Goal: Task Accomplishment & Management: Manage account settings

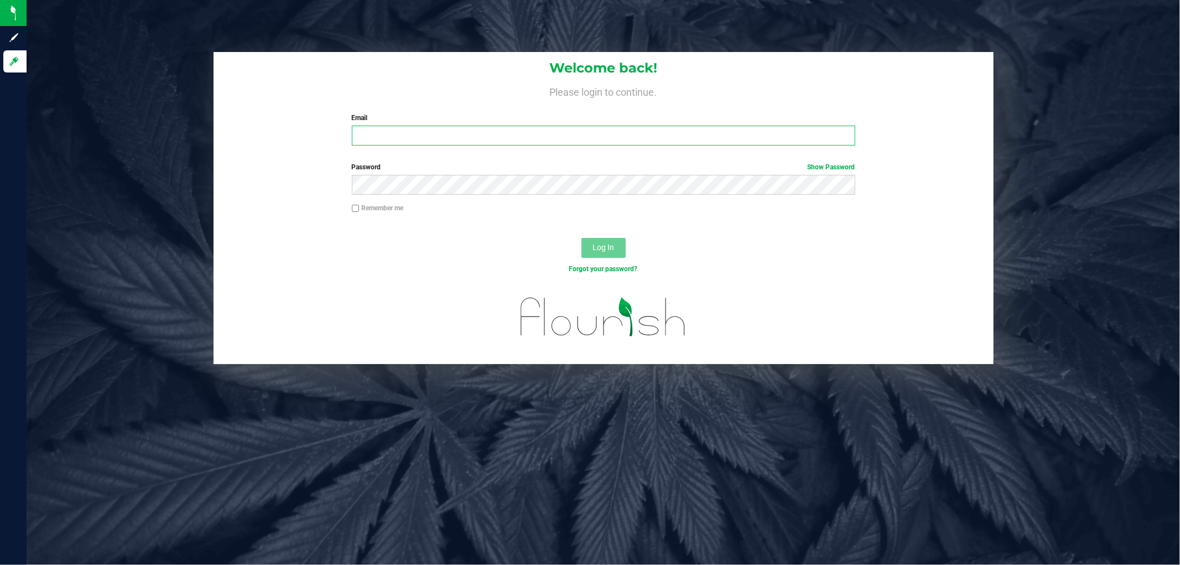
click at [452, 128] on input "Email" at bounding box center [604, 136] width 504 height 20
type input "[EMAIL_ADDRESS][DOMAIN_NAME]"
click at [582, 238] on button "Log In" at bounding box center [604, 248] width 44 height 20
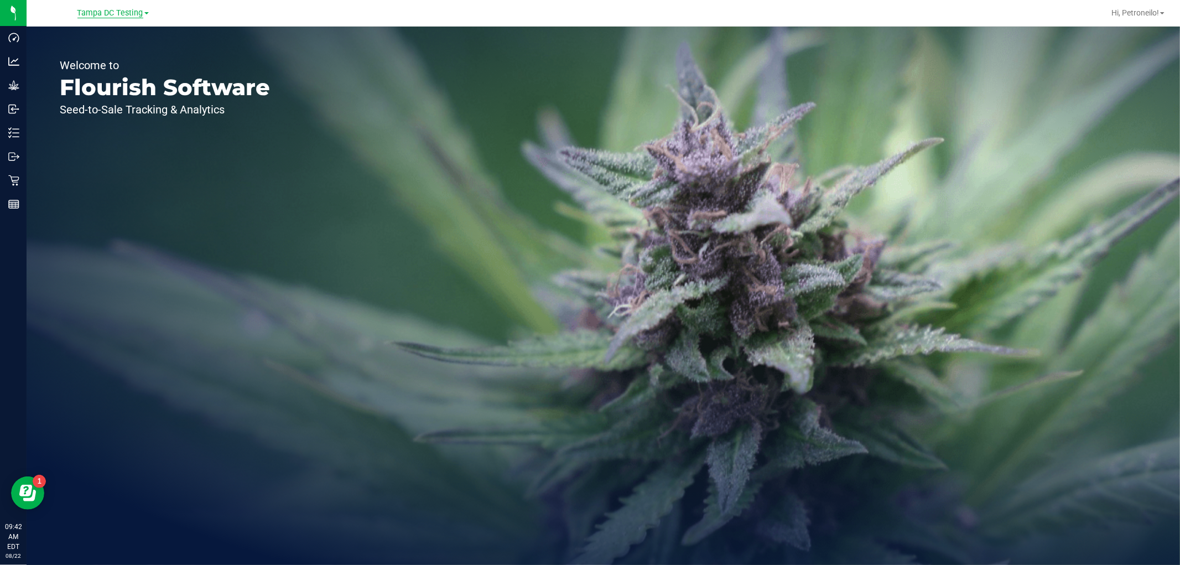
click at [121, 9] on span "Tampa DC Testing" at bounding box center [110, 13] width 66 height 10
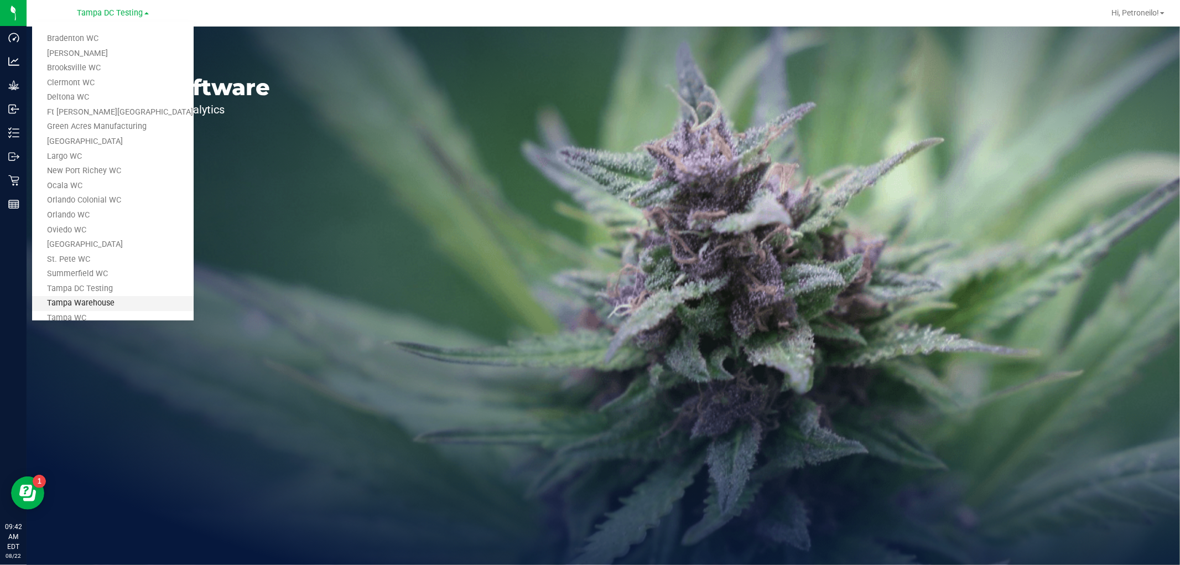
click at [81, 301] on link "Tampa Warehouse" at bounding box center [113, 303] width 162 height 15
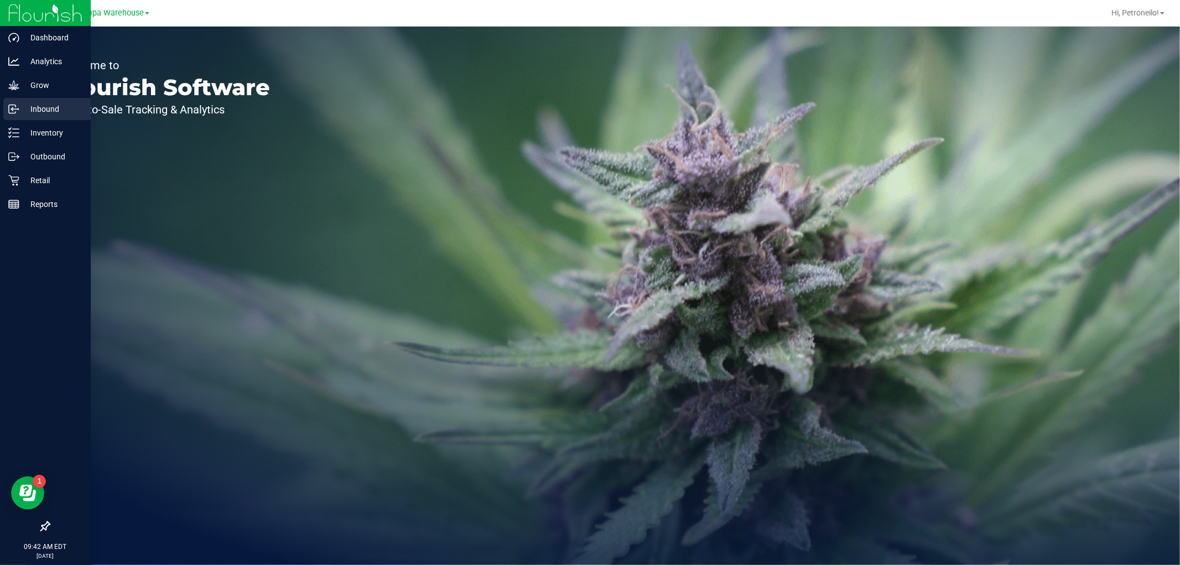
click at [30, 108] on p "Inbound" at bounding box center [52, 108] width 66 height 13
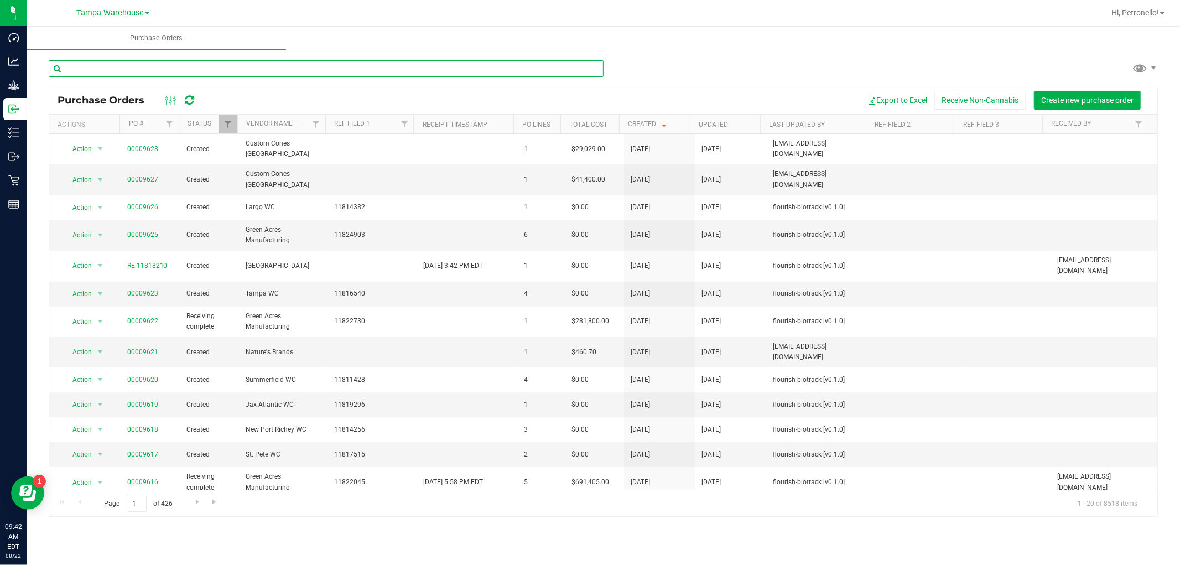
click at [92, 72] on input "text" at bounding box center [326, 68] width 555 height 17
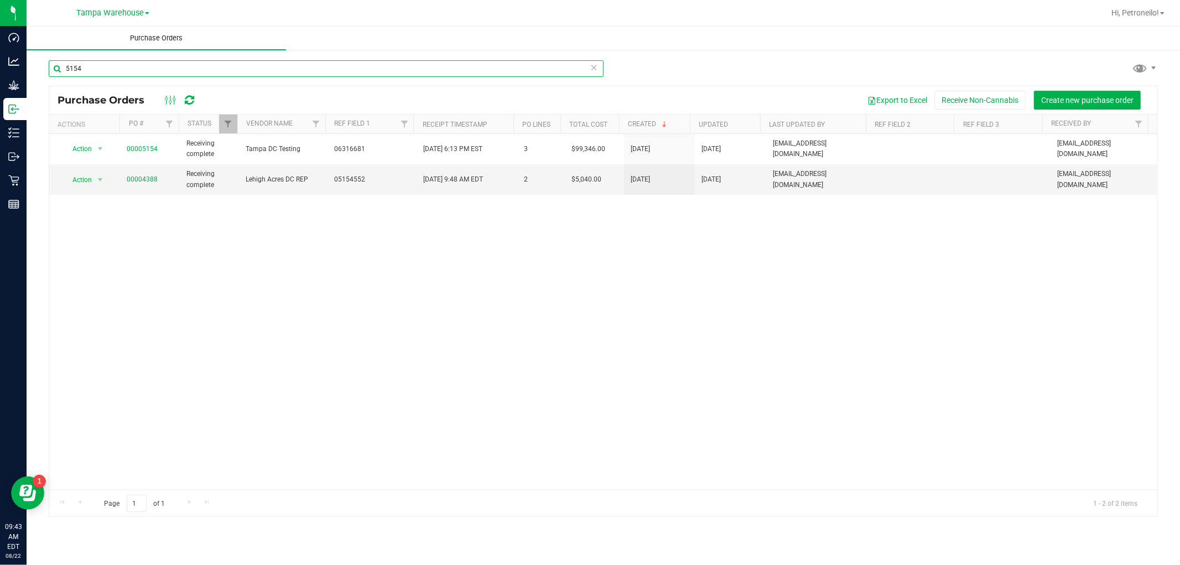
type input "5154"
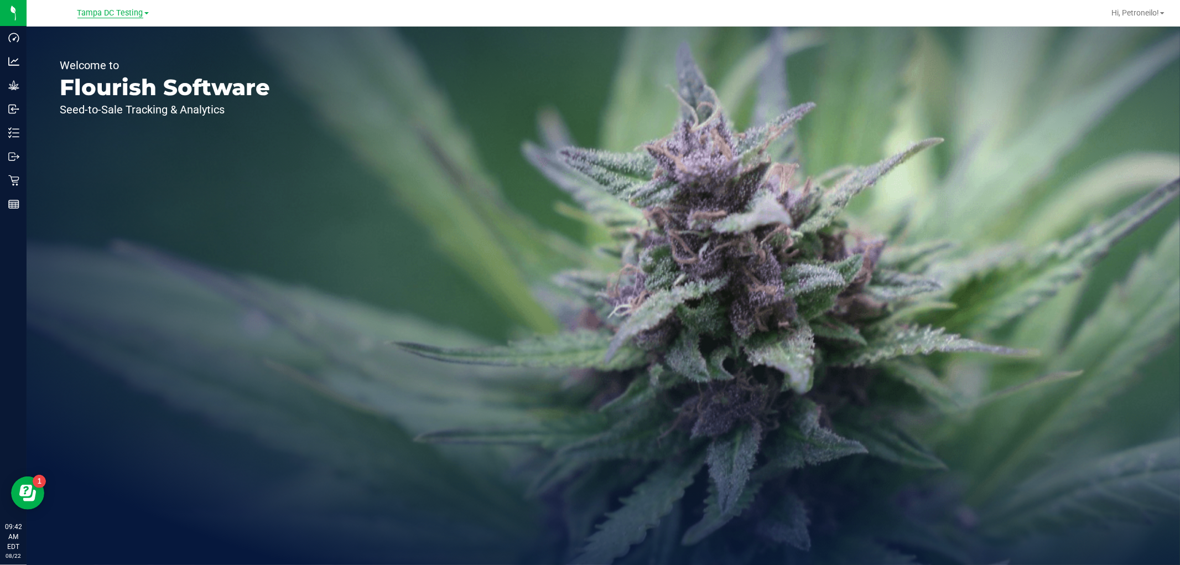
click at [112, 17] on span "Tampa DC Testing" at bounding box center [110, 13] width 66 height 10
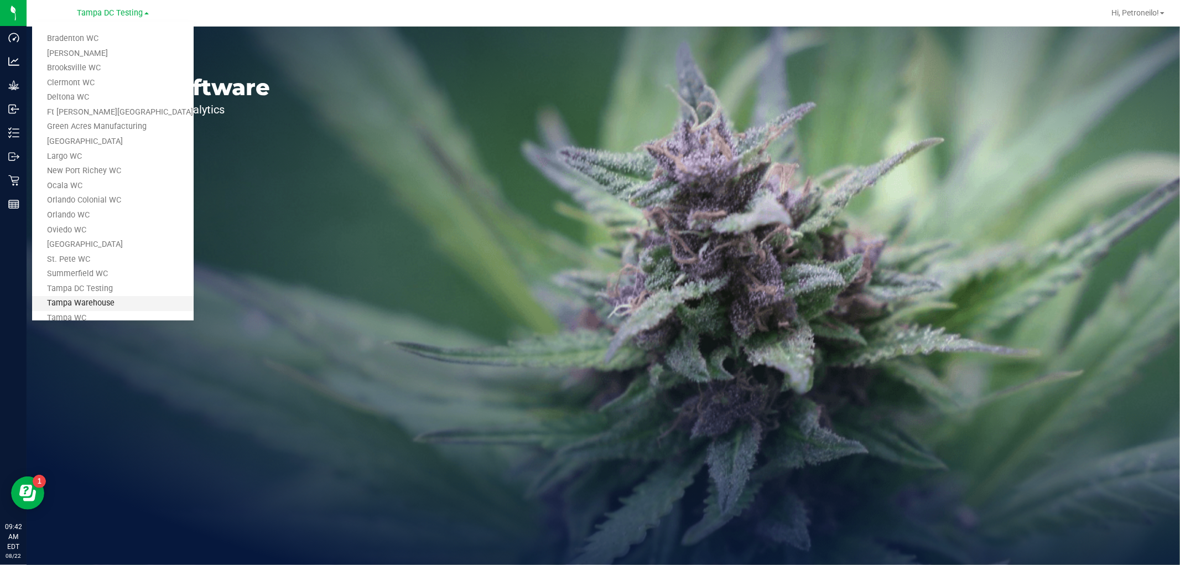
click at [86, 297] on link "Tampa Warehouse" at bounding box center [113, 303] width 162 height 15
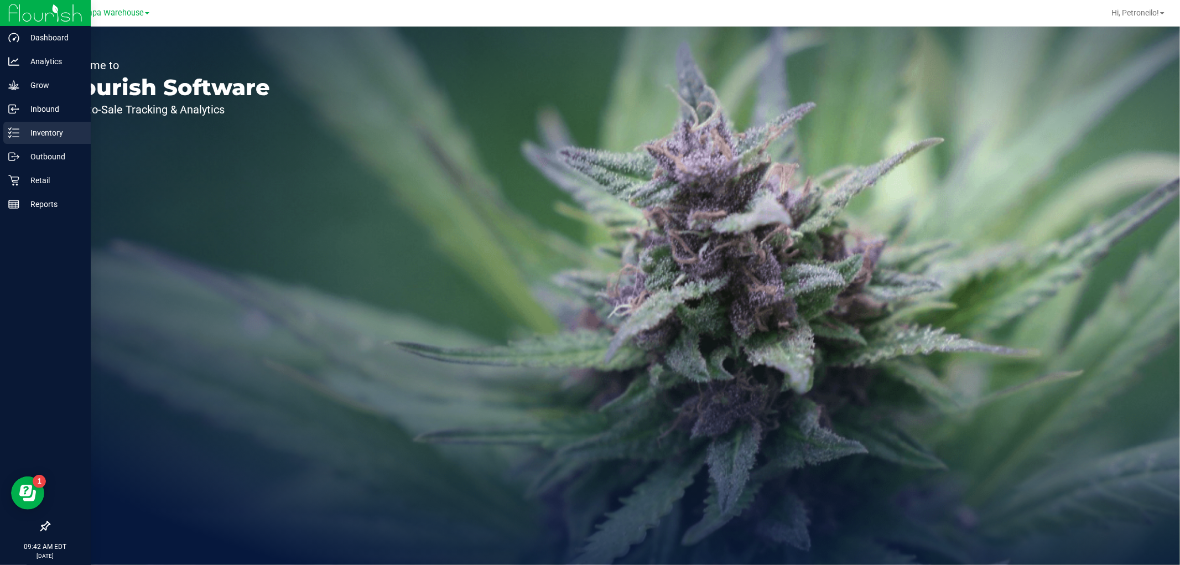
click at [23, 136] on p "Inventory" at bounding box center [52, 132] width 66 height 13
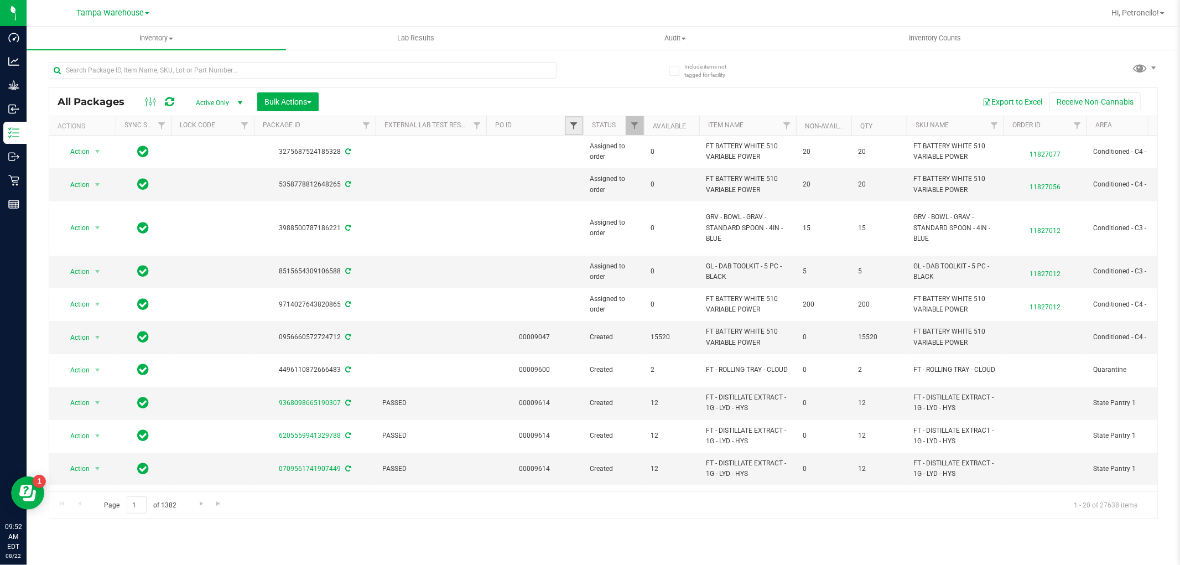
click at [570, 126] on span "Filter" at bounding box center [573, 125] width 9 height 9
type input "9629"
click at [597, 176] on button "Filter" at bounding box center [598, 179] width 53 height 24
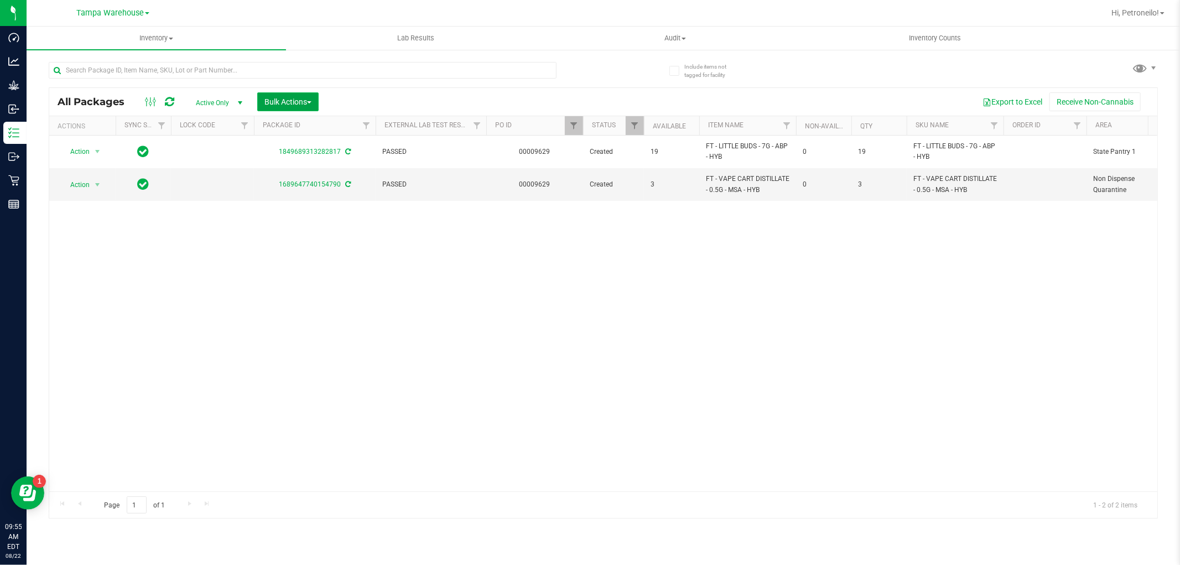
click at [286, 97] on span "Bulk Actions" at bounding box center [288, 101] width 47 height 9
click at [275, 127] on span "Add to outbound order" at bounding box center [301, 126] width 75 height 9
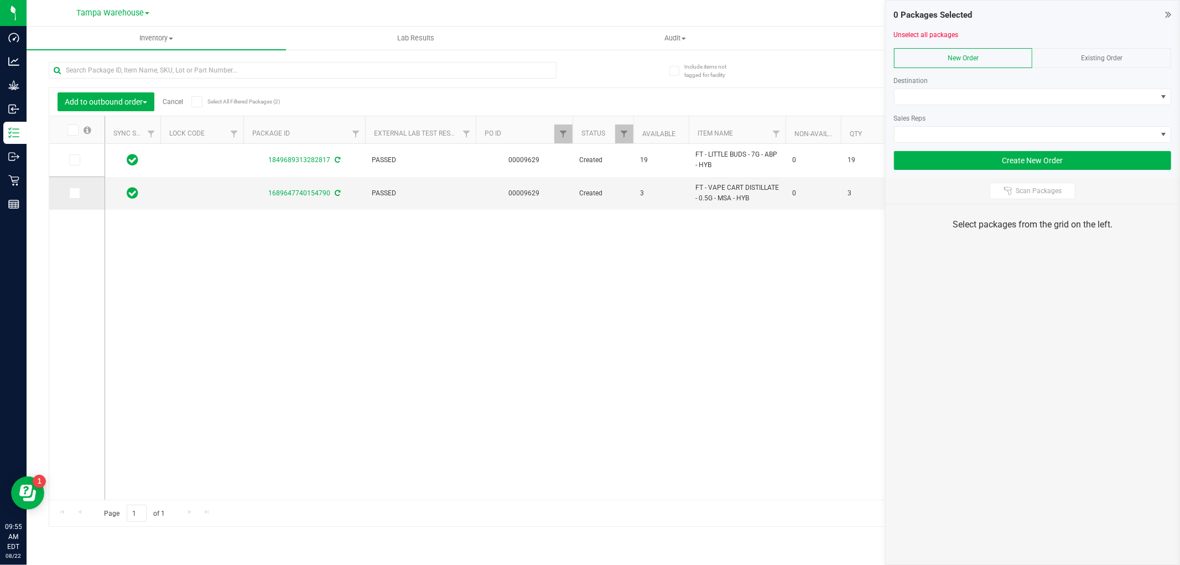
click at [76, 193] on icon at bounding box center [73, 193] width 7 height 0
click at [0, 0] on input "checkbox" at bounding box center [0, 0] width 0 height 0
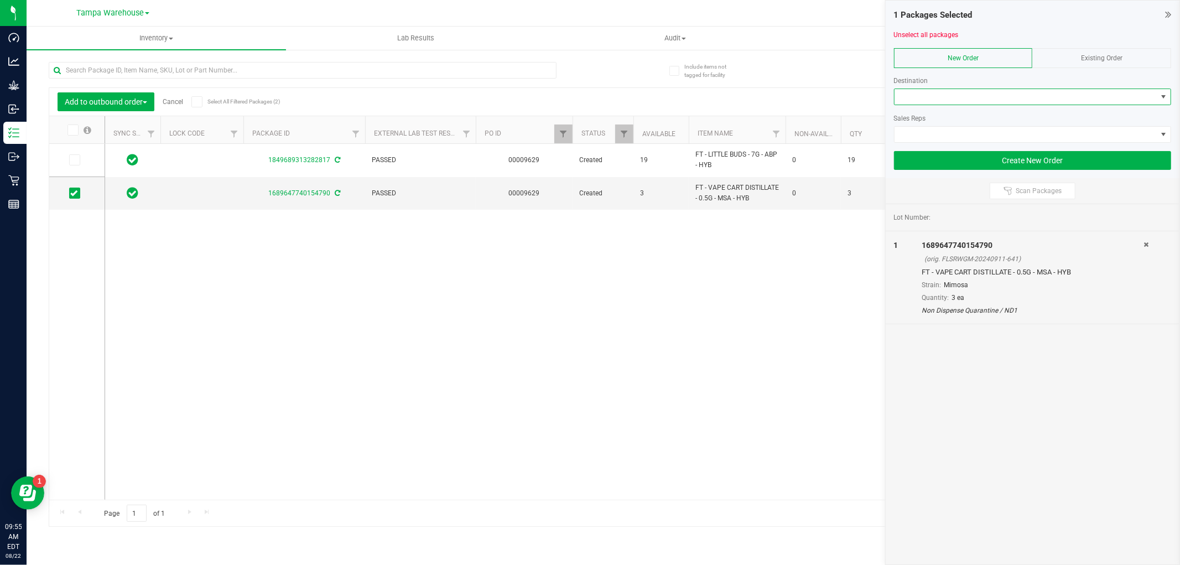
click at [979, 101] on span at bounding box center [1026, 96] width 262 height 15
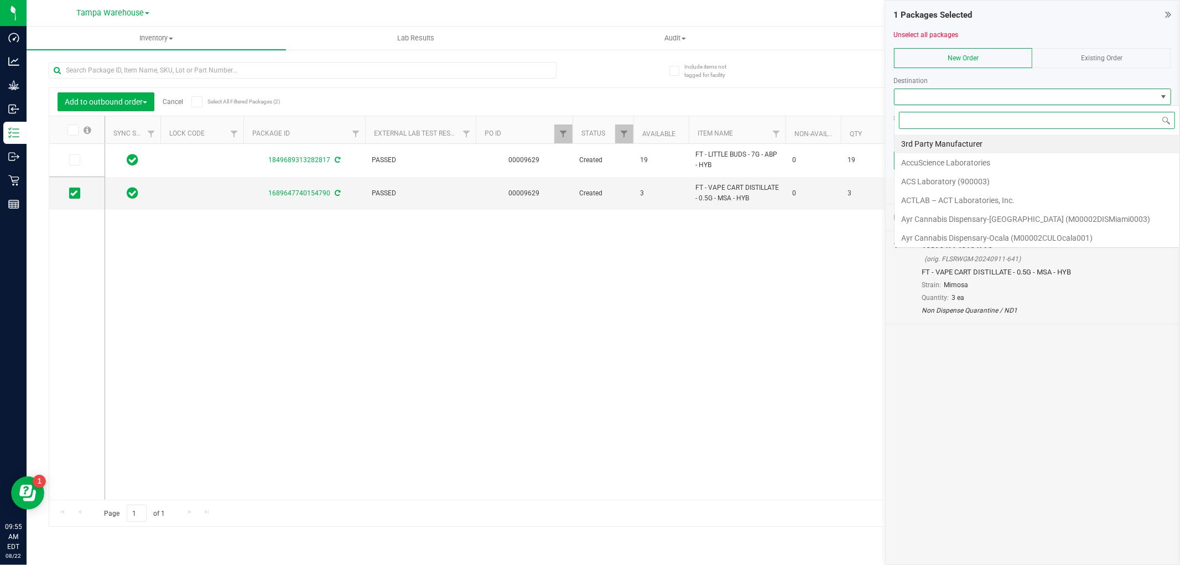
scroll to position [17, 277]
click at [1159, 93] on span at bounding box center [1163, 96] width 9 height 9
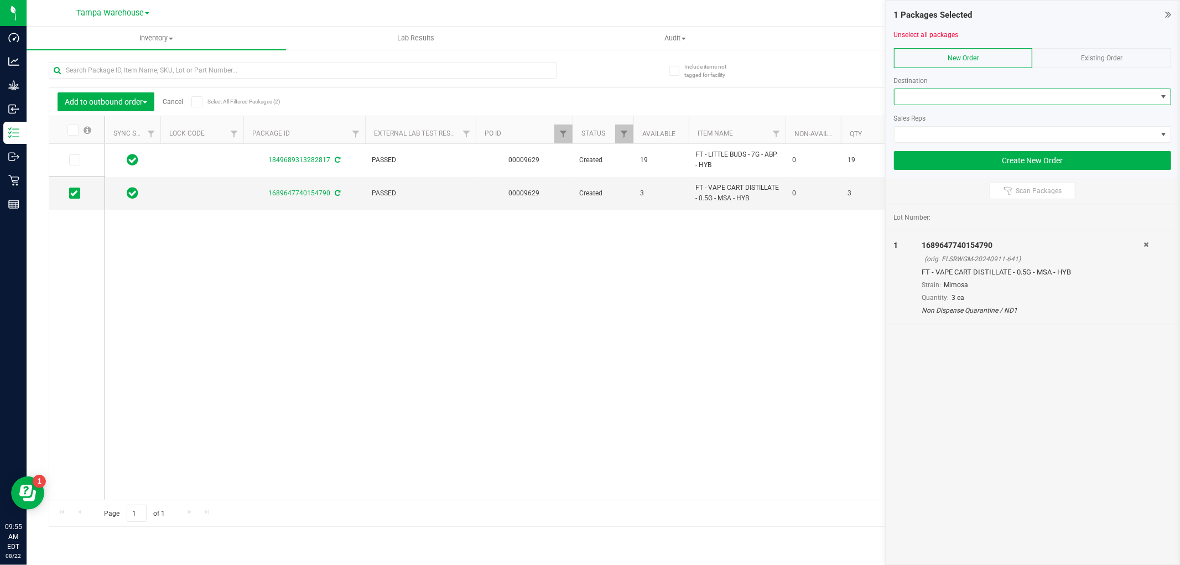
click at [1159, 93] on span at bounding box center [1163, 96] width 9 height 9
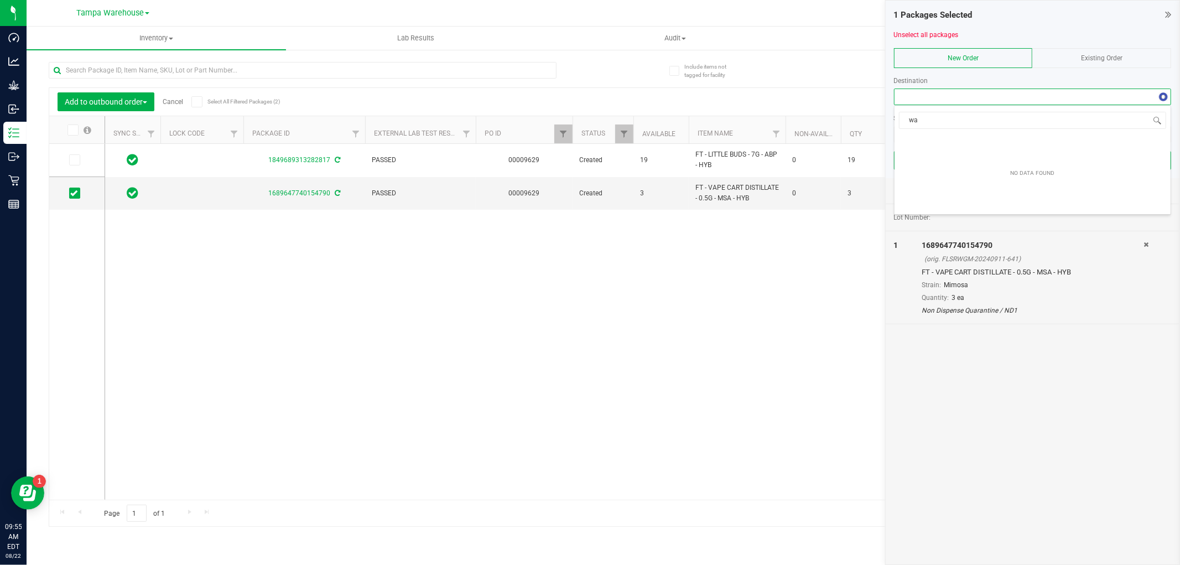
type input "w"
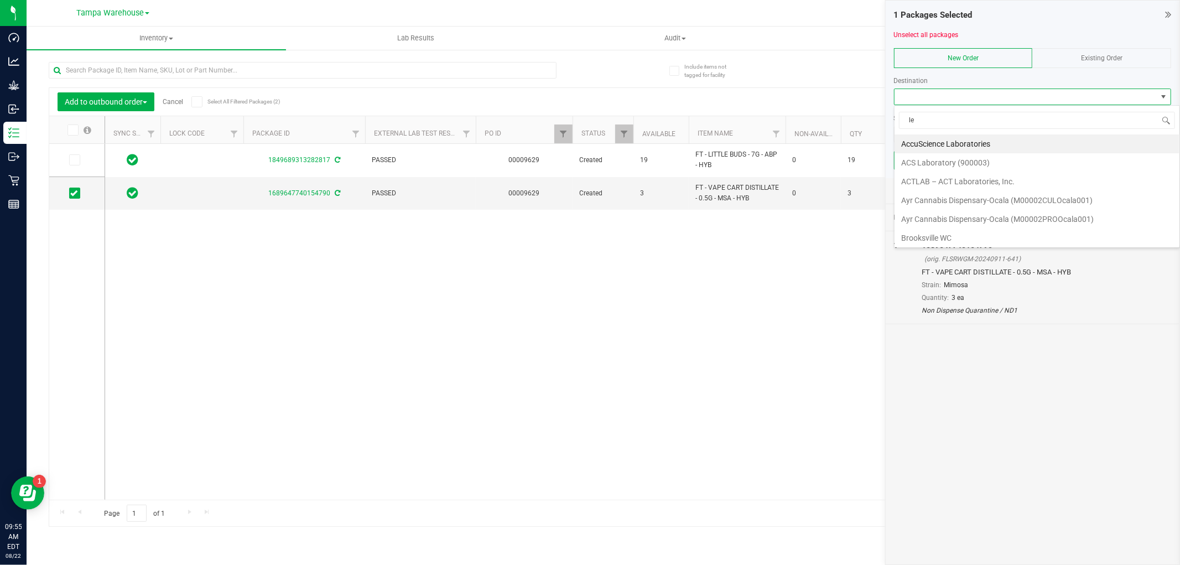
type input "leh"
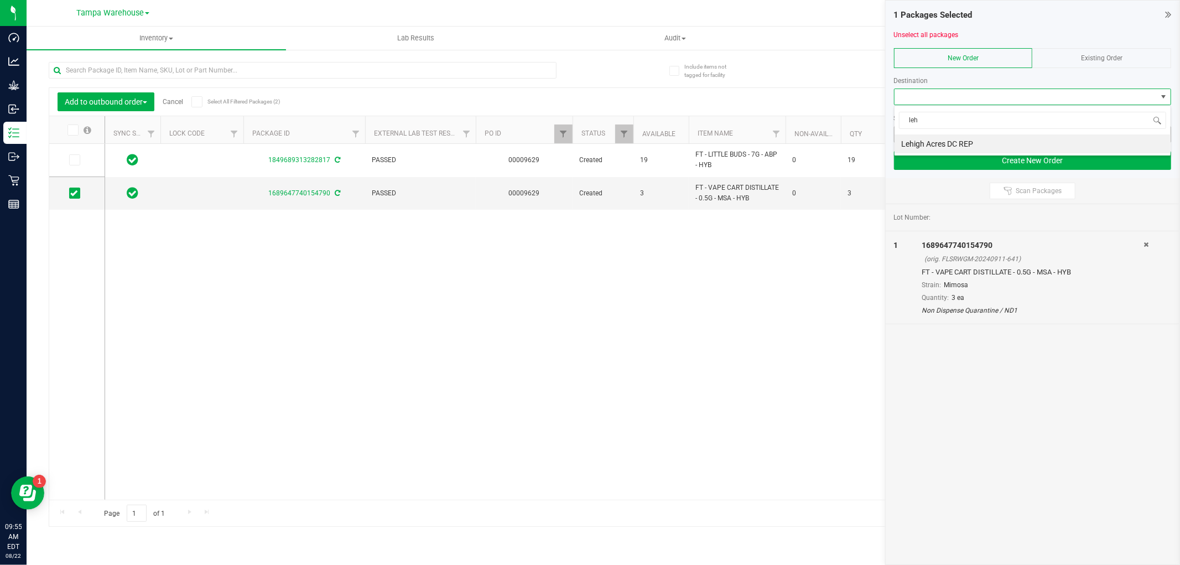
click at [1050, 138] on li "Lehigh Acres DC REP" at bounding box center [1033, 143] width 276 height 19
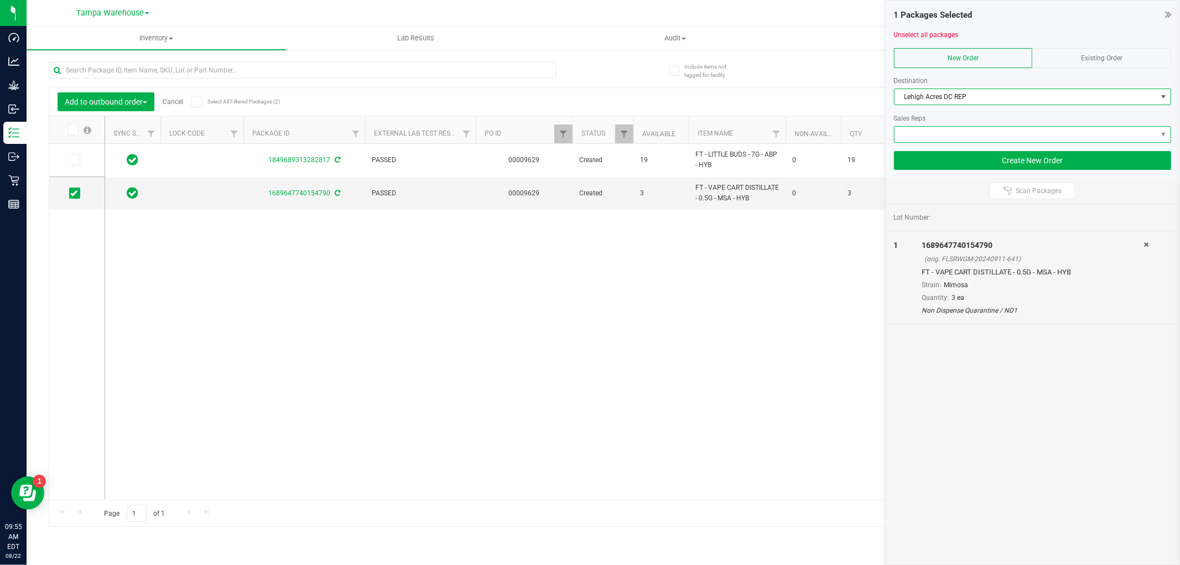
click at [1074, 133] on span at bounding box center [1026, 134] width 262 height 15
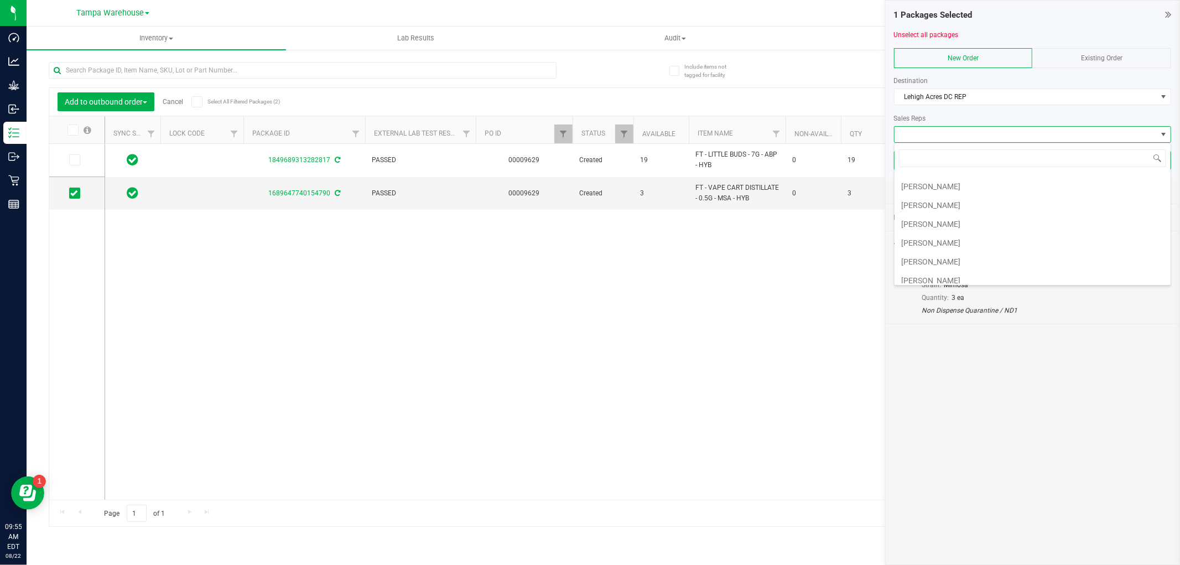
scroll to position [286, 0]
click at [994, 193] on li "[PERSON_NAME]" at bounding box center [1033, 198] width 276 height 19
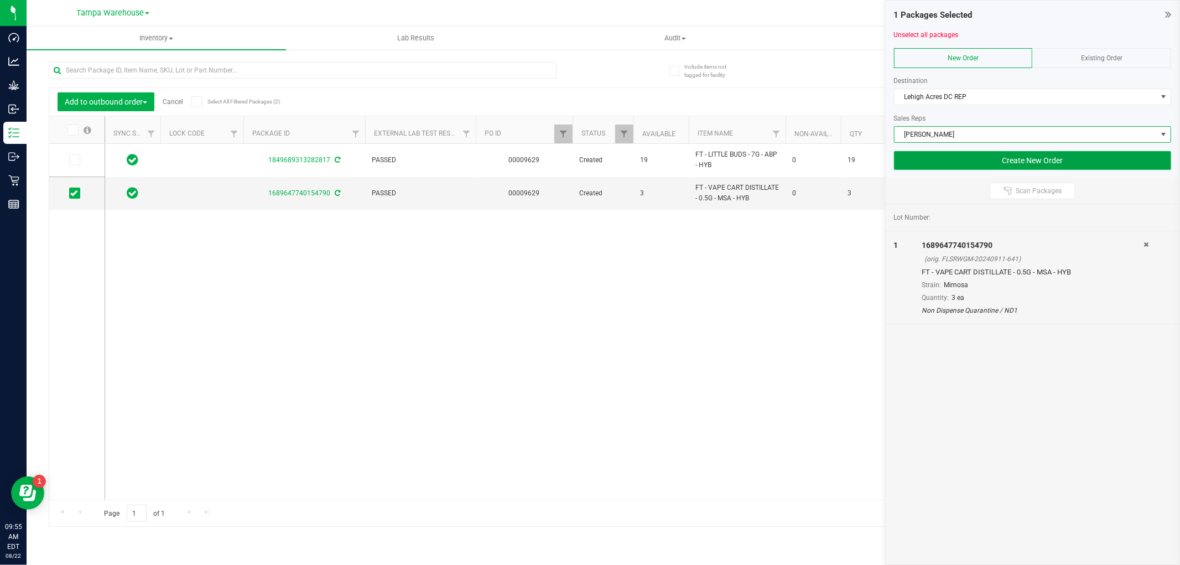
click at [977, 163] on button "Create New Order" at bounding box center [1032, 160] width 277 height 19
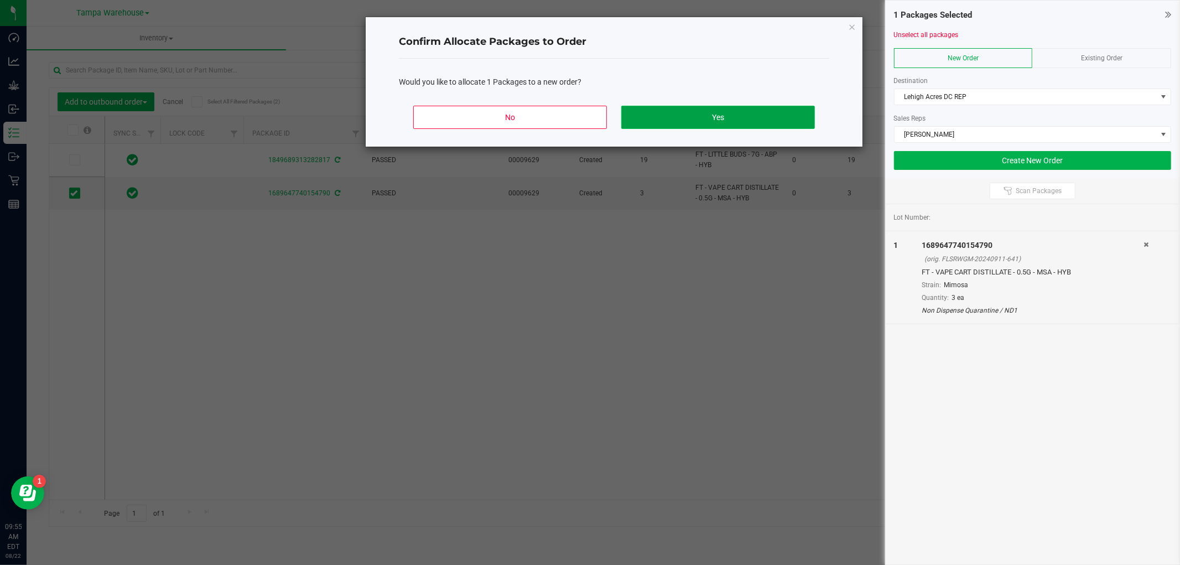
click at [760, 123] on button "Yes" at bounding box center [718, 117] width 194 height 23
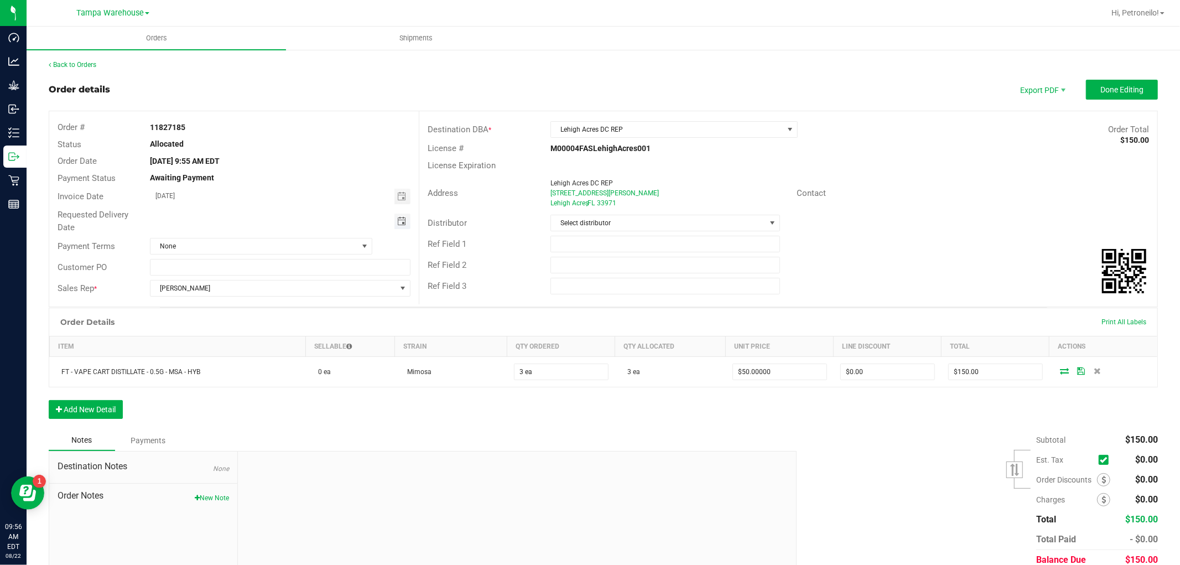
click at [397, 221] on span "Toggle calendar" at bounding box center [401, 221] width 9 height 9
click at [231, 345] on span "26" at bounding box center [232, 346] width 16 height 17
type input "[DATE]"
click at [230, 264] on input "text" at bounding box center [280, 267] width 261 height 17
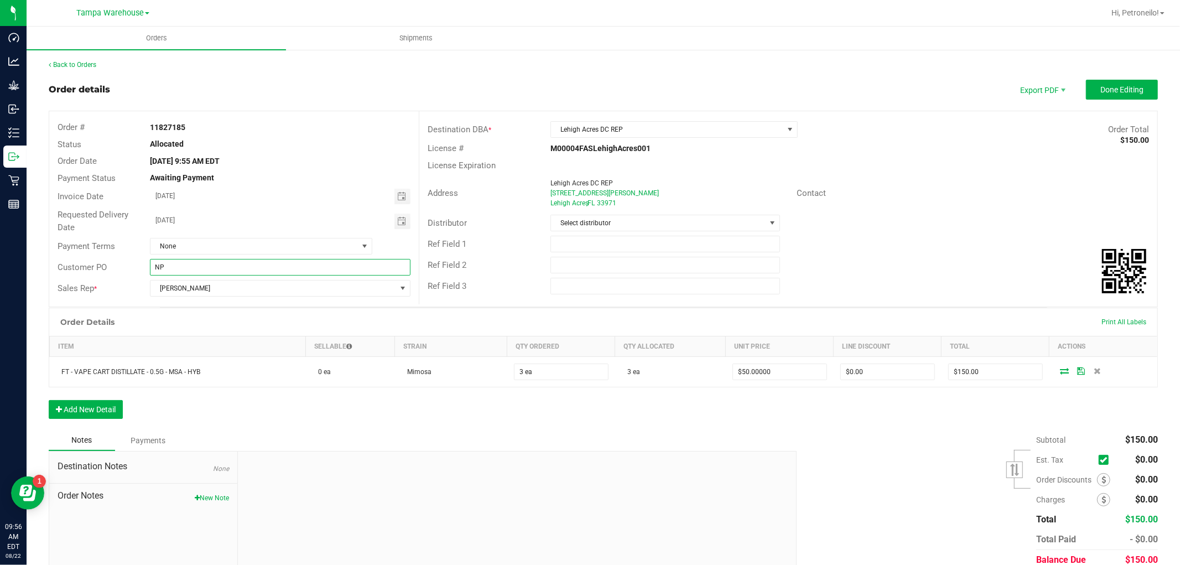
type input "N"
click at [246, 267] on input "NON DISP TPADC > LHADC" at bounding box center [280, 267] width 261 height 17
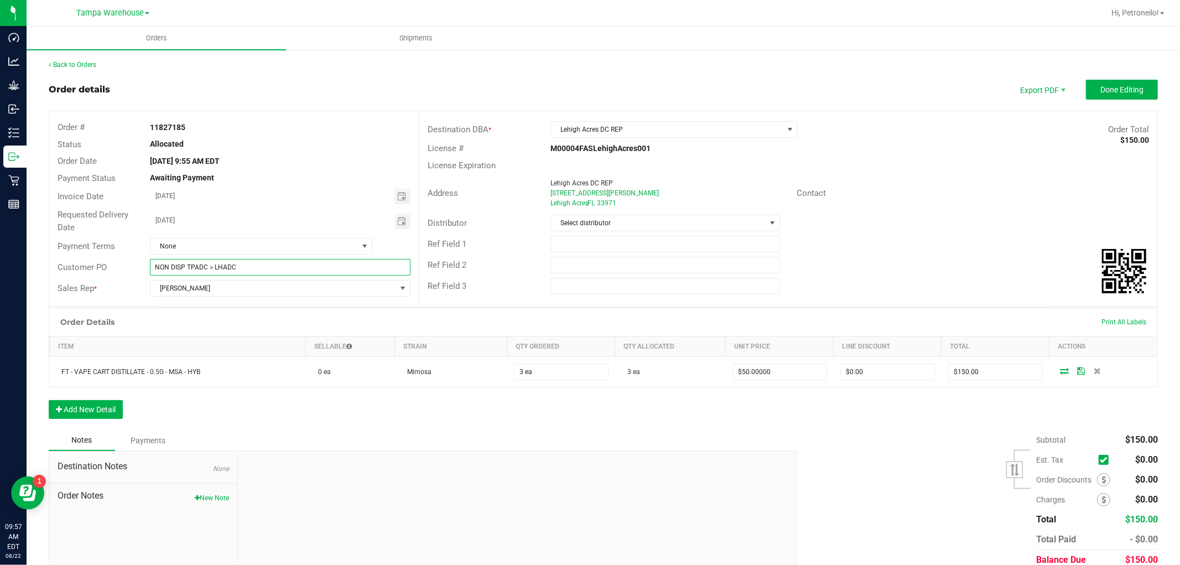
click at [246, 267] on input "NON DISP TPADC > LHADC" at bounding box center [280, 267] width 261 height 17
type input "NON DISP TPADC > LHADC"
click at [554, 237] on input "text" at bounding box center [666, 244] width 230 height 17
paste input "NON DISP TPADC > LHADC"
type input "NON DISP TPADC > LHADC"
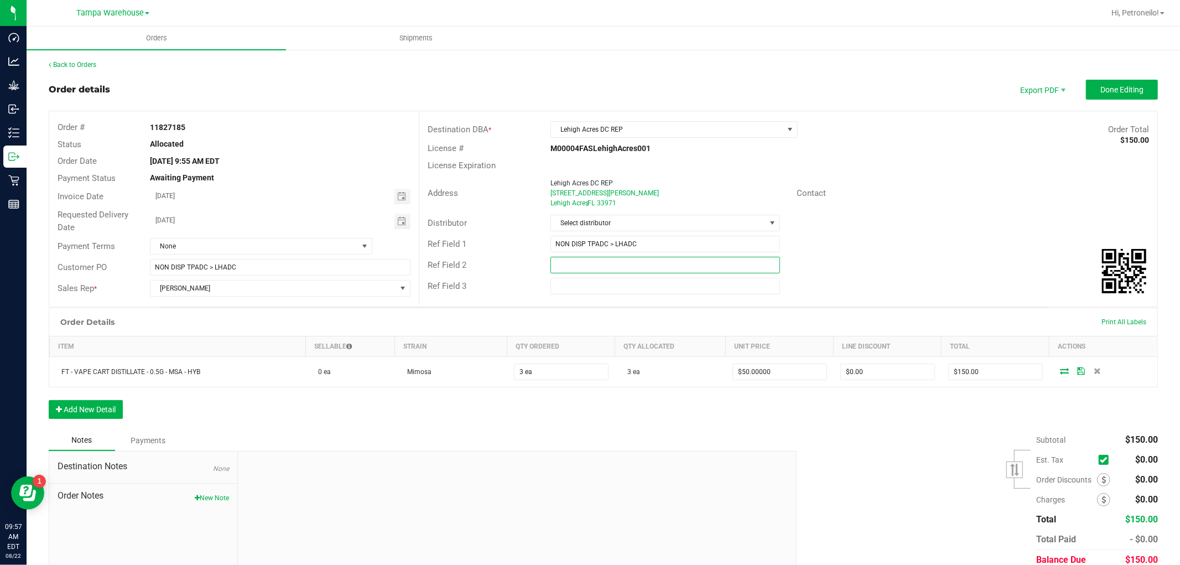
click at [557, 272] on input "text" at bounding box center [666, 265] width 230 height 17
paste input "NON DISP TPADC > LHADC"
type input "NON DISP TPADC > LHADC"
click at [555, 282] on input "text" at bounding box center [666, 286] width 230 height 17
paste input "NON DISP TPADC > LHADC"
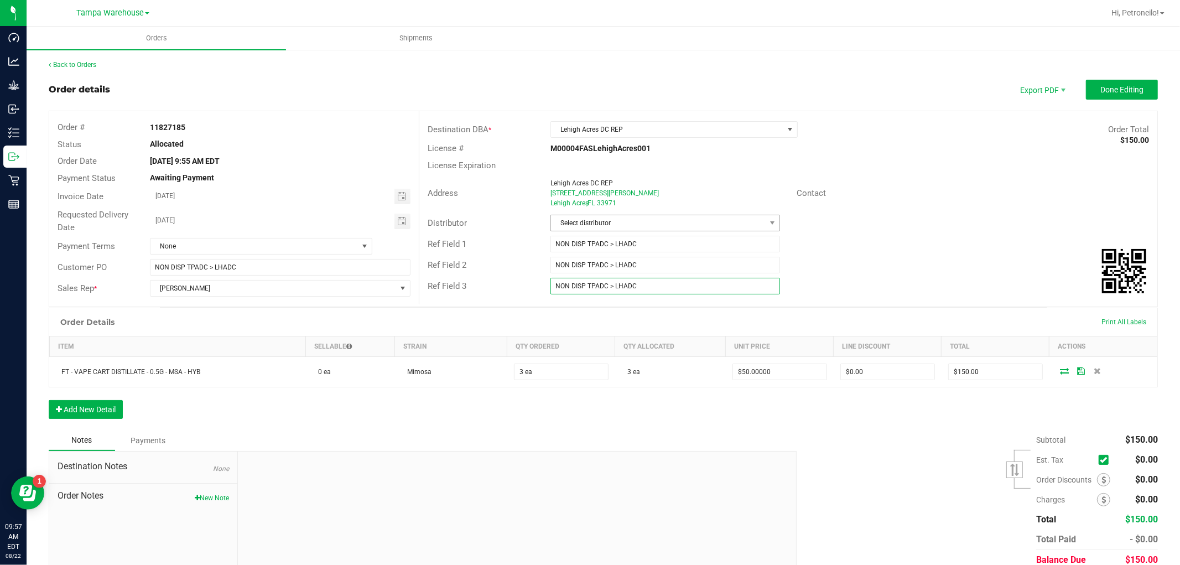
type input "NON DISP TPADC > LHADC"
click at [657, 224] on span "Select distributor" at bounding box center [658, 222] width 215 height 15
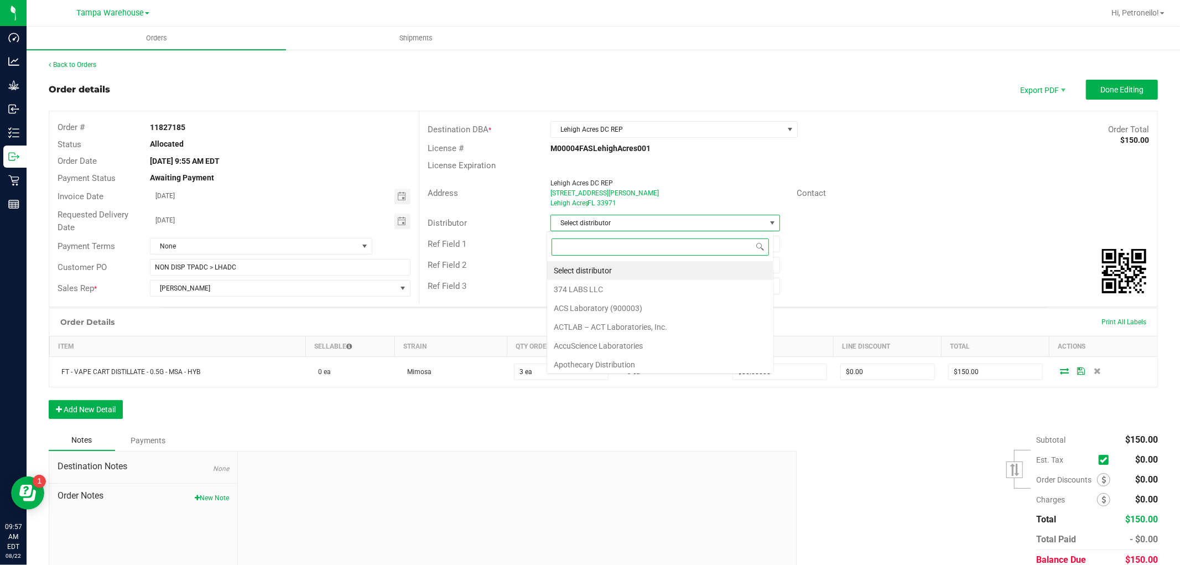
scroll to position [17, 227]
type input "WAR"
click at [602, 265] on li "Tampa Warehouse" at bounding box center [660, 270] width 226 height 19
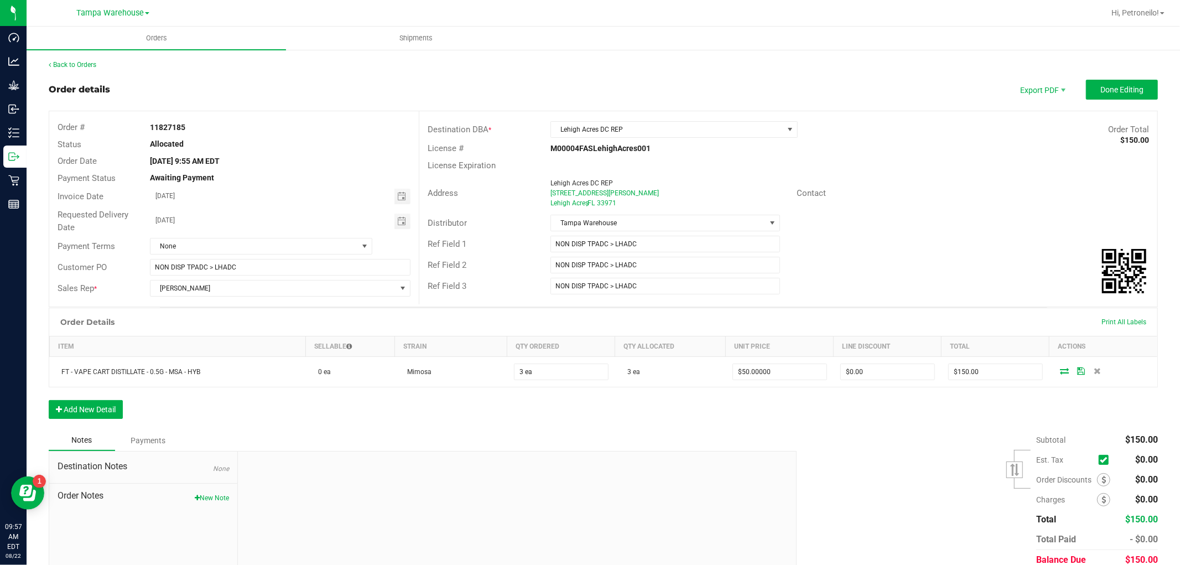
click at [807, 240] on div "Ref Field 1 NON DISP TPADC > LHADC" at bounding box center [788, 244] width 738 height 21
click at [292, 269] on input "NON DISP TPADC > LHADC" at bounding box center [280, 267] width 261 height 17
type input "NON DISP TPADC > LHADC 2"
click at [632, 243] on input "NON DISP TPADC > LHADC" at bounding box center [666, 244] width 230 height 17
type input "NON DISP TPADC > LHADC 2"
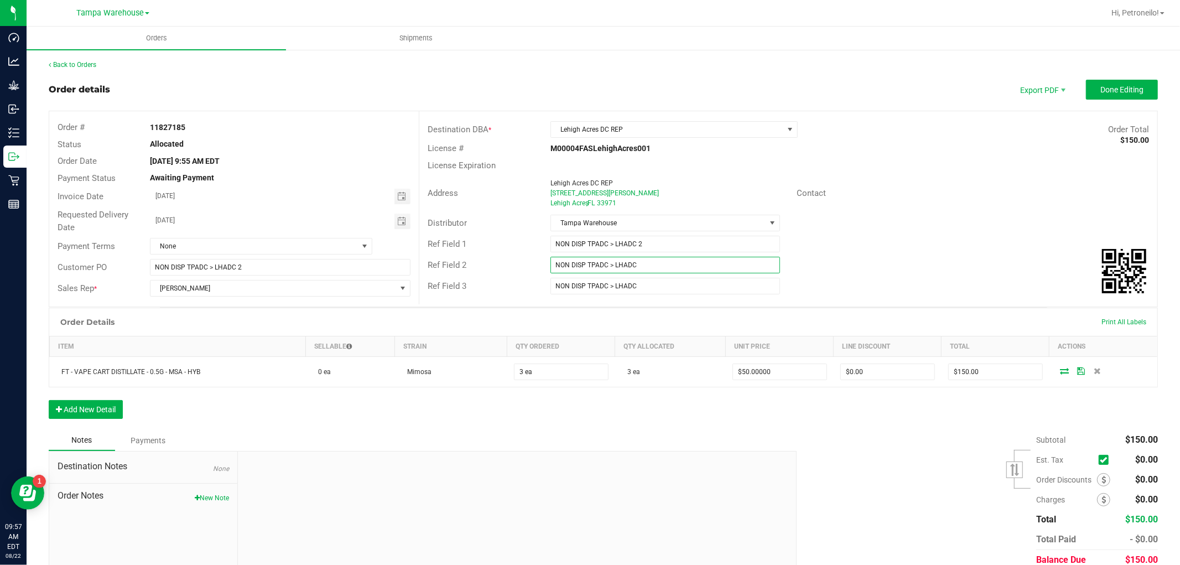
click at [642, 266] on input "NON DISP TPADC > LHADC" at bounding box center [666, 265] width 230 height 17
type input "NON DISP TPADC > LHADC 2"
click at [640, 286] on input "NON DISP TPADC > LHADC" at bounding box center [666, 286] width 230 height 17
type input "NON DISP TPADC > LHADC 2"
click at [1091, 85] on button "Done Editing" at bounding box center [1122, 90] width 72 height 20
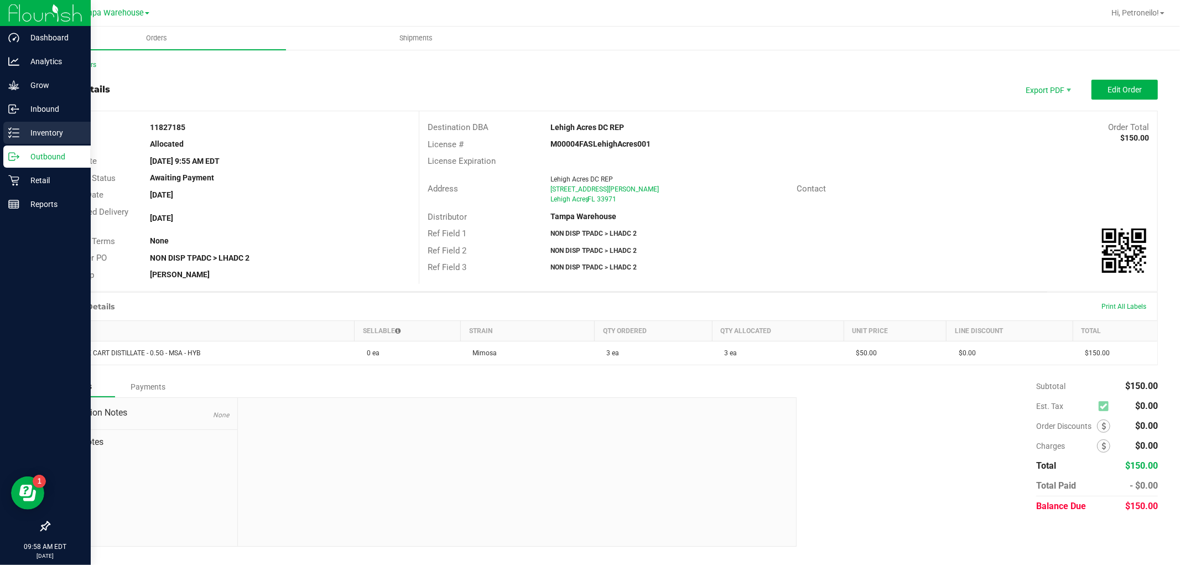
click at [12, 128] on icon at bounding box center [13, 132] width 11 height 11
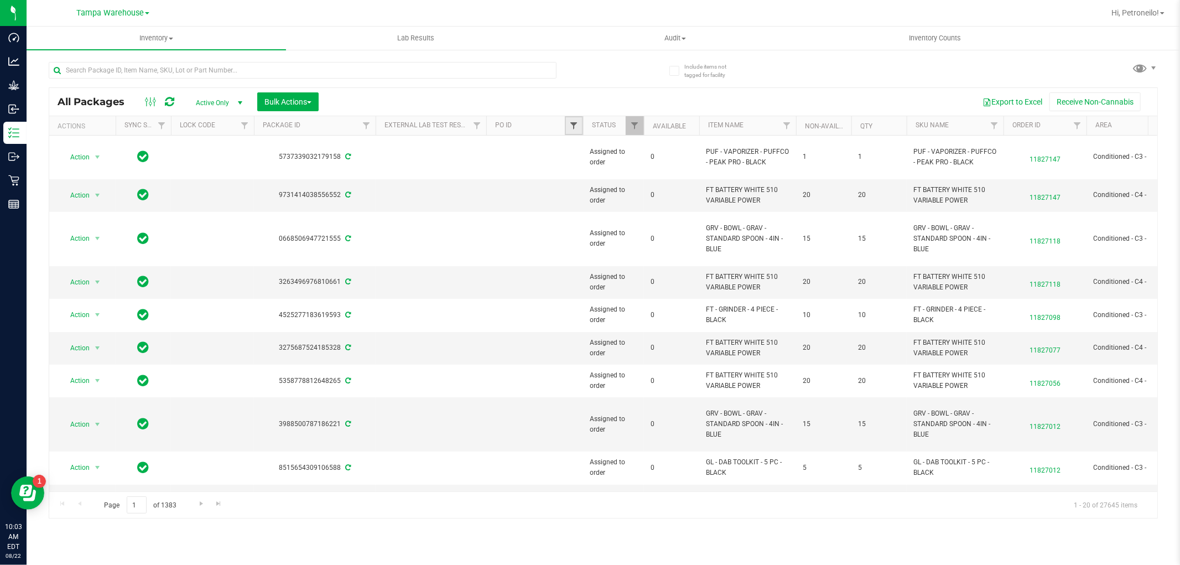
click at [575, 129] on span "Filter" at bounding box center [573, 125] width 9 height 9
type input "9602"
click at [583, 179] on button "Filter" at bounding box center [598, 179] width 53 height 24
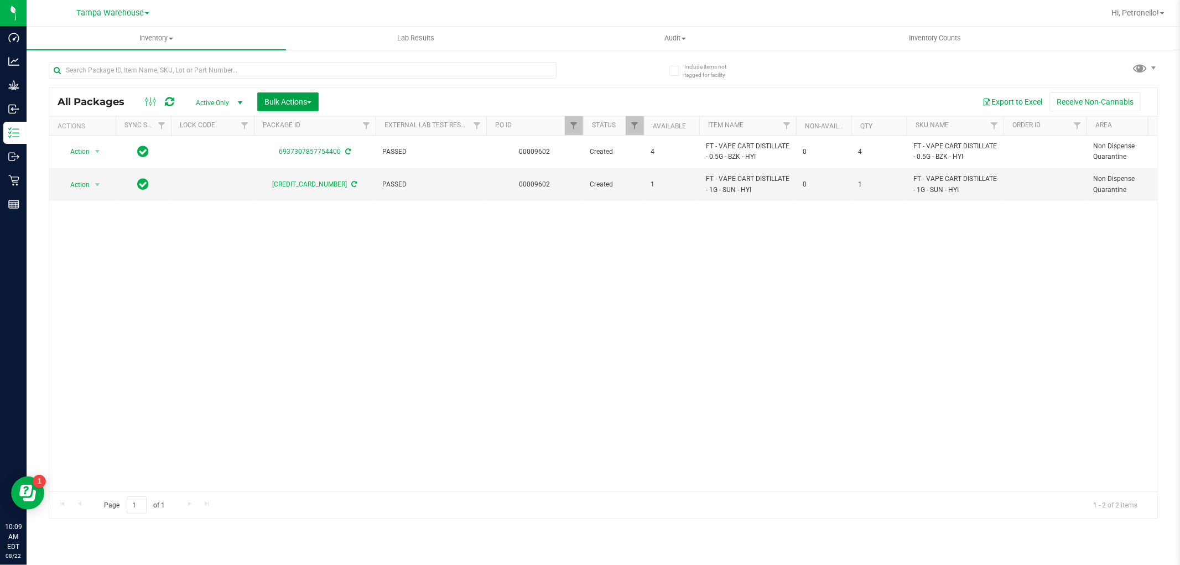
click at [279, 105] on span "Bulk Actions" at bounding box center [288, 101] width 47 height 9
click at [283, 126] on span "Add to outbound order" at bounding box center [301, 126] width 75 height 9
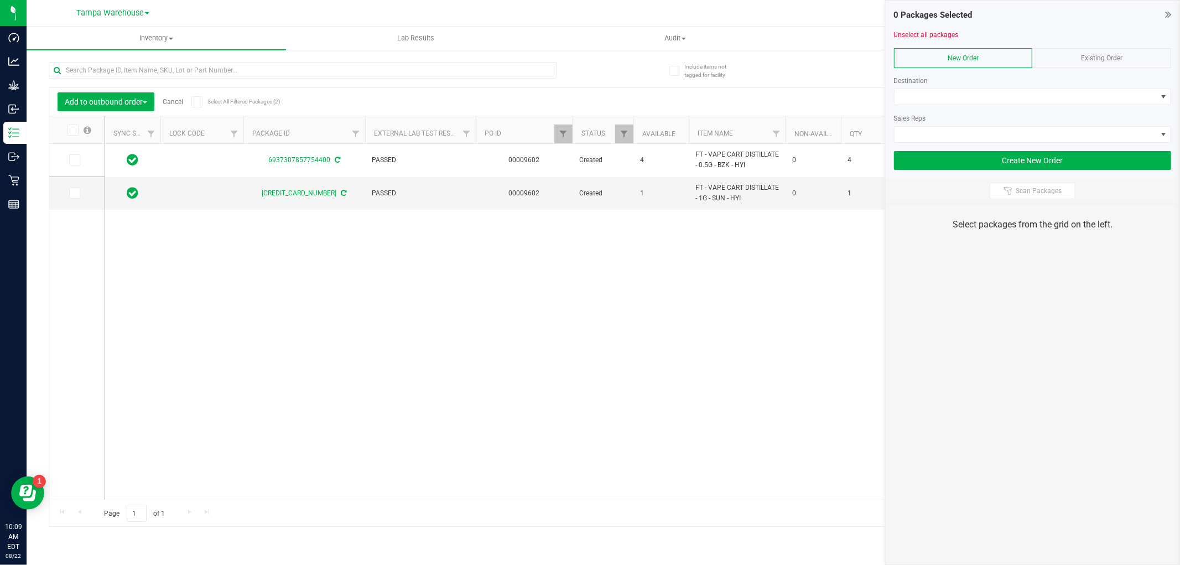
click at [198, 97] on span at bounding box center [196, 101] width 11 height 11
click at [0, 0] on input "Select All Filtered Packages (2)" at bounding box center [0, 0] width 0 height 0
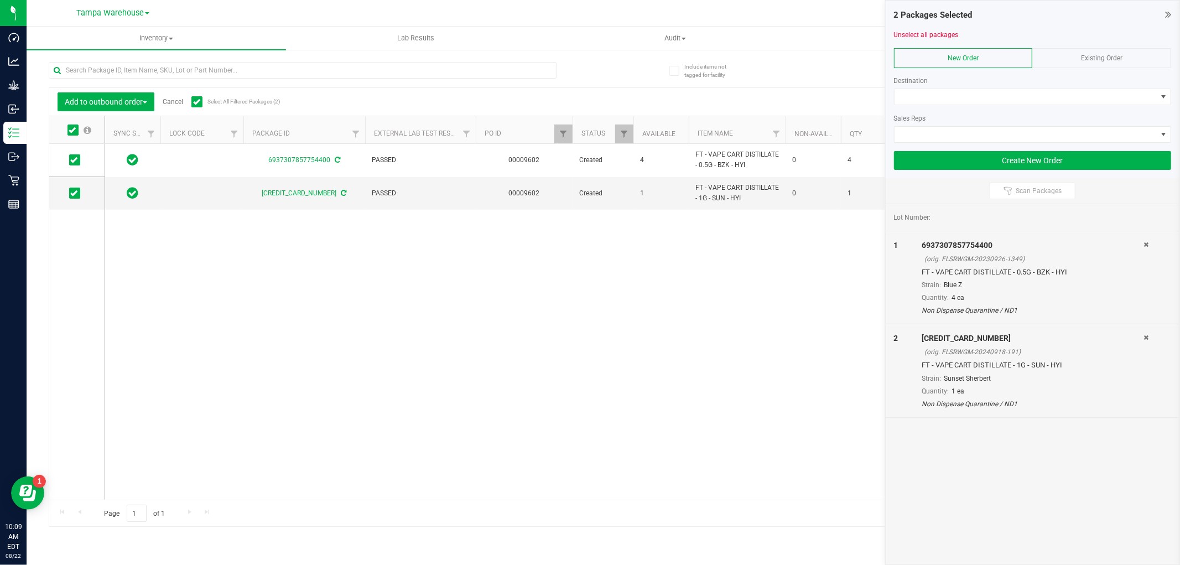
click at [1127, 58] on div "Existing Order" at bounding box center [1102, 58] width 139 height 20
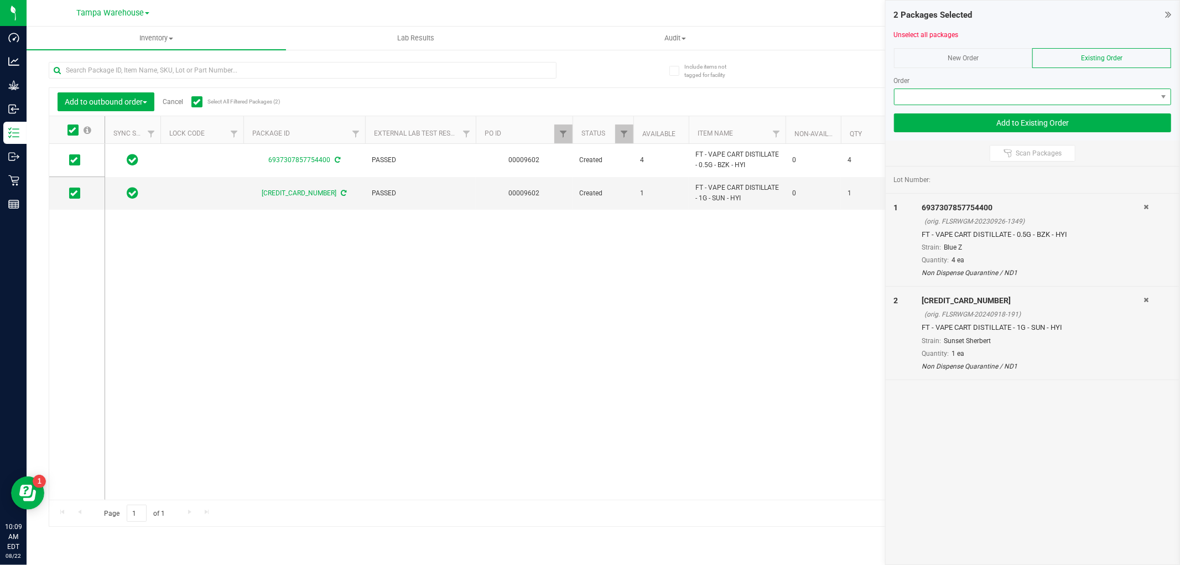
click at [1152, 94] on span at bounding box center [1026, 96] width 262 height 15
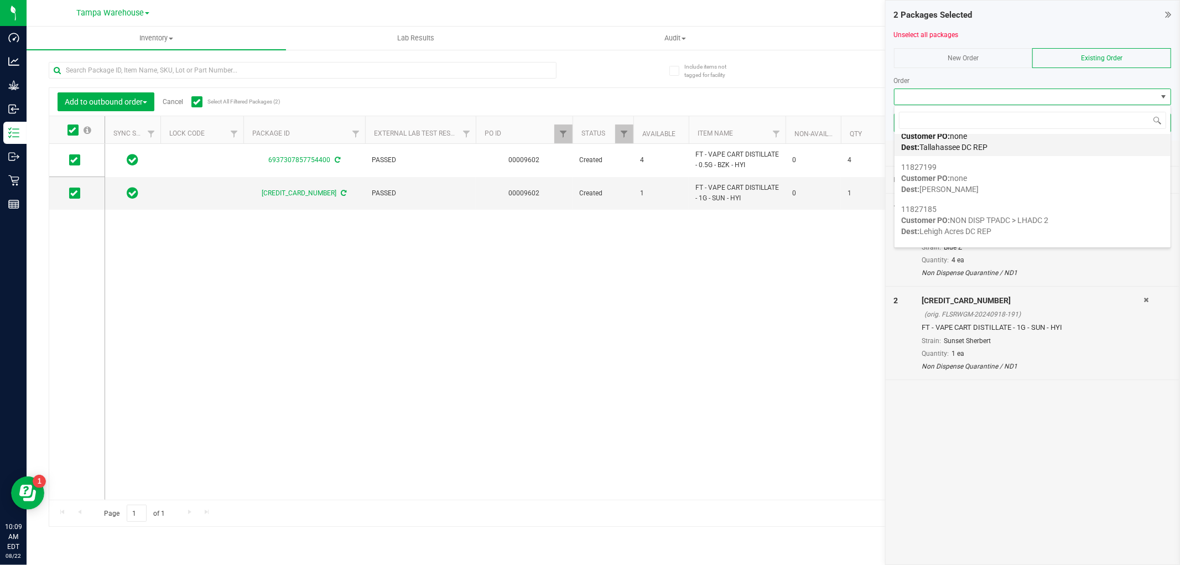
scroll to position [61, 0]
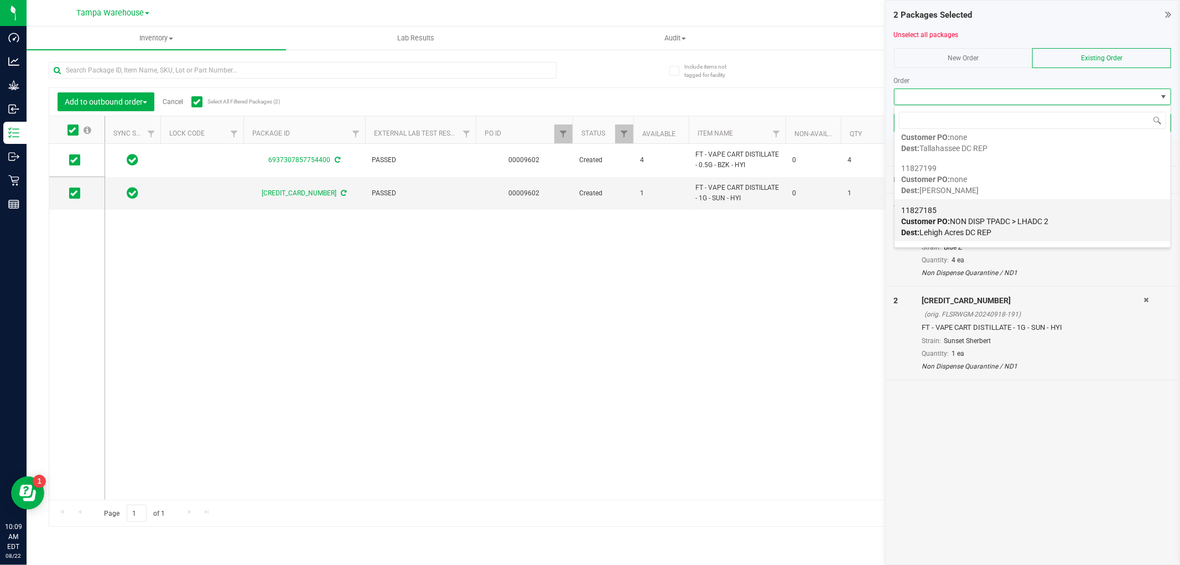
click at [1000, 220] on span "Customer PO: NON DISP TPADC > LHADC 2" at bounding box center [974, 221] width 147 height 9
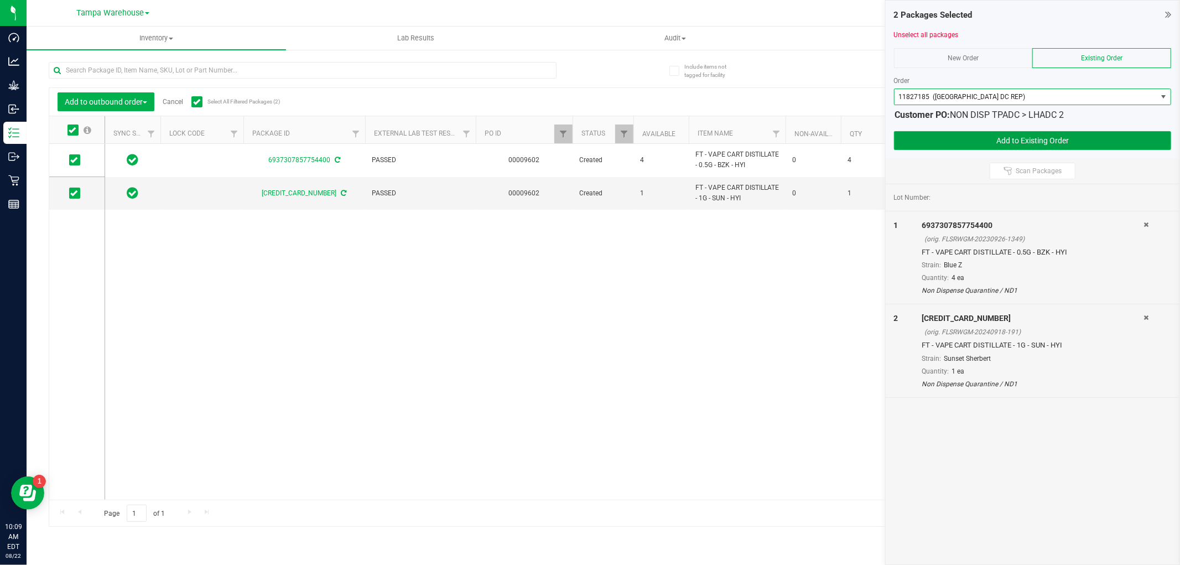
click at [998, 139] on button "Add to Existing Order" at bounding box center [1032, 140] width 277 height 19
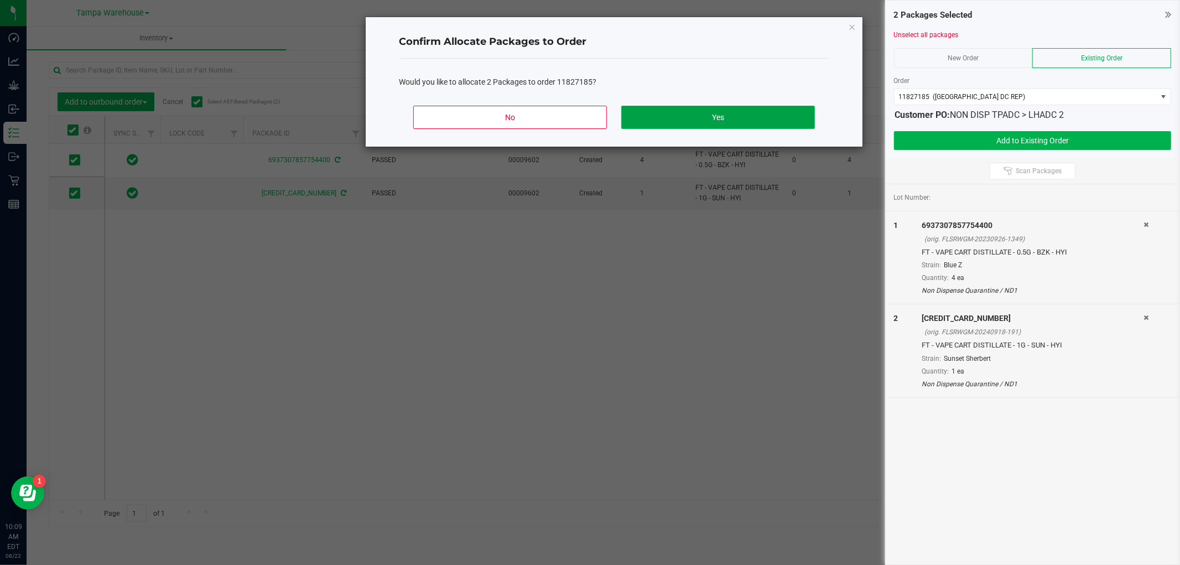
click at [725, 115] on button "Yes" at bounding box center [718, 117] width 194 height 23
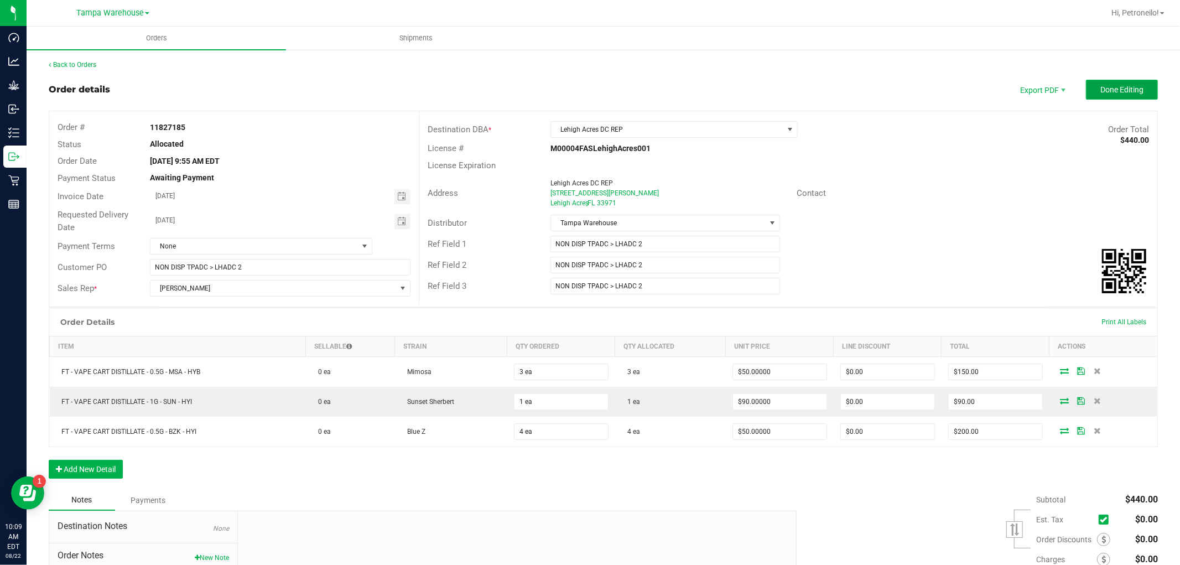
click at [1115, 90] on span "Done Editing" at bounding box center [1122, 89] width 43 height 9
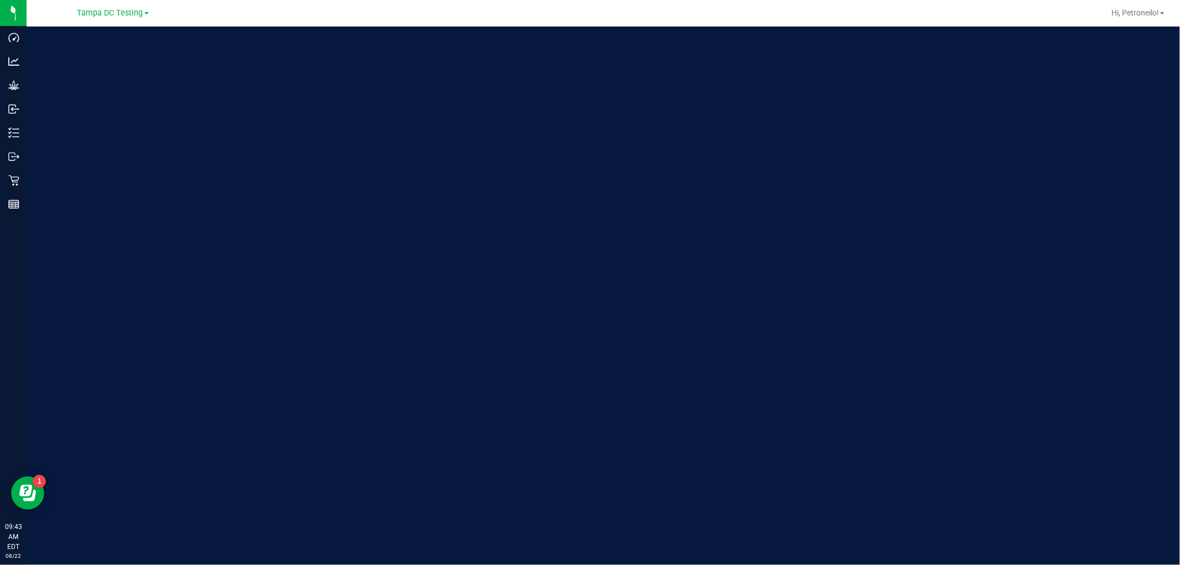
click at [115, 17] on span "Tampa DC Testing" at bounding box center [110, 12] width 66 height 9
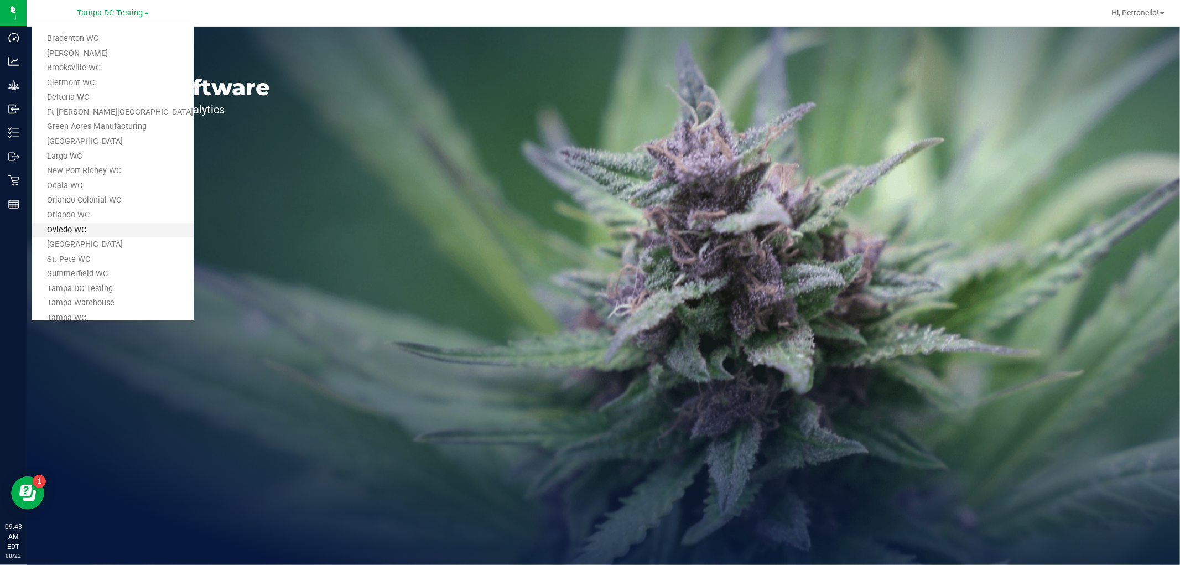
click at [76, 225] on link "Oviedo WC" at bounding box center [113, 230] width 162 height 15
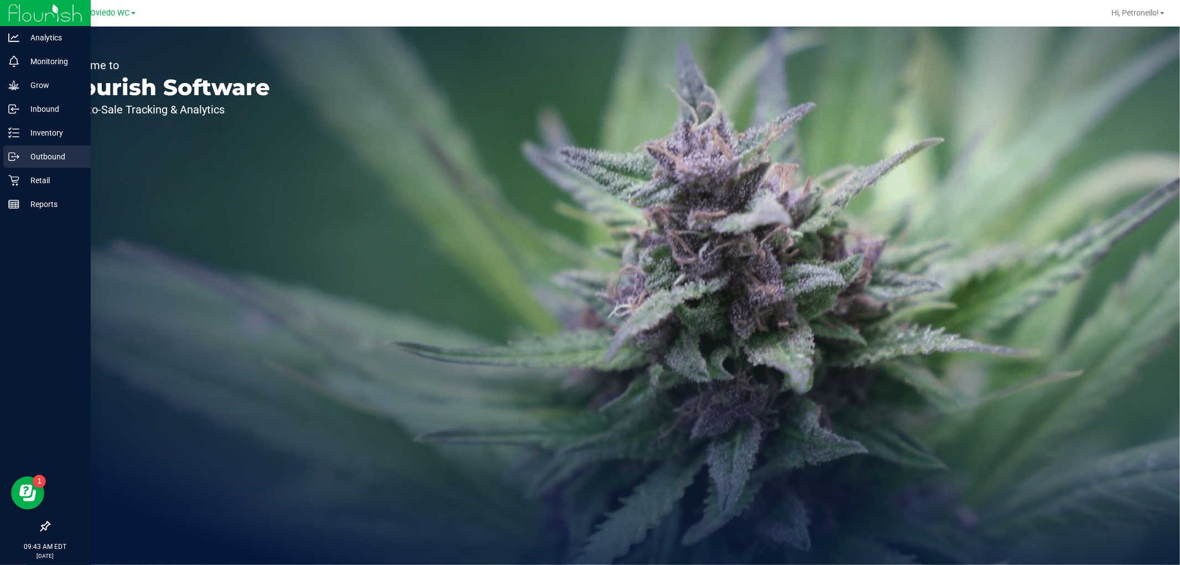
click at [39, 163] on p "Outbound" at bounding box center [52, 156] width 66 height 13
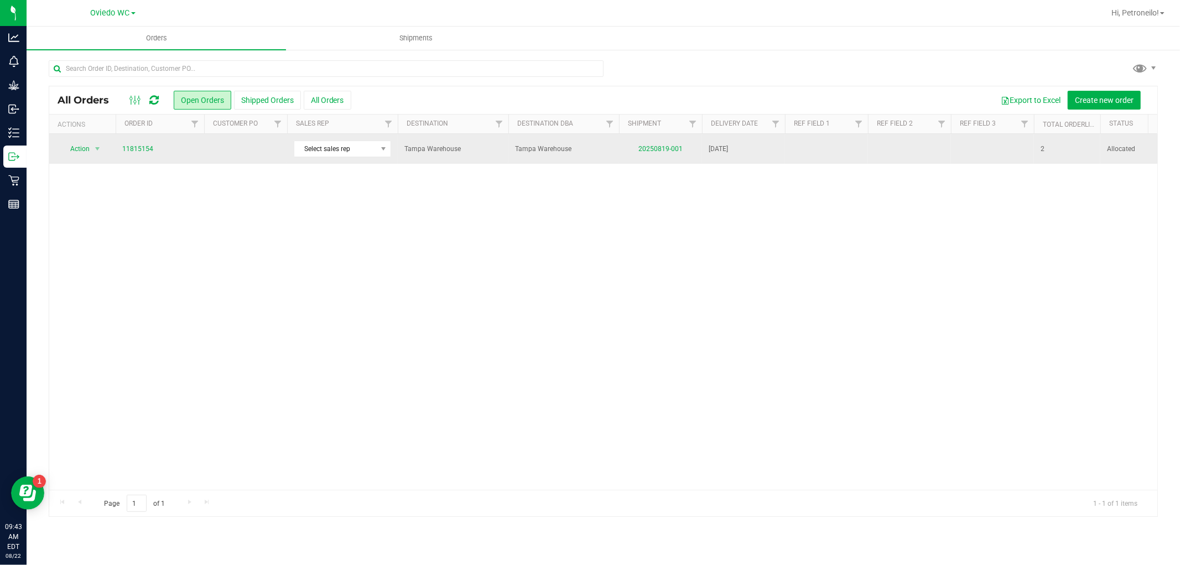
click at [247, 151] on td at bounding box center [245, 149] width 83 height 30
click at [666, 153] on td "20250819-001" at bounding box center [660, 149] width 83 height 30
click at [663, 146] on link "20250819-001" at bounding box center [661, 149] width 44 height 8
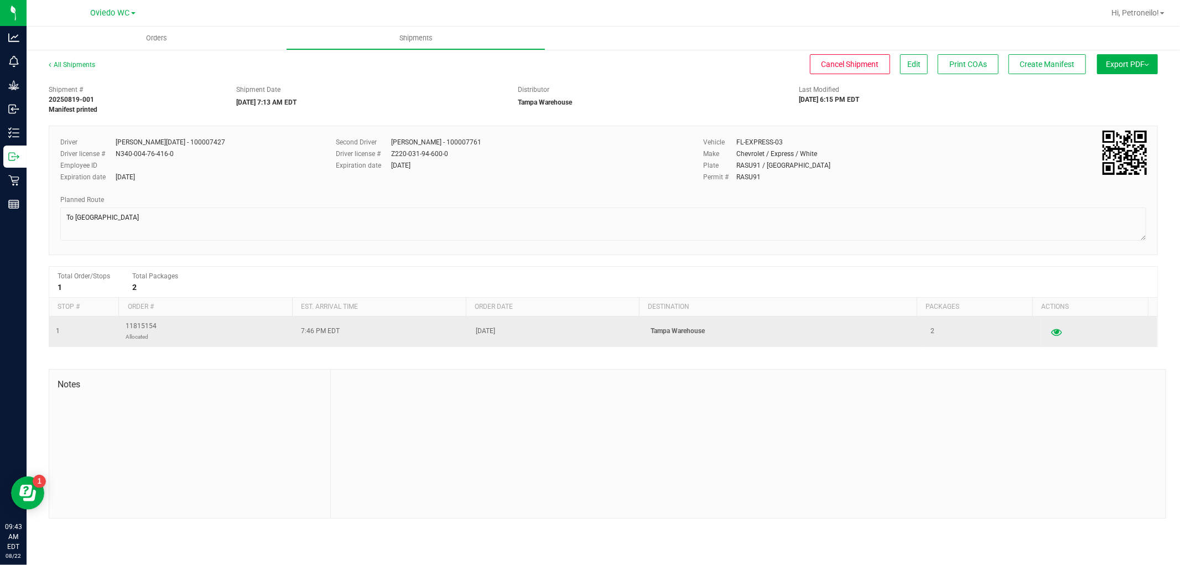
click at [1051, 329] on icon "button" at bounding box center [1056, 332] width 11 height 8
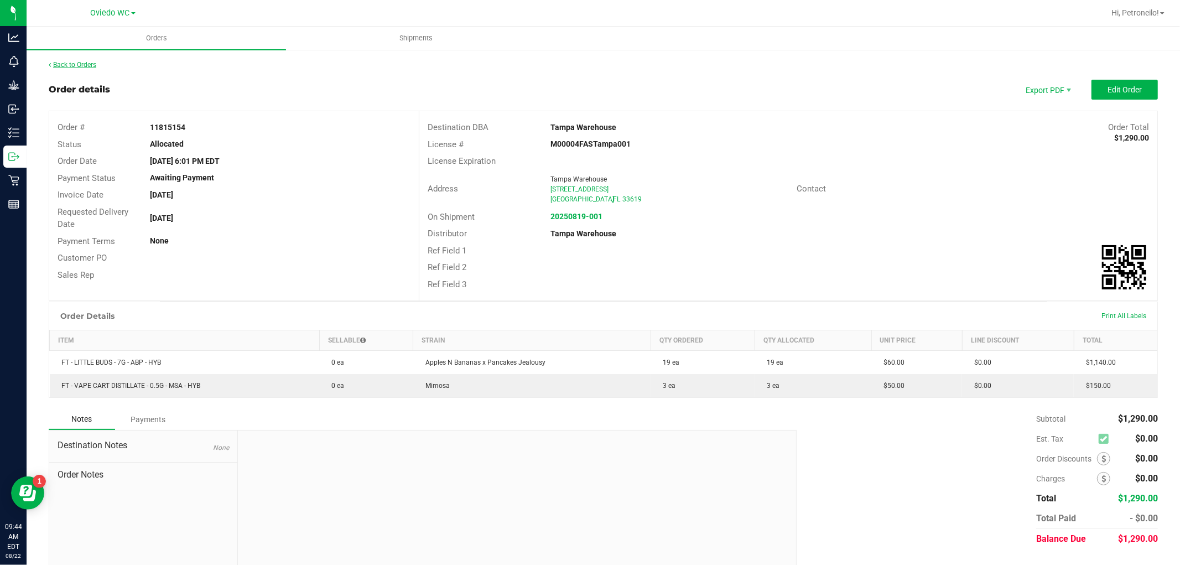
click at [63, 61] on link "Back to Orders" at bounding box center [73, 65] width 48 height 8
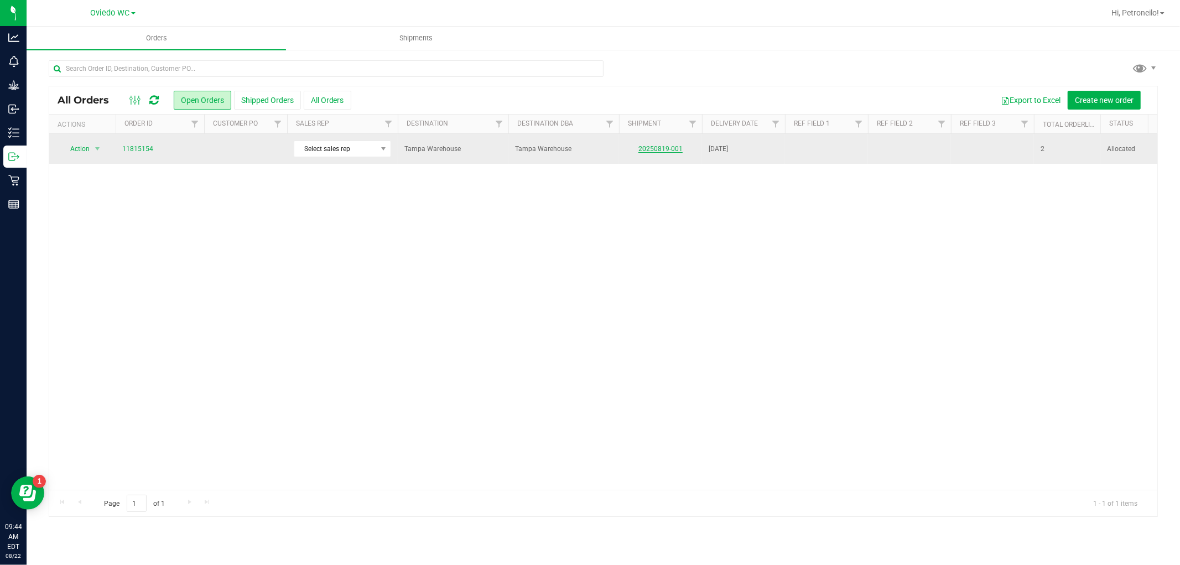
click at [667, 148] on link "20250819-001" at bounding box center [661, 149] width 44 height 8
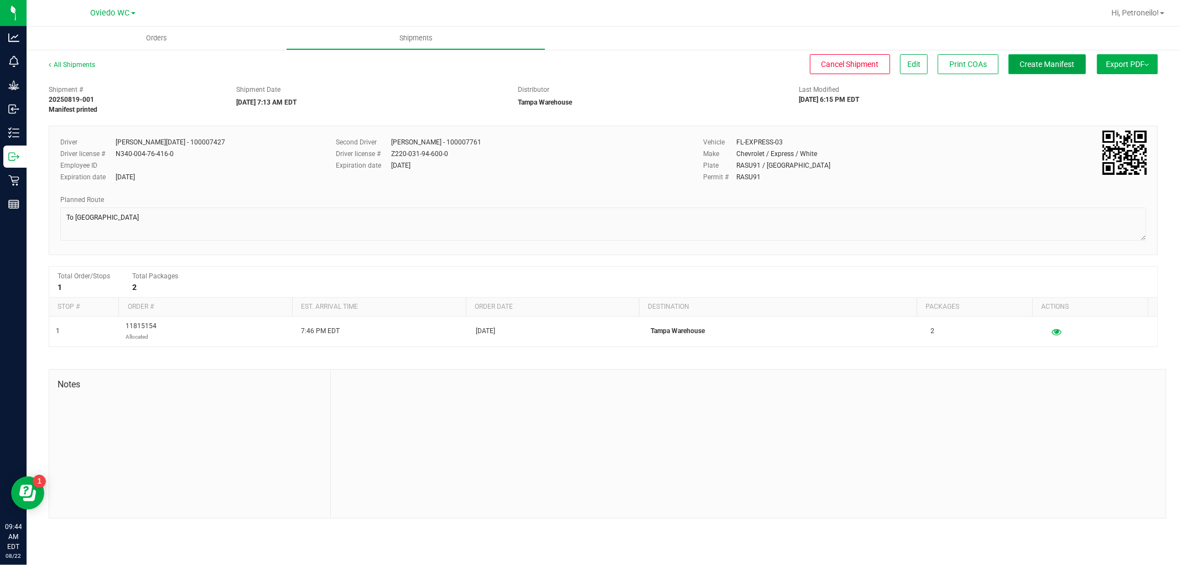
click at [1011, 69] on button "Create Manifest" at bounding box center [1047, 64] width 77 height 20
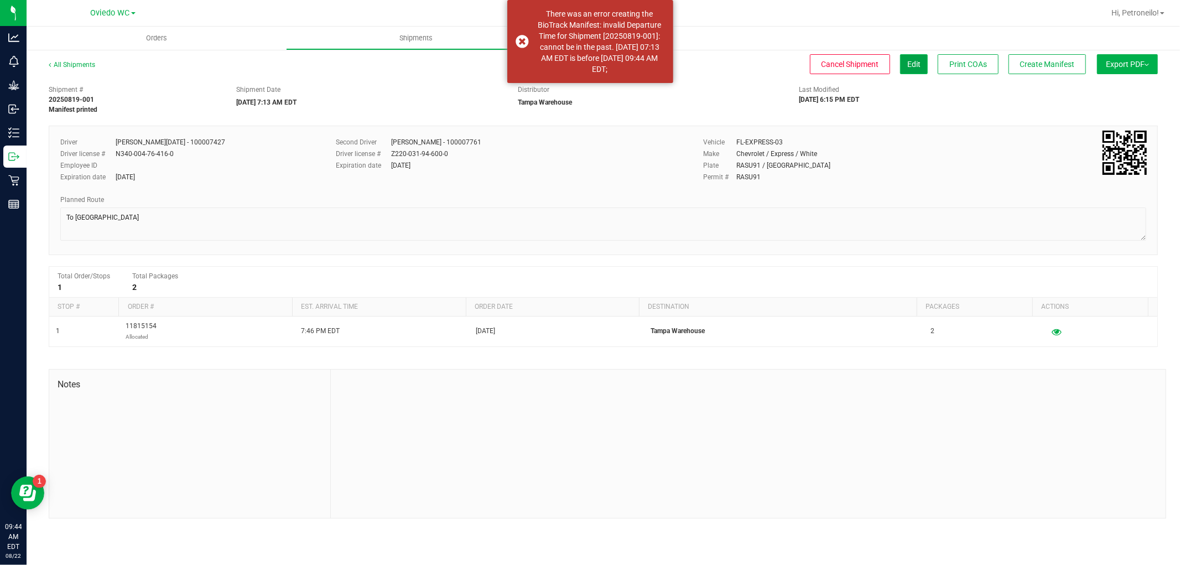
click at [900, 66] on button "Edit" at bounding box center [914, 64] width 28 height 20
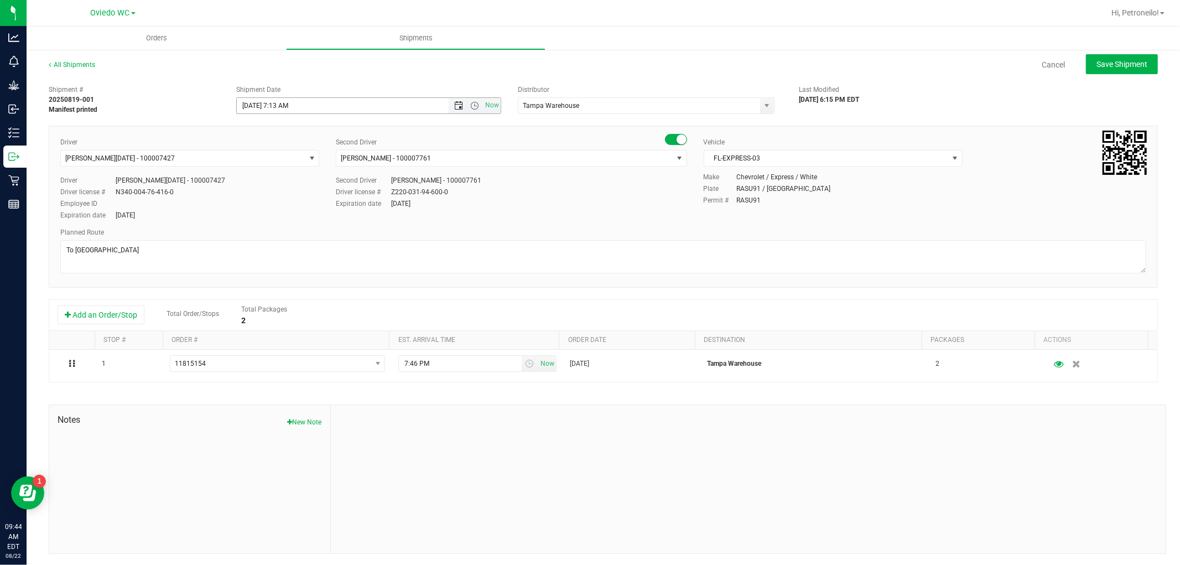
click at [455, 107] on span "Open the date view" at bounding box center [458, 105] width 9 height 9
click at [319, 218] on link "22" at bounding box center [326, 218] width 16 height 17
click at [470, 106] on span "Open the time view" at bounding box center [474, 105] width 9 height 9
click at [299, 161] on li "10:30 AM" at bounding box center [365, 160] width 260 height 14
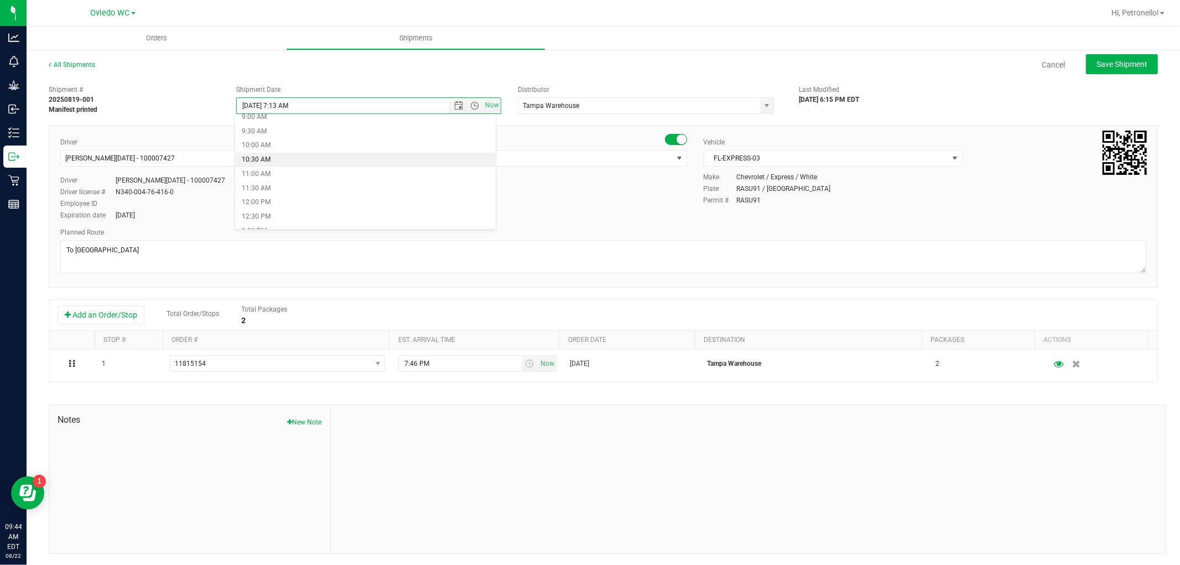
type input "8/22/2025 10:30 AM"
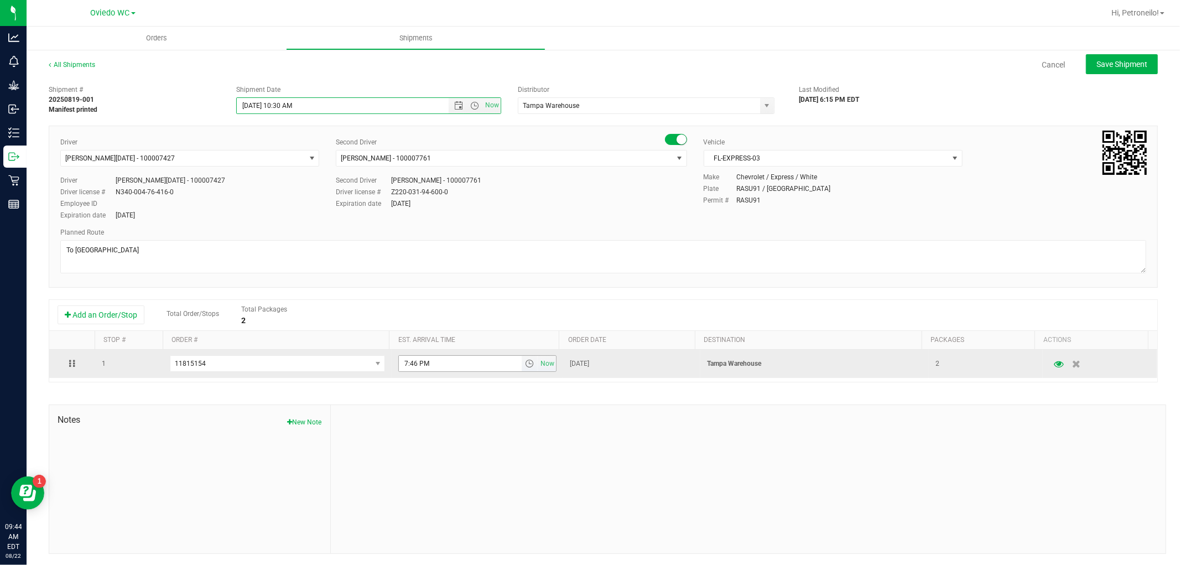
click at [525, 366] on span "select" at bounding box center [529, 363] width 9 height 9
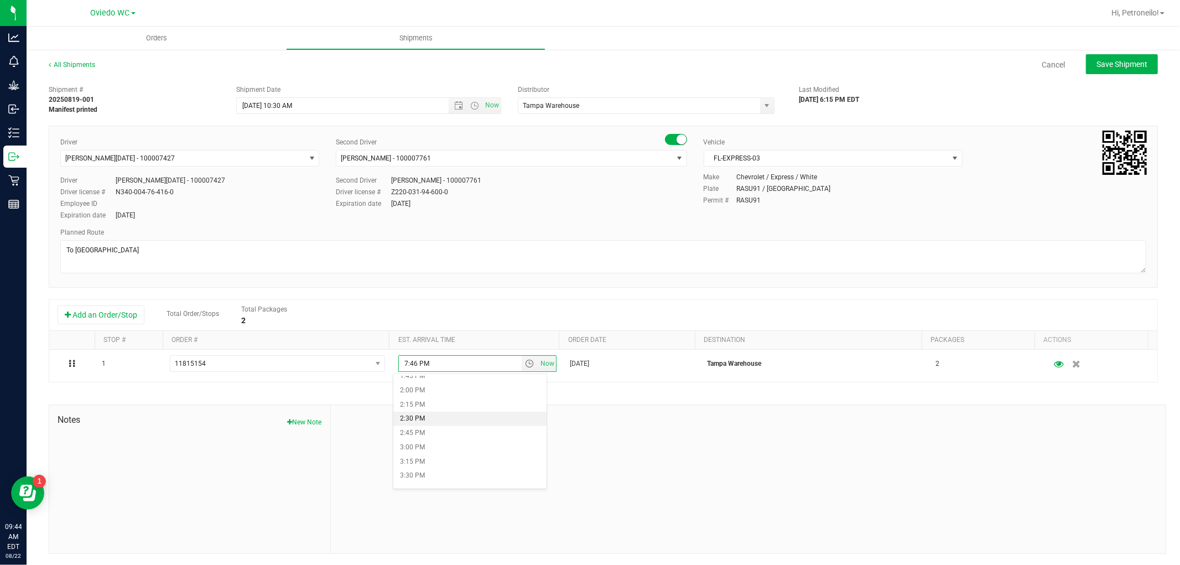
scroll to position [799, 0]
click at [445, 436] on li "3:00 PM" at bounding box center [469, 438] width 153 height 14
type input "3:00 PM"
click at [1098, 74] on button "Save Shipment" at bounding box center [1122, 64] width 72 height 20
type input "8/22/2025 2:30 PM"
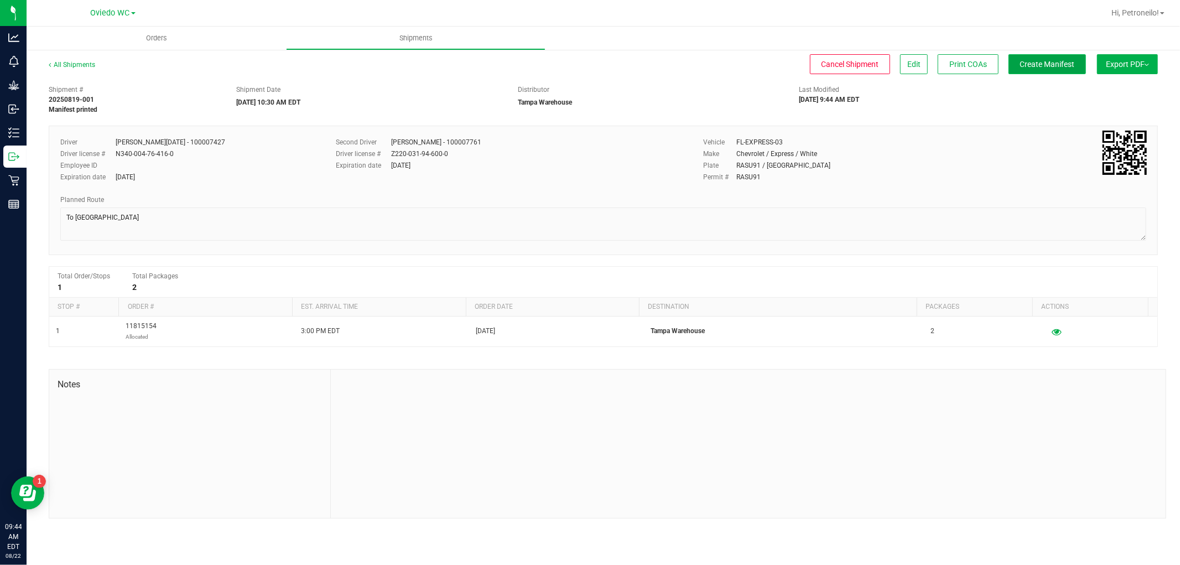
click at [1025, 66] on span "Create Manifest" at bounding box center [1047, 64] width 55 height 9
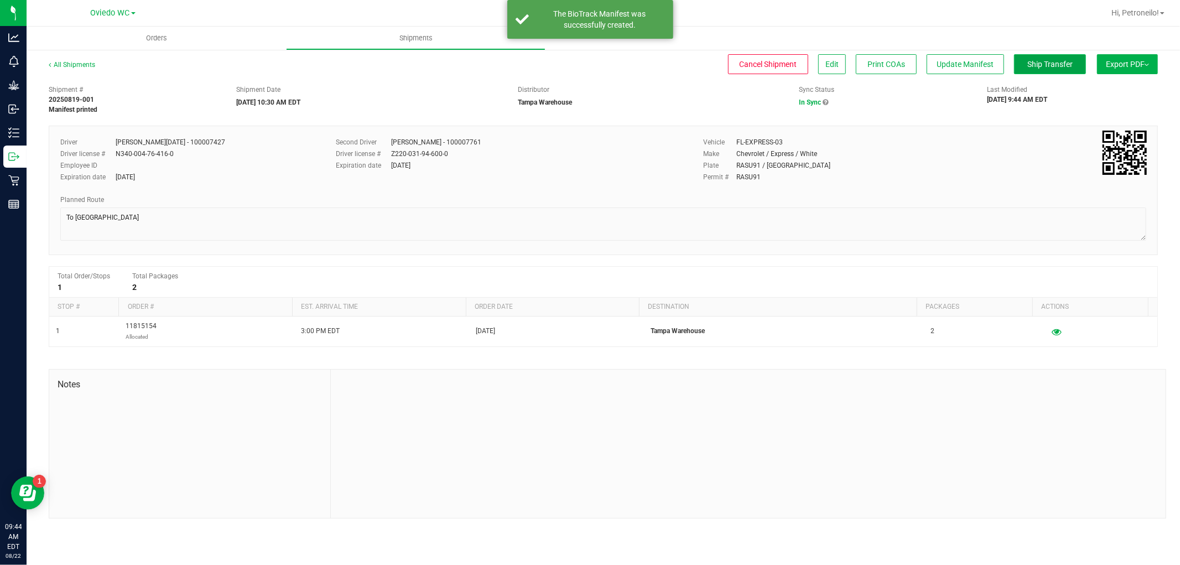
click at [1043, 70] on button "Ship Transfer" at bounding box center [1050, 64] width 72 height 20
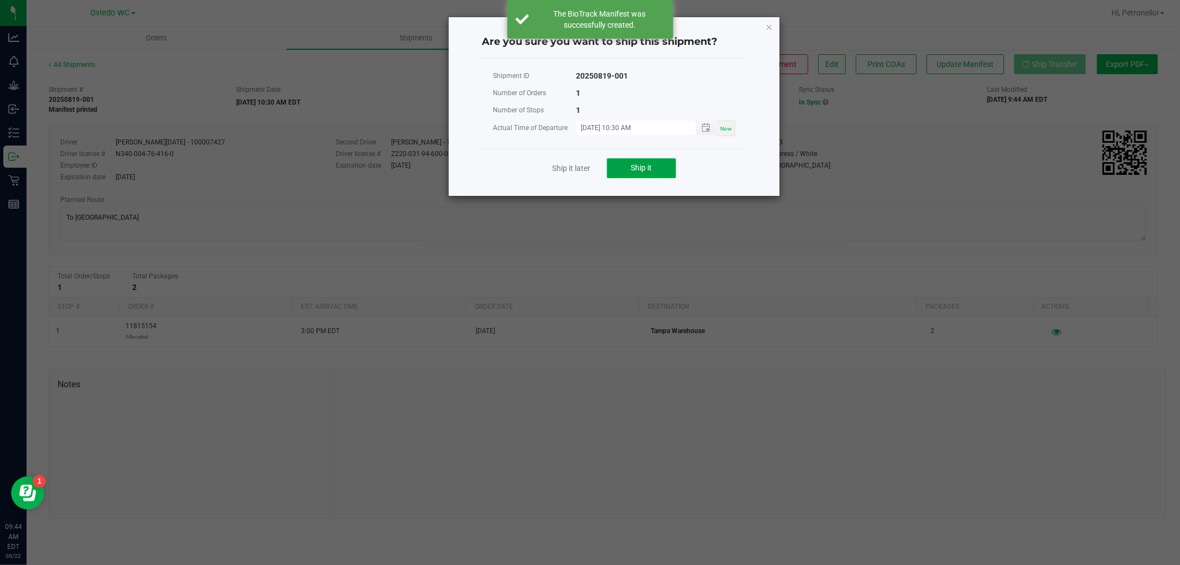
click at [650, 168] on span "Ship it" at bounding box center [641, 167] width 21 height 9
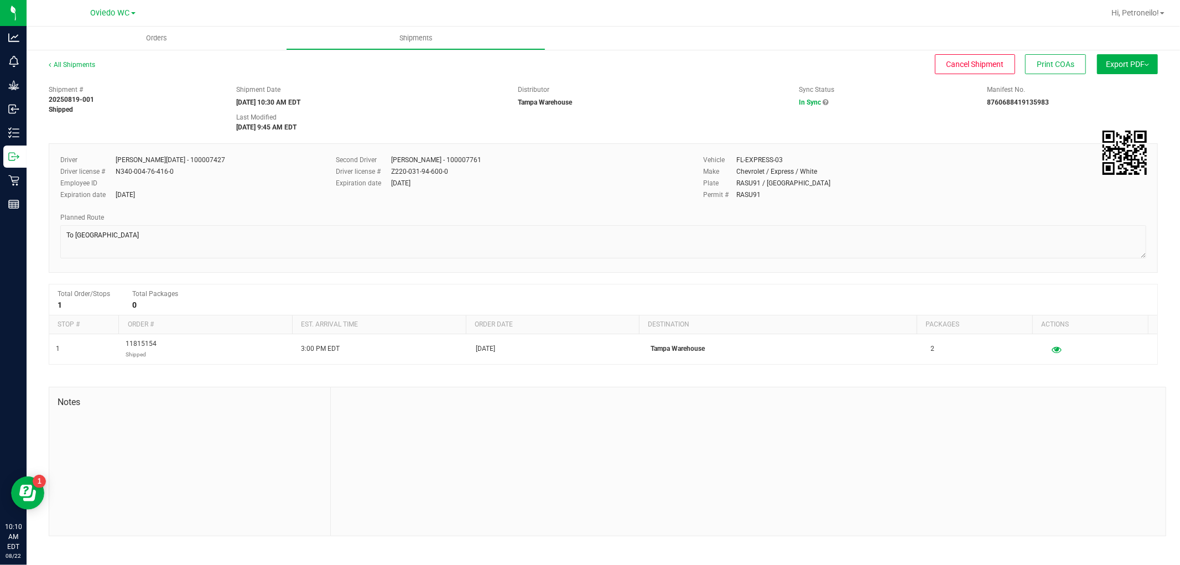
click at [133, 12] on span at bounding box center [133, 13] width 4 height 2
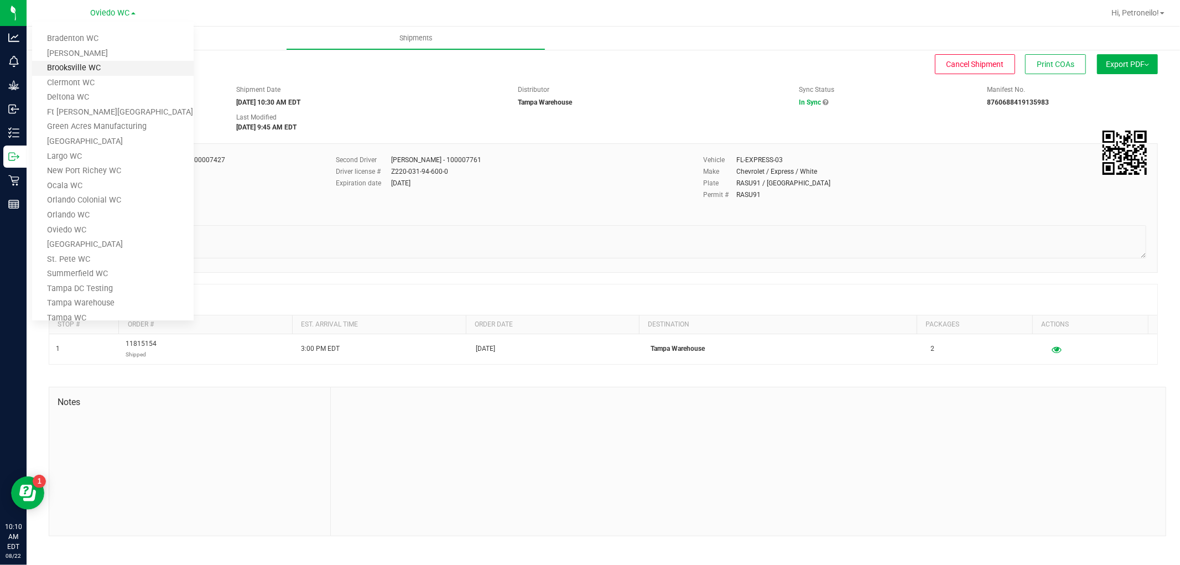
click at [97, 67] on link "Brooksville WC" at bounding box center [113, 68] width 162 height 15
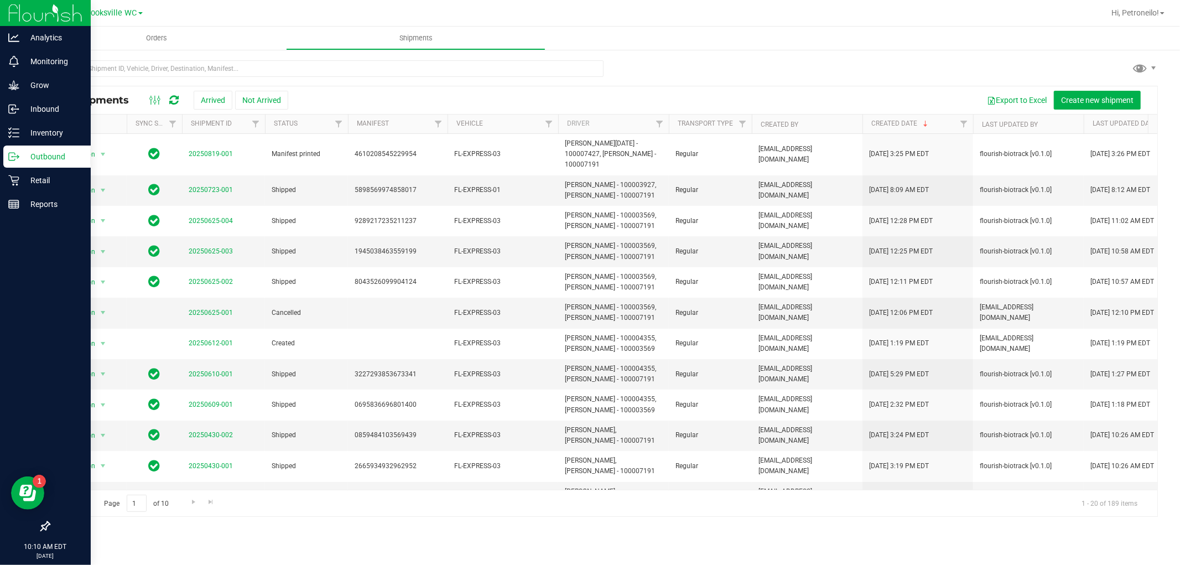
click at [19, 155] on p "Outbound" at bounding box center [52, 156] width 66 height 13
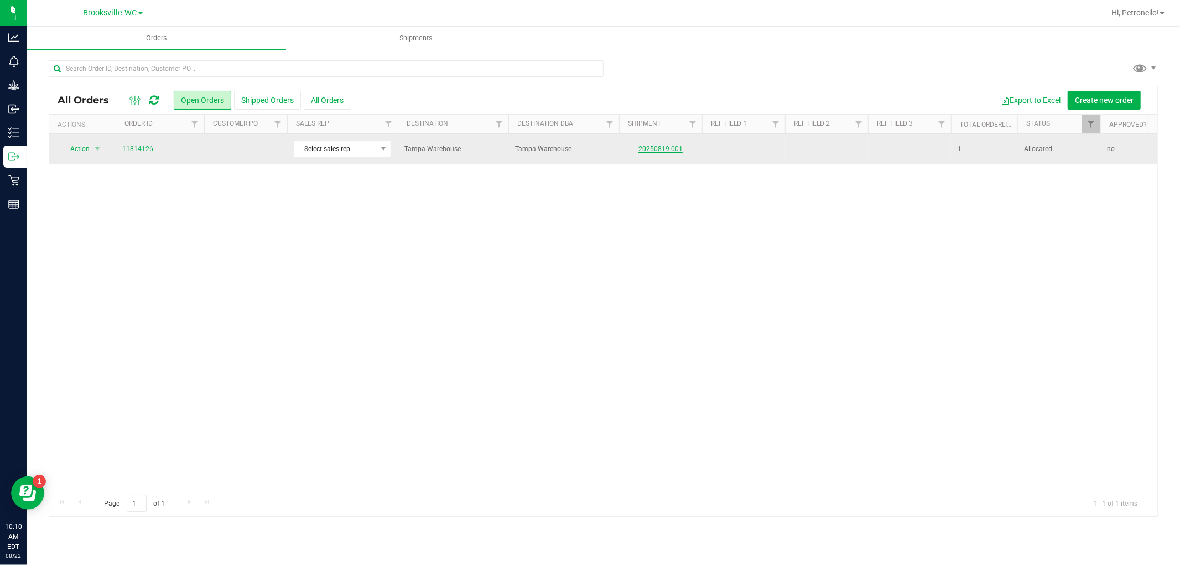
click at [642, 149] on link "20250819-001" at bounding box center [661, 149] width 44 height 8
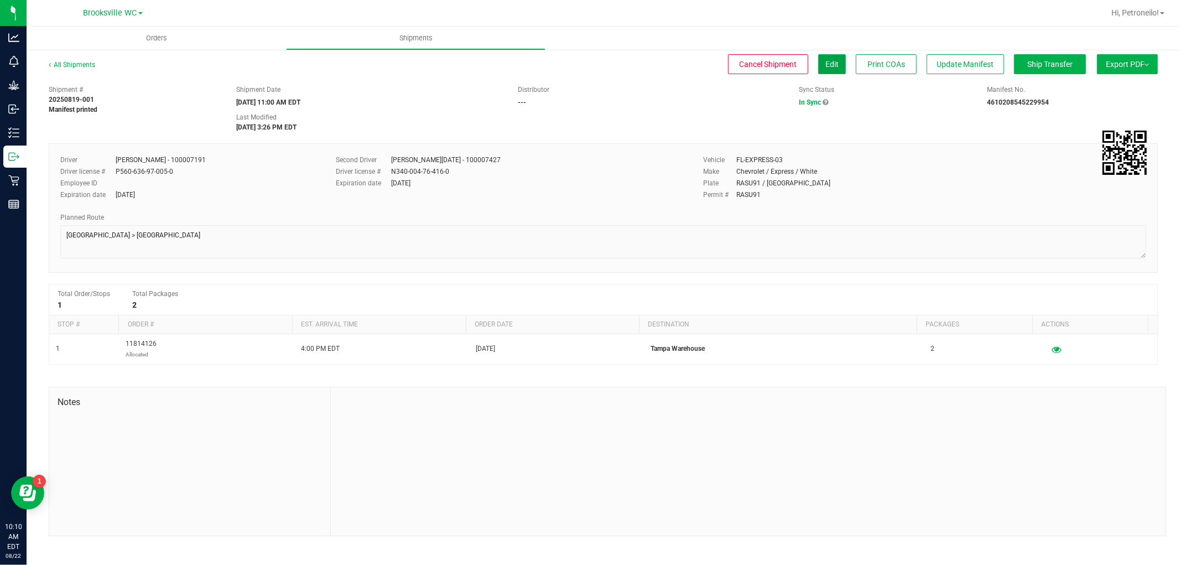
click at [833, 71] on button "Edit" at bounding box center [832, 64] width 28 height 20
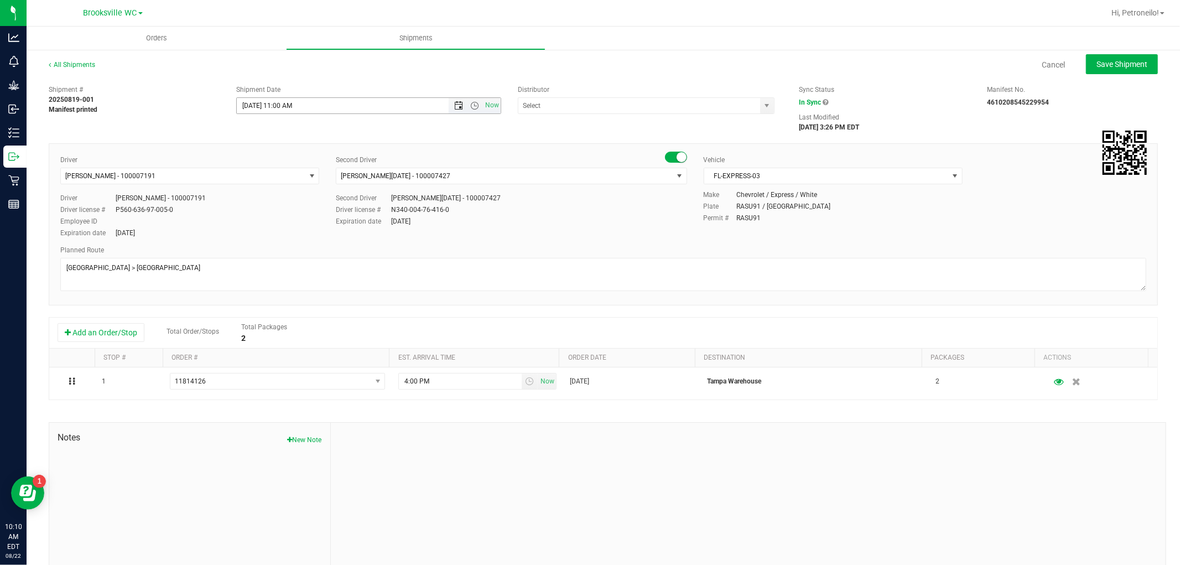
click at [454, 108] on span "Open the date view" at bounding box center [458, 105] width 9 height 9
click at [324, 220] on link "22" at bounding box center [326, 218] width 16 height 17
type input "8/22/2025 11:00 AM"
click at [470, 106] on span "Open the time view" at bounding box center [474, 105] width 9 height 9
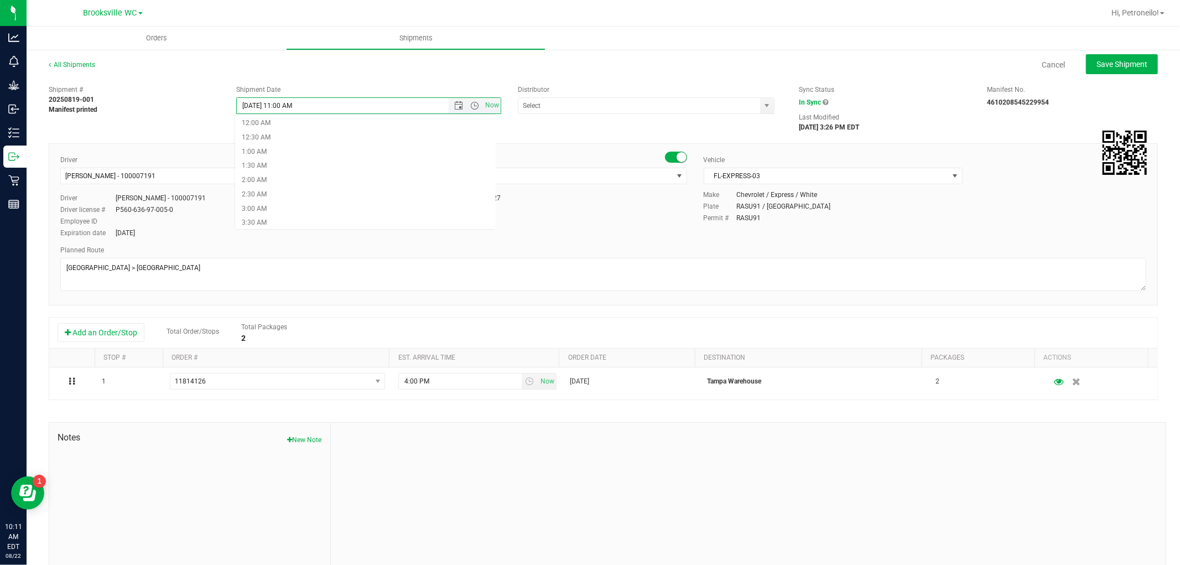
scroll to position [213, 0]
click at [286, 217] on li "11:00 AM" at bounding box center [365, 223] width 260 height 14
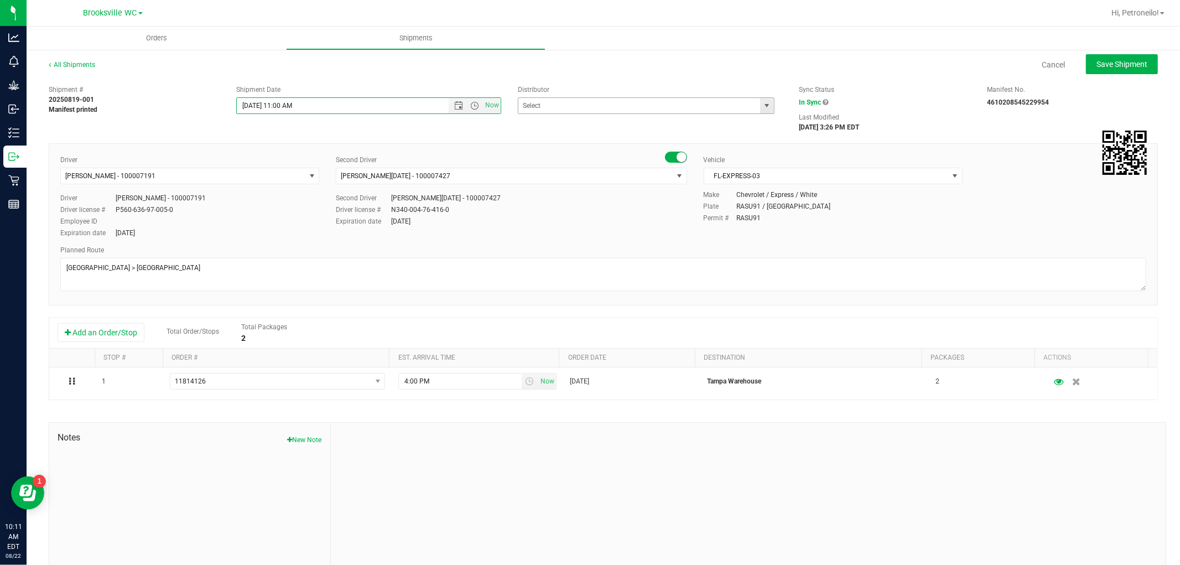
click at [763, 107] on span "select" at bounding box center [767, 105] width 9 height 9
click at [648, 129] on li "Tampa Warehouse" at bounding box center [641, 124] width 253 height 17
type input "Tampa Warehouse"
click at [1121, 69] on button "Save Shipment" at bounding box center [1122, 64] width 72 height 20
click at [449, 106] on span "Open the date view" at bounding box center [458, 105] width 19 height 9
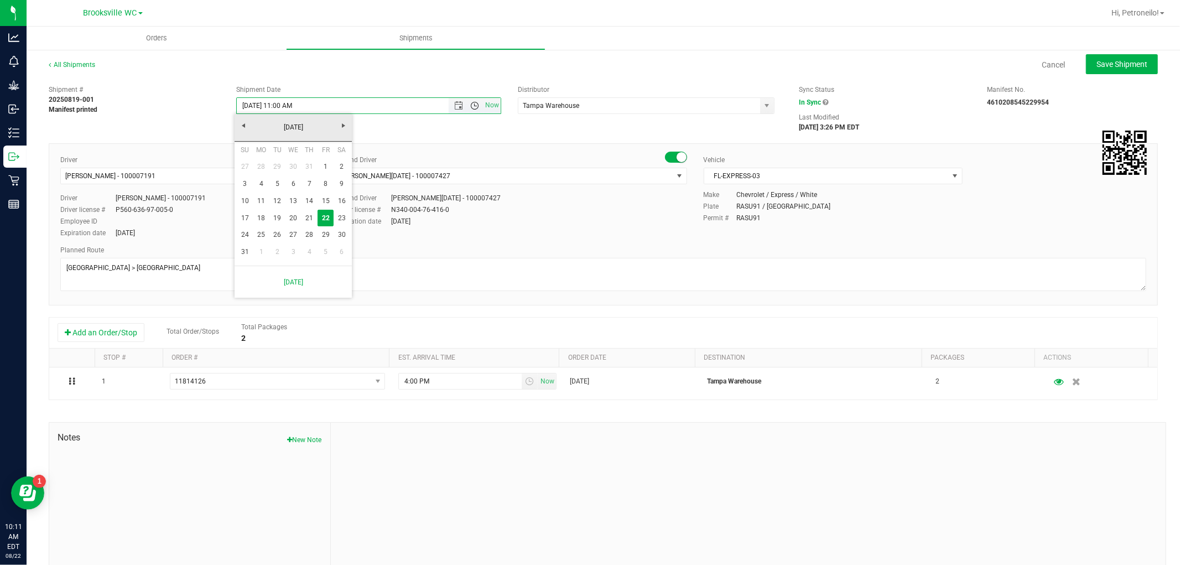
click at [473, 102] on span "Open the time view" at bounding box center [474, 105] width 9 height 9
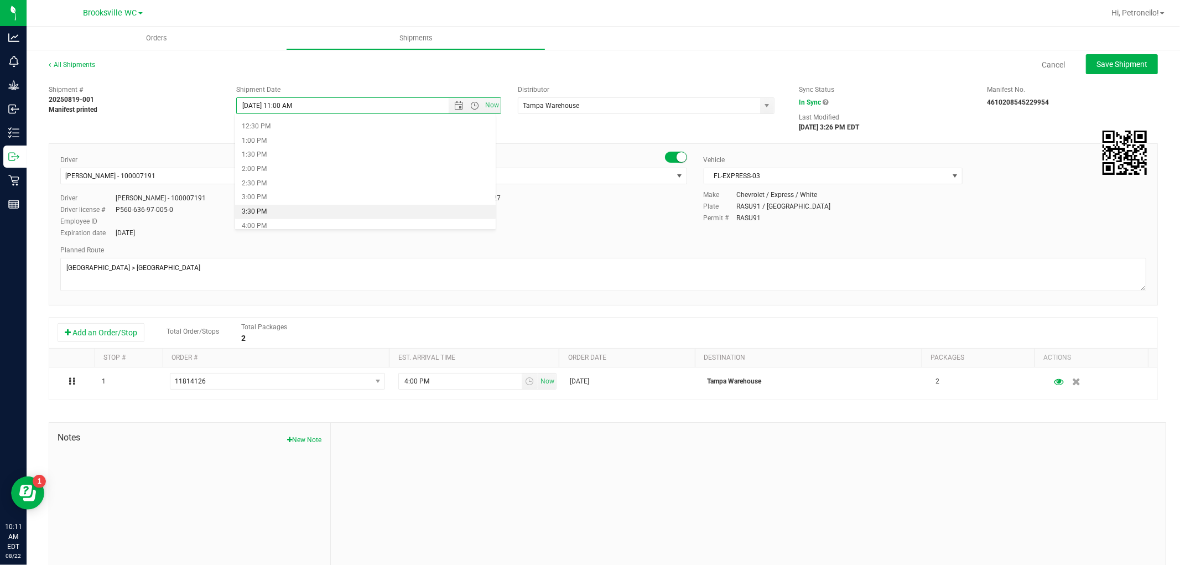
scroll to position [336, 0]
click at [292, 128] on li "12:00 PM" at bounding box center [365, 129] width 260 height 14
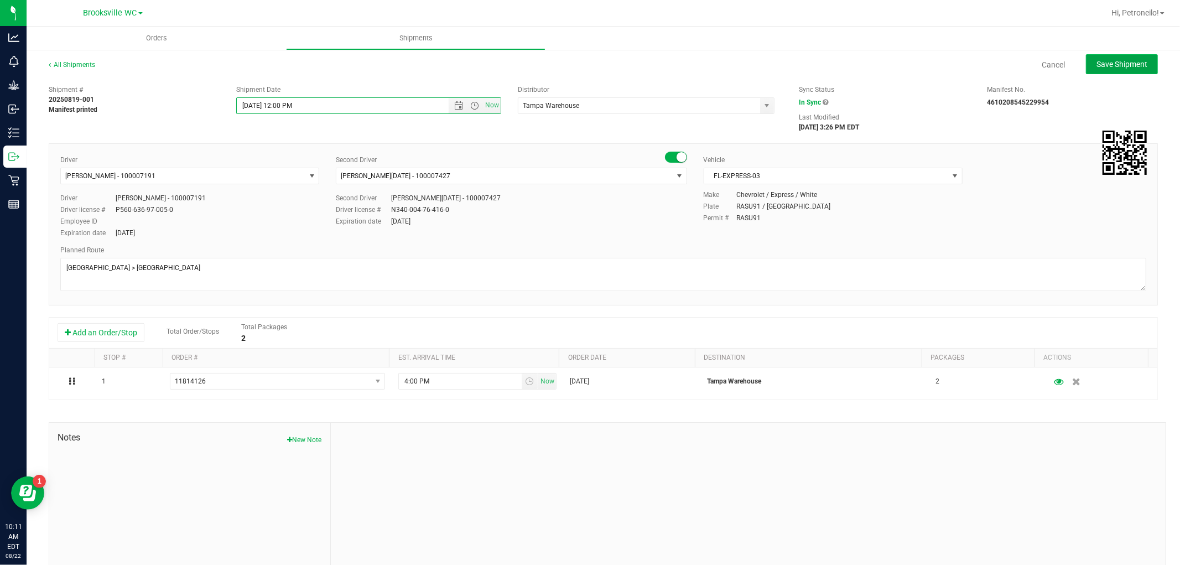
click at [1119, 60] on span "Save Shipment" at bounding box center [1122, 64] width 51 height 9
type input "8/22/2025 4:00 PM"
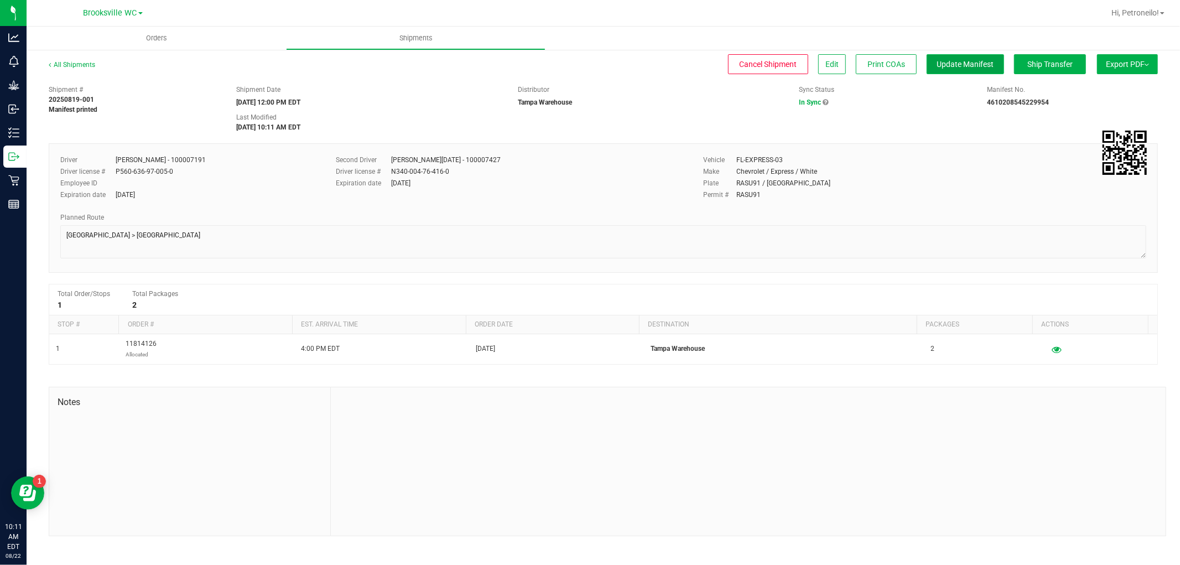
click at [960, 60] on span "Update Manifest" at bounding box center [965, 64] width 57 height 9
click at [1033, 63] on span "Ship Transfer" at bounding box center [1050, 64] width 45 height 9
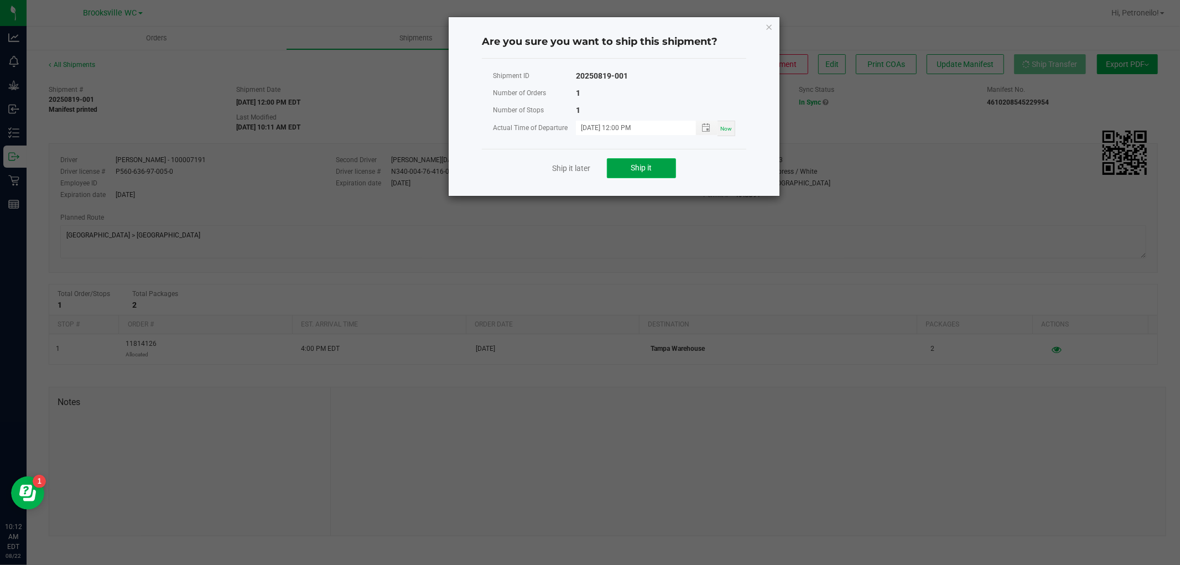
click at [664, 173] on button "Ship it" at bounding box center [641, 168] width 69 height 20
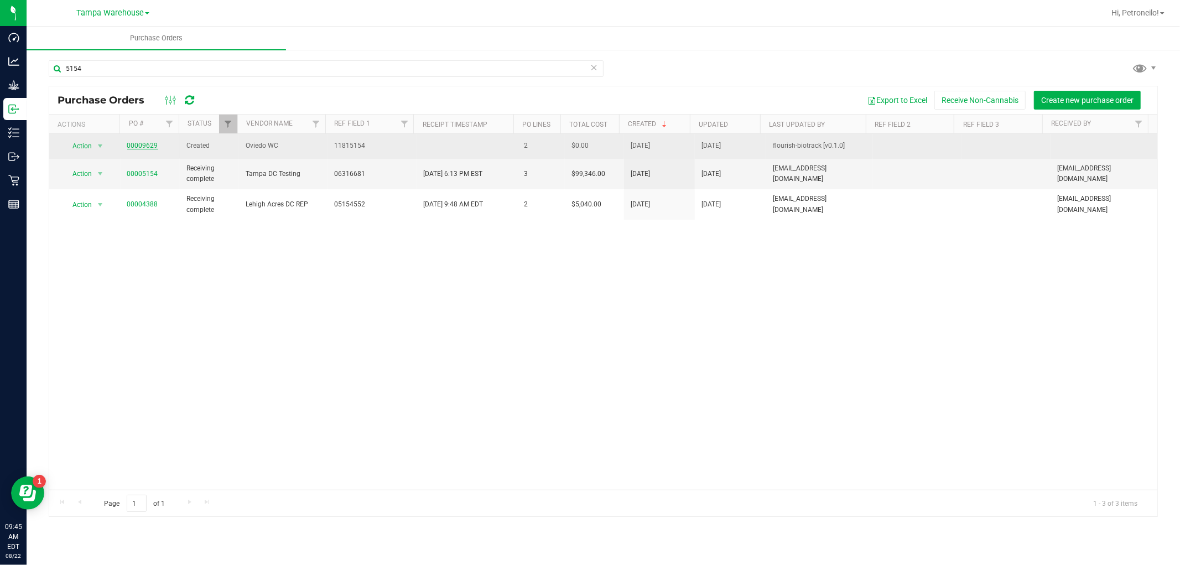
click at [144, 147] on link "00009629" at bounding box center [142, 146] width 31 height 8
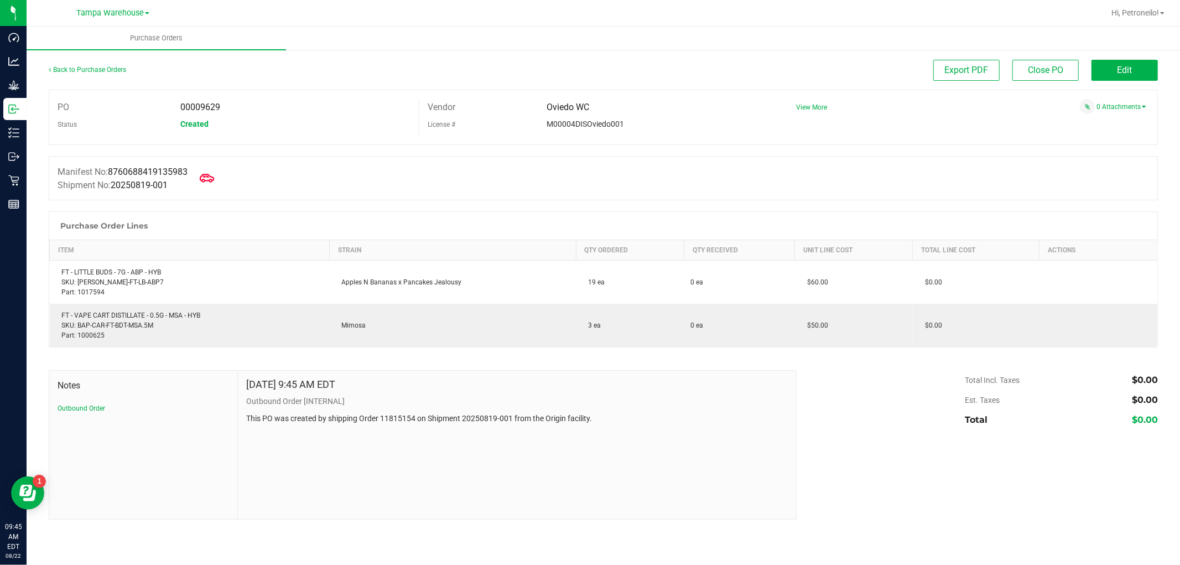
click at [205, 180] on icon at bounding box center [207, 178] width 14 height 8
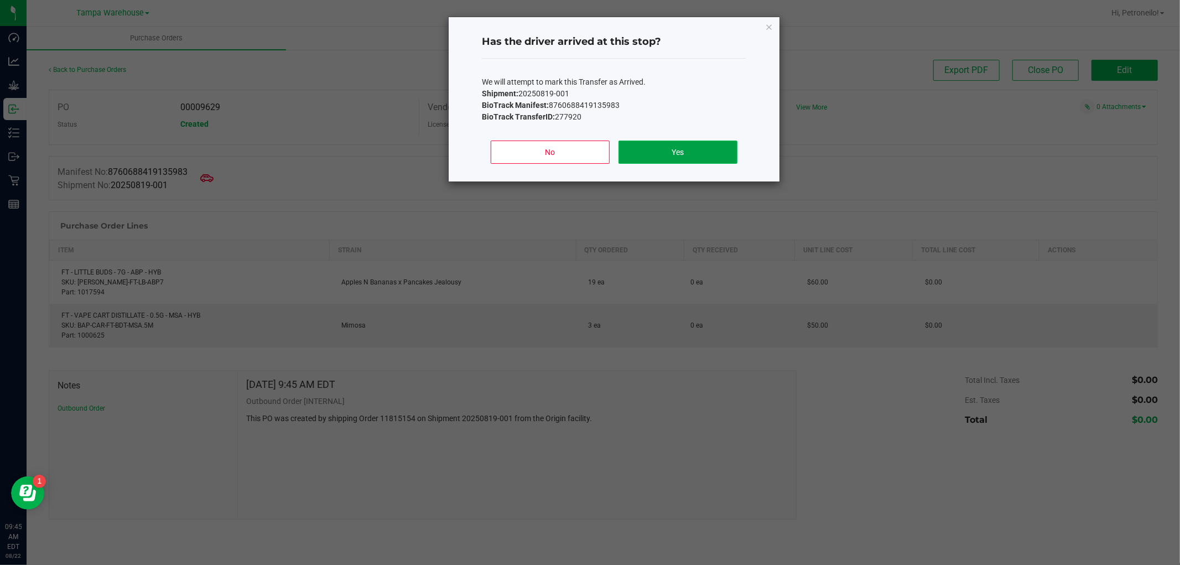
click at [672, 152] on button "Yes" at bounding box center [678, 152] width 119 height 23
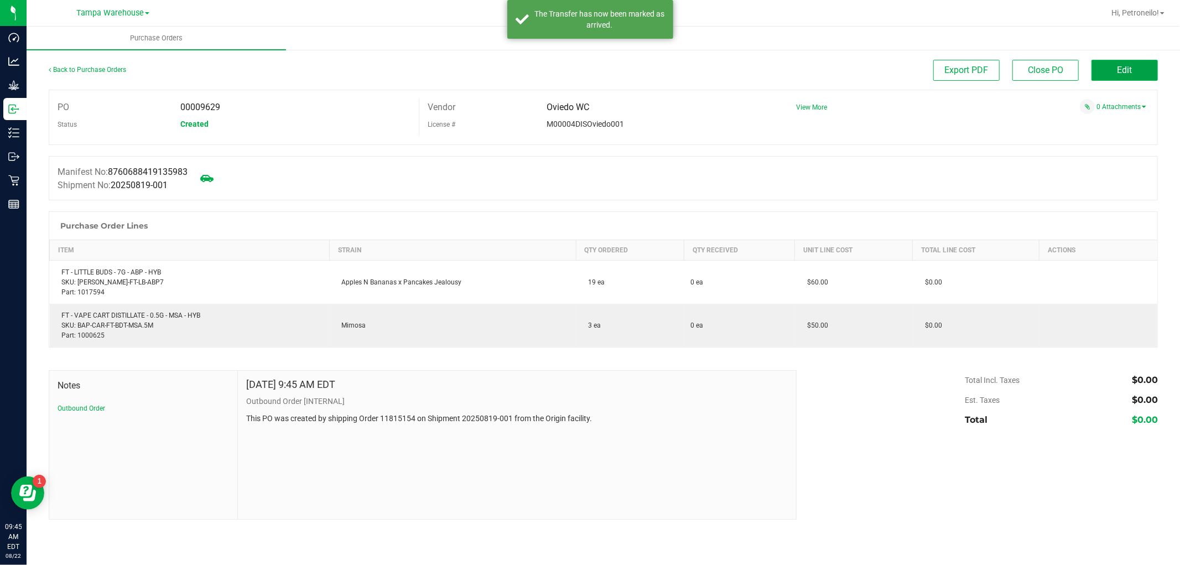
click at [1127, 80] on button "Edit" at bounding box center [1125, 70] width 66 height 21
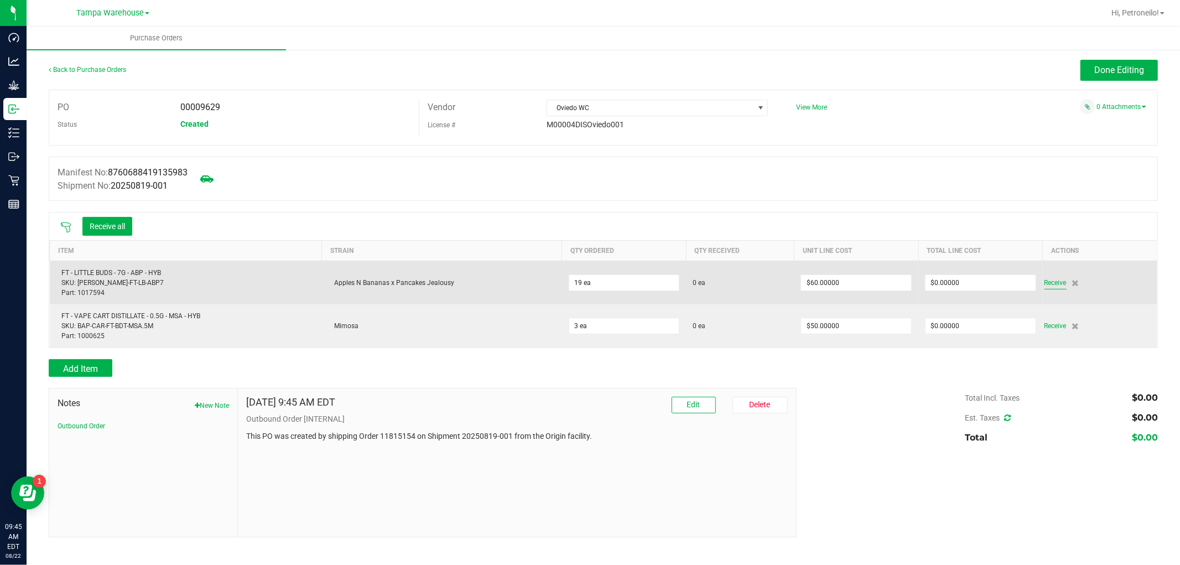
click at [1049, 280] on span "Receive" at bounding box center [1056, 282] width 22 height 13
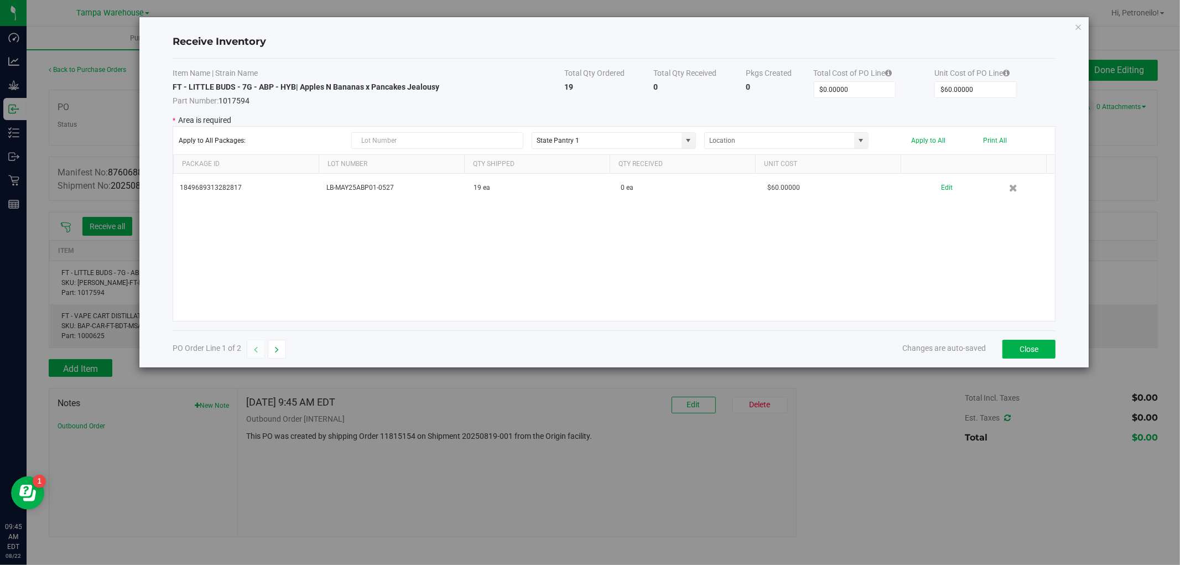
click at [1077, 25] on icon "Close modal" at bounding box center [1079, 26] width 8 height 13
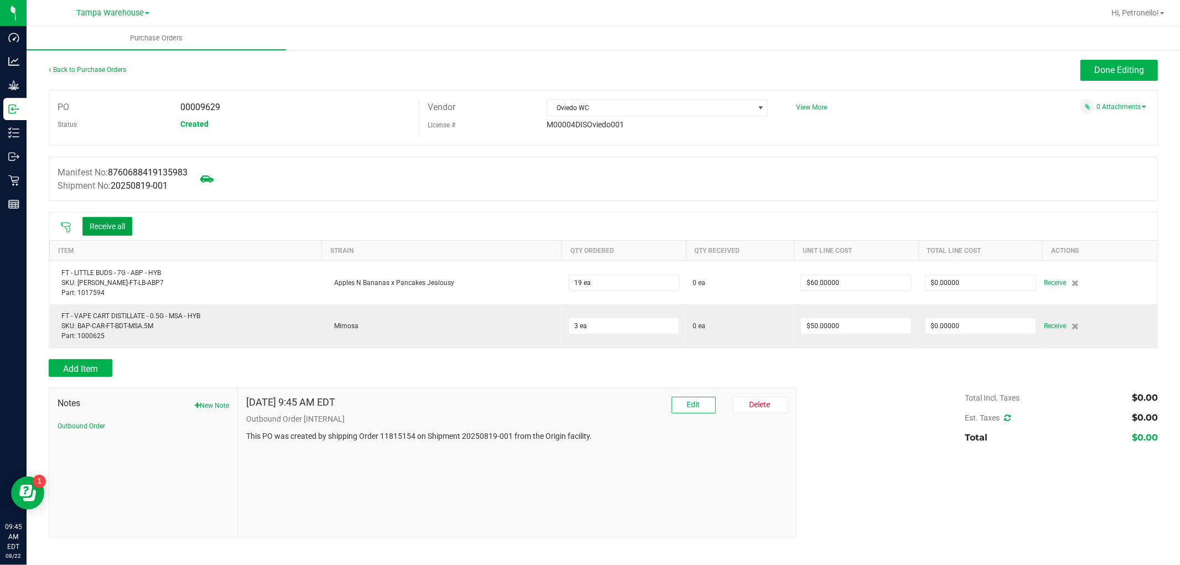
click at [123, 233] on button "Receive all" at bounding box center [107, 226] width 50 height 19
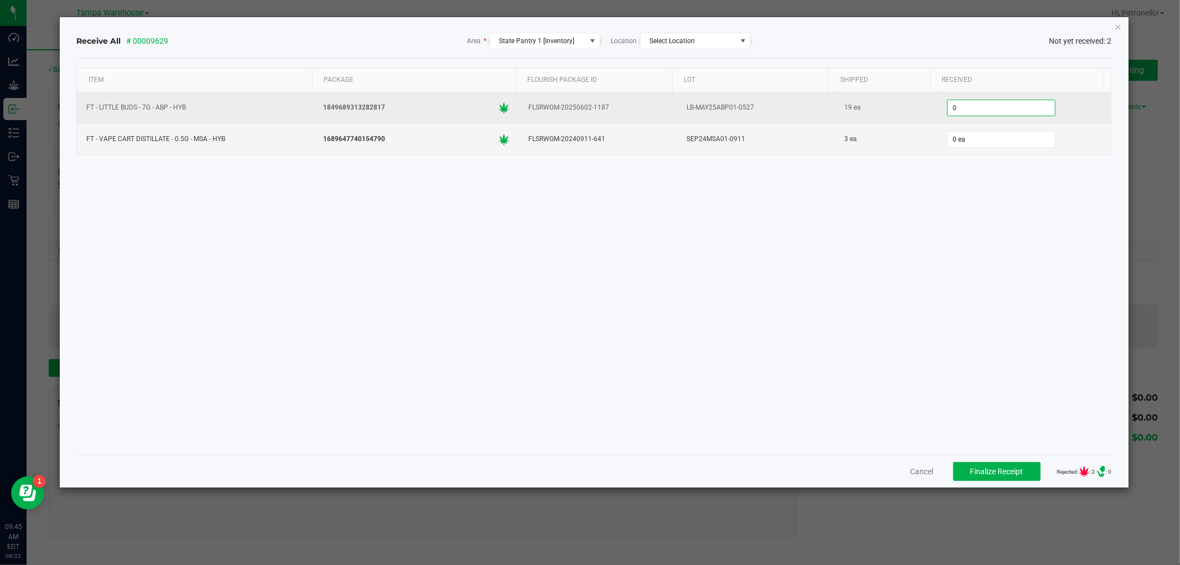
click at [963, 107] on input "0" at bounding box center [1001, 107] width 107 height 15
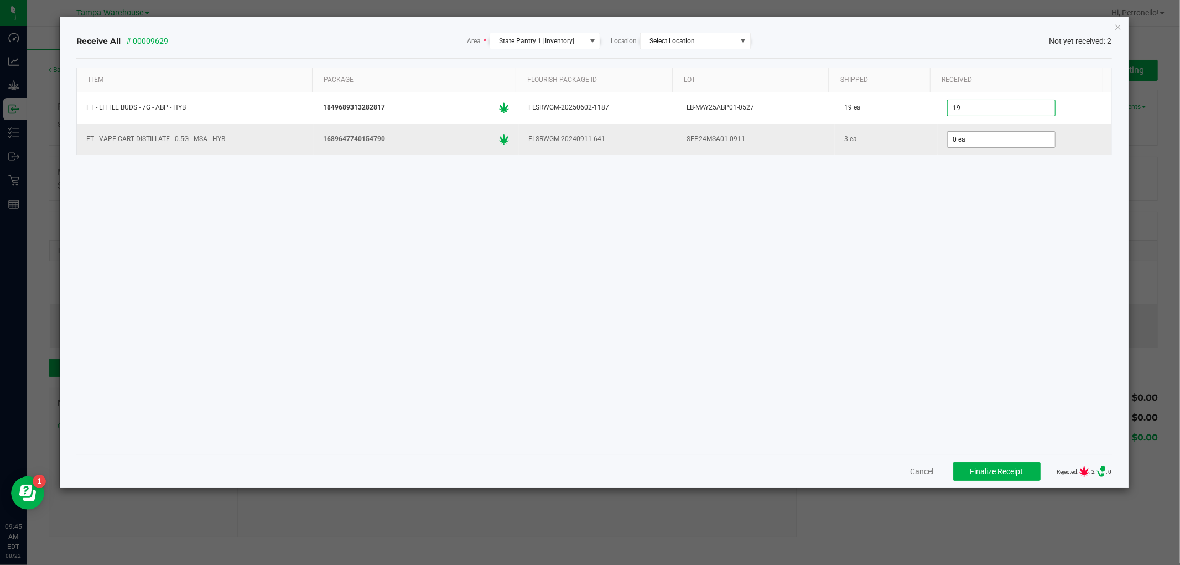
type input "19 ea"
click at [965, 140] on input "0" at bounding box center [1001, 139] width 107 height 15
type input "3 ea"
click at [943, 234] on div "Item Package Flourish Package ID Lot Shipped Received FT - LITTLE BUDS - 7G - A…" at bounding box center [593, 257] width 1035 height 378
click at [972, 468] on span "Finalize Receipt" at bounding box center [997, 471] width 53 height 9
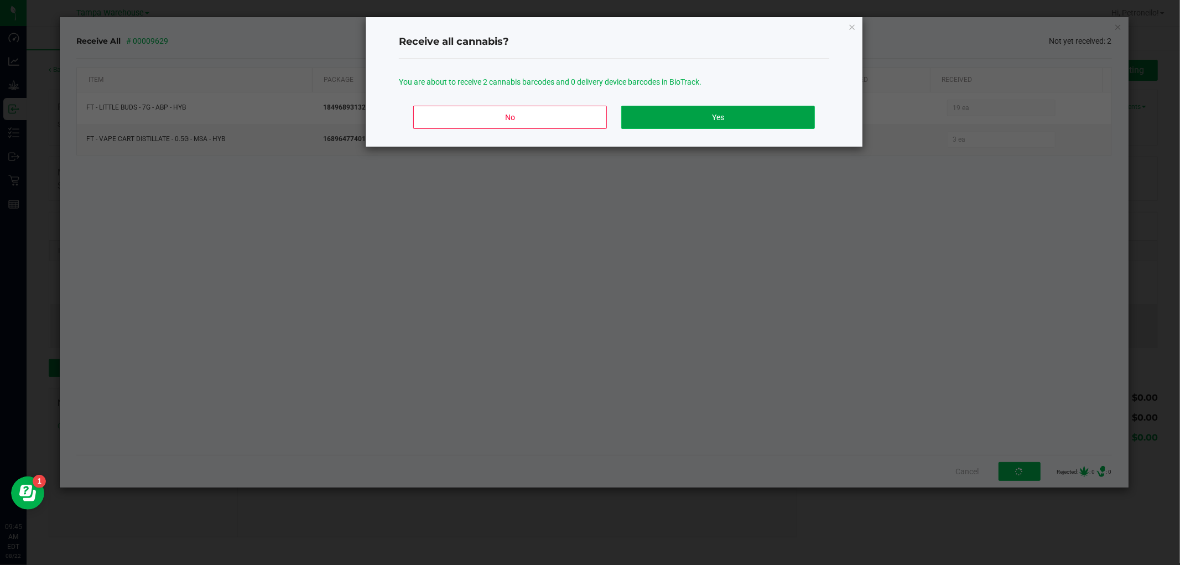
click at [772, 122] on button "Yes" at bounding box center [718, 117] width 194 height 23
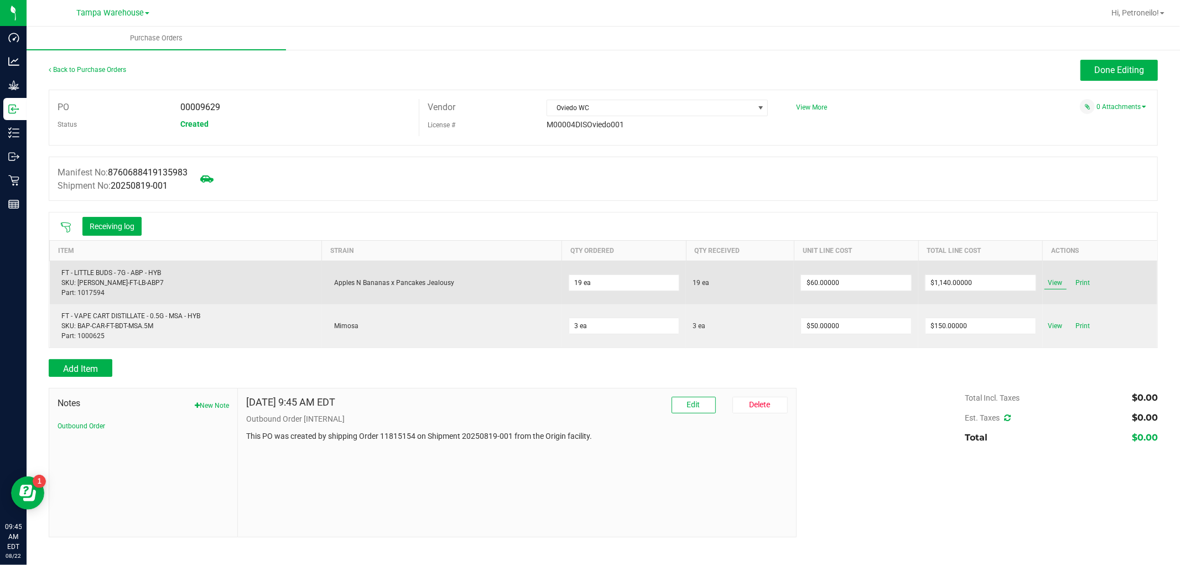
click at [1057, 282] on span "View" at bounding box center [1056, 282] width 22 height 13
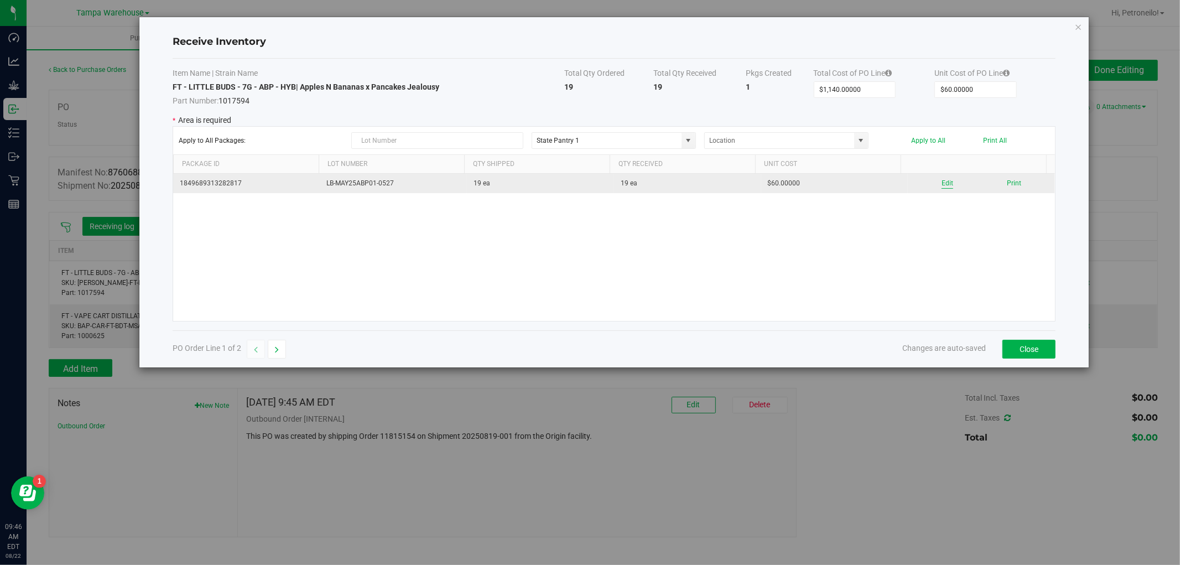
click at [942, 186] on button "Edit" at bounding box center [948, 183] width 12 height 11
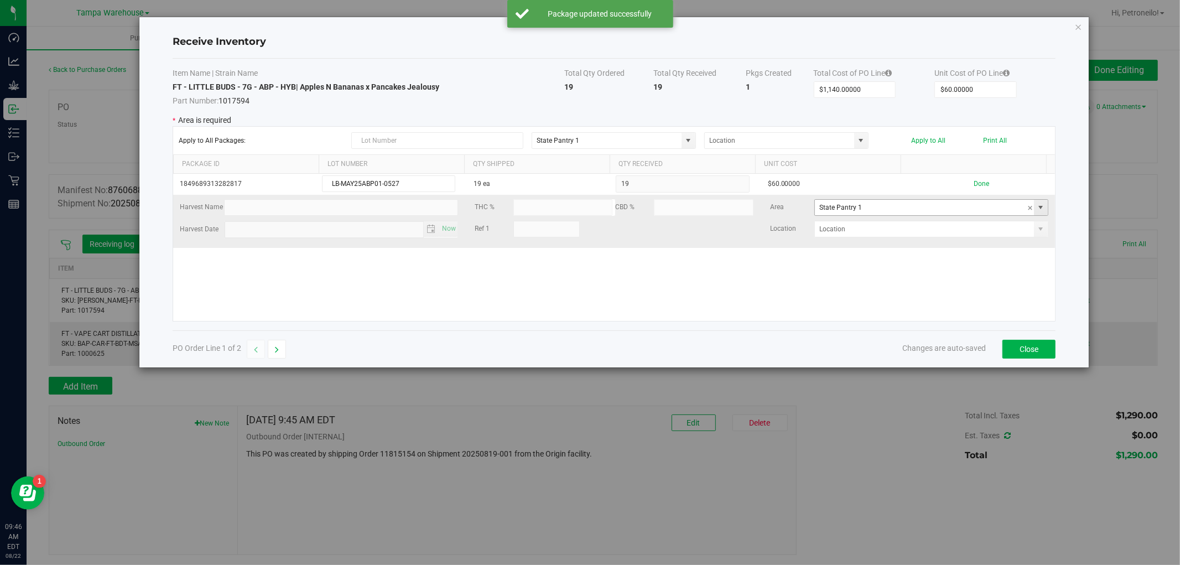
click at [1037, 209] on span at bounding box center [1041, 207] width 9 height 9
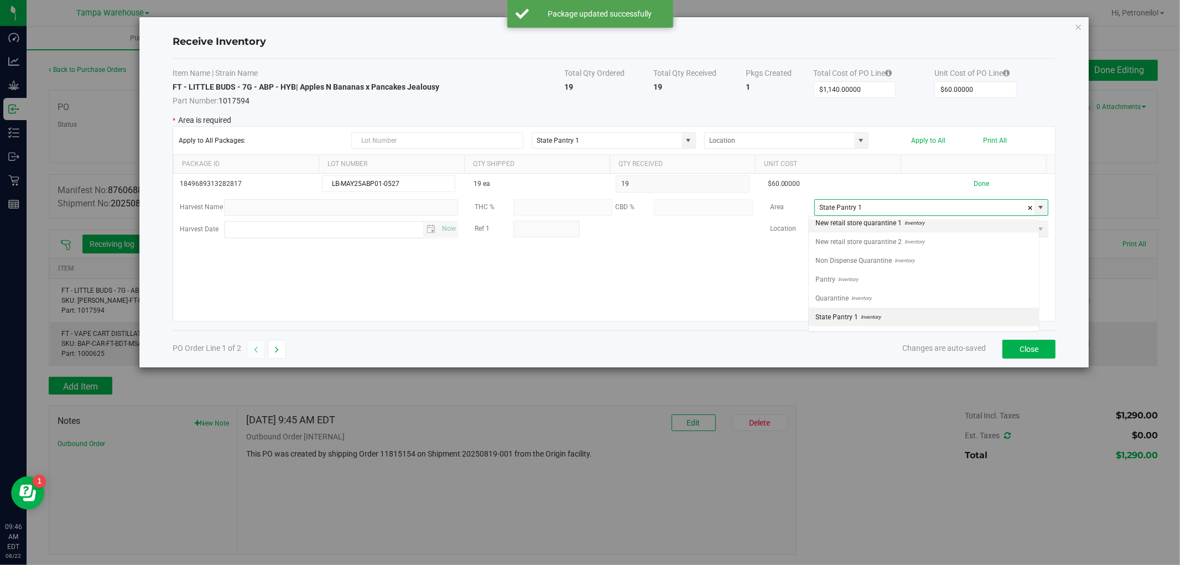
scroll to position [17, 231]
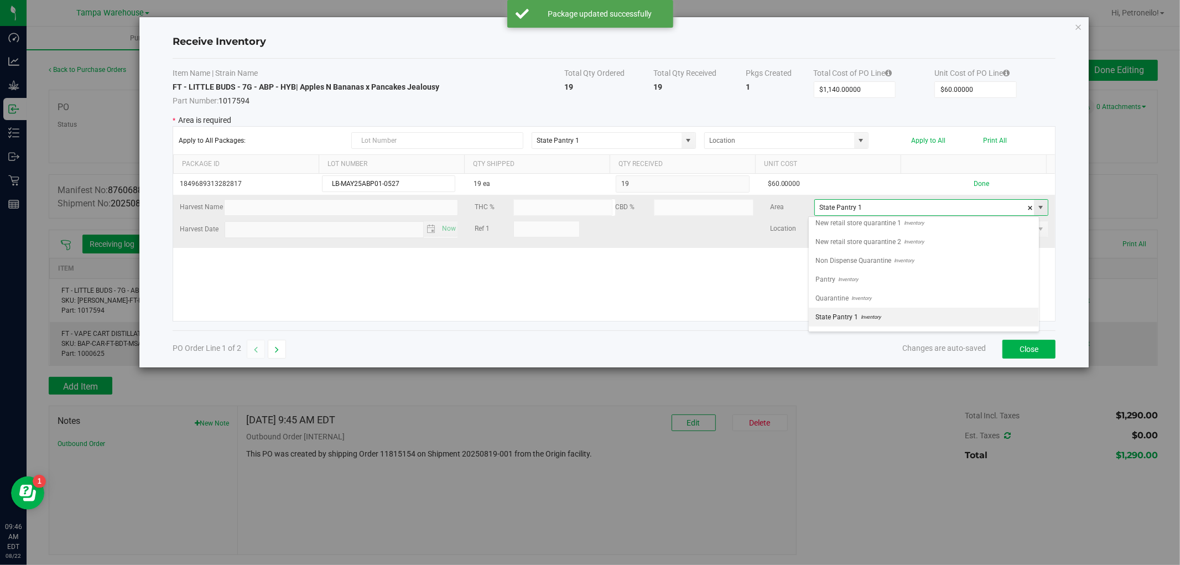
click at [1037, 205] on span at bounding box center [1041, 207] width 9 height 9
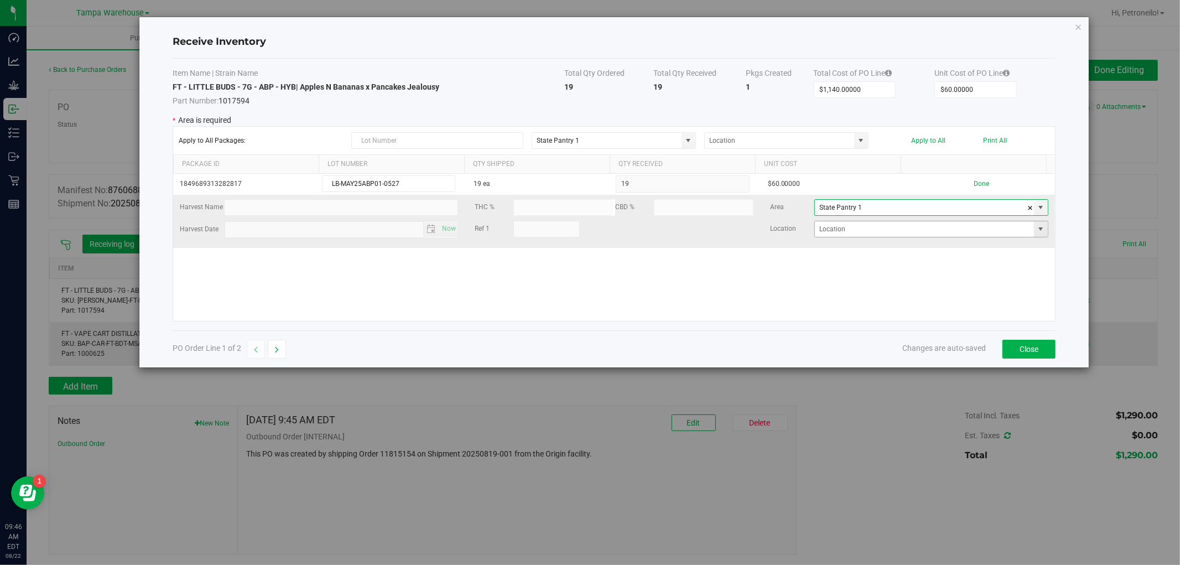
click at [1037, 225] on span at bounding box center [1041, 229] width 9 height 9
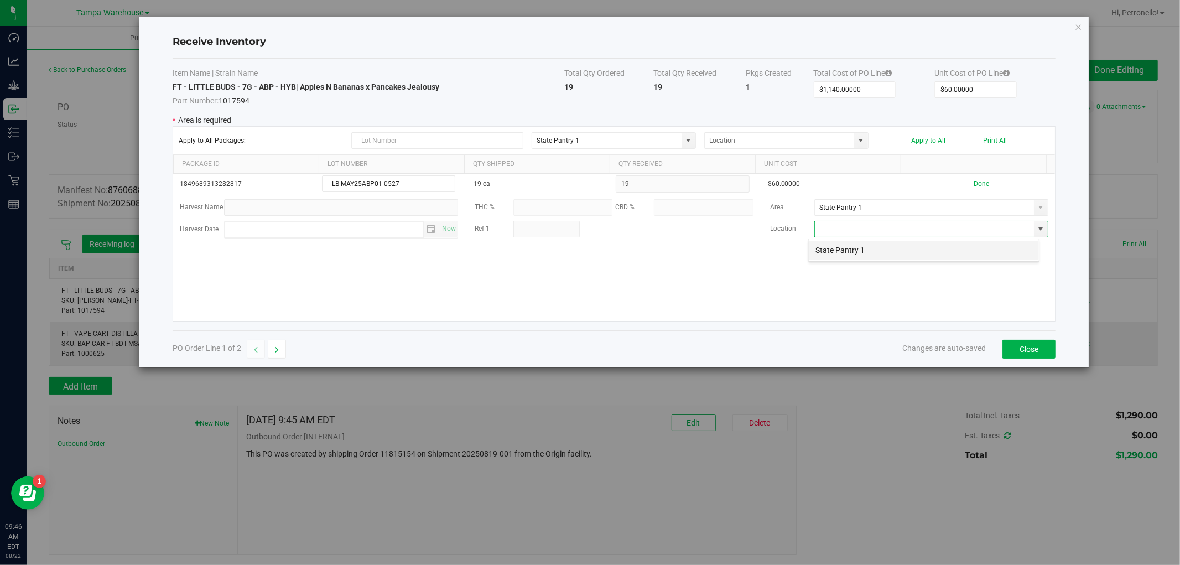
click at [974, 251] on li "State Pantry 1" at bounding box center [924, 250] width 230 height 19
type input "State Pantry 1"
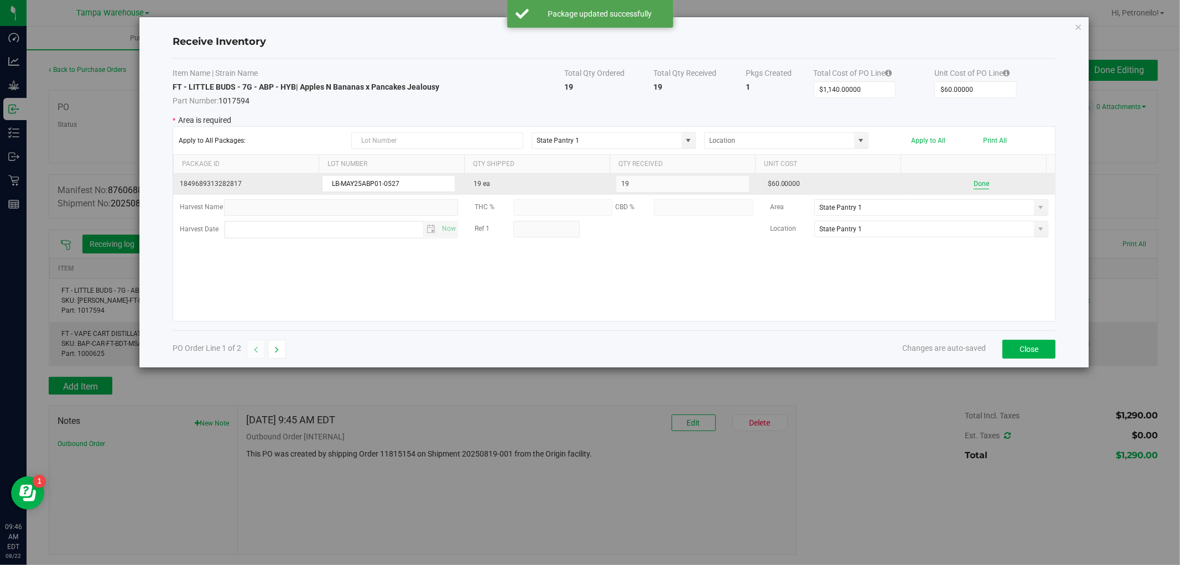
click at [974, 186] on button "Done" at bounding box center [981, 184] width 15 height 11
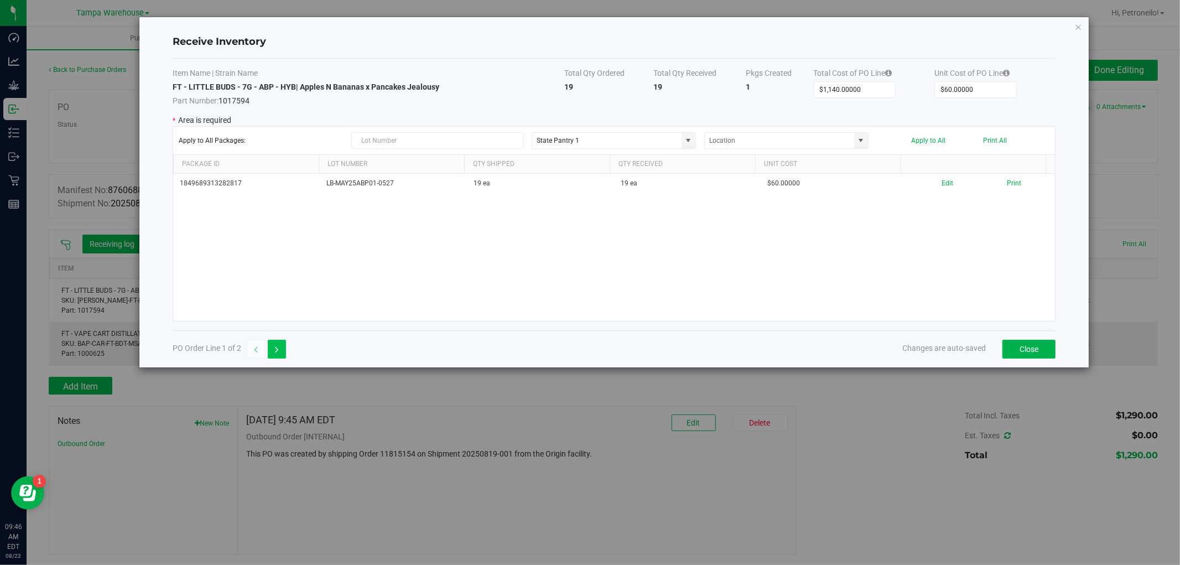
click at [284, 346] on button "button" at bounding box center [277, 349] width 18 height 19
type input "$150.00000"
type input "$50.00000"
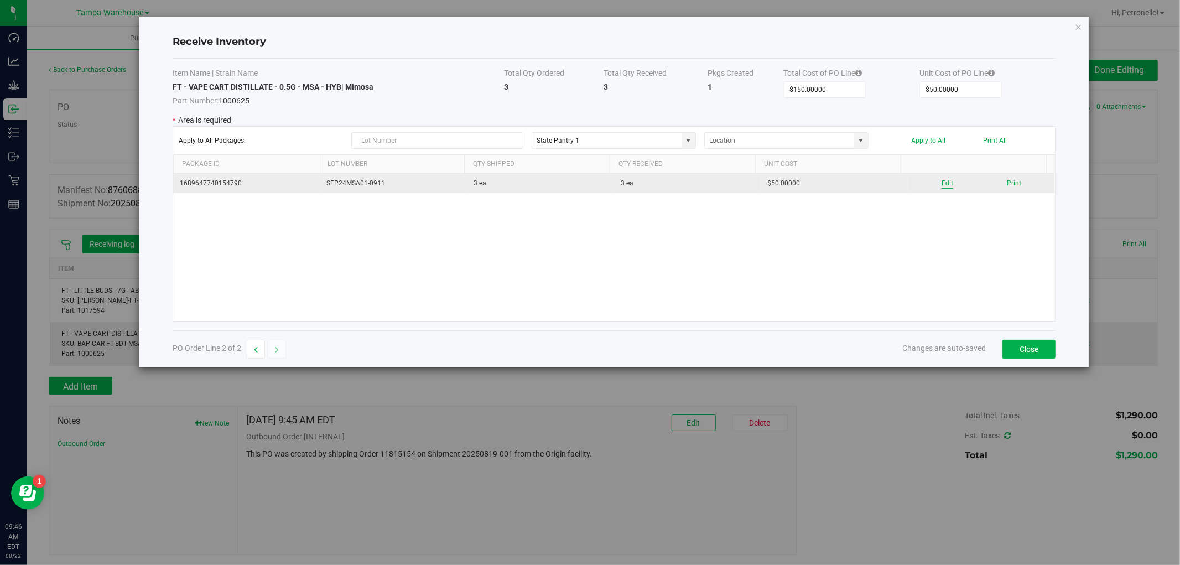
click at [942, 186] on button "Edit" at bounding box center [948, 183] width 12 height 11
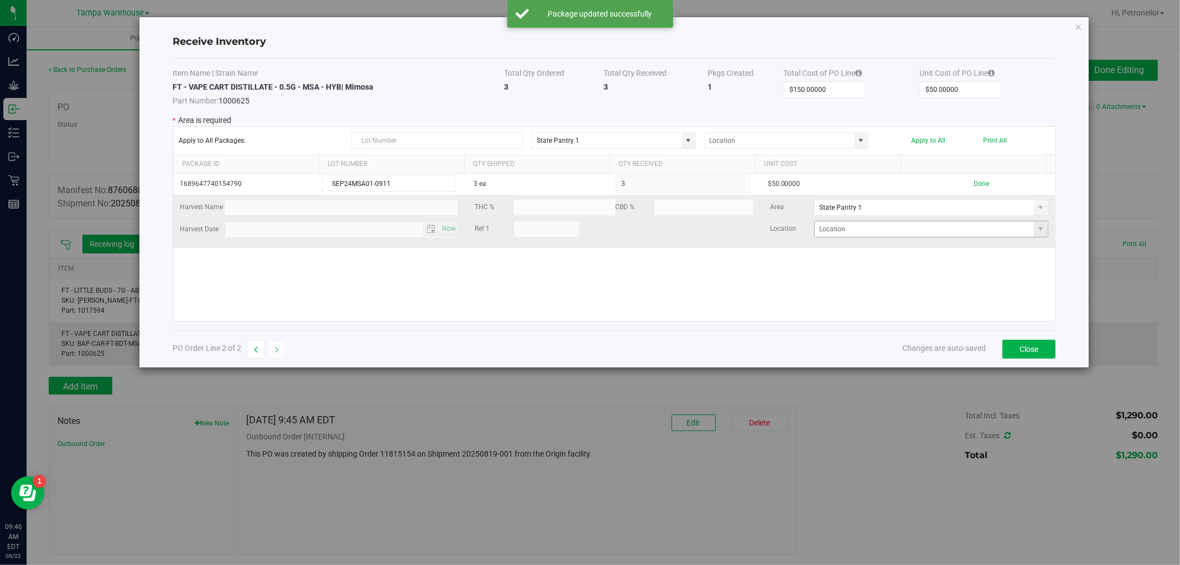
click at [1034, 232] on span at bounding box center [1041, 228] width 14 height 15
click at [1037, 208] on span at bounding box center [1041, 207] width 9 height 9
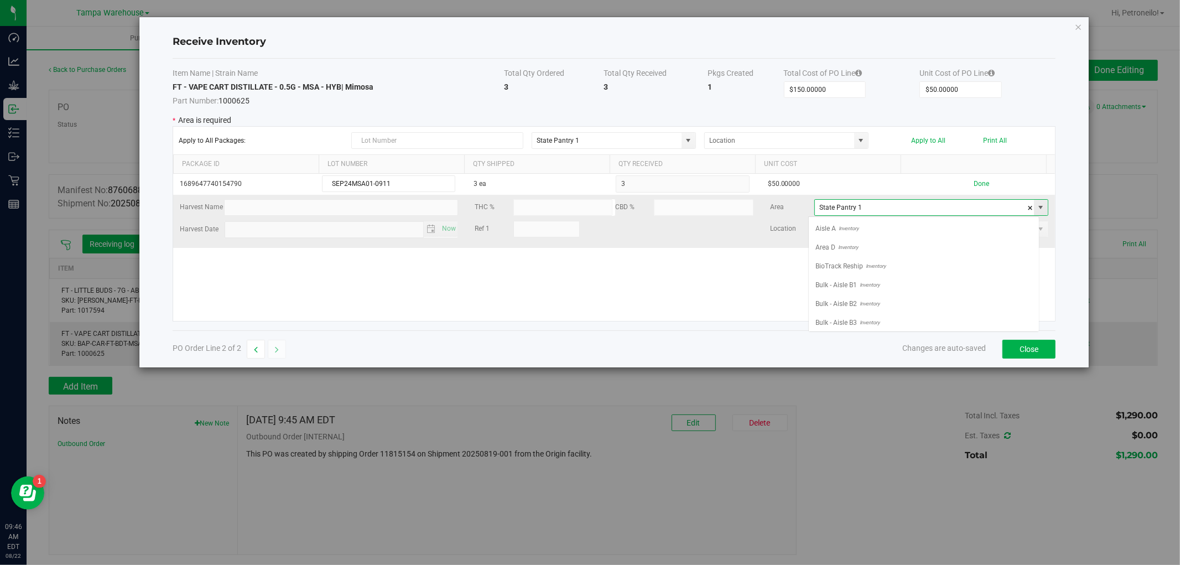
scroll to position [438, 0]
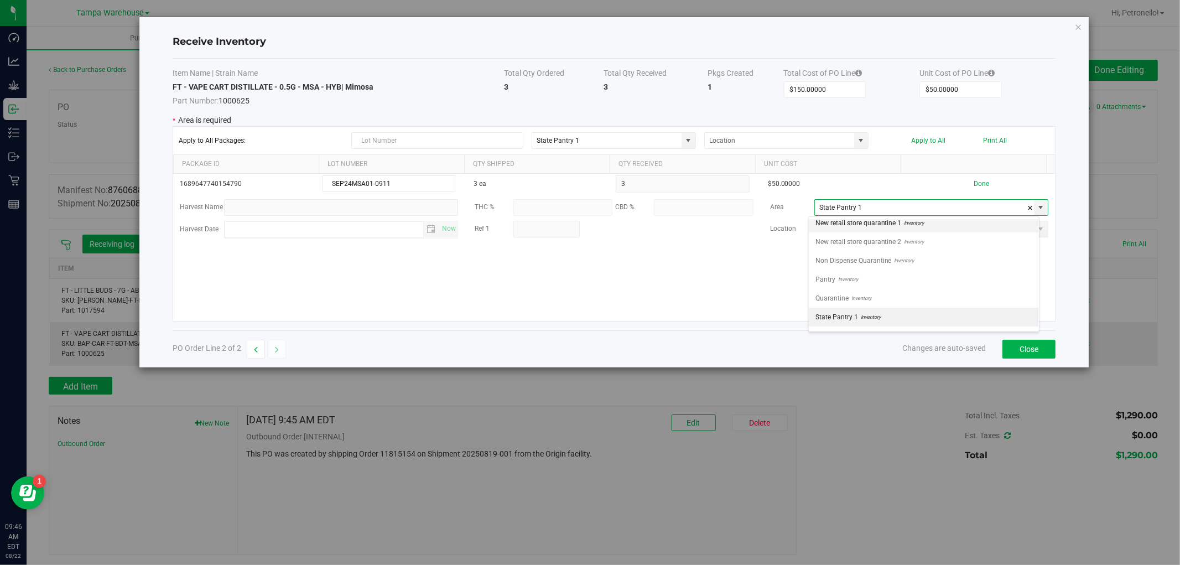
click at [920, 227] on span "Inventory" at bounding box center [913, 223] width 23 height 17
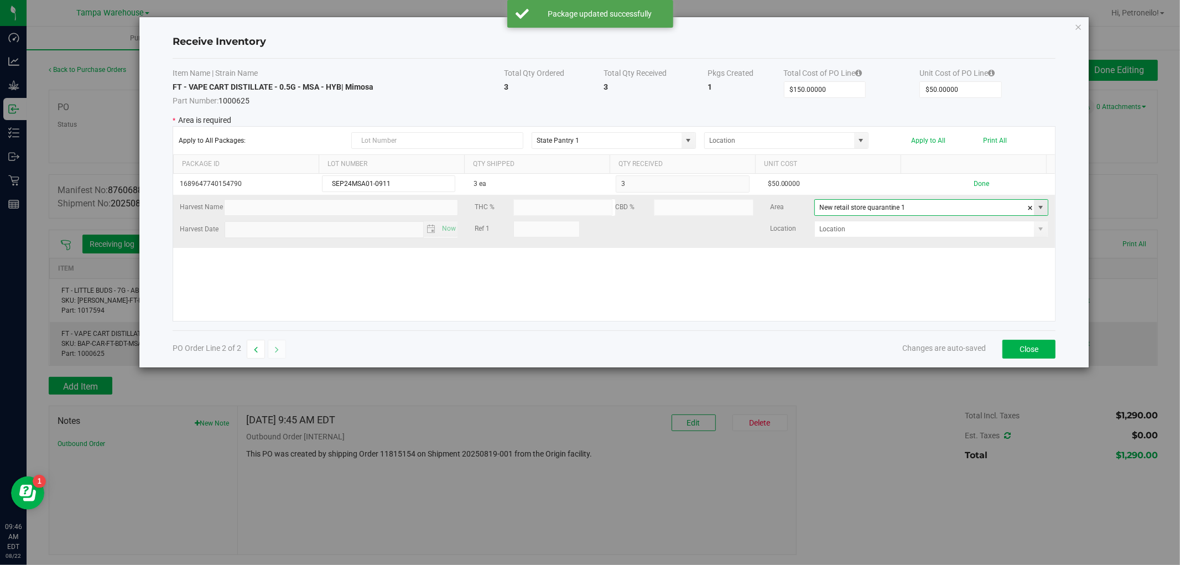
click at [1037, 211] on span at bounding box center [1041, 207] width 9 height 9
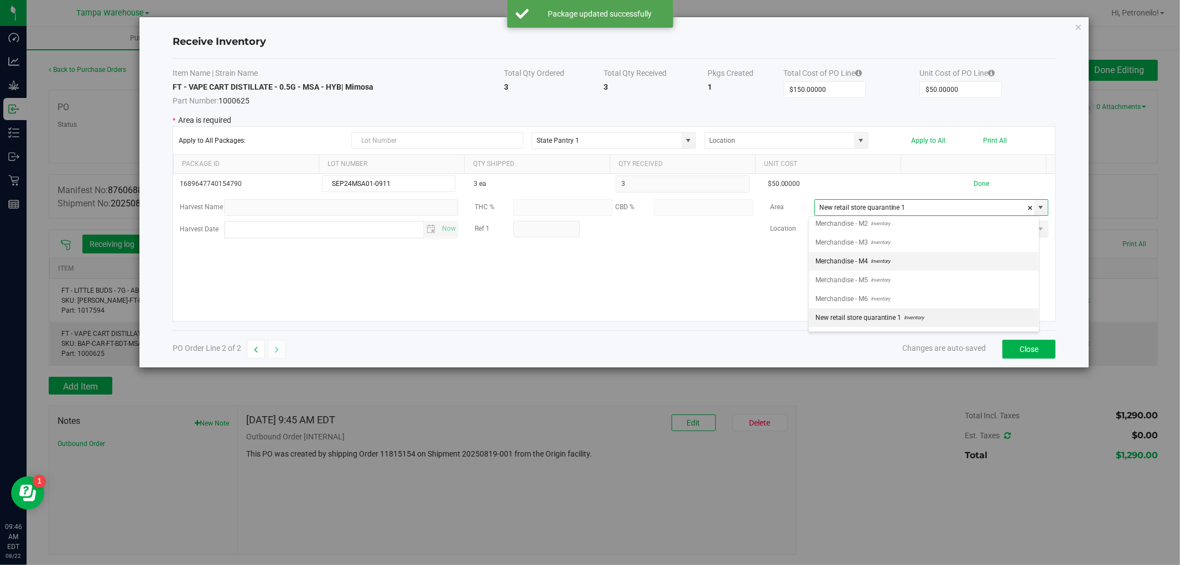
scroll to position [476, 0]
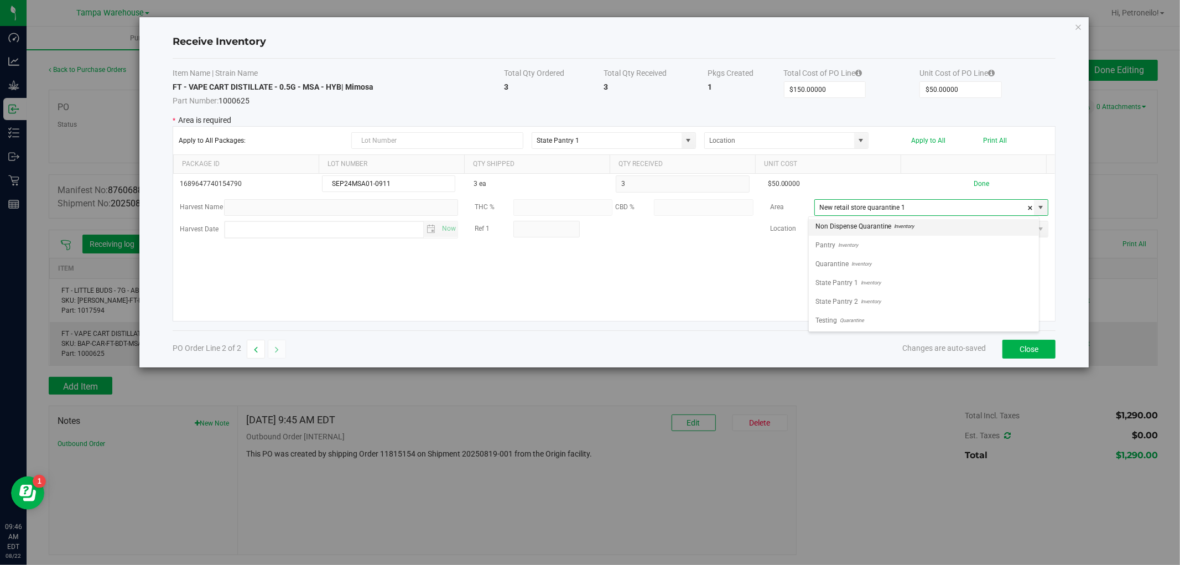
click at [862, 231] on span "Non Dispense Quarantine" at bounding box center [854, 226] width 76 height 17
type input "Non Dispense Quarantine"
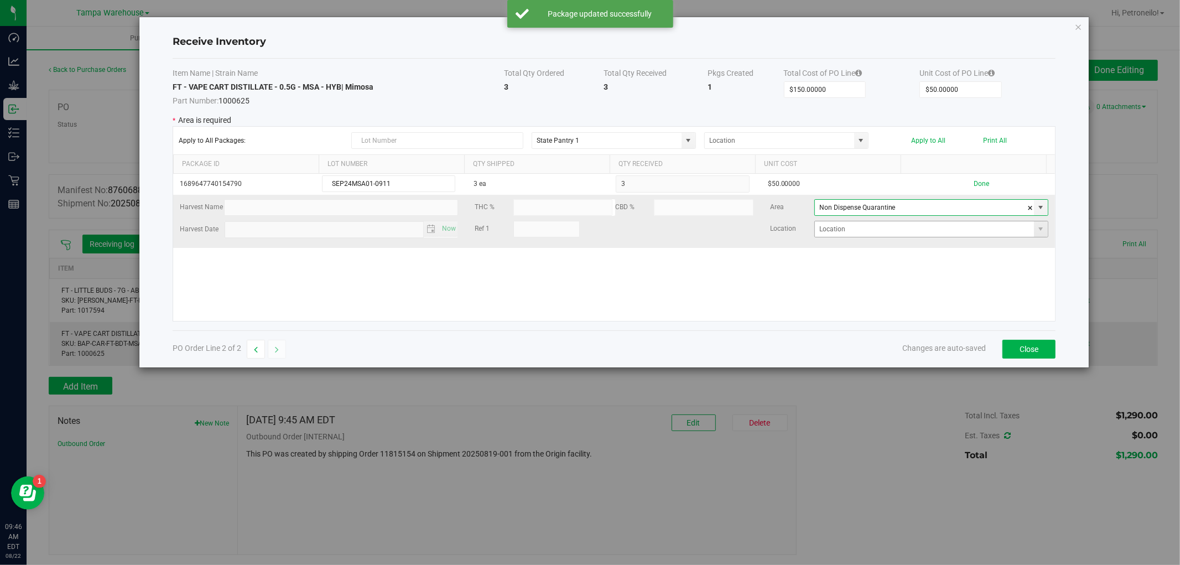
click at [1034, 231] on span at bounding box center [1041, 228] width 14 height 15
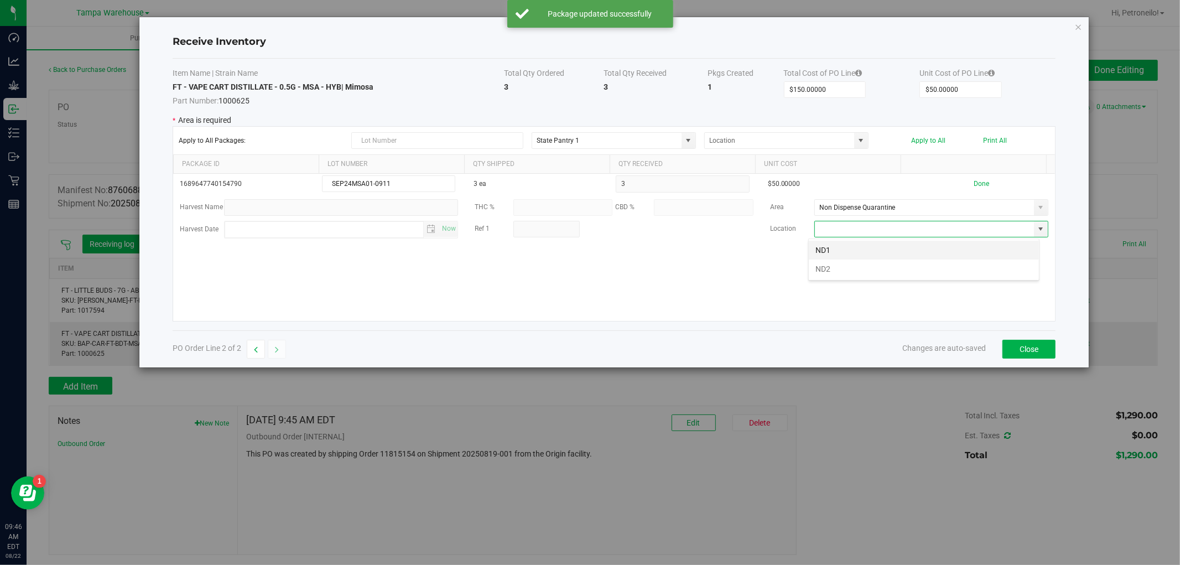
click at [947, 251] on li "ND1" at bounding box center [924, 250] width 230 height 19
type input "ND1"
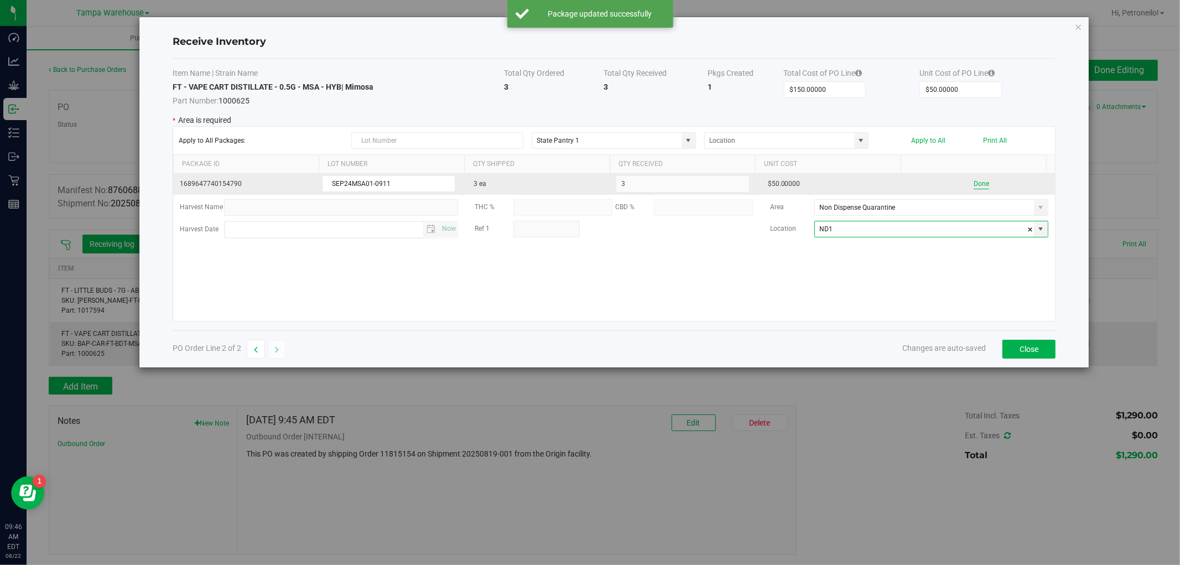
click at [974, 181] on button "Done" at bounding box center [981, 184] width 15 height 11
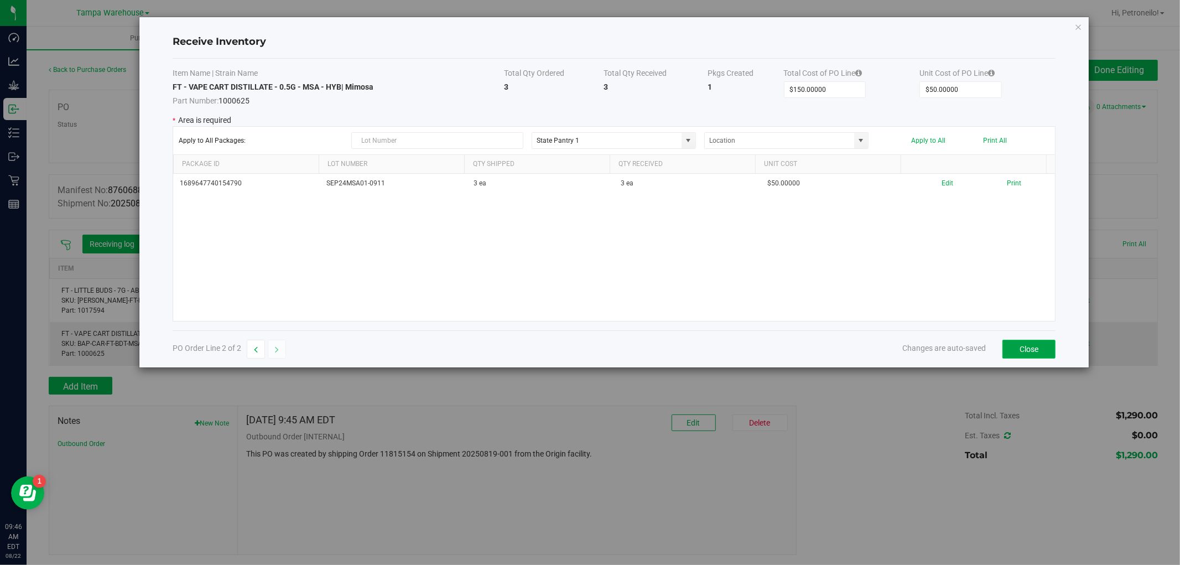
click at [1033, 349] on button "Close" at bounding box center [1029, 349] width 53 height 19
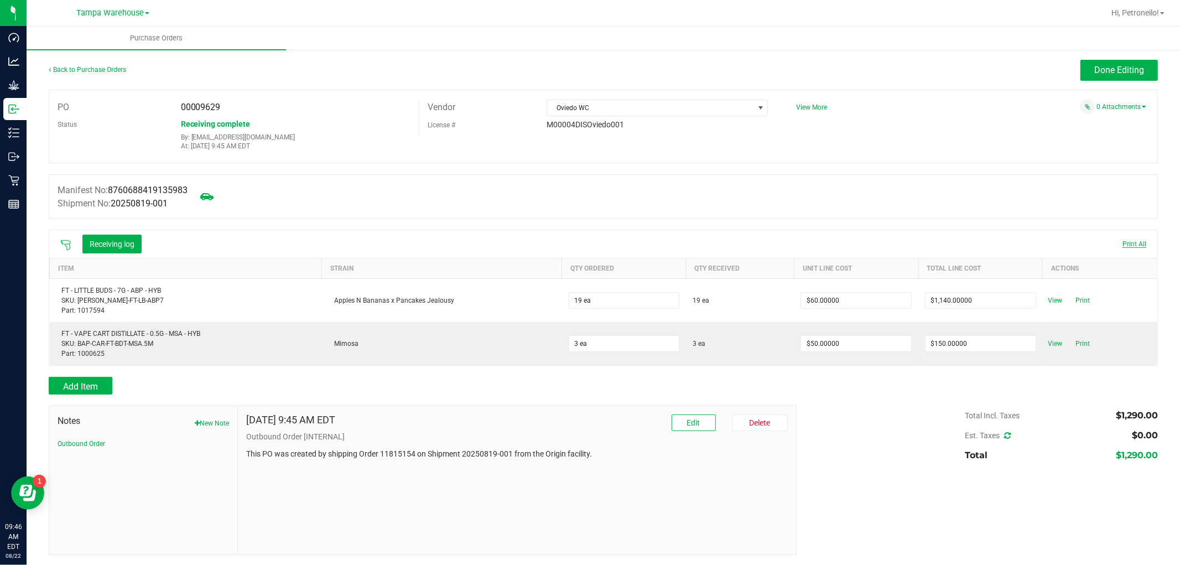
click at [1123, 245] on span "Print All" at bounding box center [1135, 244] width 24 height 8
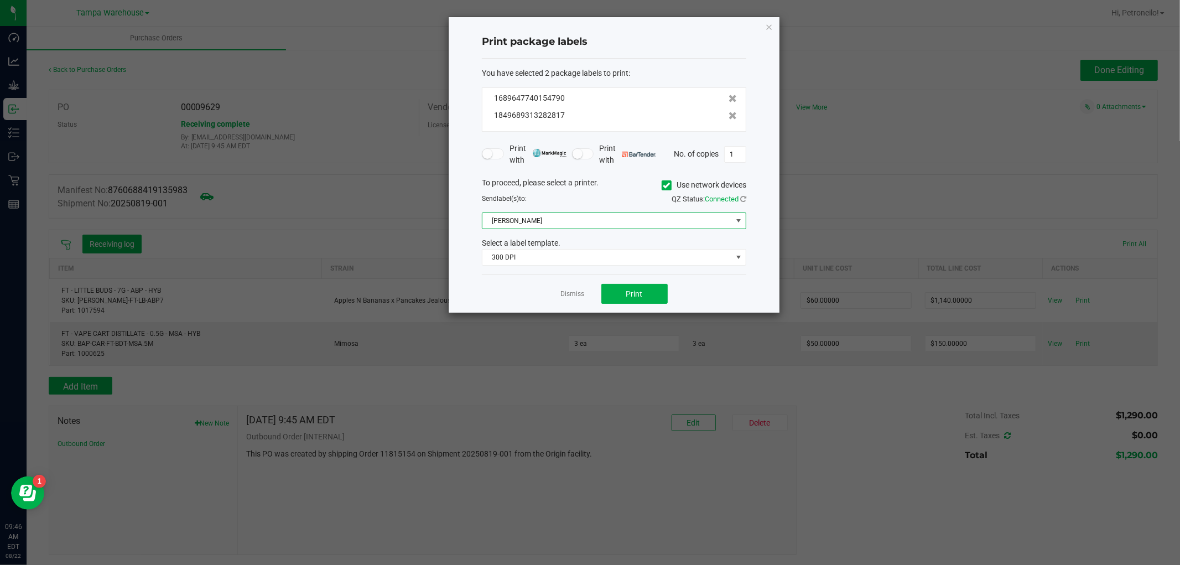
click at [734, 224] on span at bounding box center [738, 220] width 9 height 9
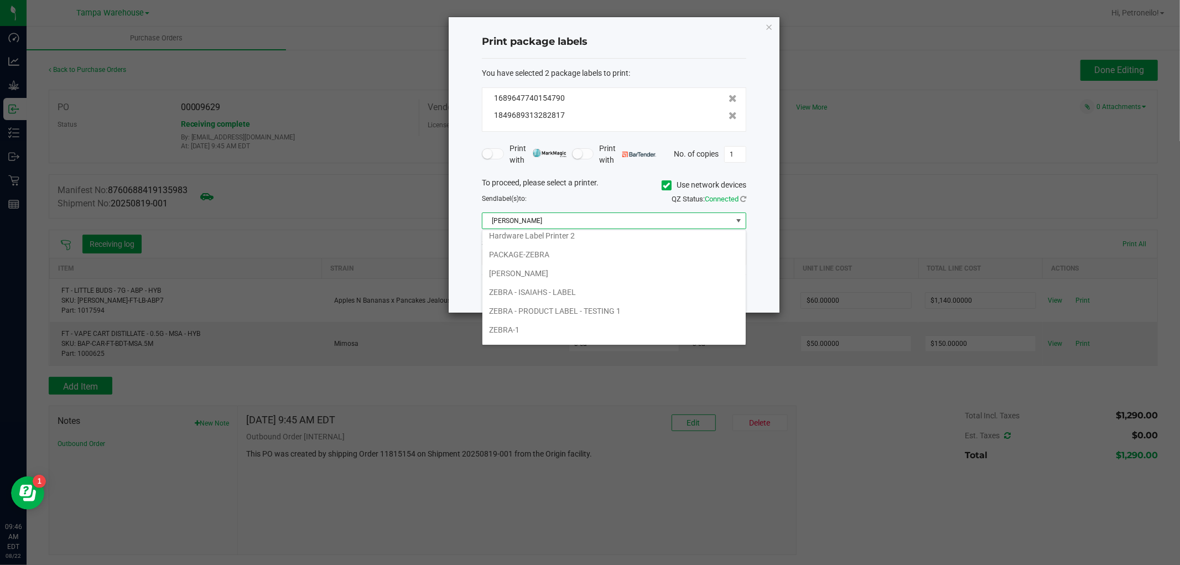
scroll to position [123, 0]
click at [626, 252] on li "ZEBRA - PRODUCT LABEL - TESTING 1" at bounding box center [614, 250] width 263 height 19
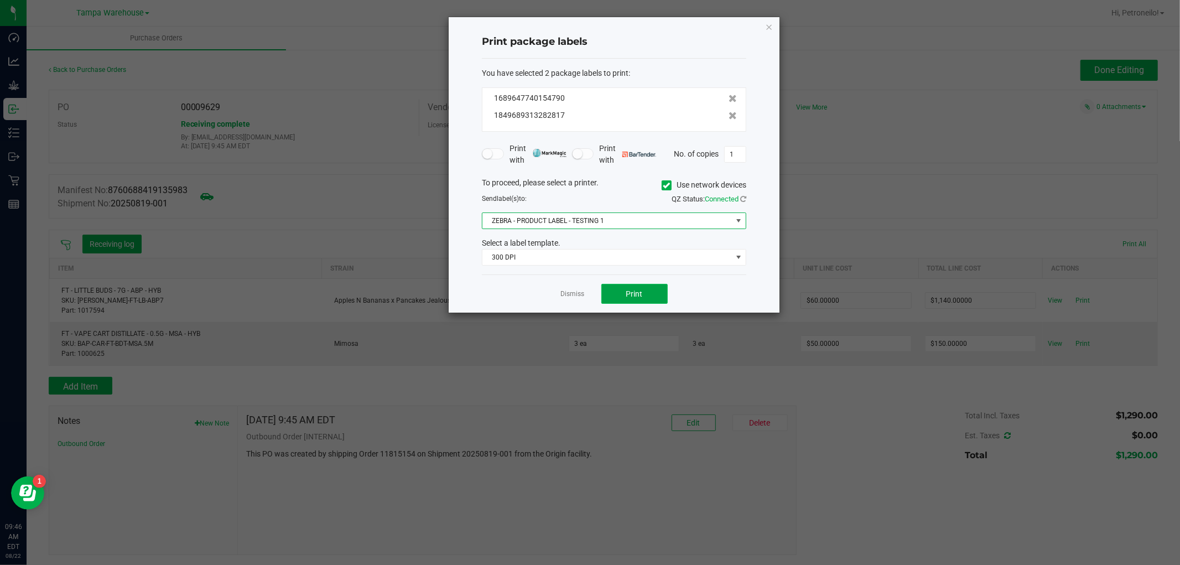
click at [648, 290] on button "Print" at bounding box center [634, 294] width 66 height 20
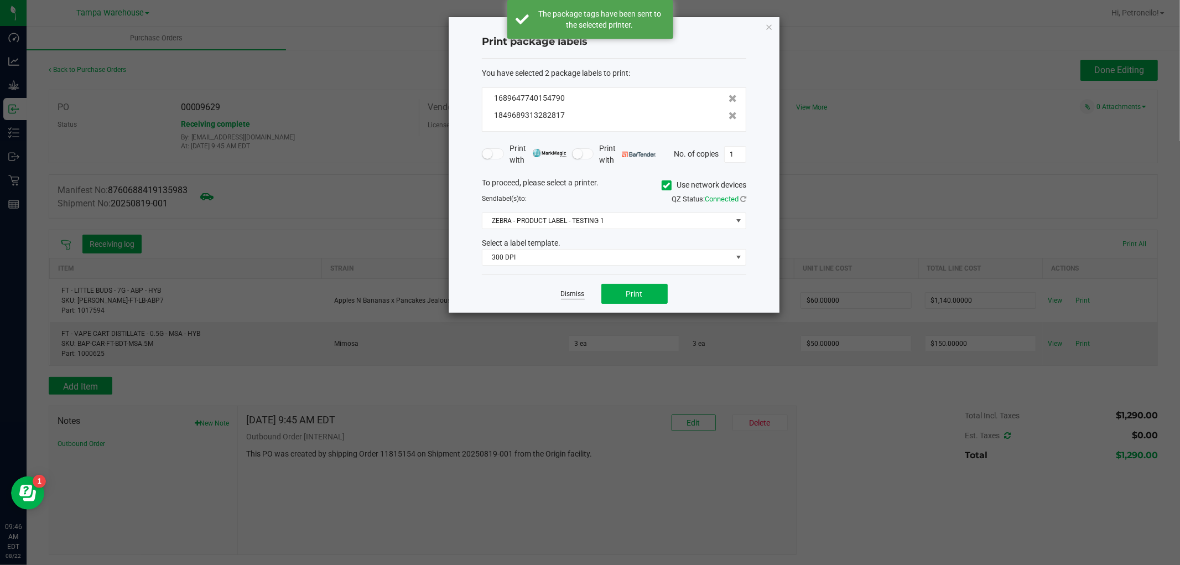
click at [571, 294] on link "Dismiss" at bounding box center [573, 293] width 24 height 9
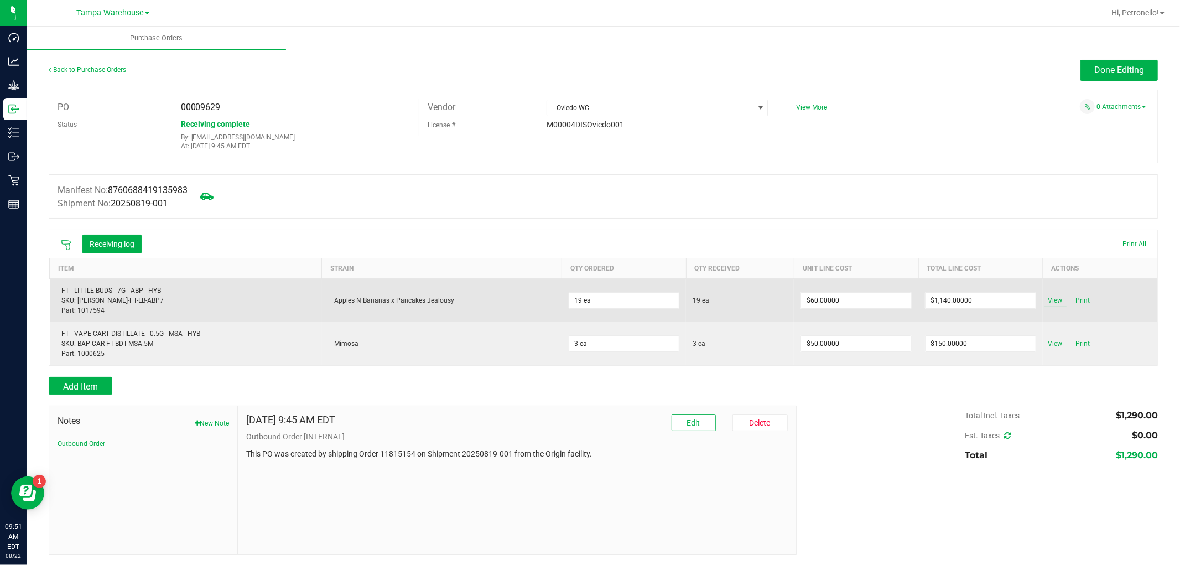
click at [1045, 297] on span "View" at bounding box center [1056, 300] width 22 height 13
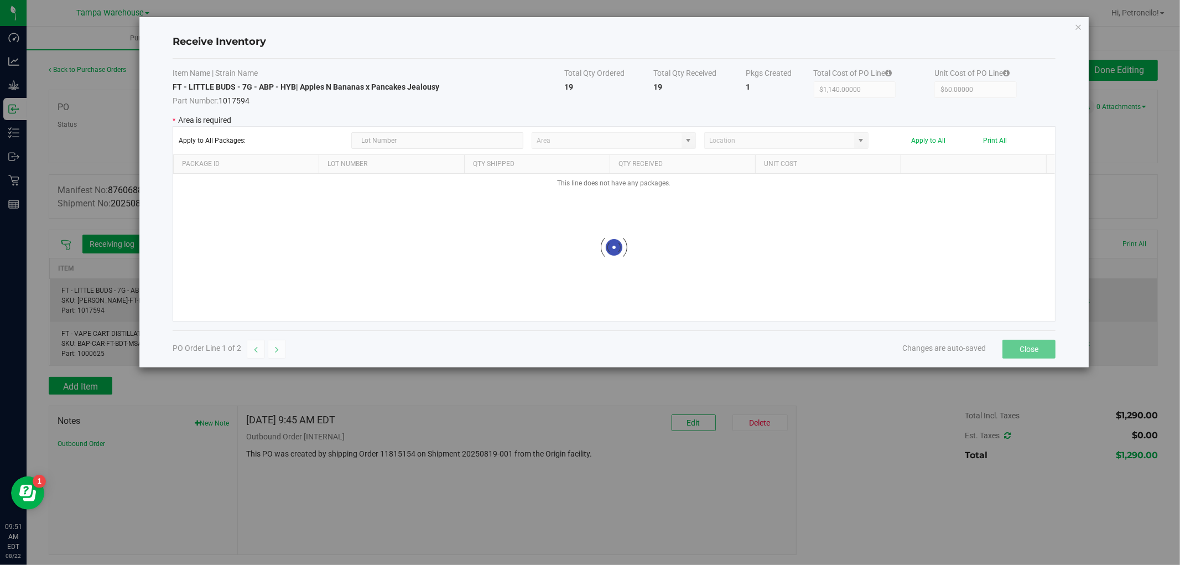
type input "State Pantry 1"
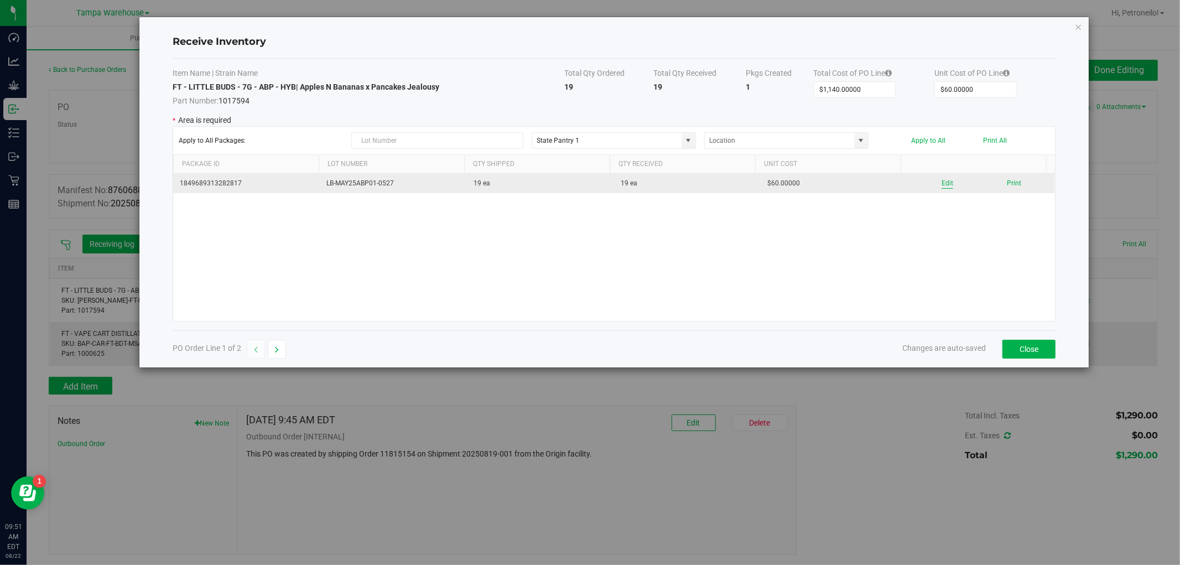
click at [944, 182] on button "Edit" at bounding box center [948, 183] width 12 height 11
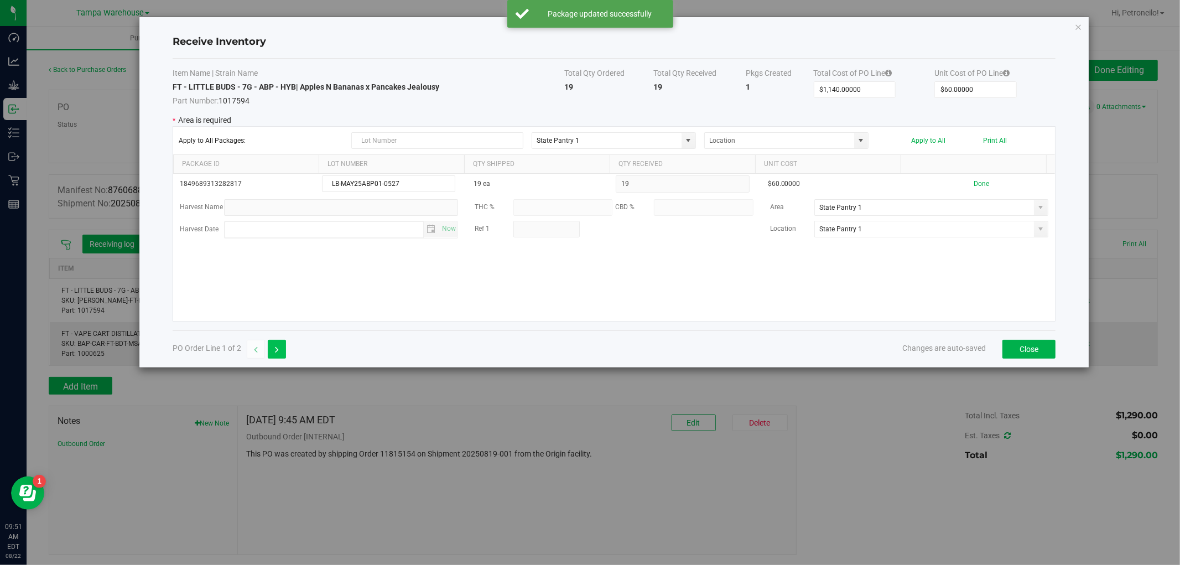
click at [280, 350] on button "button" at bounding box center [277, 349] width 18 height 19
type input "$150.00000"
type input "$50.00000"
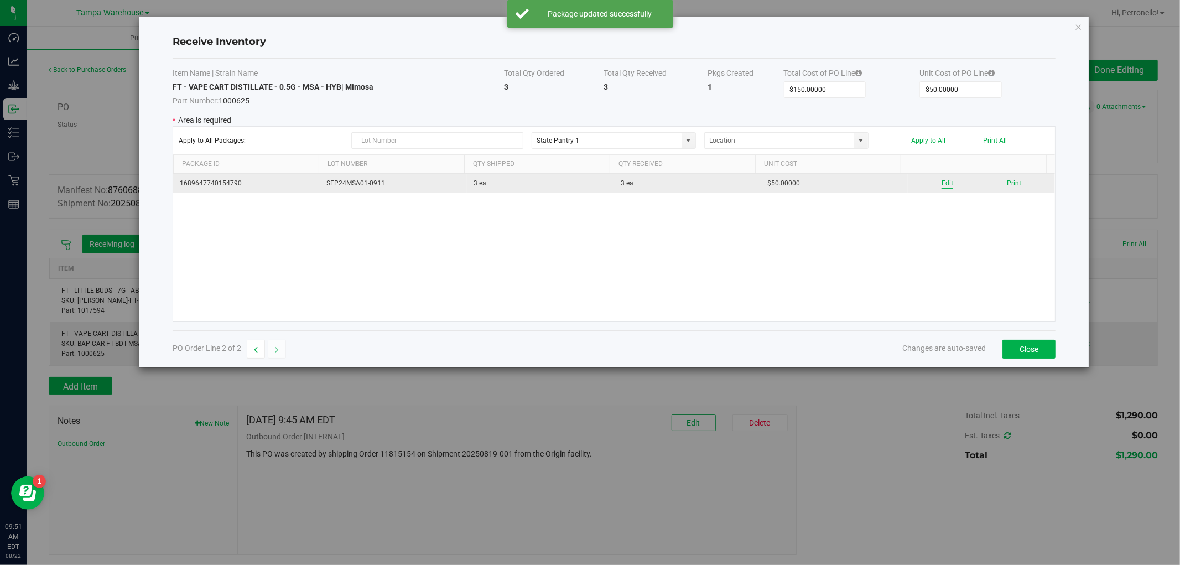
click at [942, 183] on button "Edit" at bounding box center [948, 183] width 12 height 11
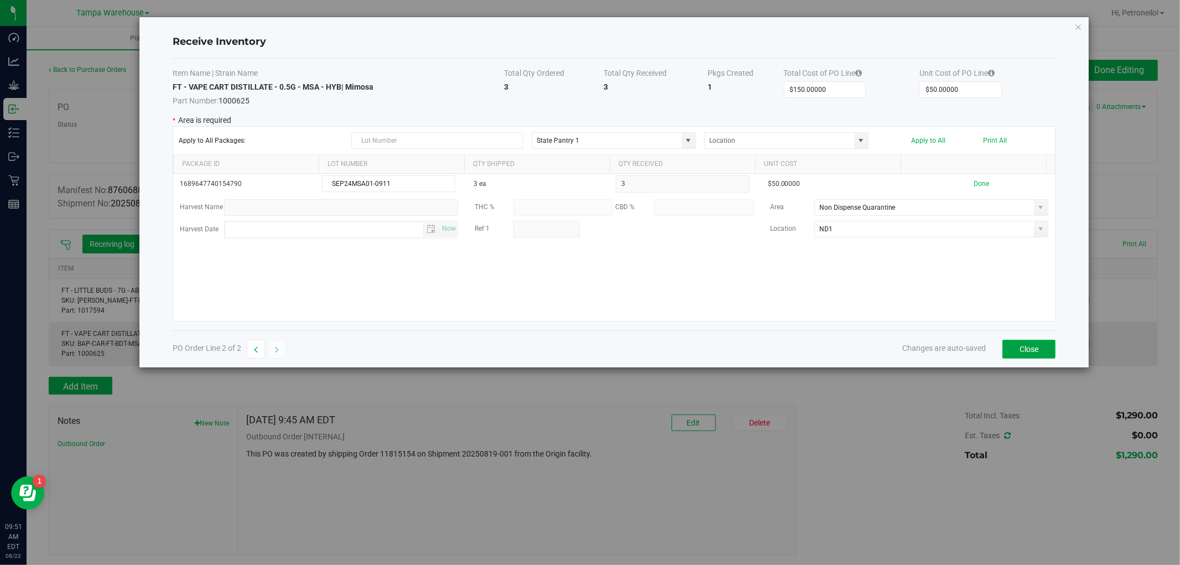
click at [1022, 350] on button "Close" at bounding box center [1029, 349] width 53 height 19
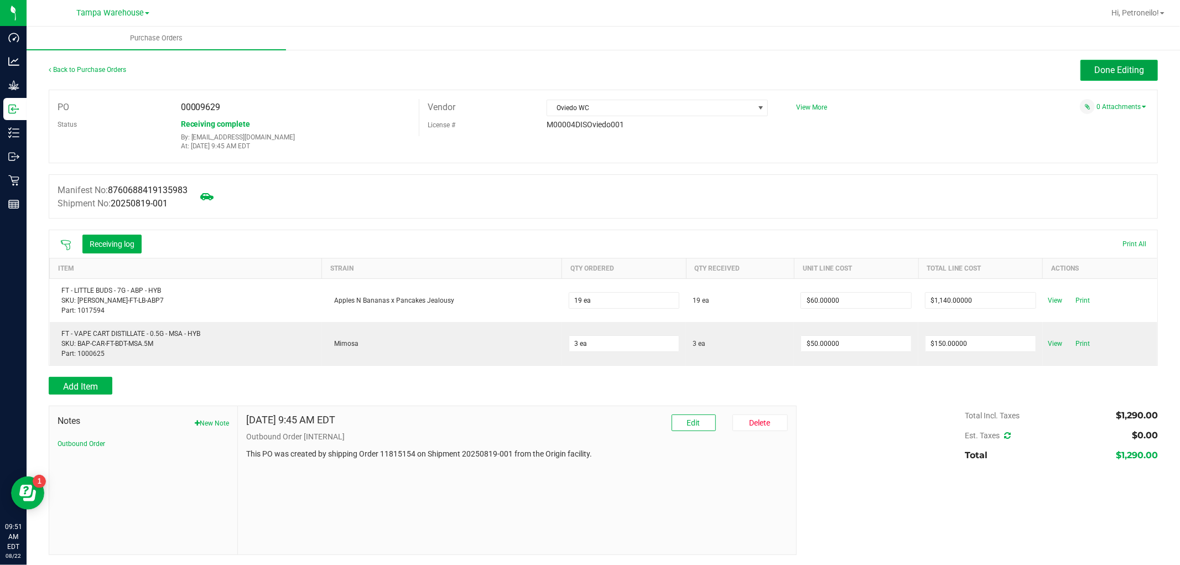
click at [1095, 70] on span "Done Editing" at bounding box center [1120, 70] width 50 height 11
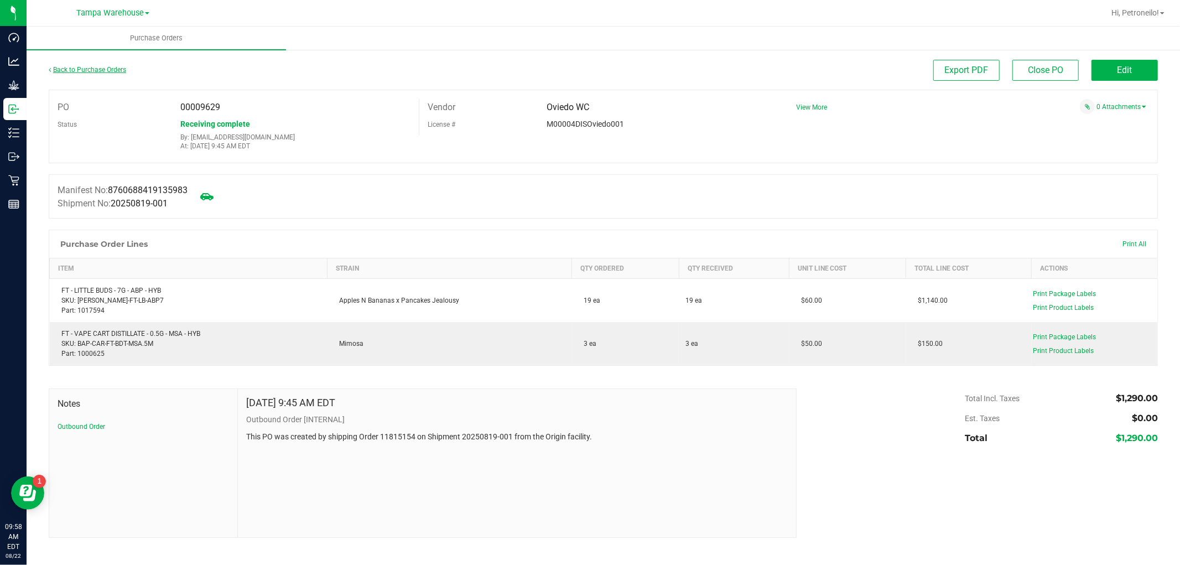
click at [118, 66] on link "Back to Purchase Orders" at bounding box center [87, 70] width 77 height 8
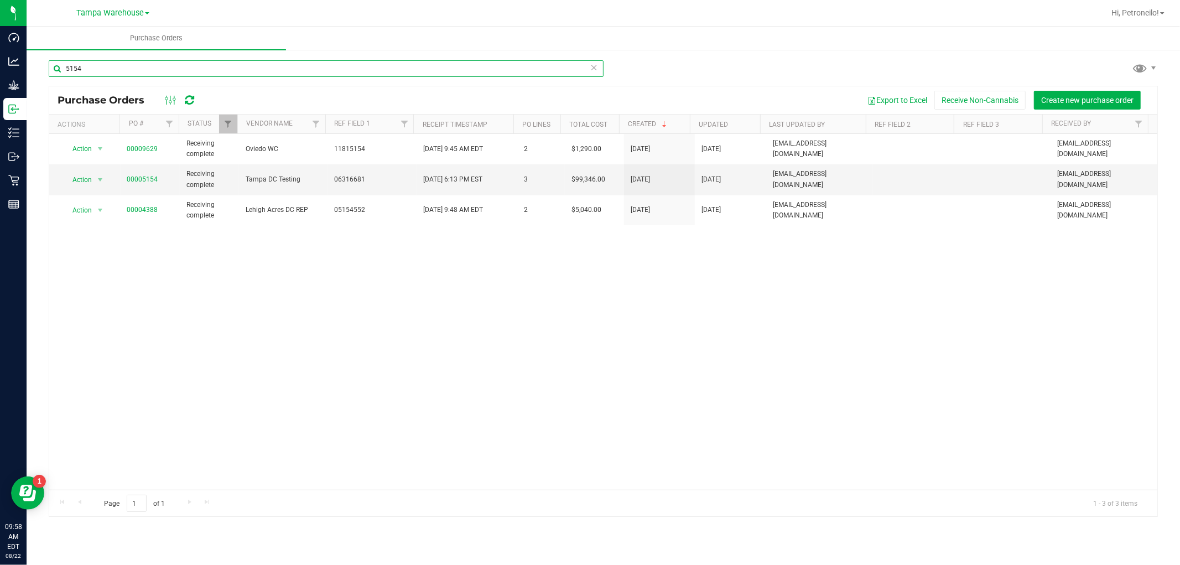
click at [236, 75] on input "5154" at bounding box center [326, 68] width 555 height 17
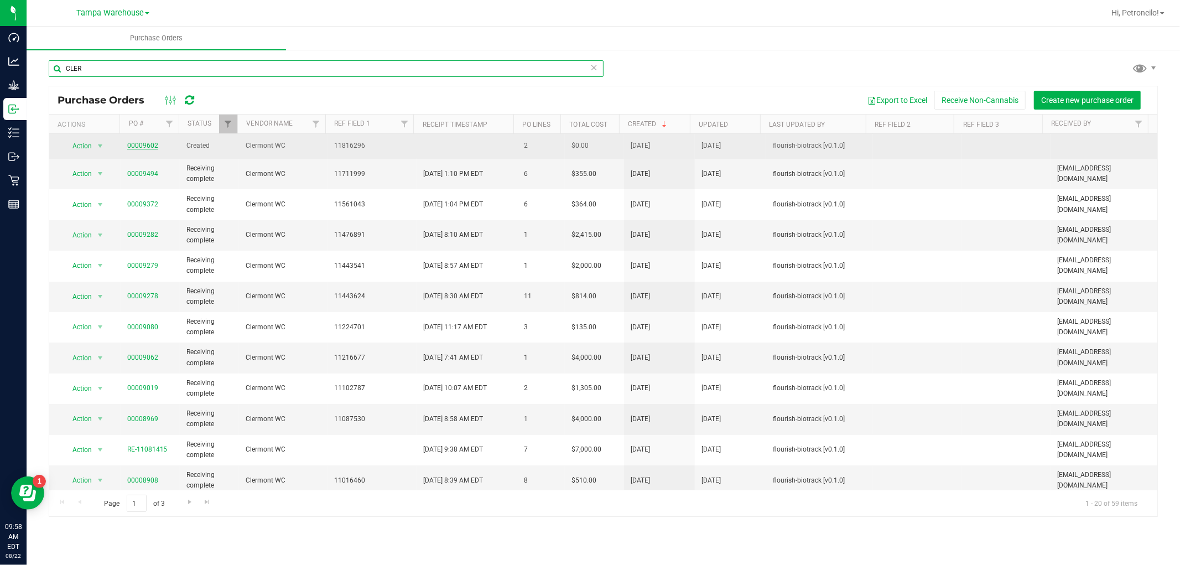
type input "CLER"
click at [145, 142] on link "00009602" at bounding box center [142, 146] width 31 height 8
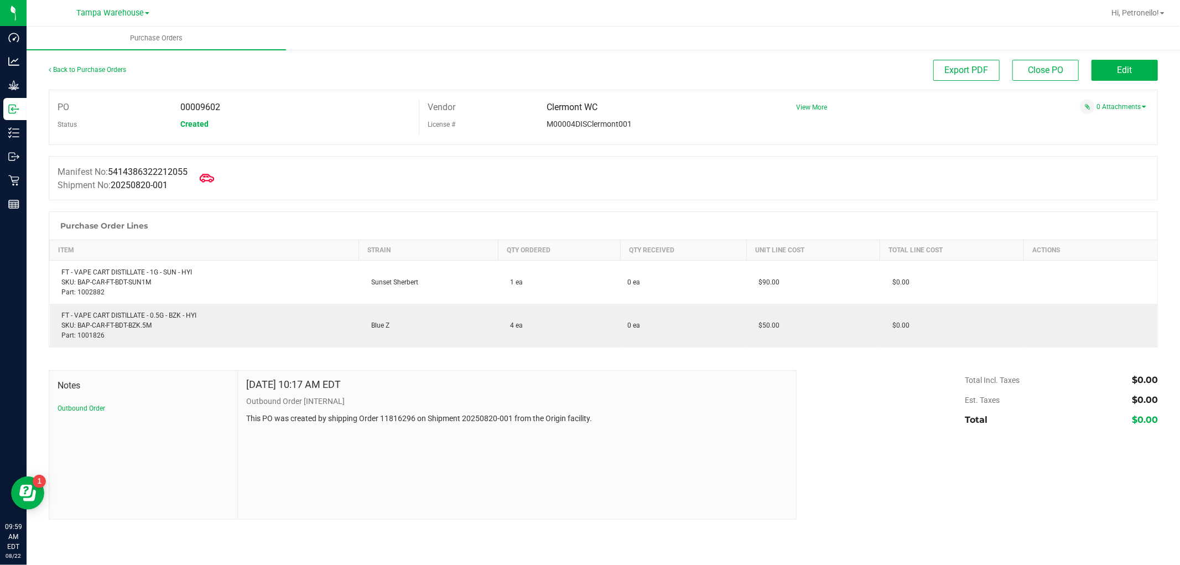
click at [214, 173] on icon at bounding box center [207, 178] width 14 height 14
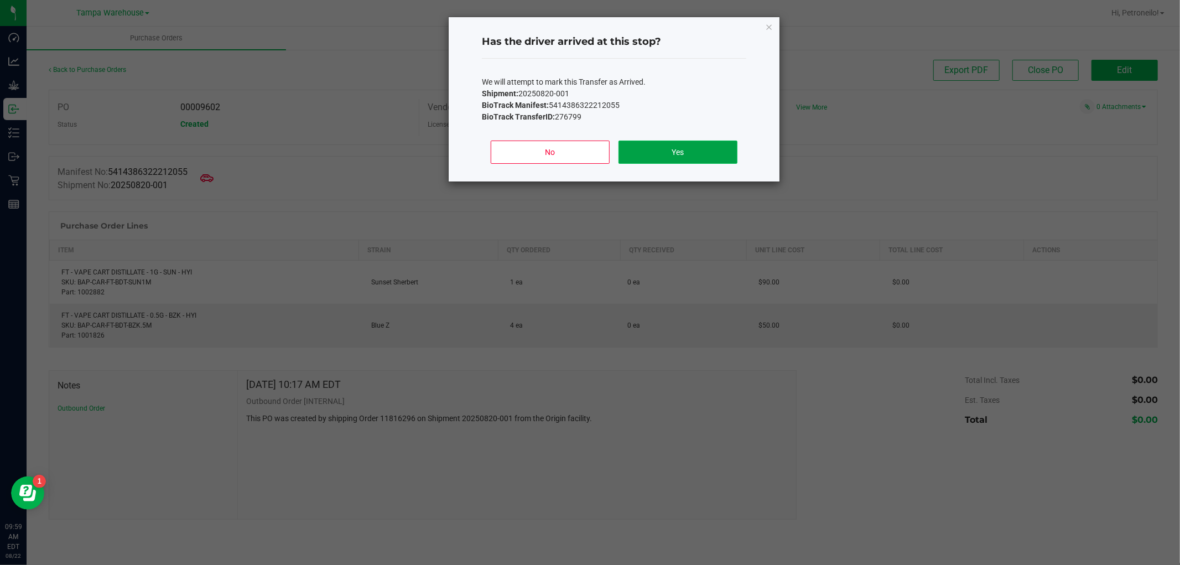
click at [634, 155] on button "Yes" at bounding box center [678, 152] width 119 height 23
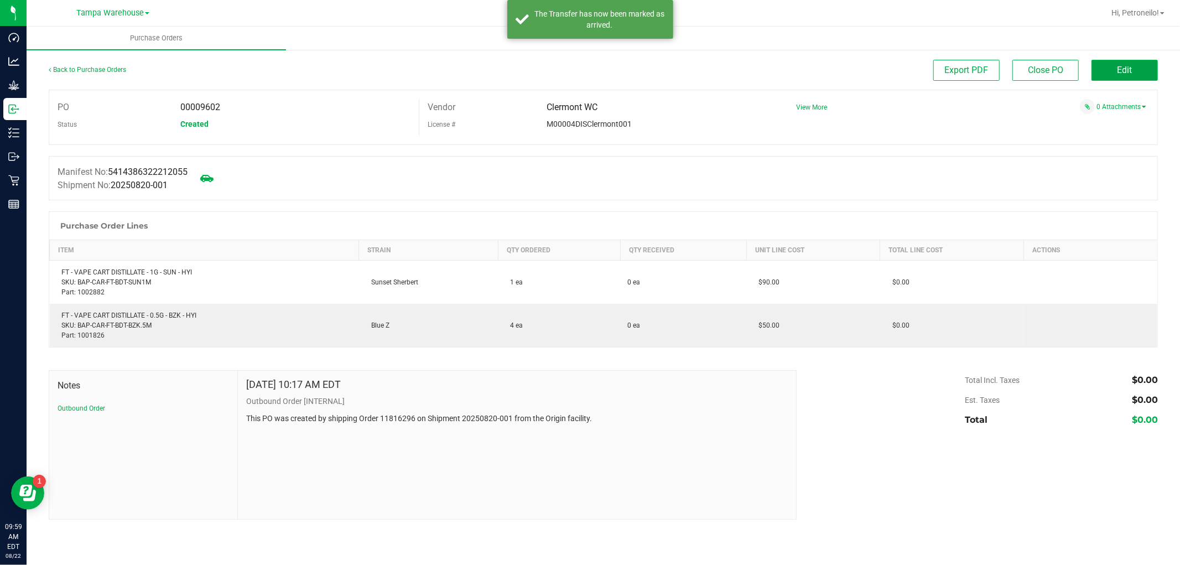
click at [1102, 68] on button "Edit" at bounding box center [1125, 70] width 66 height 21
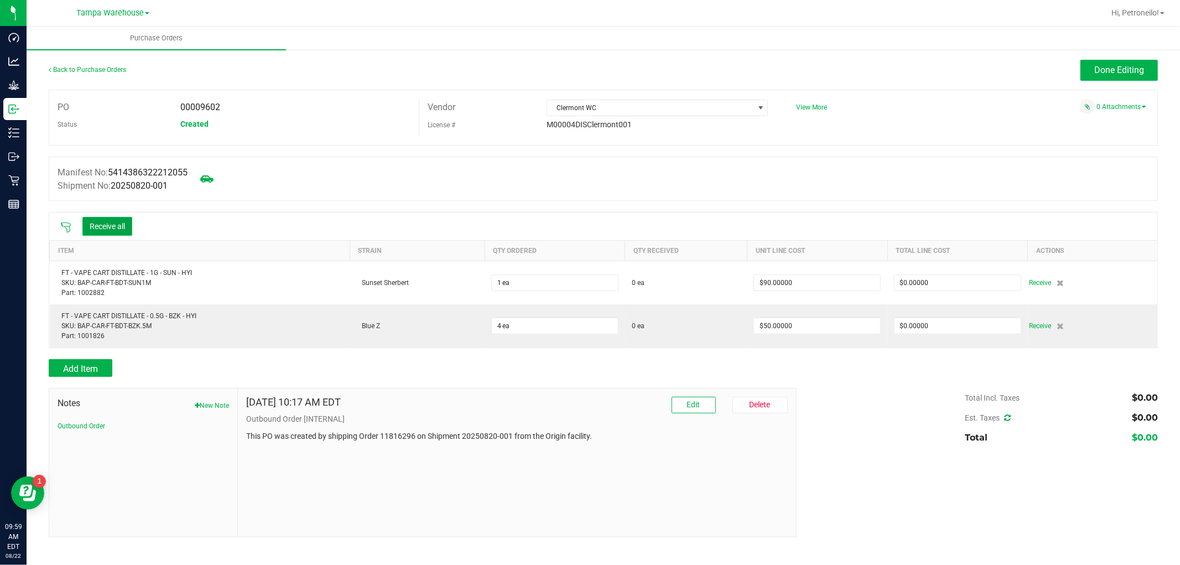
click at [110, 225] on button "Receive all" at bounding box center [107, 226] width 50 height 19
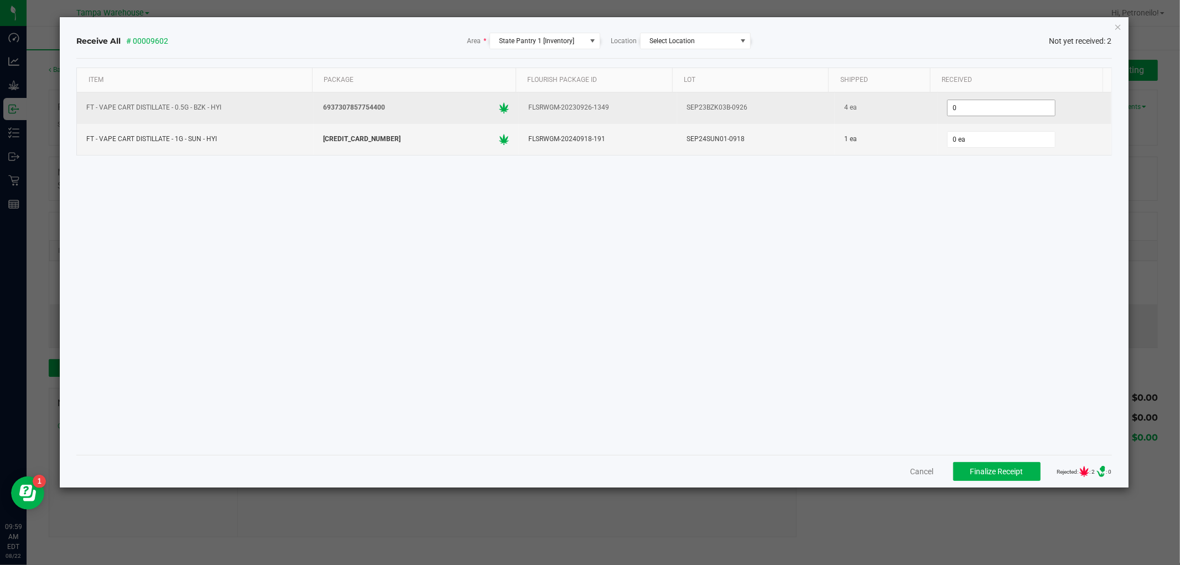
click at [966, 101] on input "0" at bounding box center [1001, 107] width 107 height 15
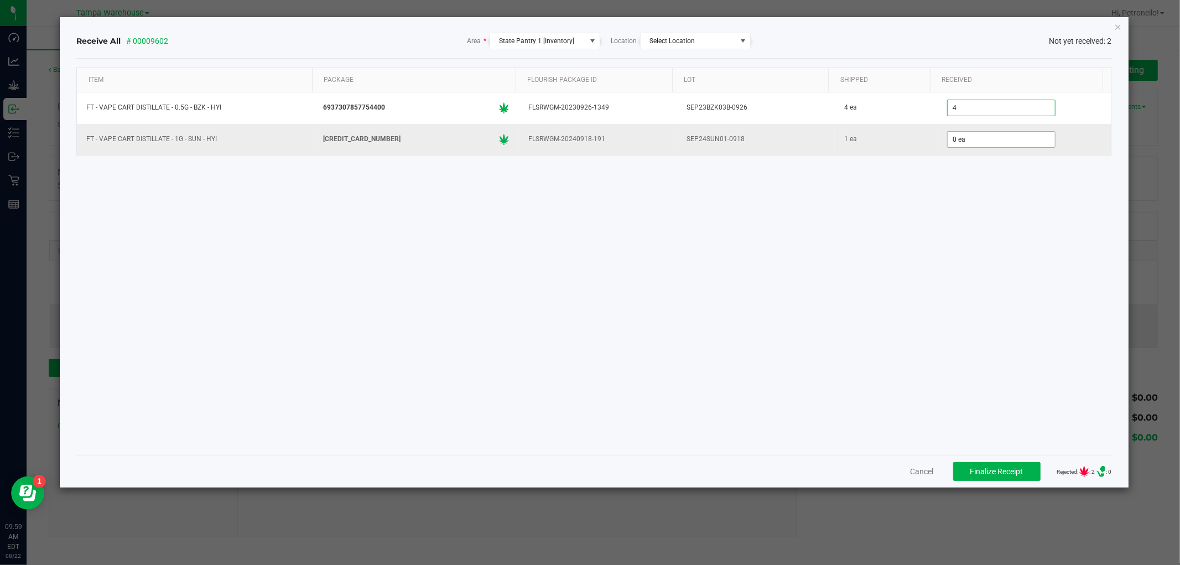
type input "4 ea"
click at [999, 138] on input "0" at bounding box center [1001, 139] width 107 height 15
type input "1 ea"
click at [962, 261] on div "Item Package Flourish Package ID Lot Shipped Received FT - VAPE CART DISTILLATE…" at bounding box center [593, 257] width 1035 height 378
click at [972, 472] on span "Finalize Receipt" at bounding box center [997, 471] width 53 height 9
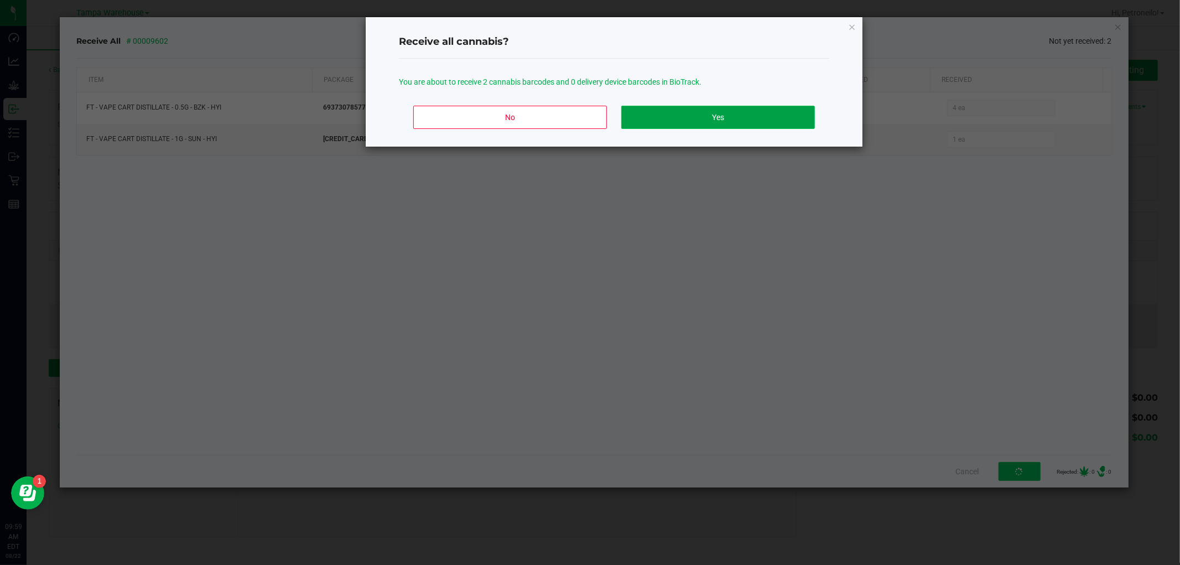
click at [740, 125] on button "Yes" at bounding box center [718, 117] width 194 height 23
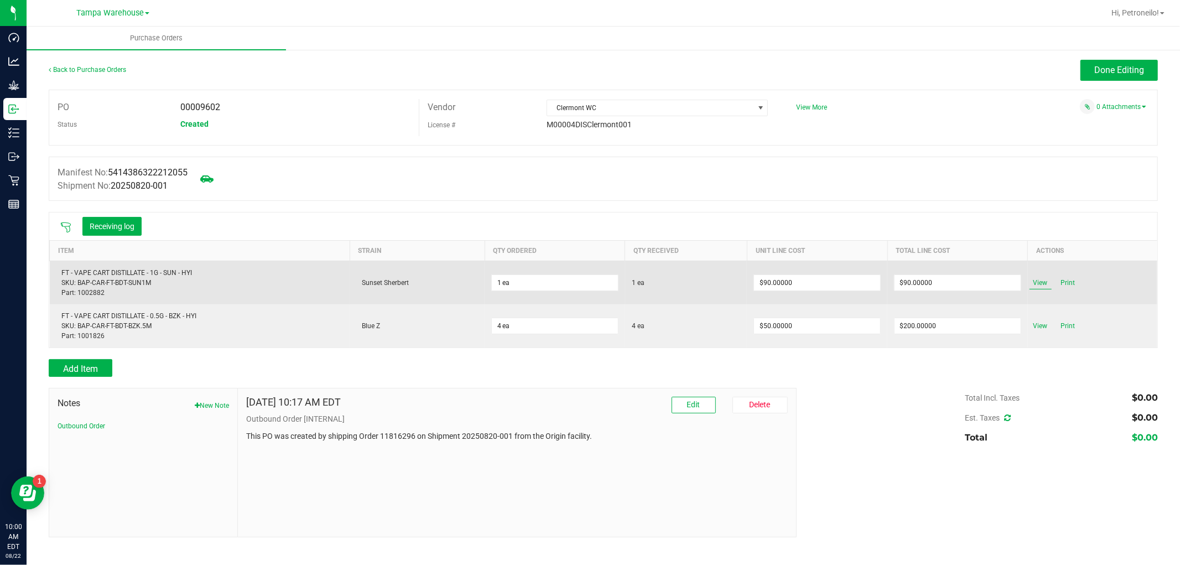
click at [1039, 279] on span "View" at bounding box center [1041, 282] width 22 height 13
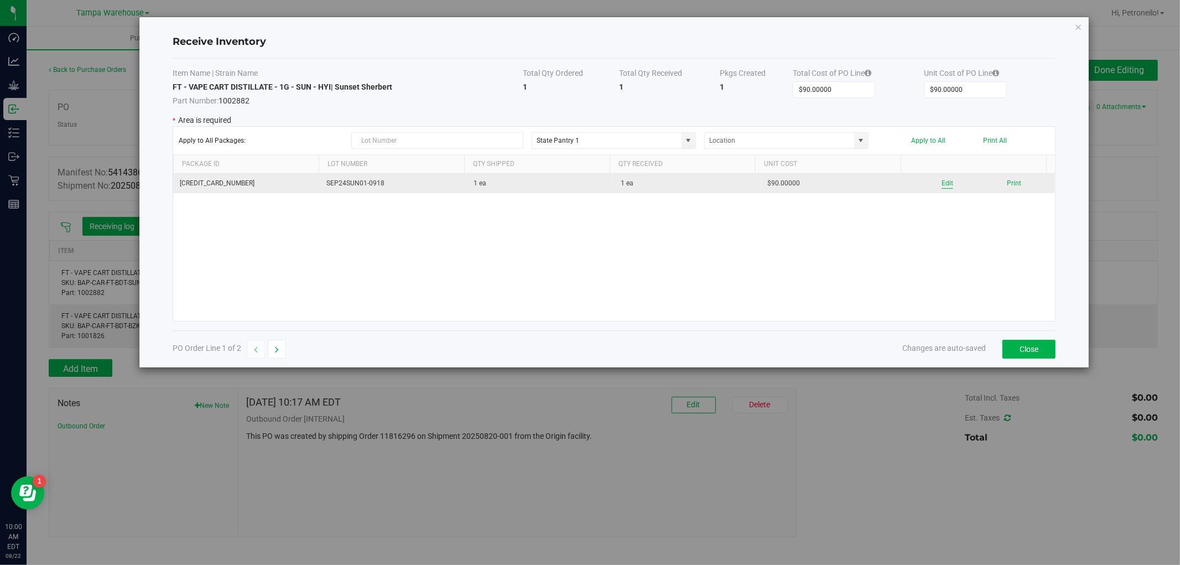
click at [942, 186] on button "Edit" at bounding box center [948, 183] width 12 height 11
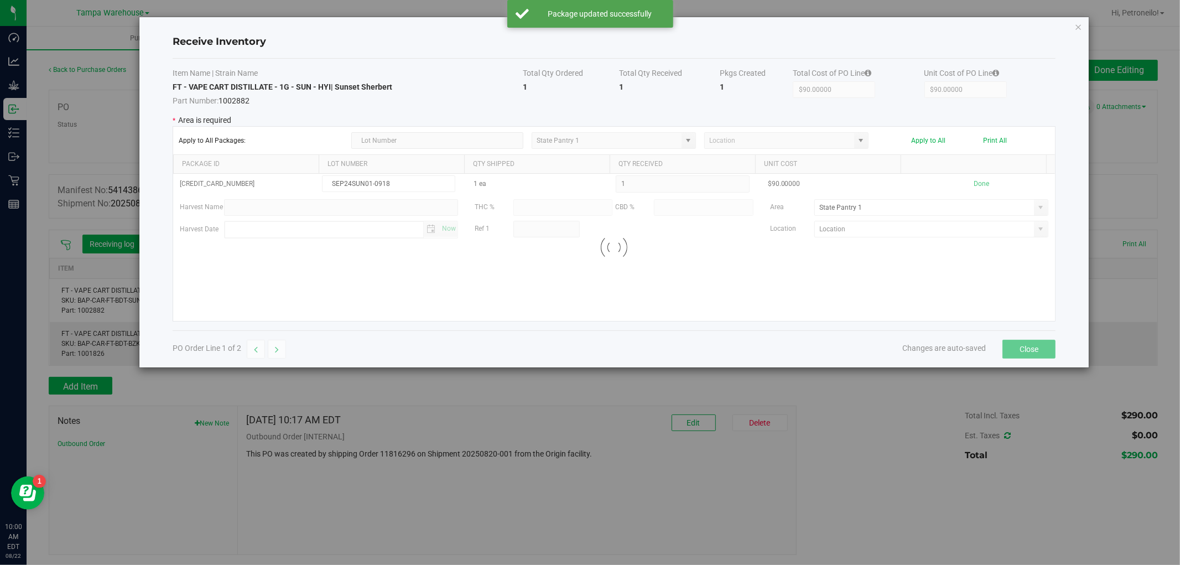
click at [1033, 210] on div at bounding box center [614, 247] width 882 height 147
click at [1037, 210] on span at bounding box center [1041, 207] width 9 height 9
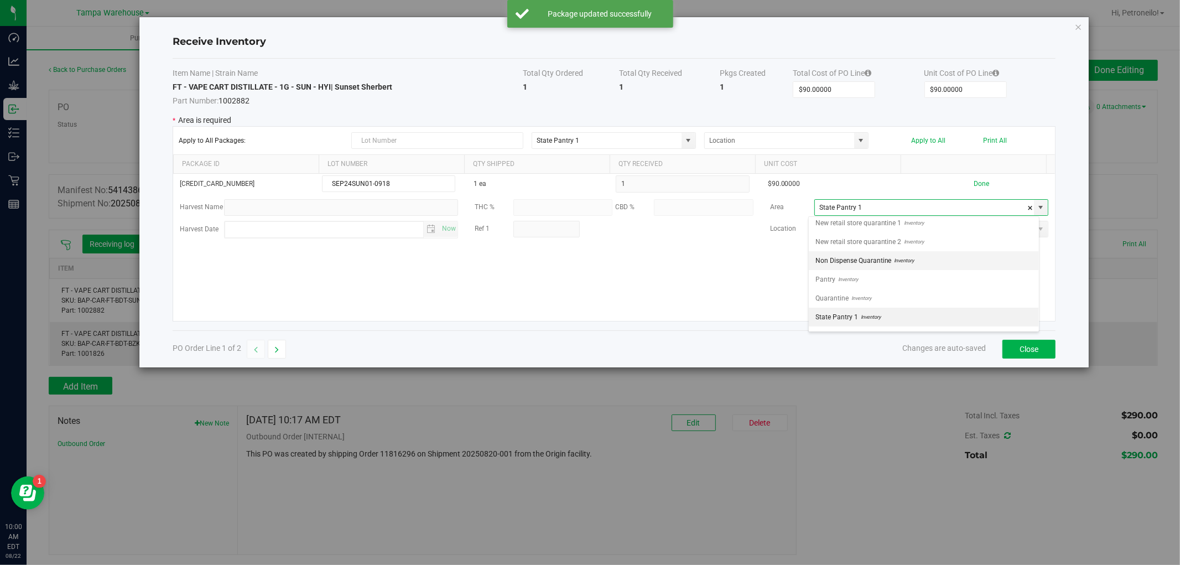
click at [922, 267] on li "Non Dispense Quarantine Inventory" at bounding box center [924, 260] width 230 height 19
type input "Non Dispense Quarantine"
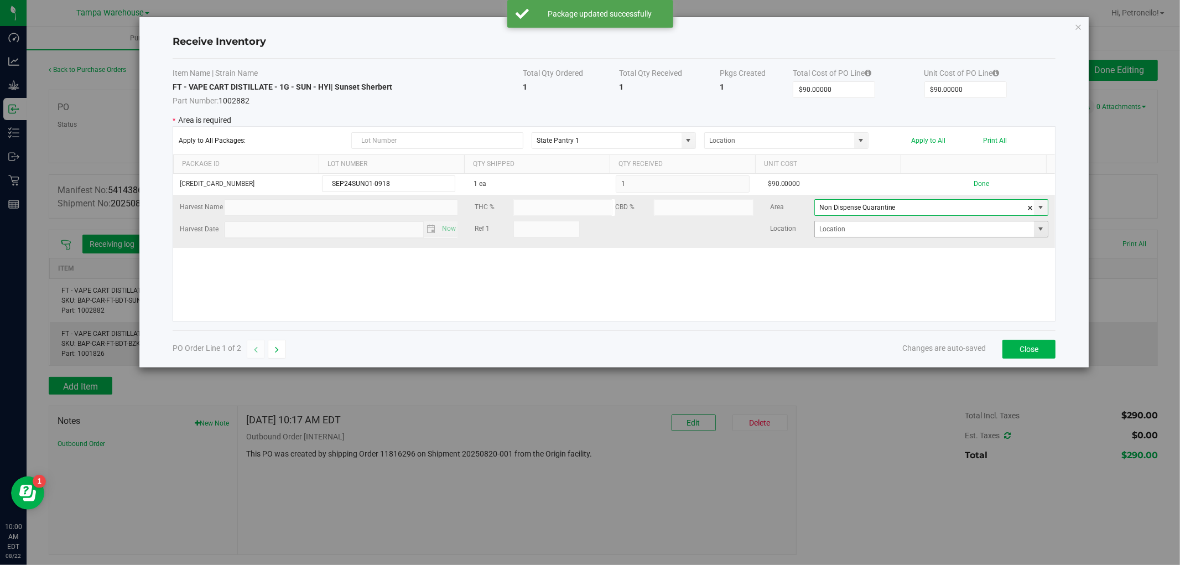
click at [1037, 234] on span at bounding box center [1041, 229] width 9 height 9
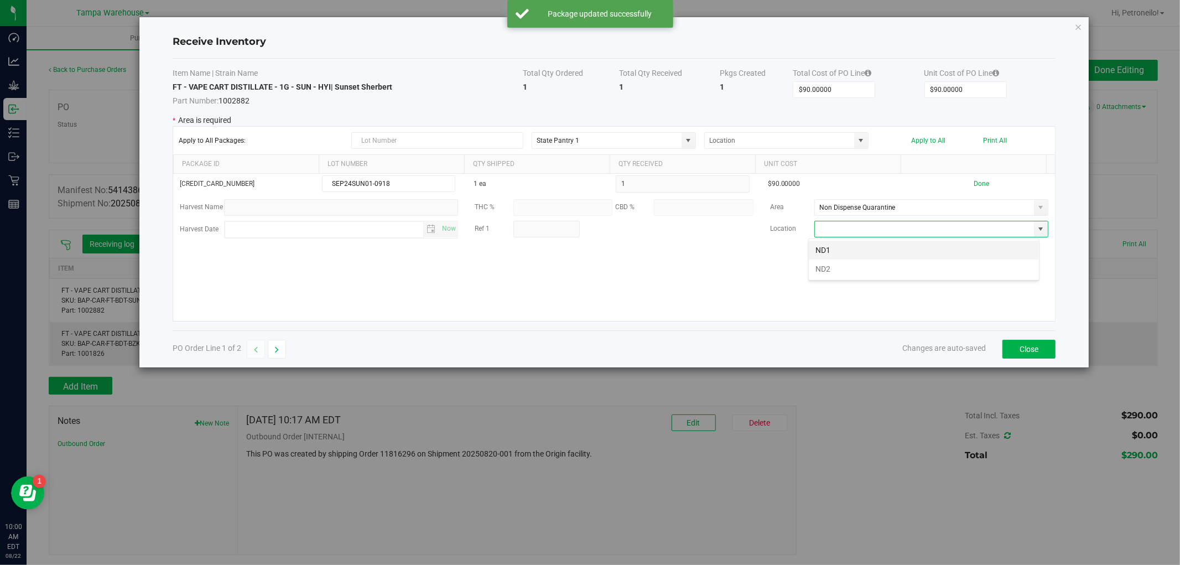
scroll to position [17, 231]
click at [946, 257] on li "ND1" at bounding box center [924, 250] width 230 height 19
type input "ND1"
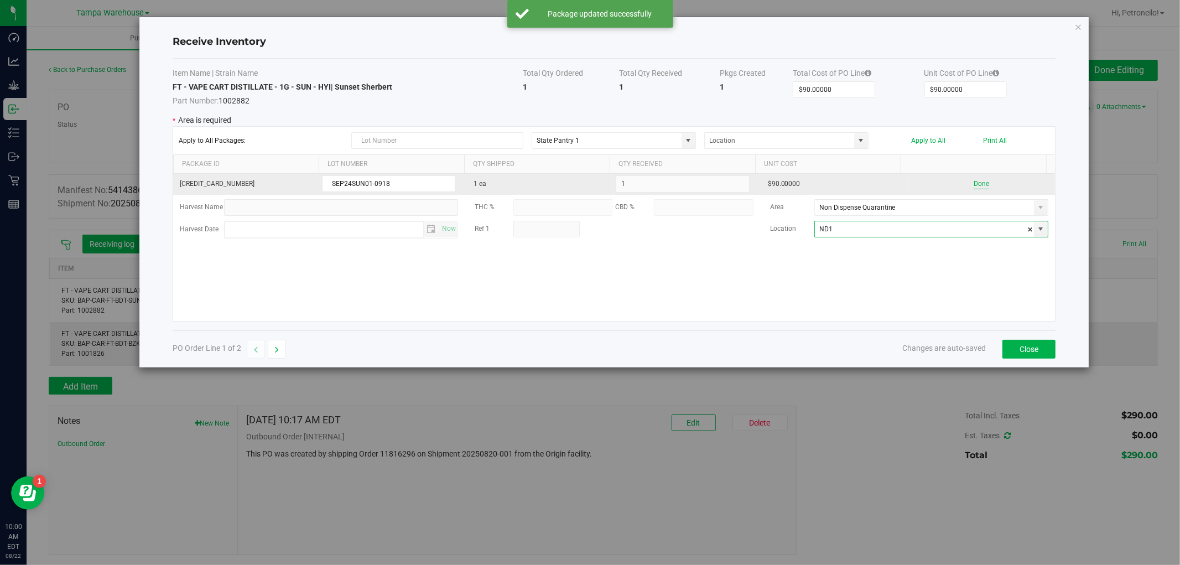
click at [974, 185] on button "Done" at bounding box center [981, 184] width 15 height 11
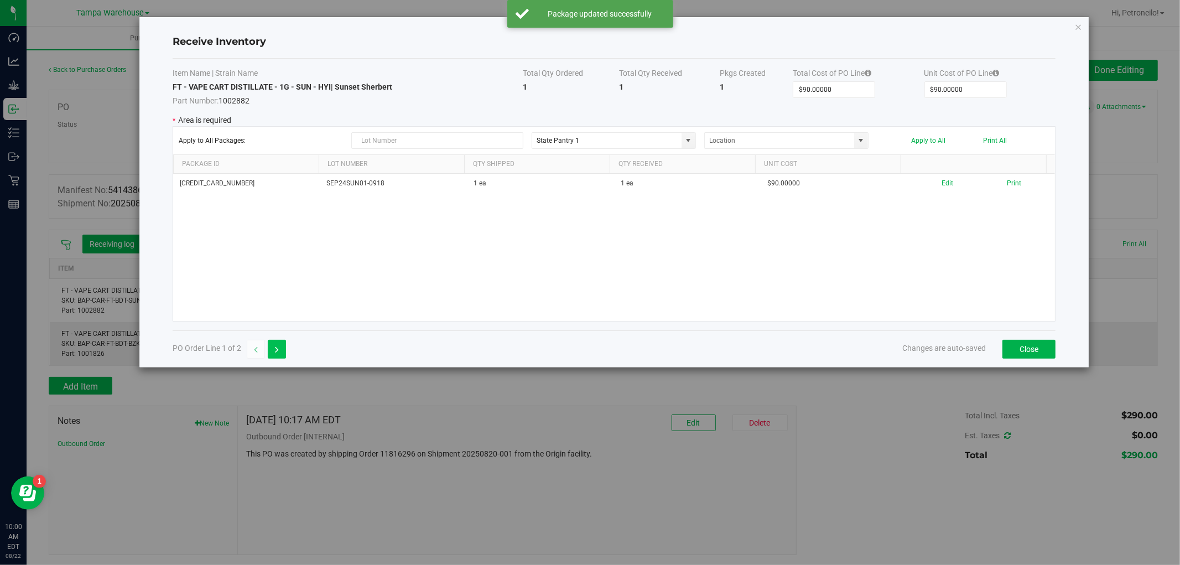
click at [283, 349] on button "button" at bounding box center [277, 349] width 18 height 19
type input "$200.00000"
type input "$50.00000"
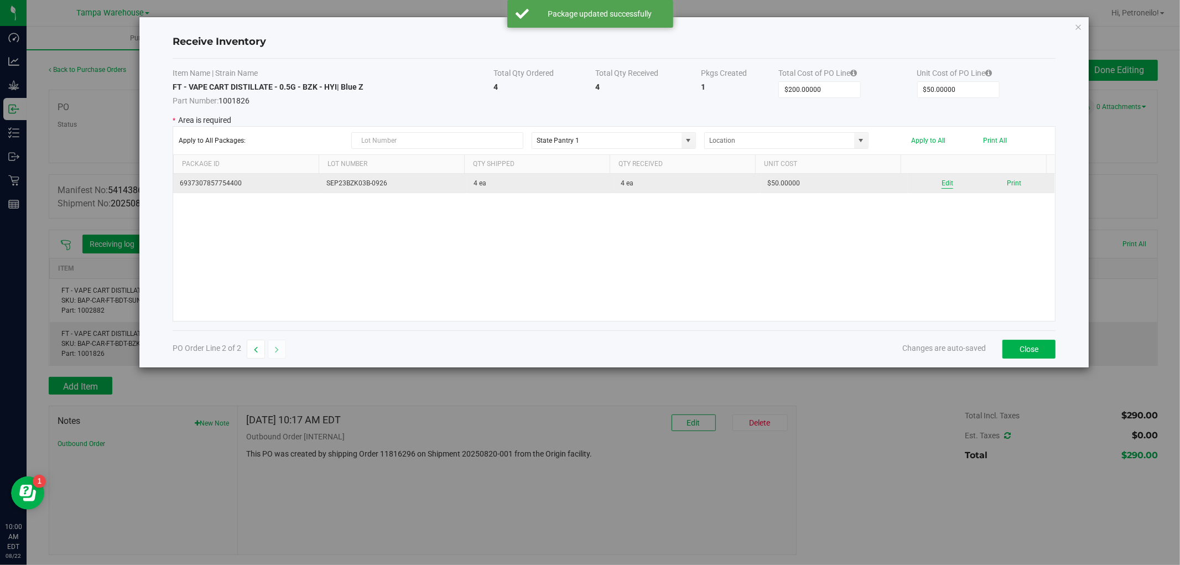
click at [942, 180] on button "Edit" at bounding box center [948, 183] width 12 height 11
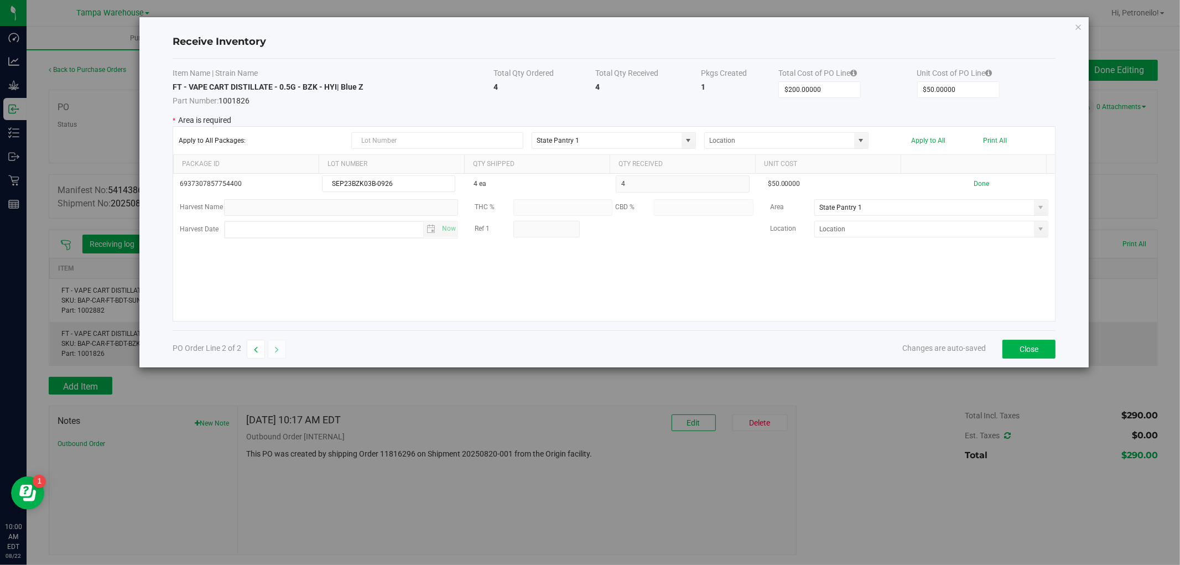
click at [1037, 206] on span at bounding box center [1041, 207] width 9 height 9
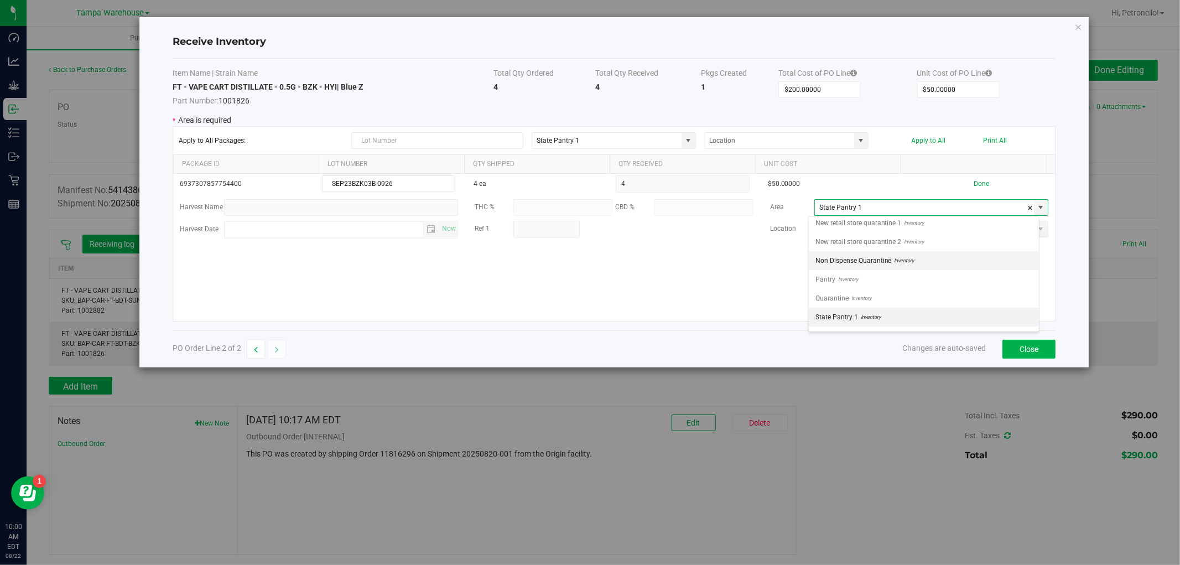
click at [922, 260] on li "Non Dispense Quarantine Inventory" at bounding box center [924, 260] width 230 height 19
type input "Non Dispense Quarantine"
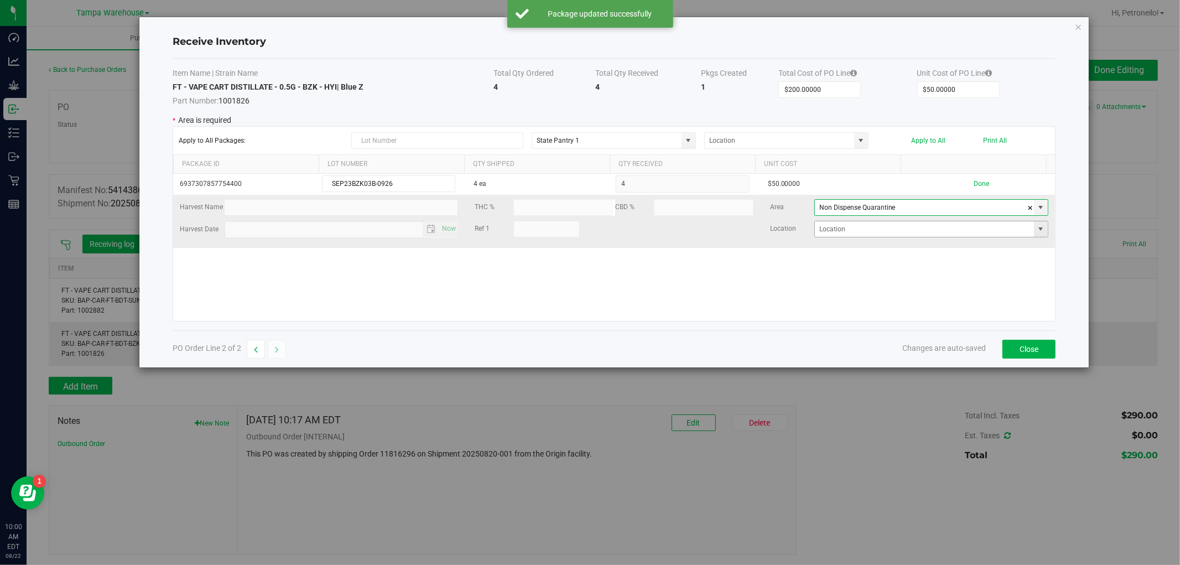
click at [1037, 234] on span at bounding box center [1041, 229] width 9 height 9
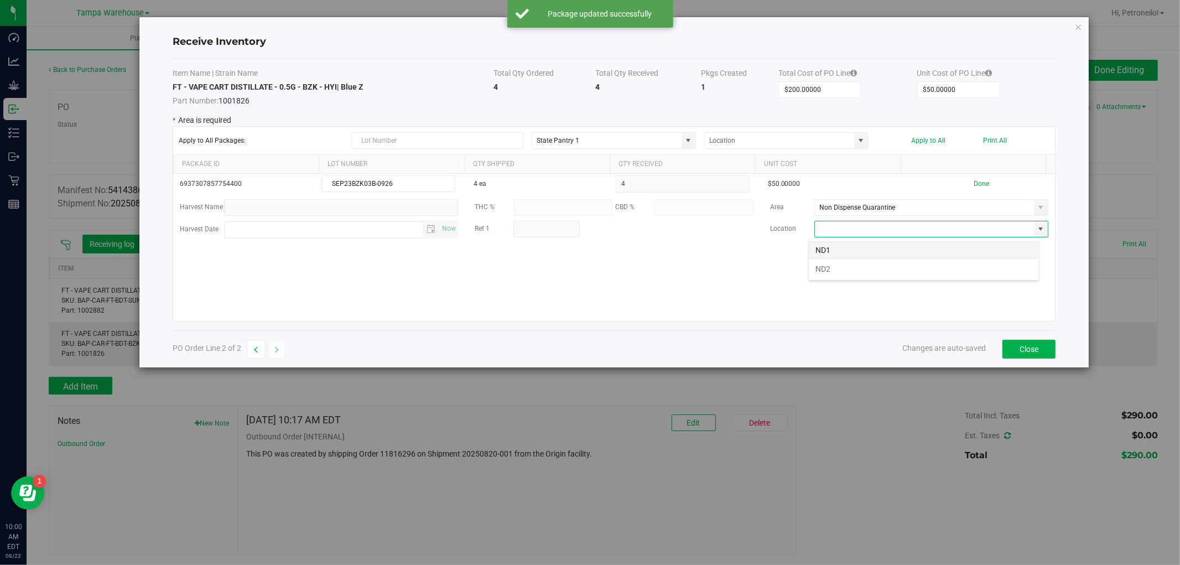
click at [957, 250] on li "ND1" at bounding box center [924, 250] width 230 height 19
type input "ND1"
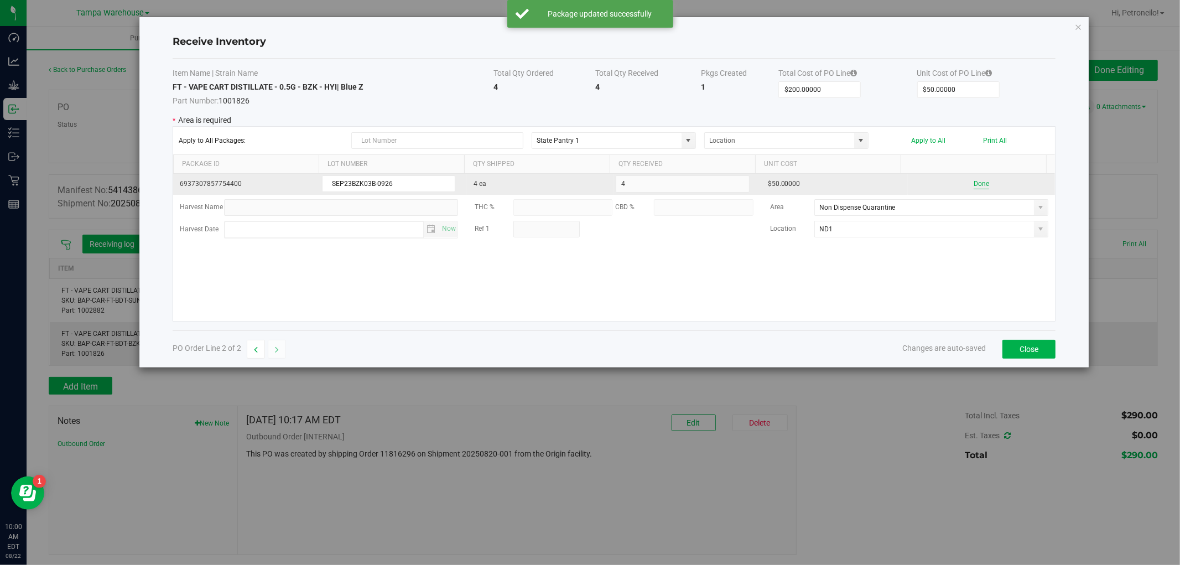
click at [974, 187] on button "Done" at bounding box center [981, 184] width 15 height 11
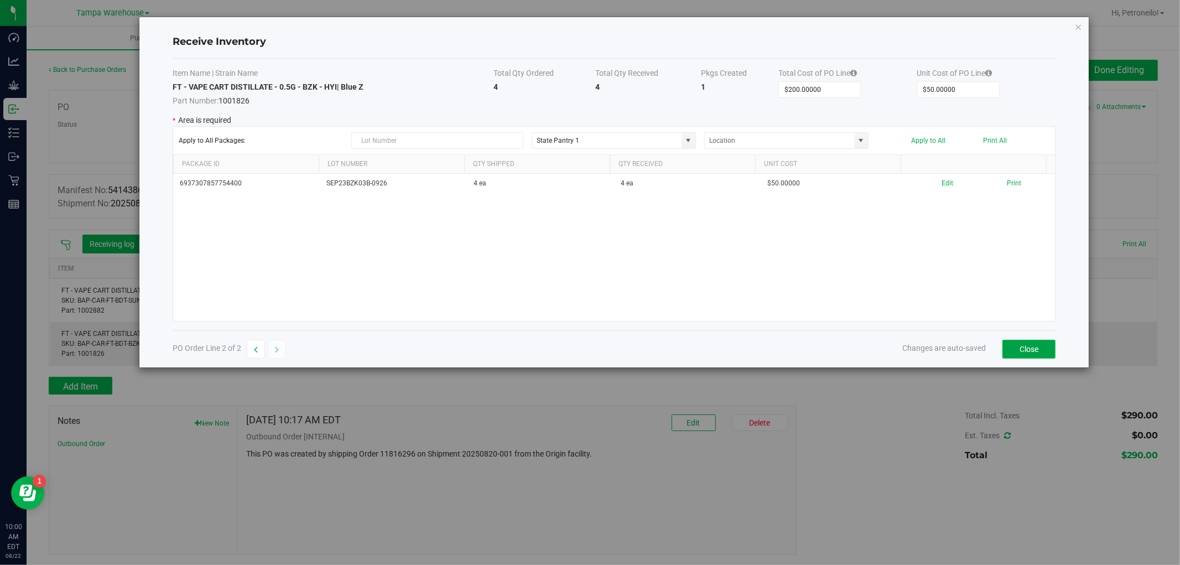
click at [1021, 342] on button "Close" at bounding box center [1029, 349] width 53 height 19
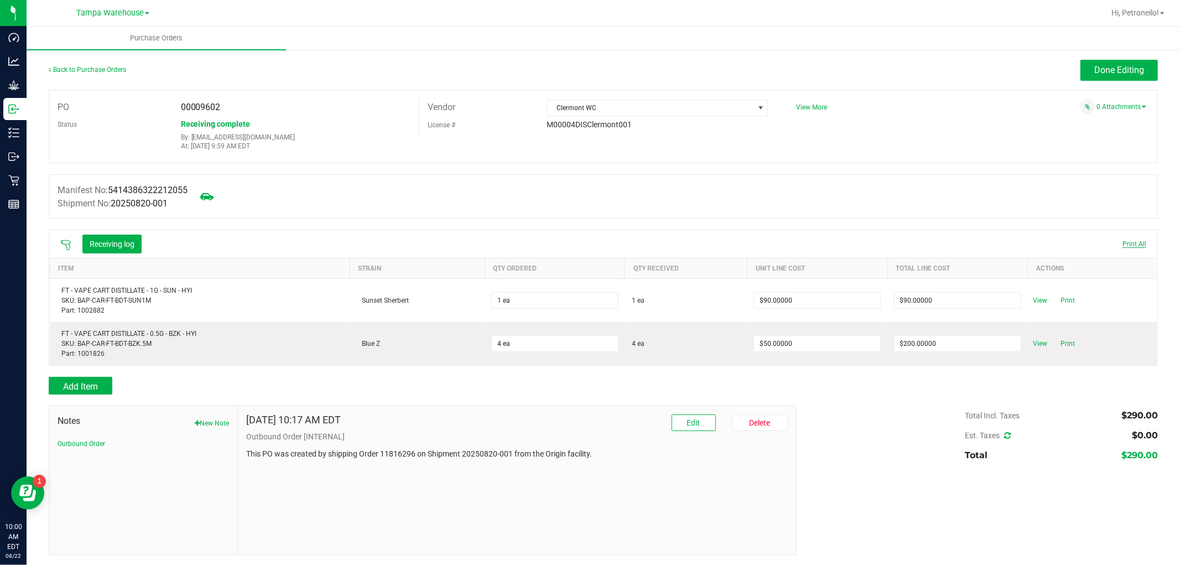
click at [1123, 241] on span "Print All" at bounding box center [1135, 244] width 24 height 8
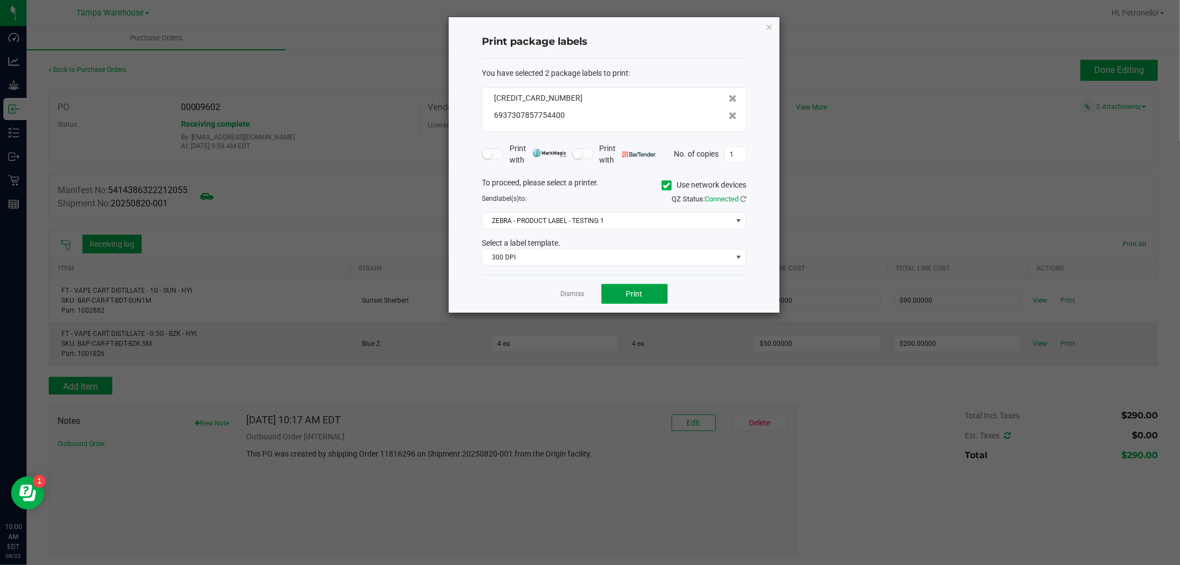
click at [645, 293] on button "Print" at bounding box center [634, 294] width 66 height 20
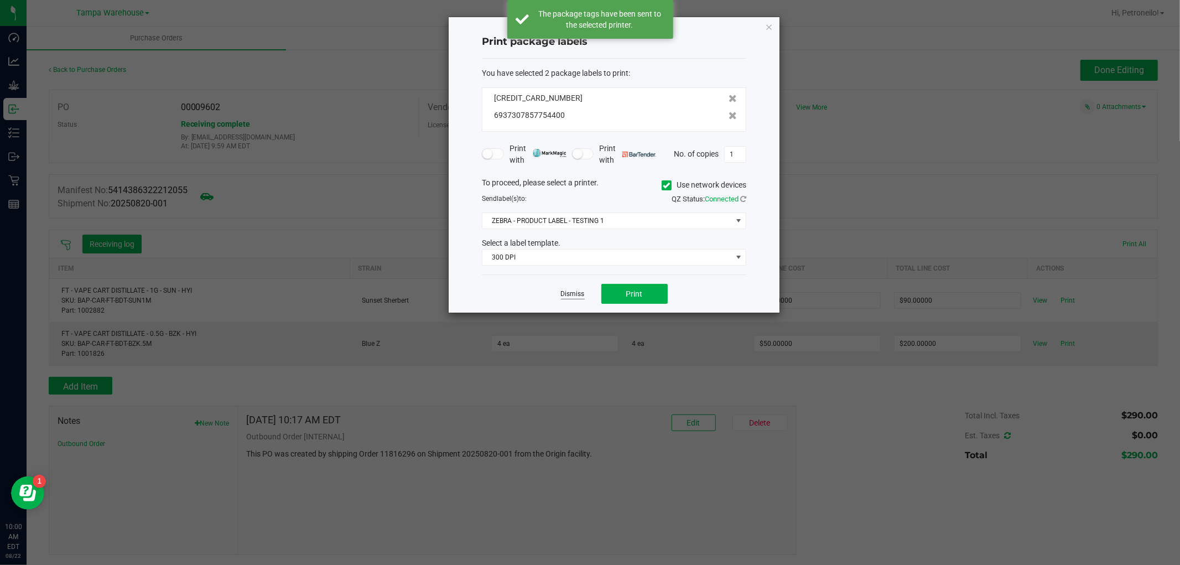
click at [564, 292] on link "Dismiss" at bounding box center [573, 293] width 24 height 9
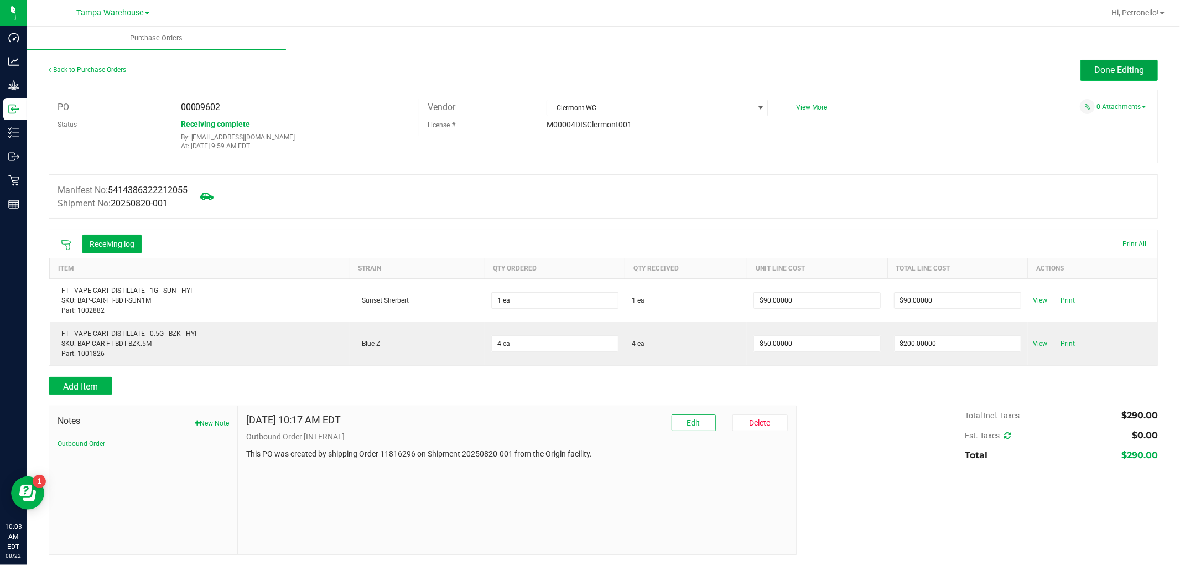
click at [1124, 65] on span "Done Editing" at bounding box center [1120, 70] width 50 height 11
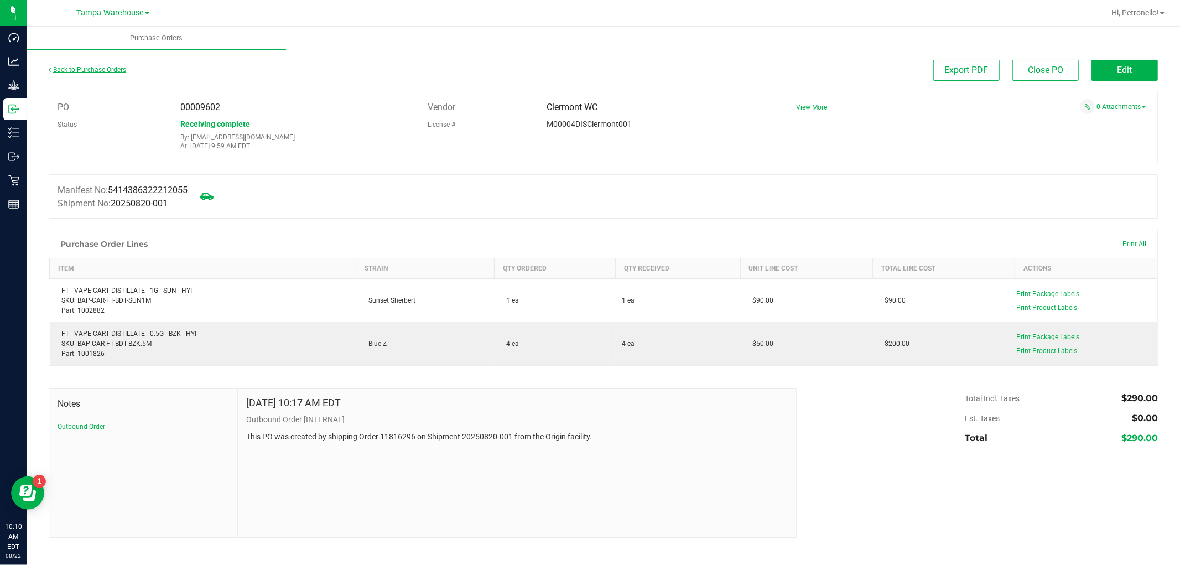
click at [116, 67] on link "Back to Purchase Orders" at bounding box center [87, 70] width 77 height 8
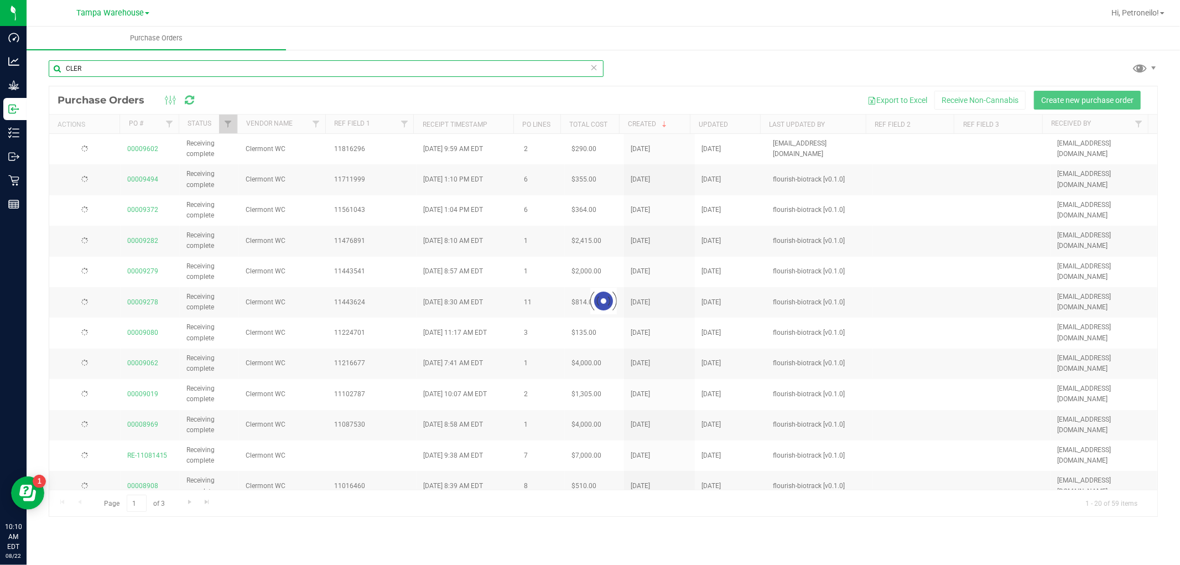
click at [229, 74] on input "CLER" at bounding box center [326, 68] width 555 height 17
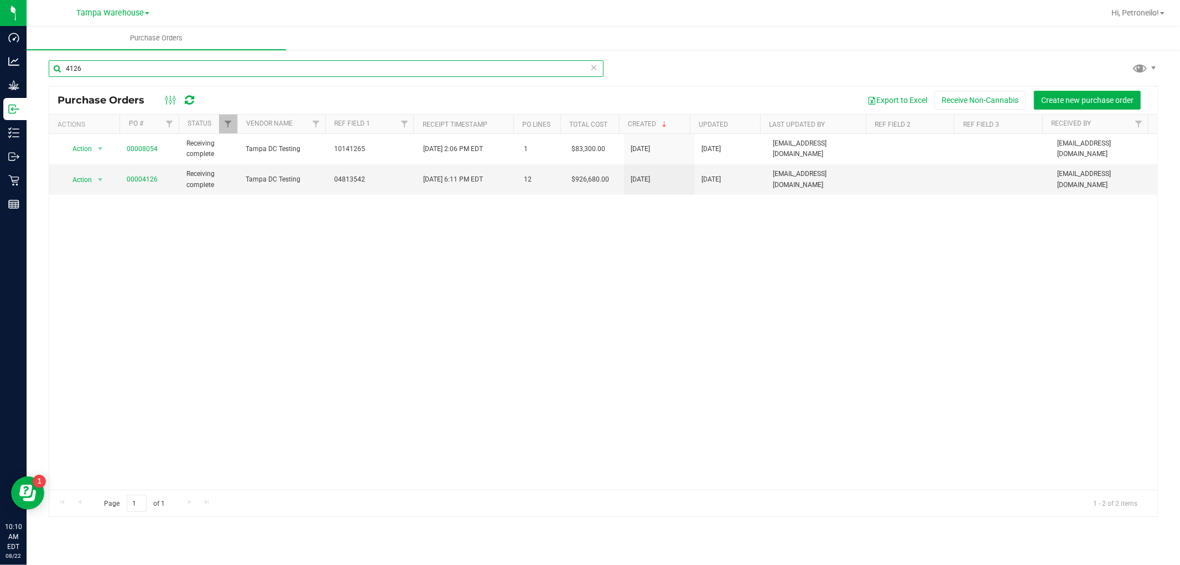
click at [212, 74] on input "4126" at bounding box center [326, 68] width 555 height 17
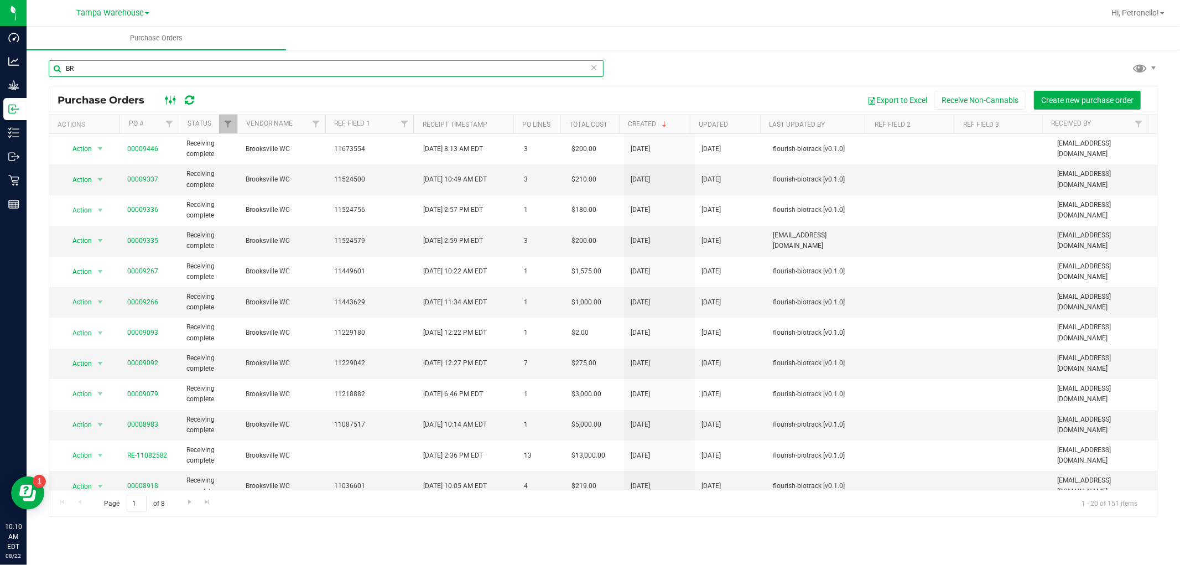
type input "B"
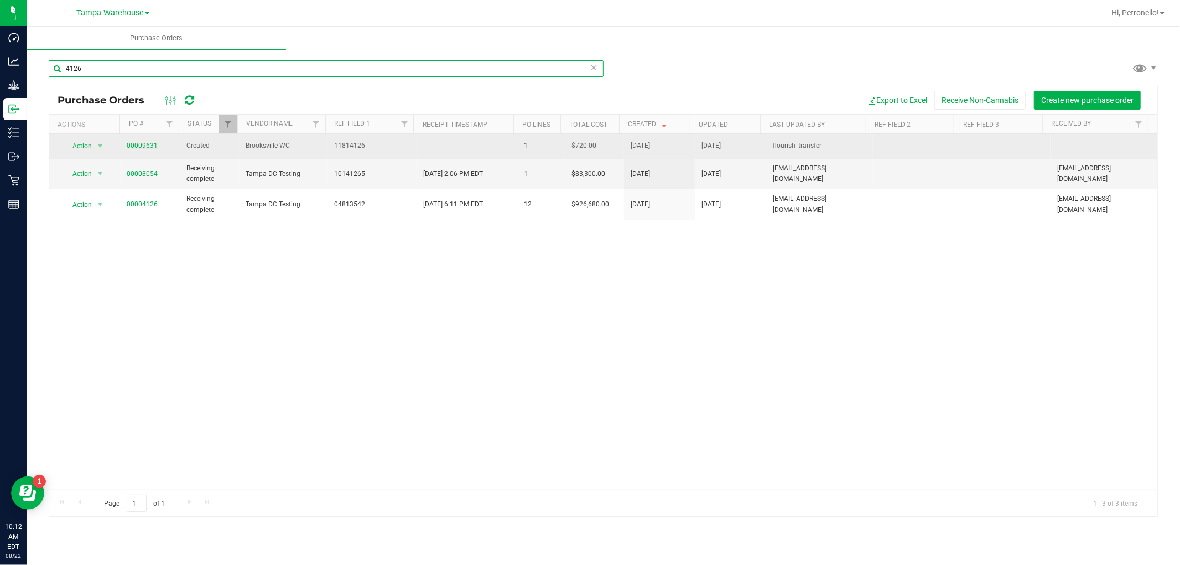
type input "4126"
click at [151, 146] on link "00009631" at bounding box center [142, 146] width 31 height 8
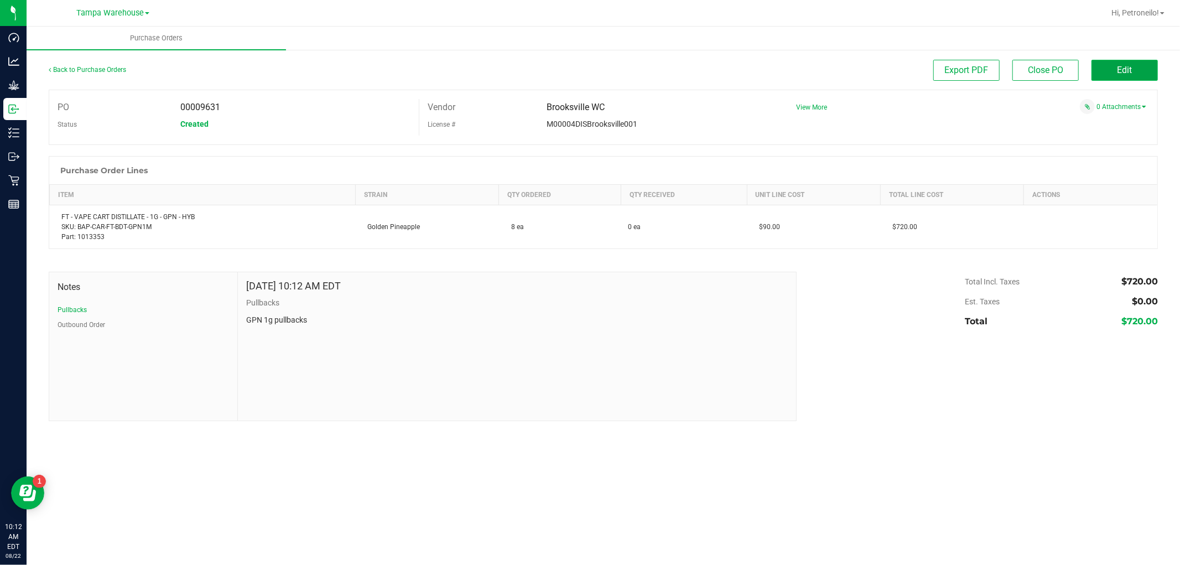
click at [1101, 71] on button "Edit" at bounding box center [1125, 70] width 66 height 21
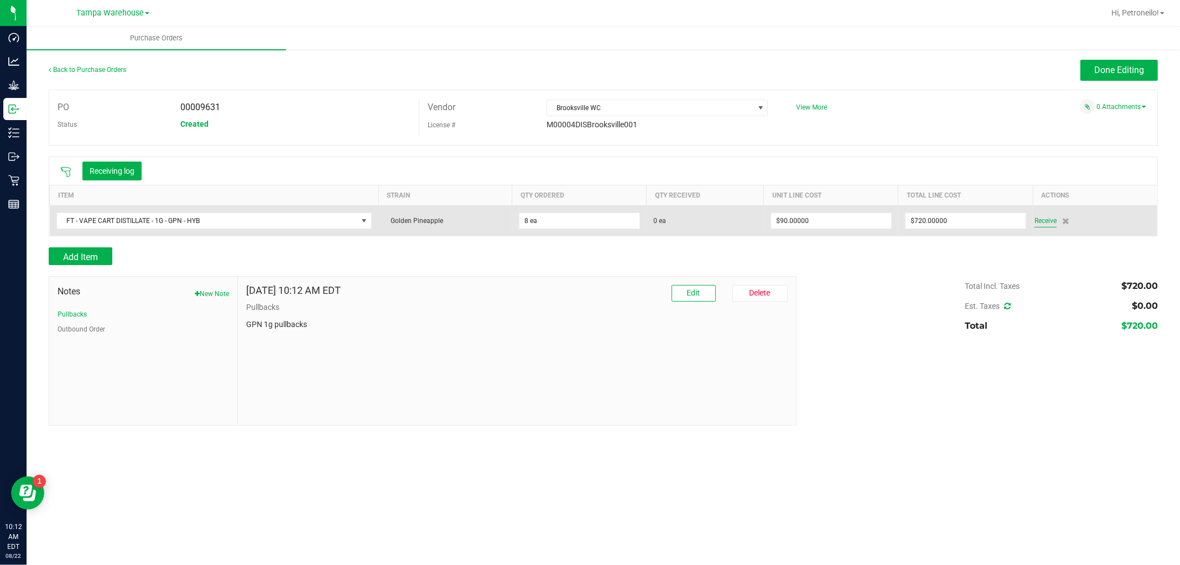
click at [1040, 219] on span "Receive" at bounding box center [1046, 220] width 22 height 13
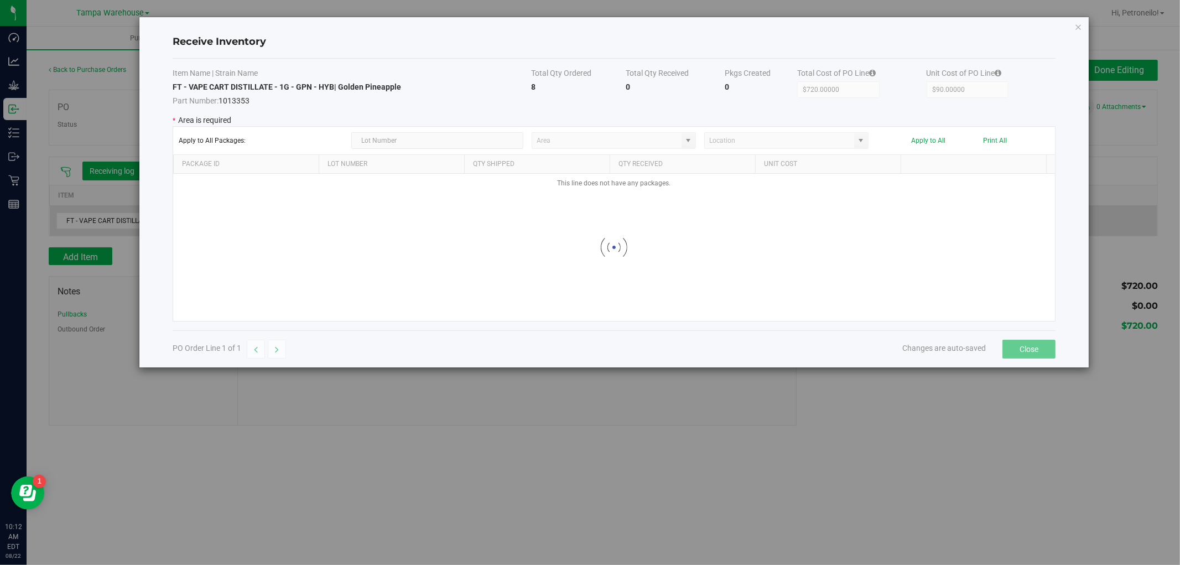
type input "State Pantry 1"
click at [1076, 27] on icon "Close modal" at bounding box center [1079, 26] width 8 height 13
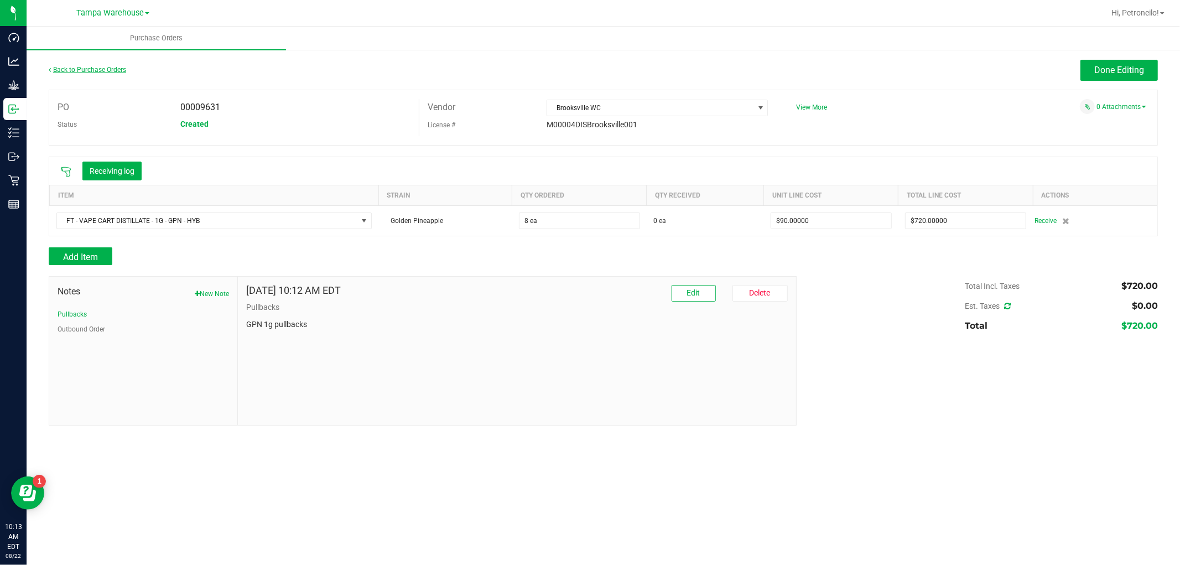
click at [97, 68] on link "Back to Purchase Orders" at bounding box center [87, 70] width 77 height 8
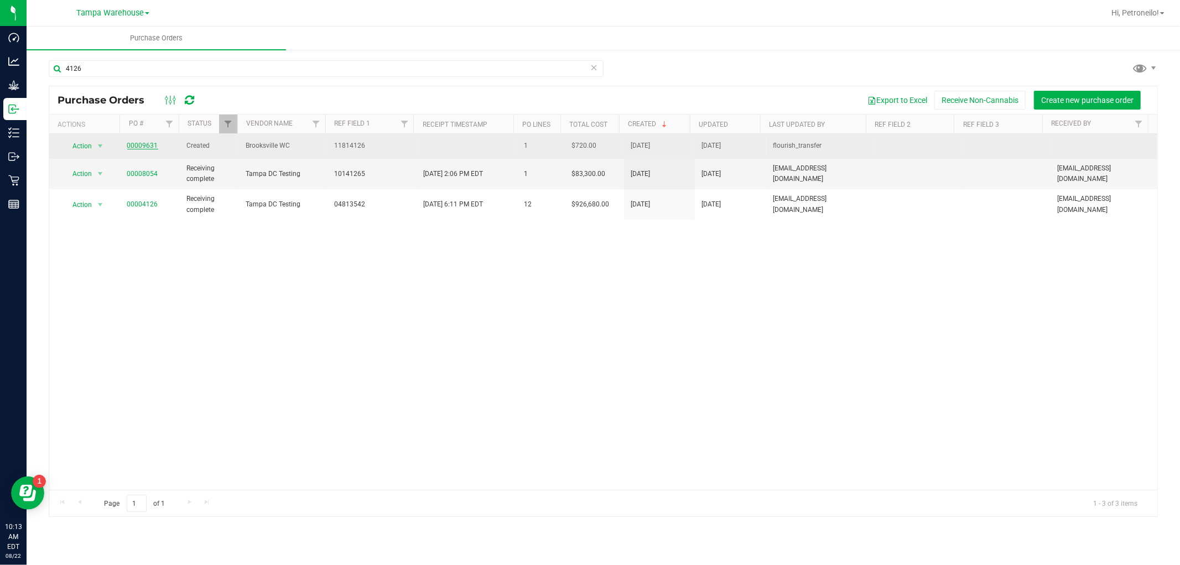
click at [145, 144] on link "00009631" at bounding box center [142, 146] width 31 height 8
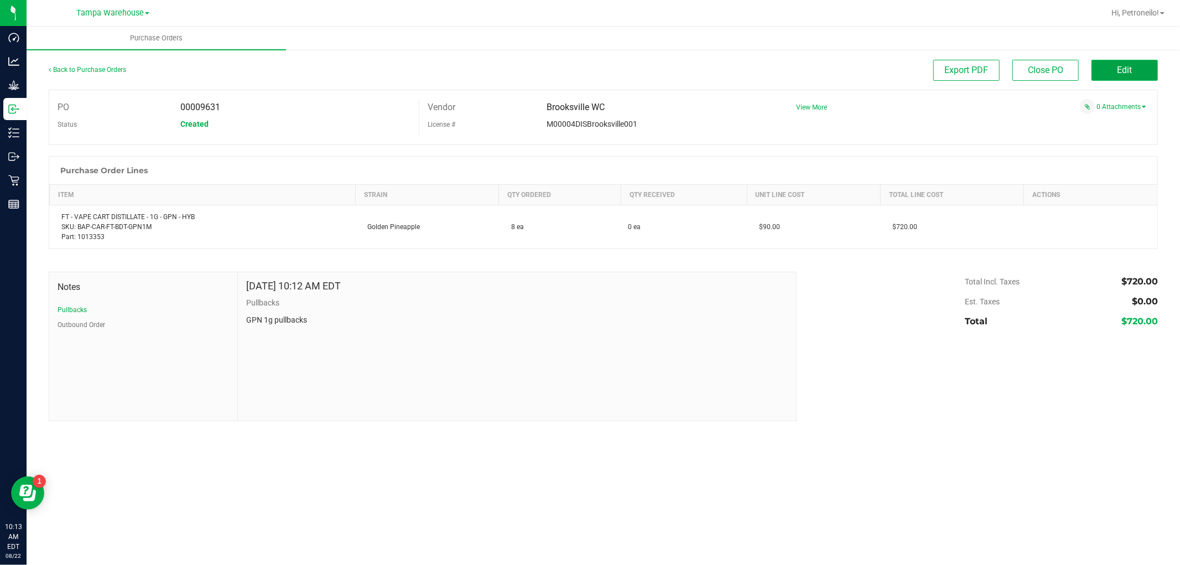
click at [1097, 73] on button "Edit" at bounding box center [1125, 70] width 66 height 21
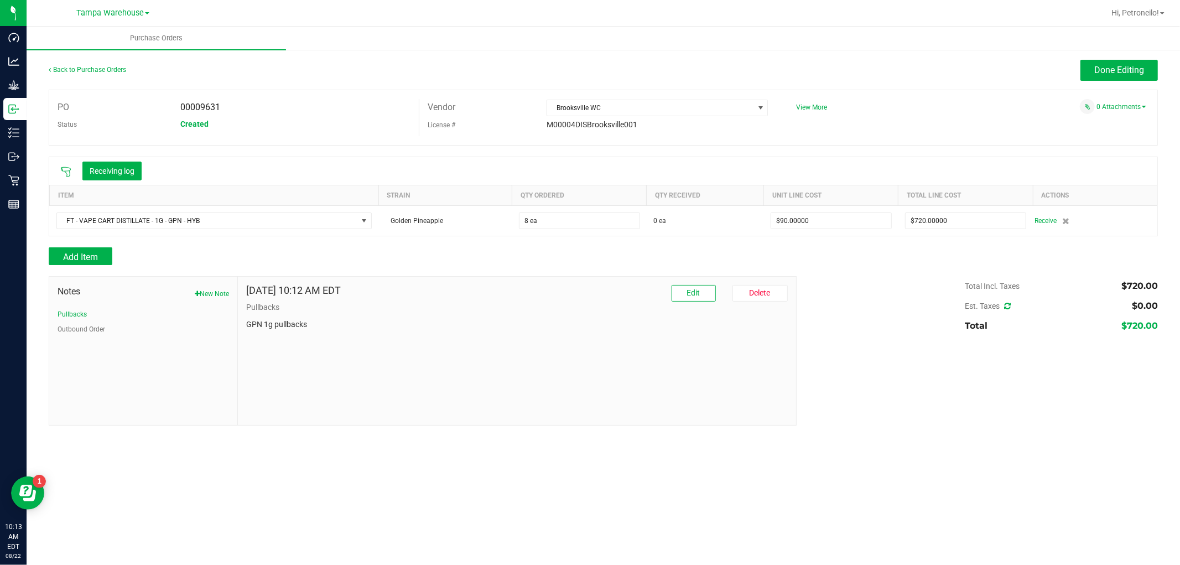
click at [61, 168] on icon at bounding box center [66, 172] width 10 height 10
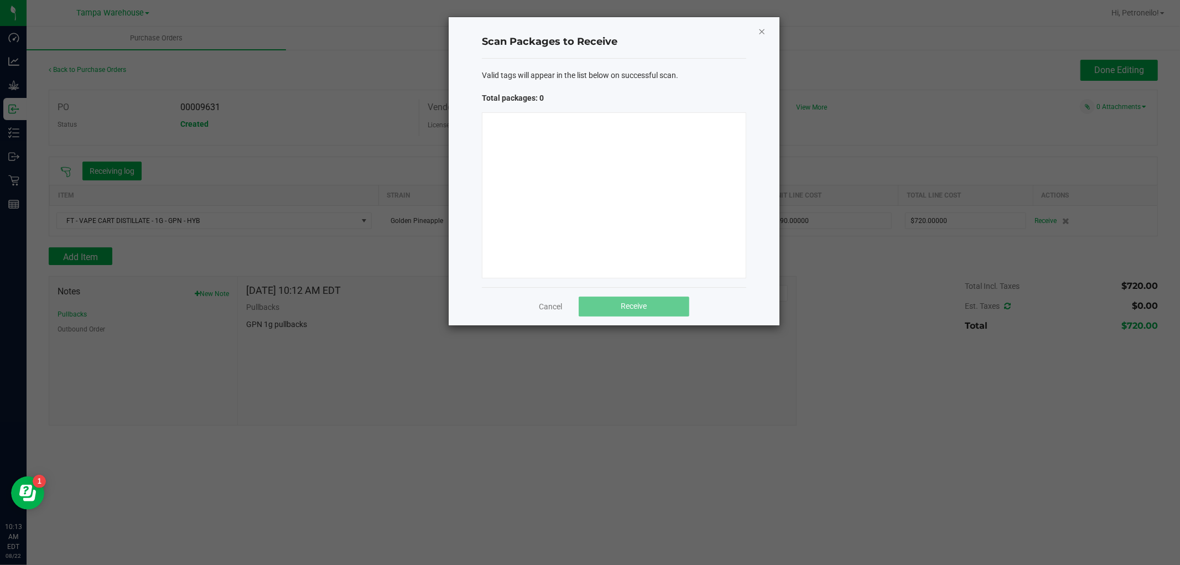
click at [760, 26] on icon "Close" at bounding box center [762, 30] width 8 height 13
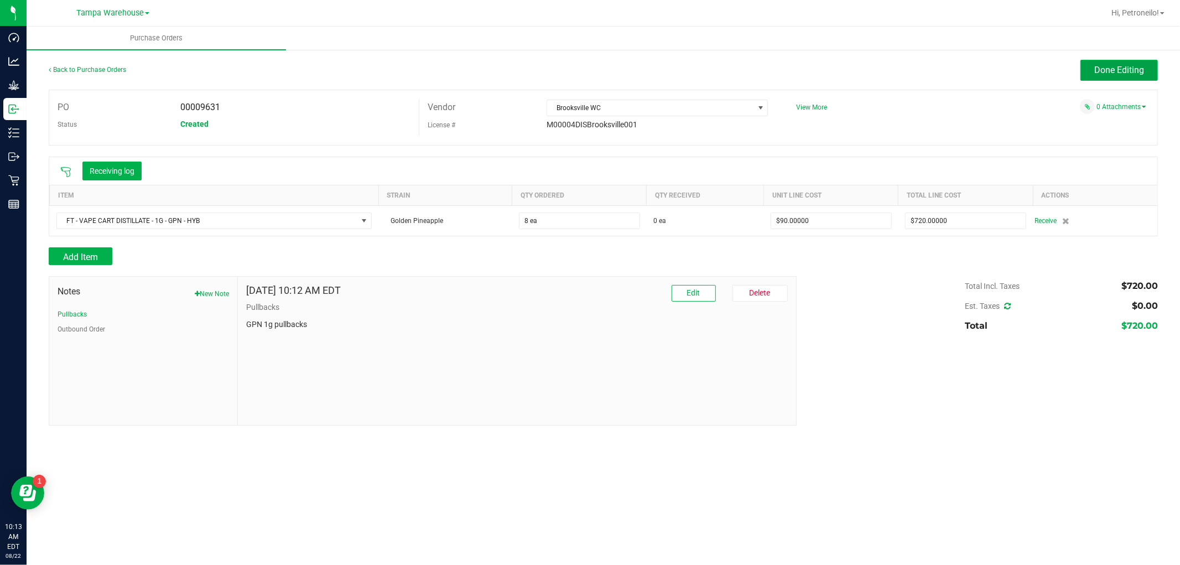
click at [1097, 61] on button "Done Editing" at bounding box center [1119, 70] width 77 height 21
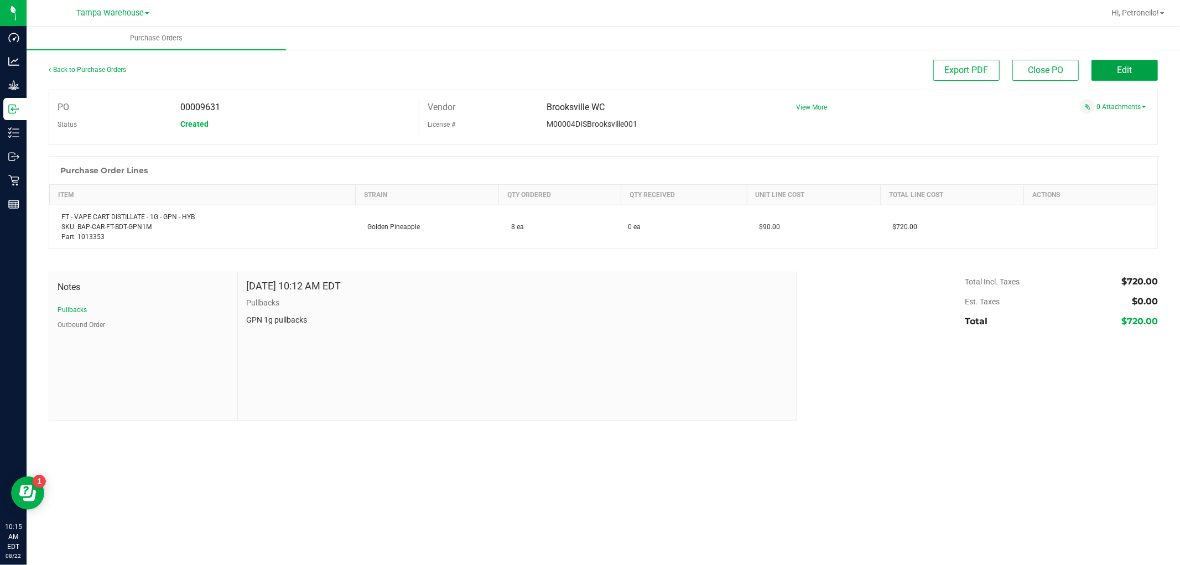
click at [1109, 63] on button "Edit" at bounding box center [1125, 70] width 66 height 21
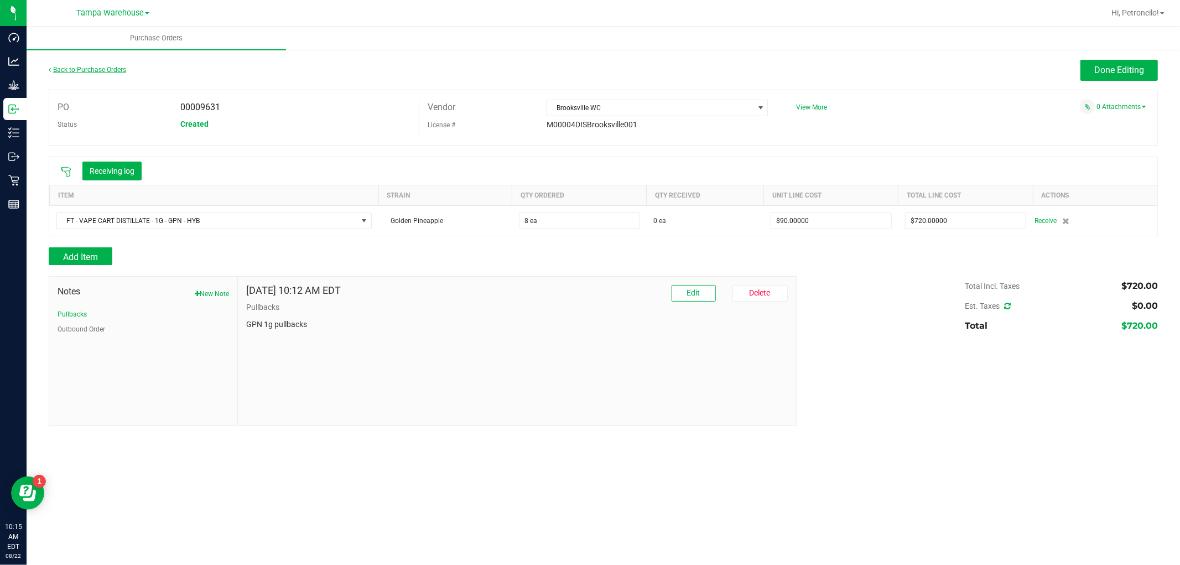
click at [87, 68] on link "Back to Purchase Orders" at bounding box center [87, 70] width 77 height 8
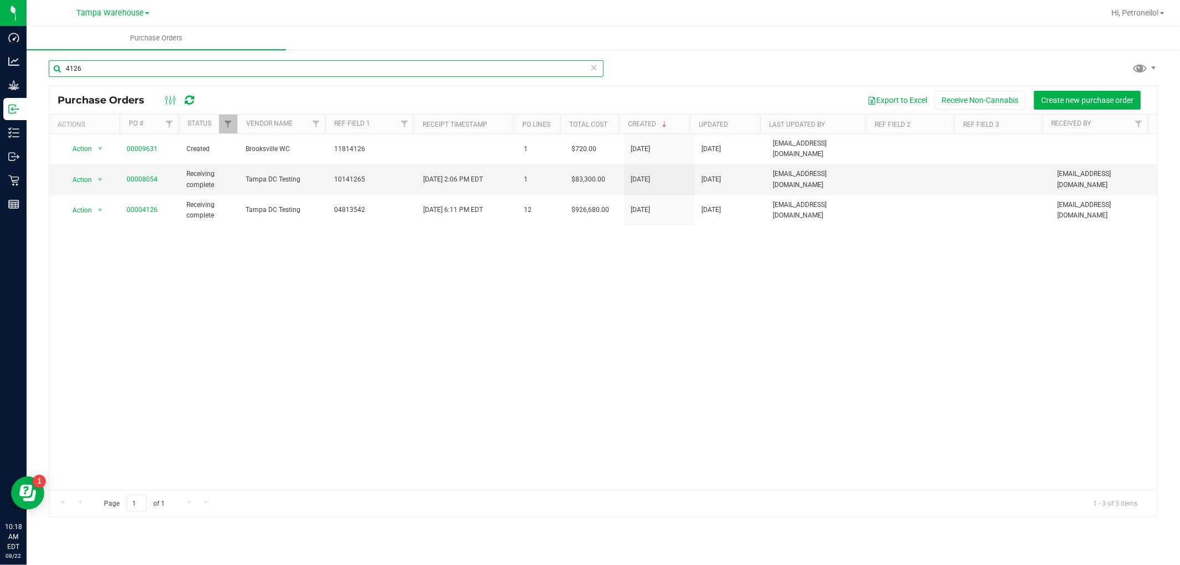
click at [179, 68] on input "4126" at bounding box center [326, 68] width 555 height 17
click at [339, 70] on input "4126" at bounding box center [326, 68] width 555 height 17
click at [341, 70] on input "4126" at bounding box center [326, 68] width 555 height 17
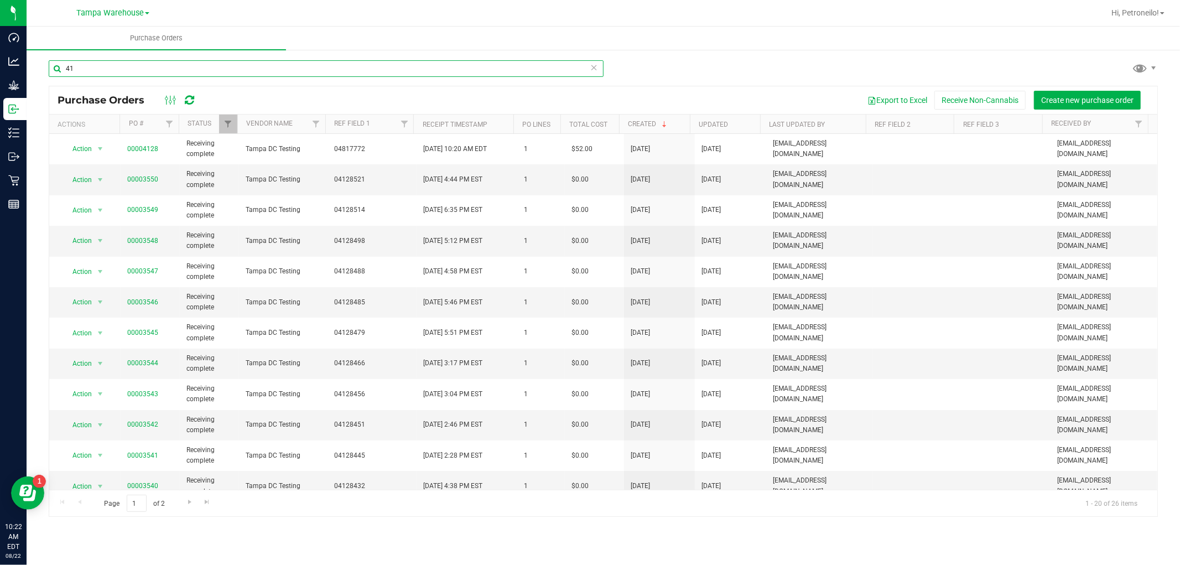
type input "4"
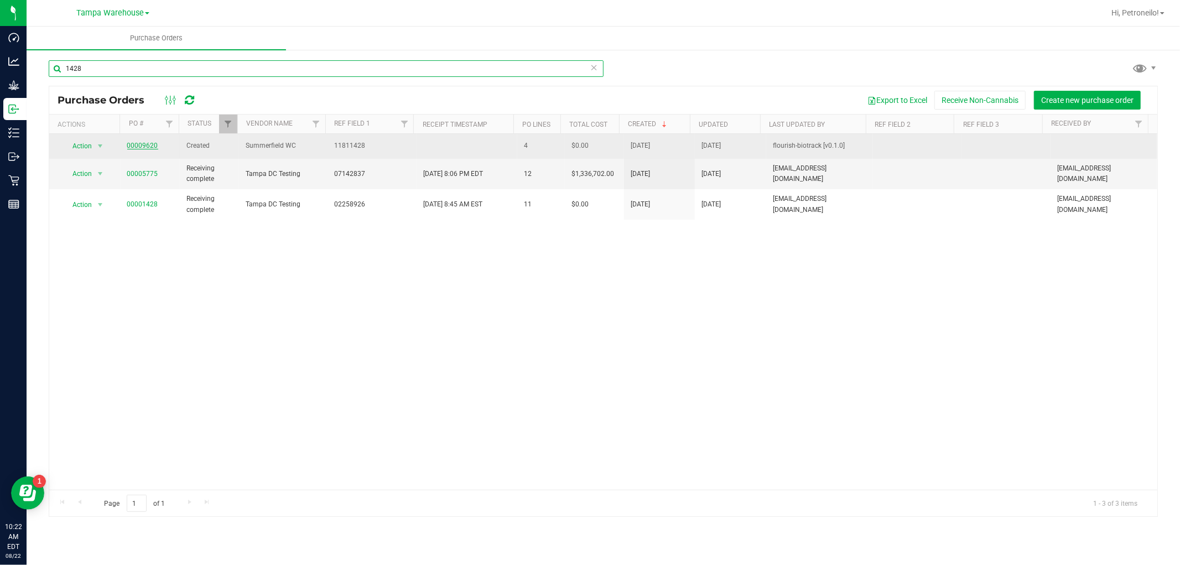
type input "1428"
click at [150, 146] on link "00009620" at bounding box center [142, 146] width 31 height 8
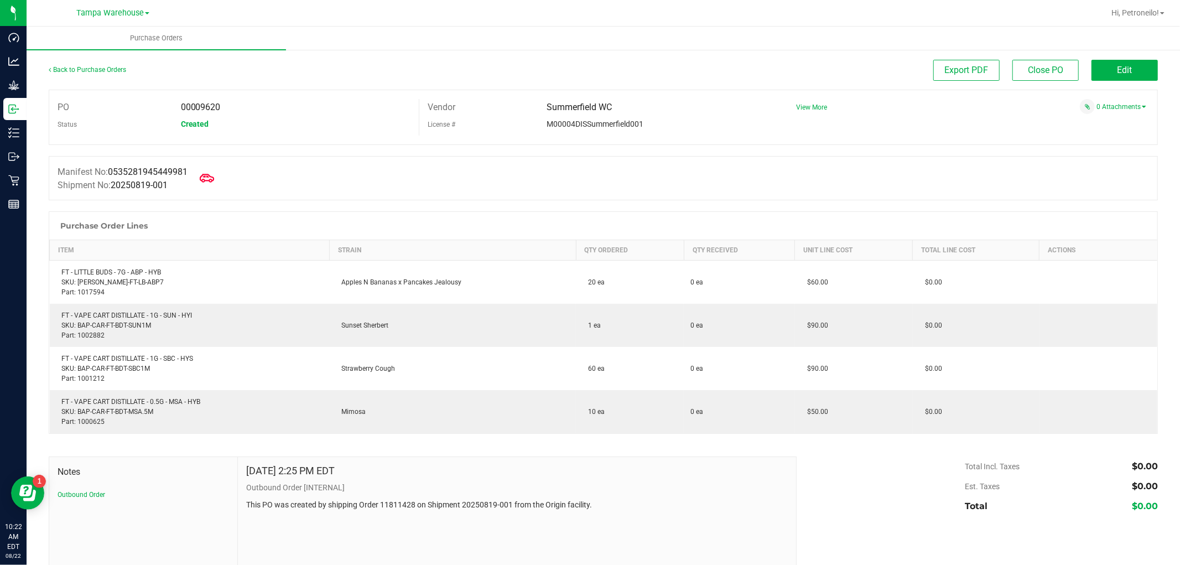
click at [211, 175] on icon at bounding box center [207, 178] width 14 height 8
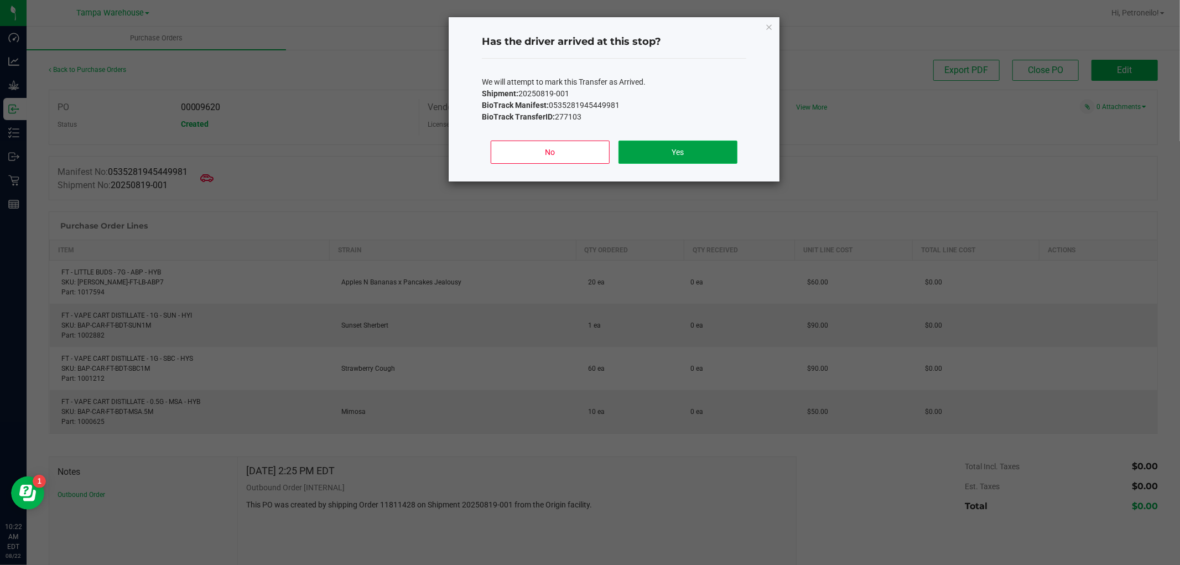
click at [687, 142] on button "Yes" at bounding box center [678, 152] width 119 height 23
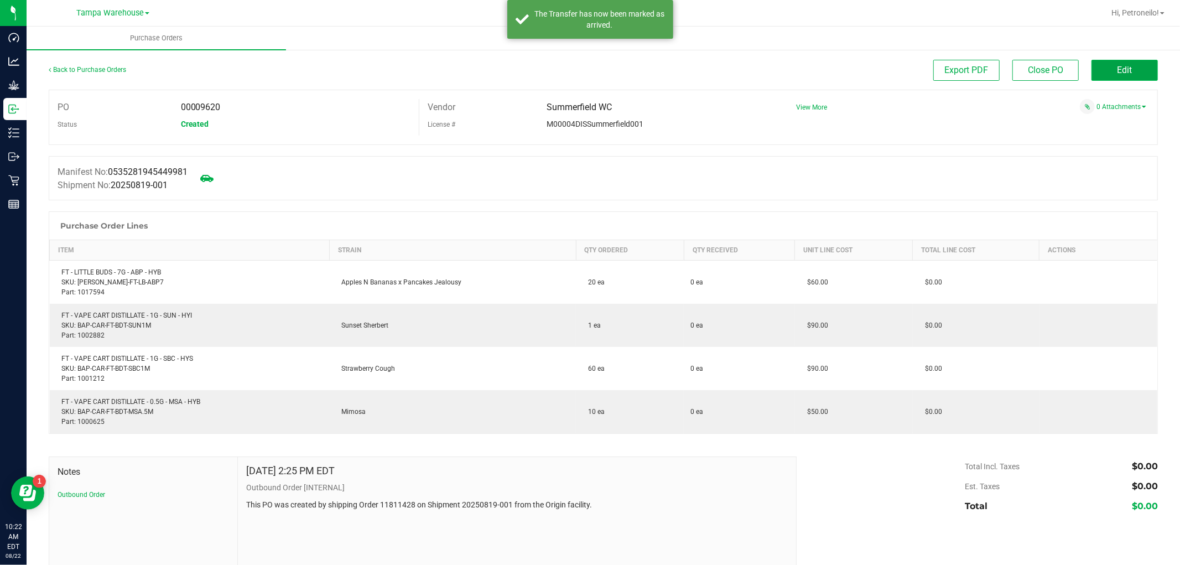
click at [1144, 75] on button "Edit" at bounding box center [1125, 70] width 66 height 21
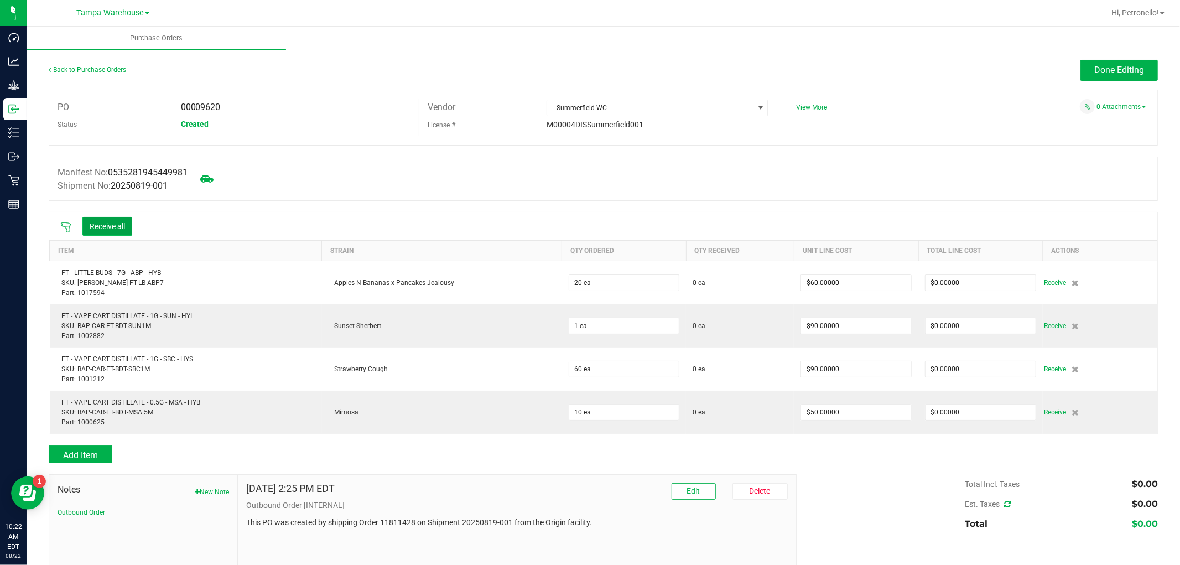
click at [126, 232] on button "Receive all" at bounding box center [107, 226] width 50 height 19
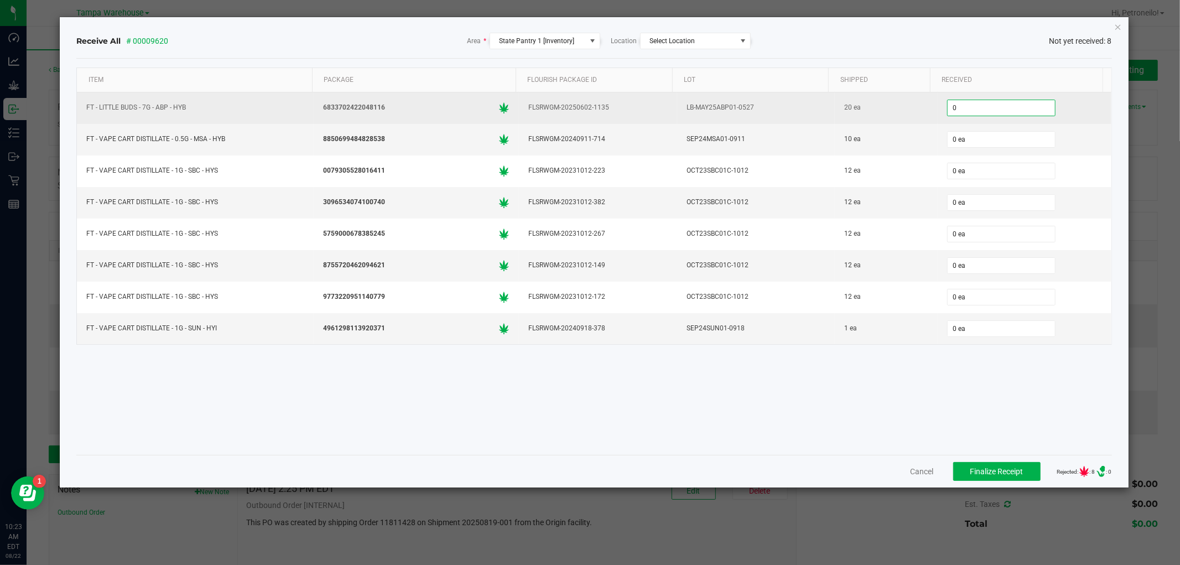
click at [980, 107] on input "0" at bounding box center [1001, 107] width 107 height 15
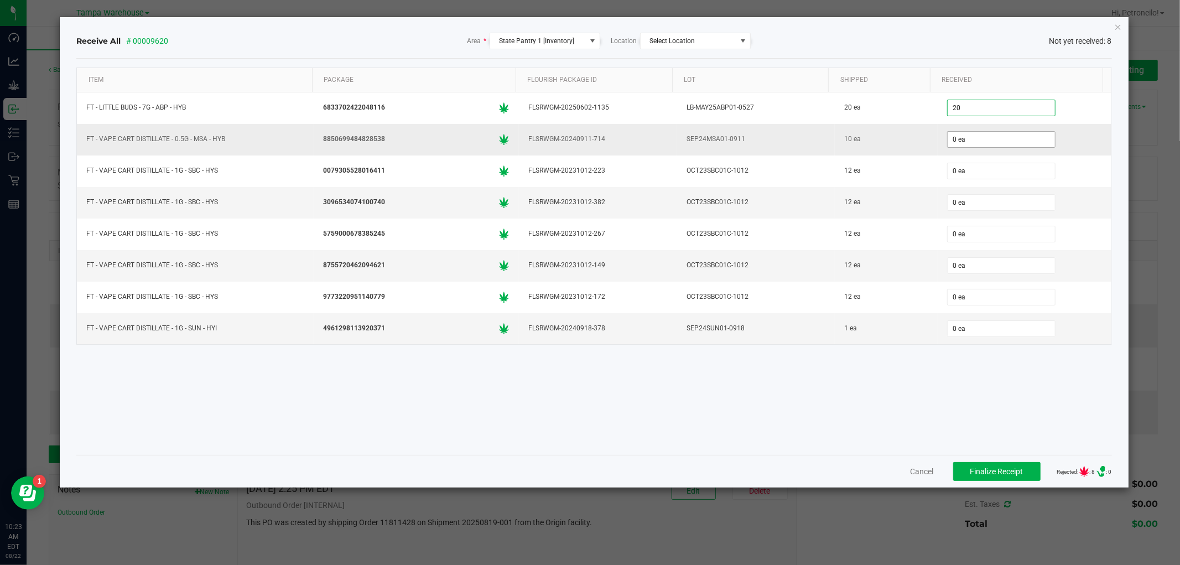
type input "20 ea"
click at [954, 144] on input "0" at bounding box center [1001, 139] width 107 height 15
type input "10 ea"
type input "0"
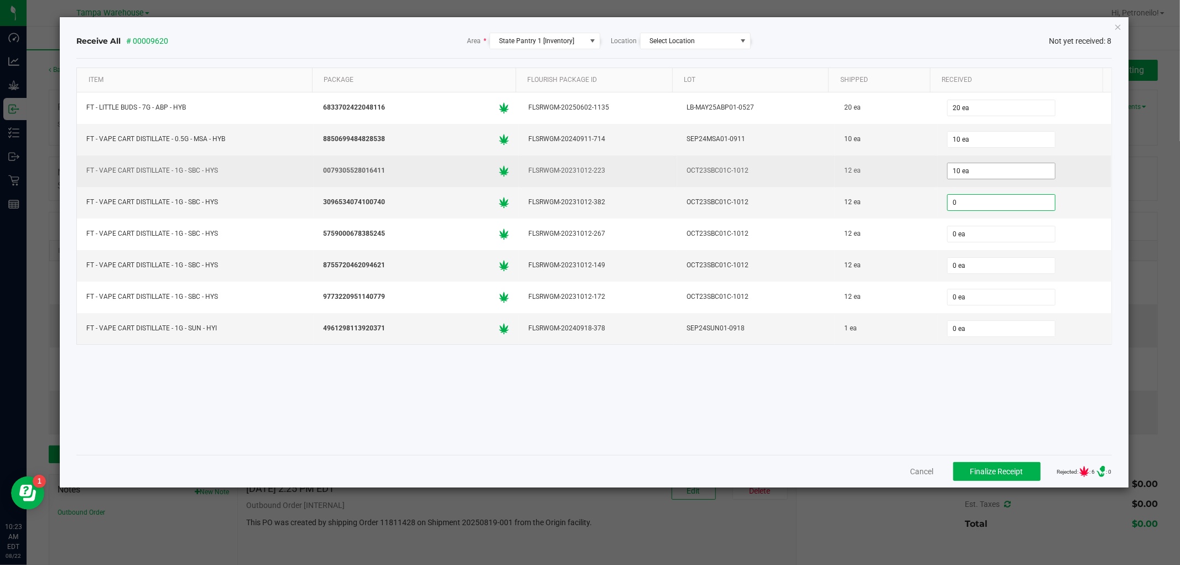
type input "10"
type input "0 ea"
click at [977, 174] on input "10" at bounding box center [1001, 170] width 107 height 15
type input "12 ea"
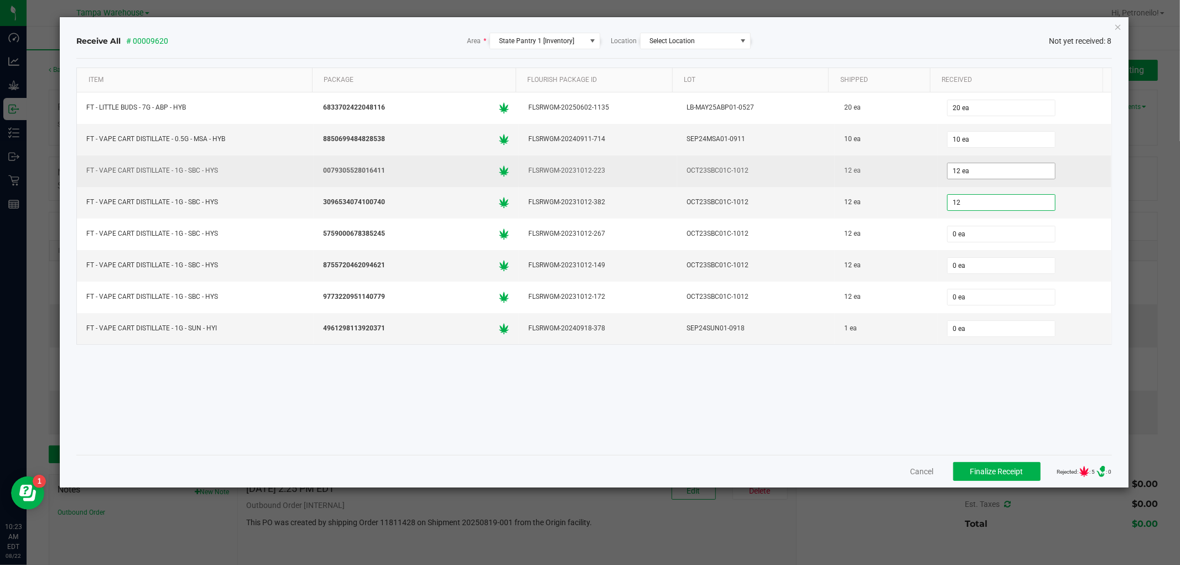
type input "12 ea"
type input "1 ea"
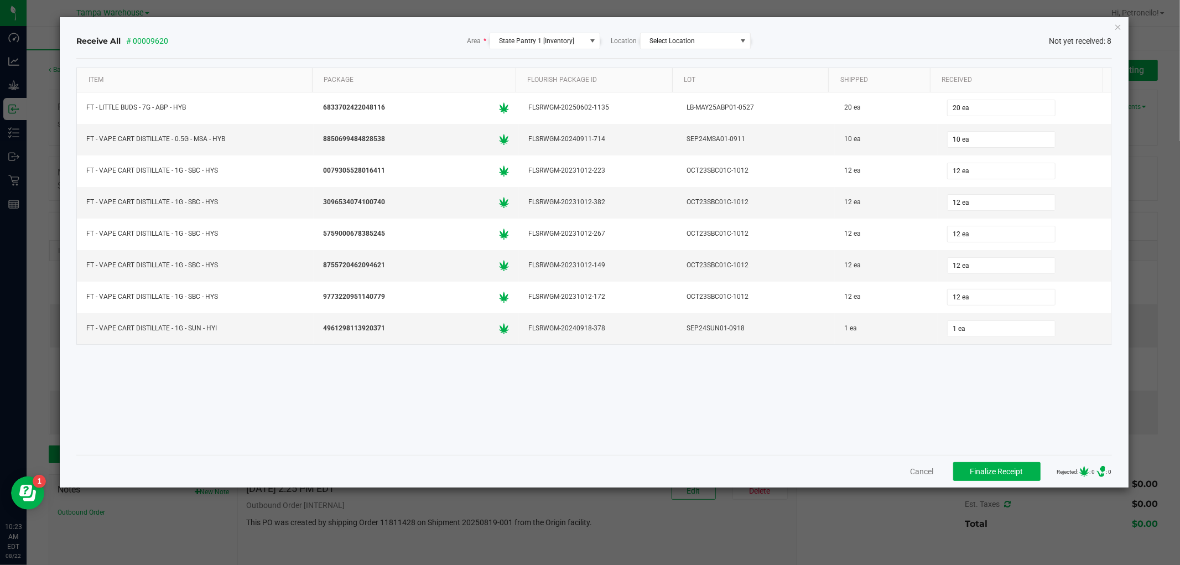
click at [881, 381] on div "Item Package Flourish Package ID Lot Shipped Received FT - LITTLE BUDS - 7G - A…" at bounding box center [593, 257] width 1035 height 378
click at [971, 475] on span "Finalize Receipt" at bounding box center [997, 471] width 53 height 9
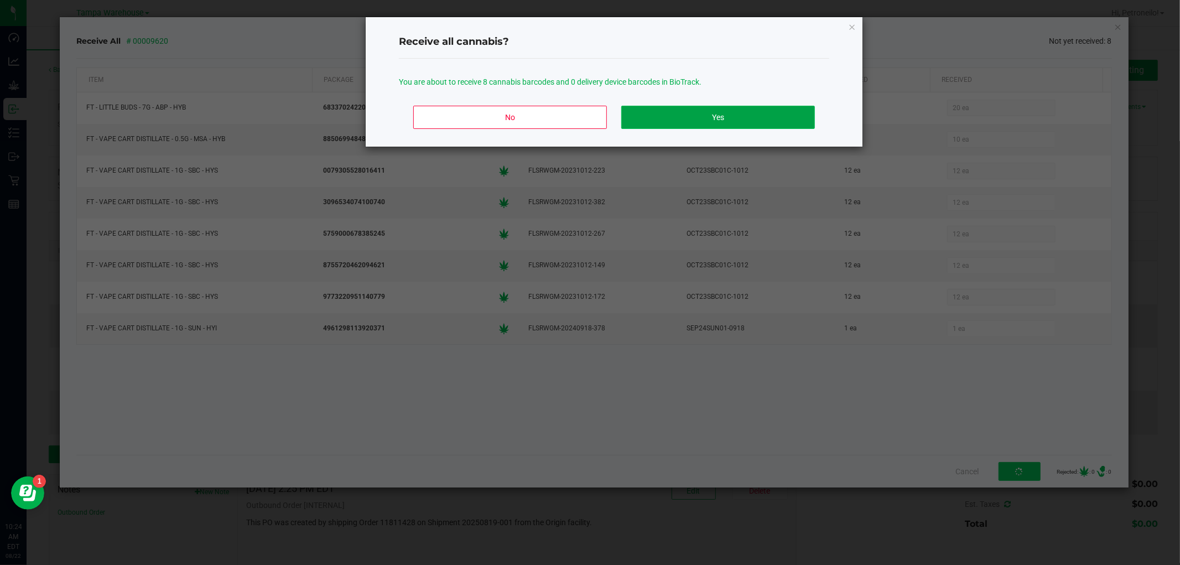
click at [738, 128] on button "Yes" at bounding box center [718, 117] width 194 height 23
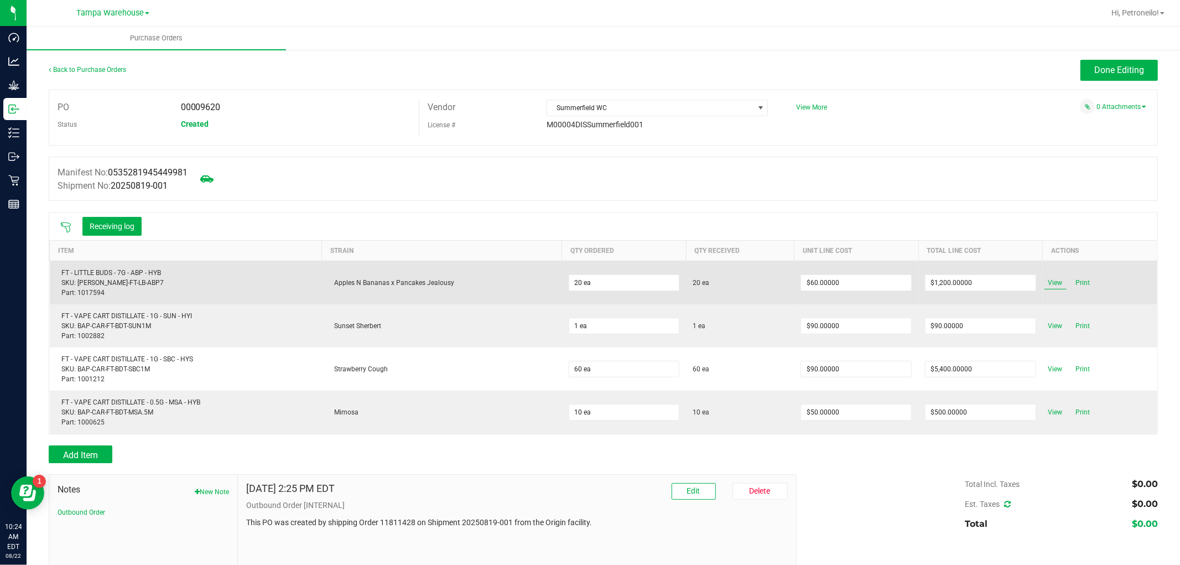
click at [1045, 281] on span "View" at bounding box center [1056, 282] width 22 height 13
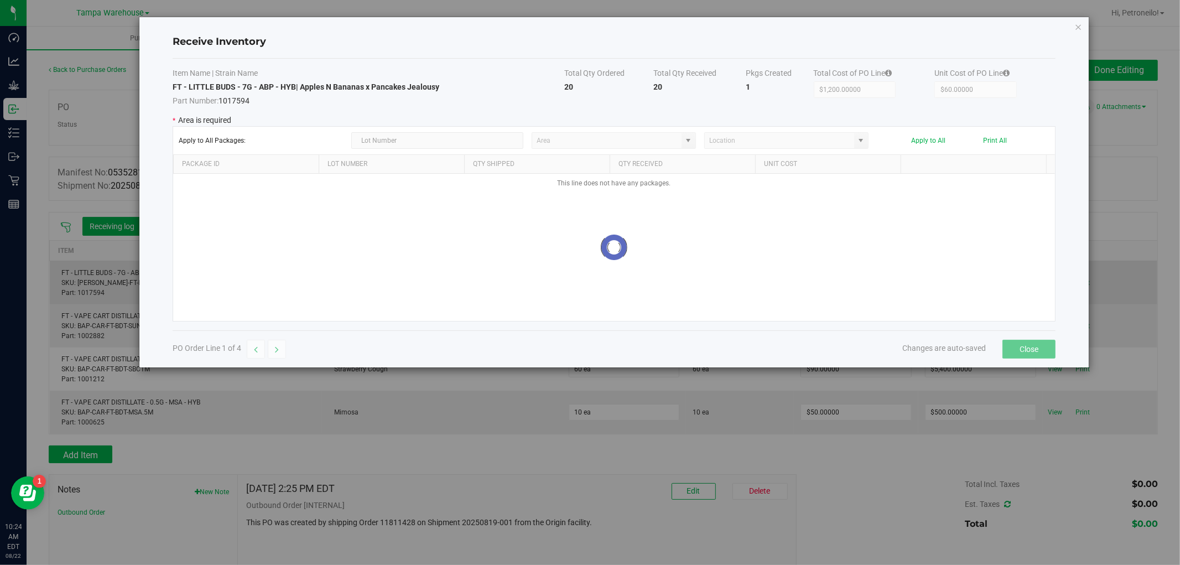
type input "State Pantry 1"
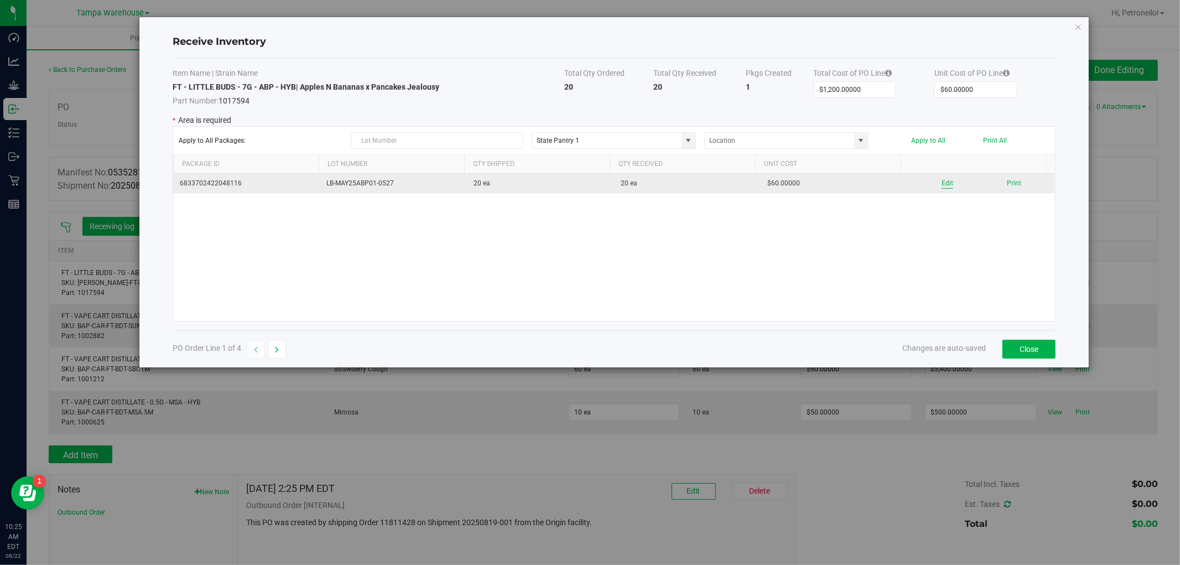
click at [942, 182] on button "Edit" at bounding box center [948, 183] width 12 height 11
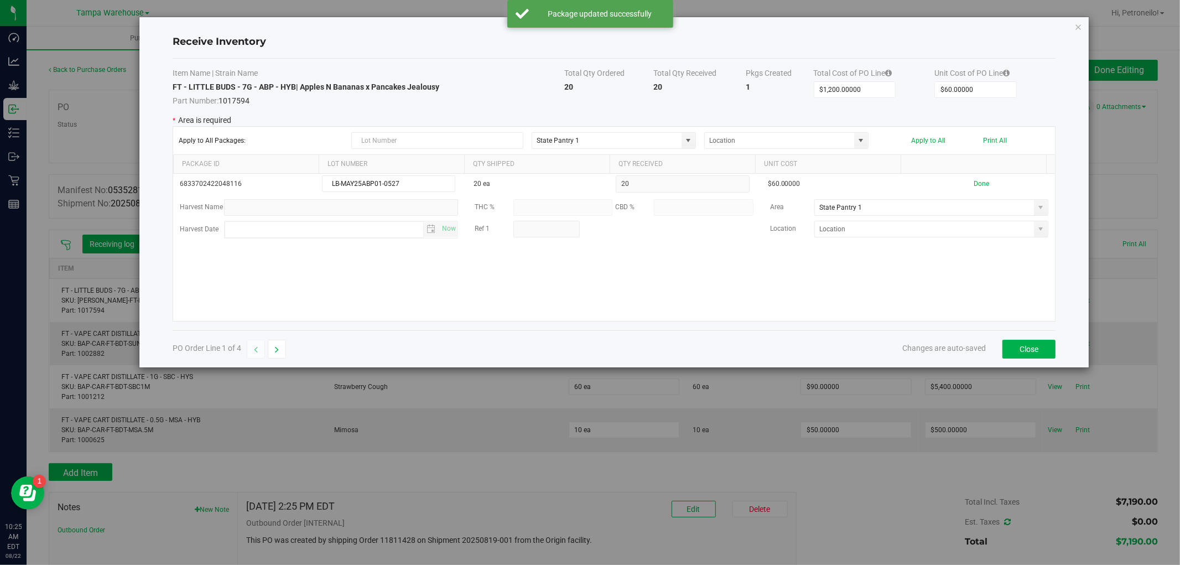
click at [1037, 231] on span at bounding box center [1041, 229] width 9 height 9
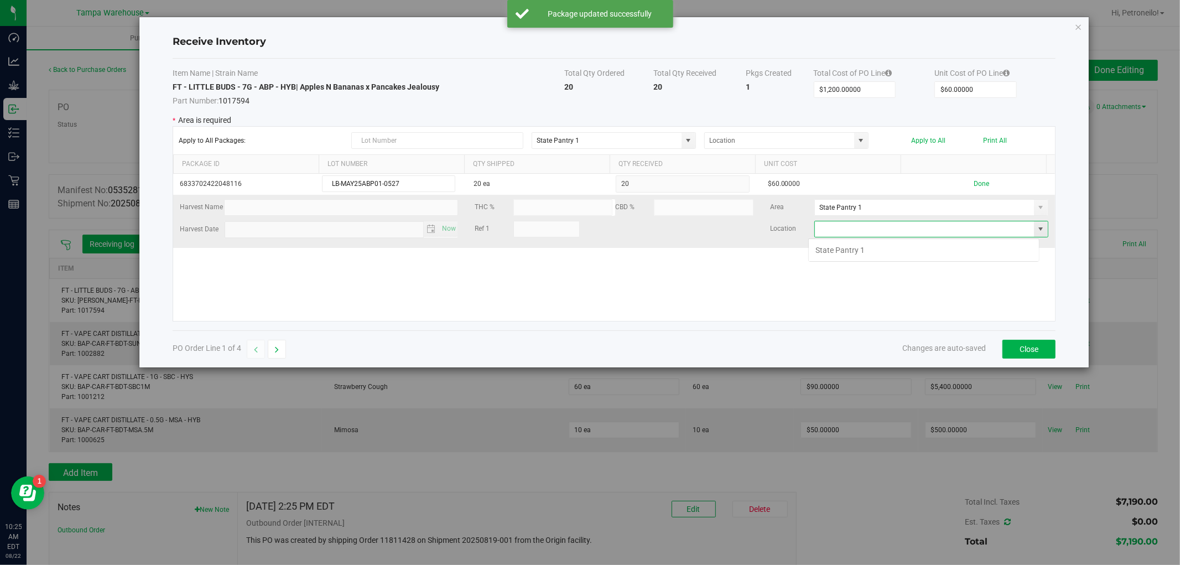
scroll to position [17, 231]
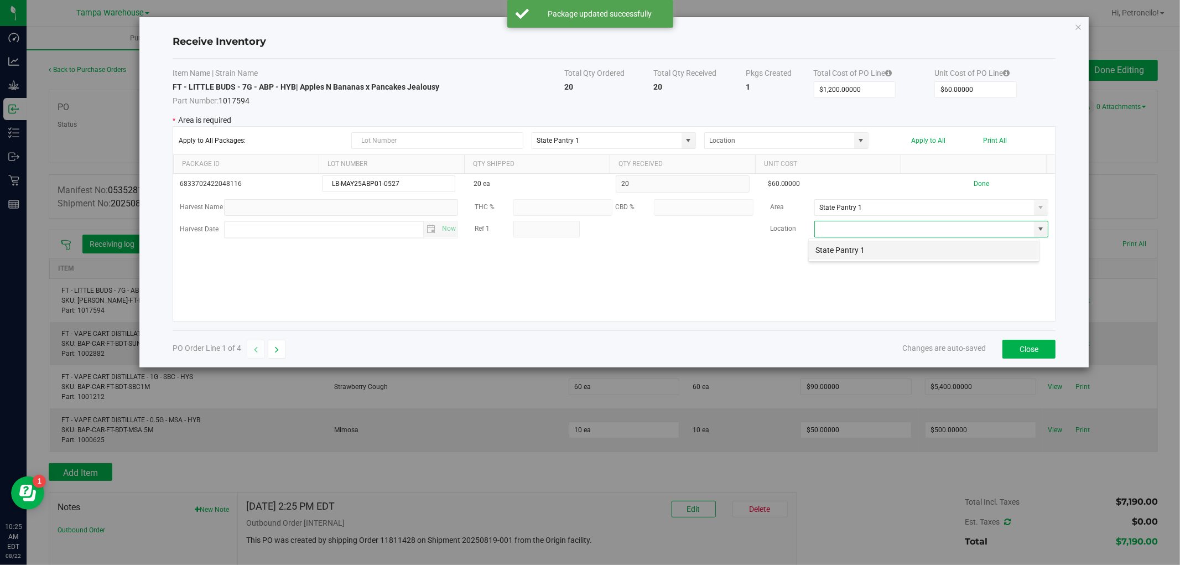
click at [982, 247] on li "State Pantry 1" at bounding box center [924, 250] width 230 height 19
type input "State Pantry 1"
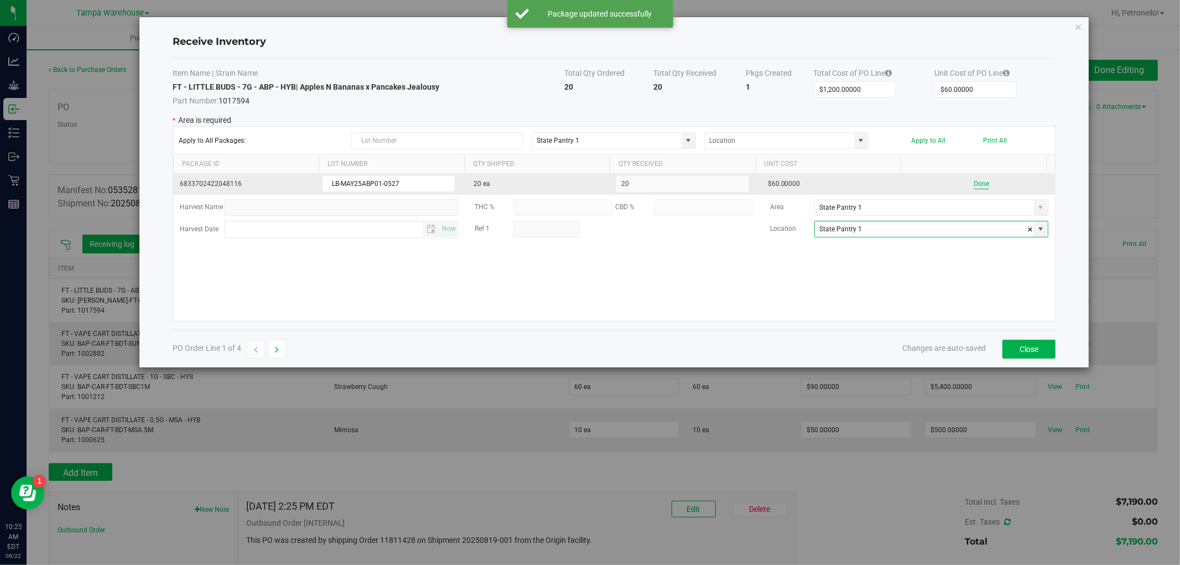
click at [974, 186] on button "Done" at bounding box center [981, 184] width 15 height 11
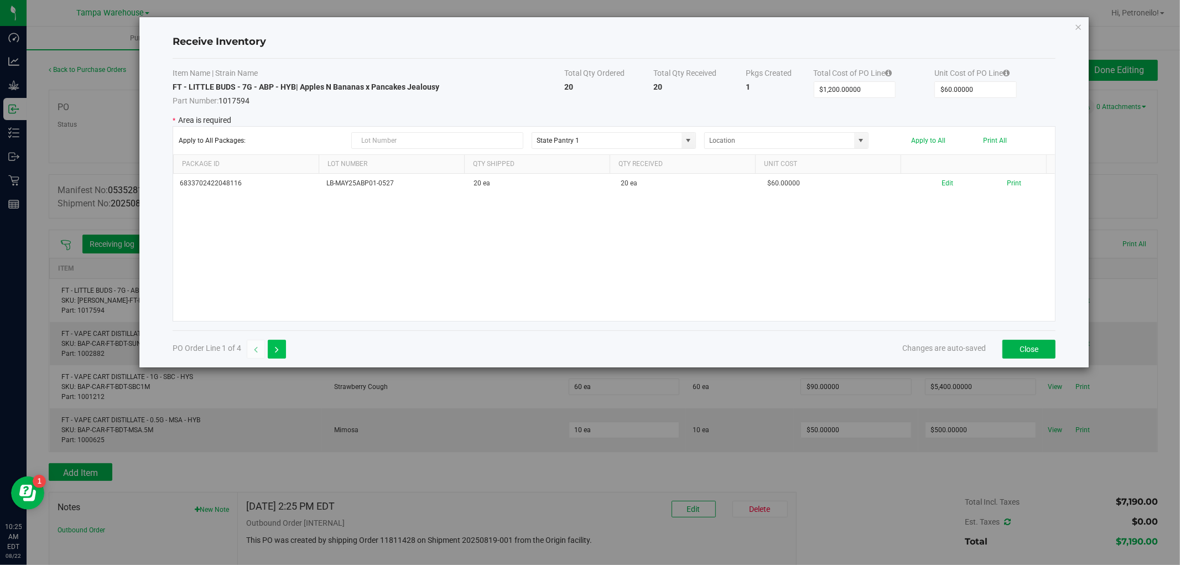
click at [277, 350] on icon "button" at bounding box center [277, 350] width 4 height 8
type input "$90.00000"
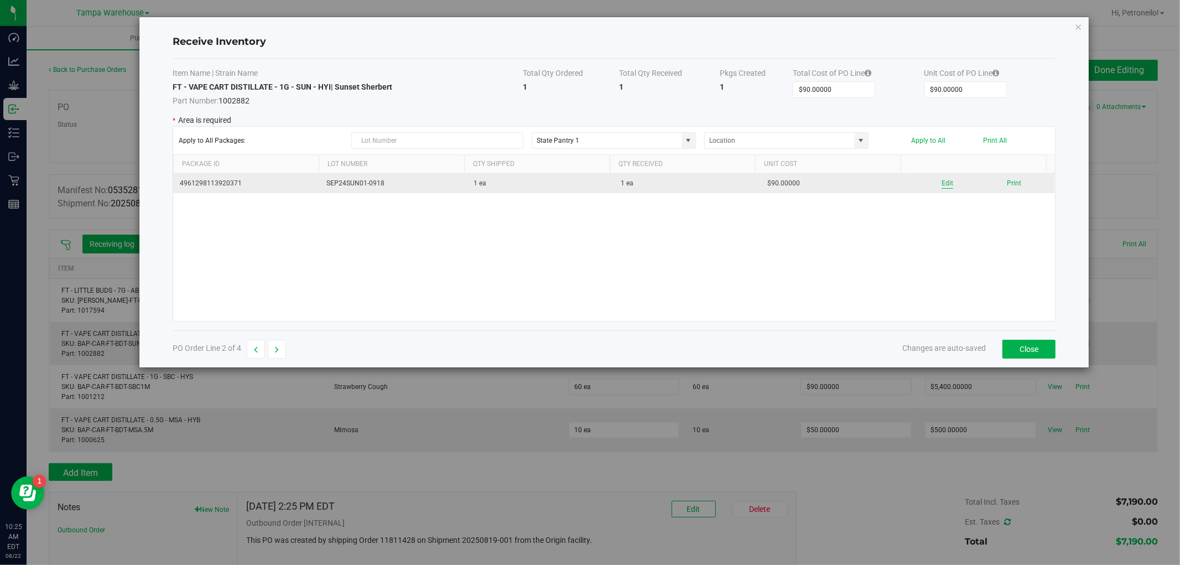
click at [942, 184] on button "Edit" at bounding box center [948, 183] width 12 height 11
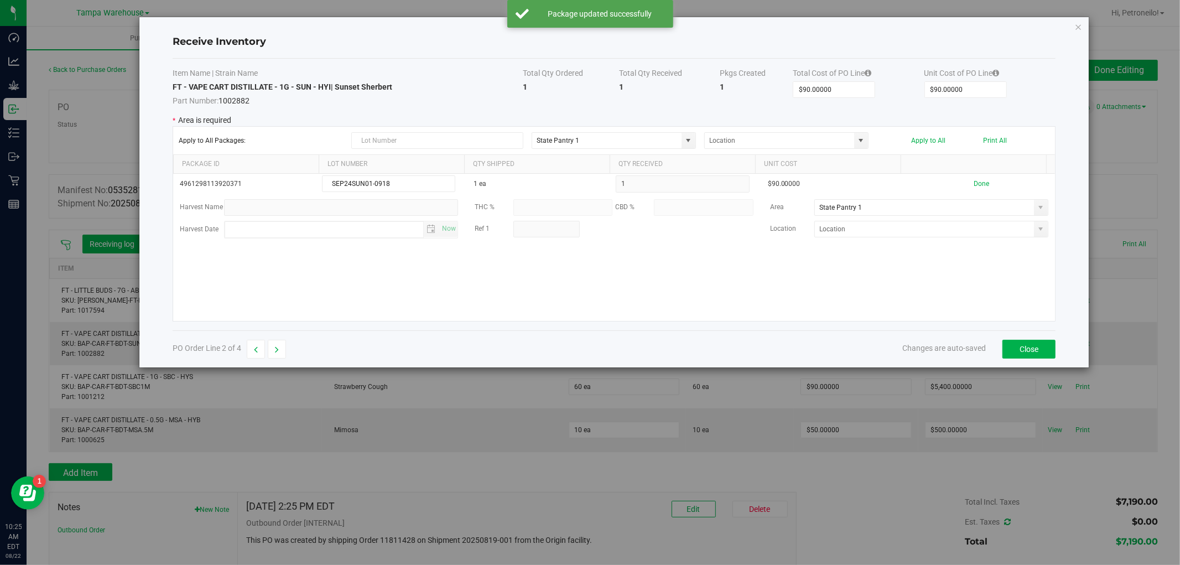
click at [1037, 208] on span at bounding box center [1041, 207] width 9 height 9
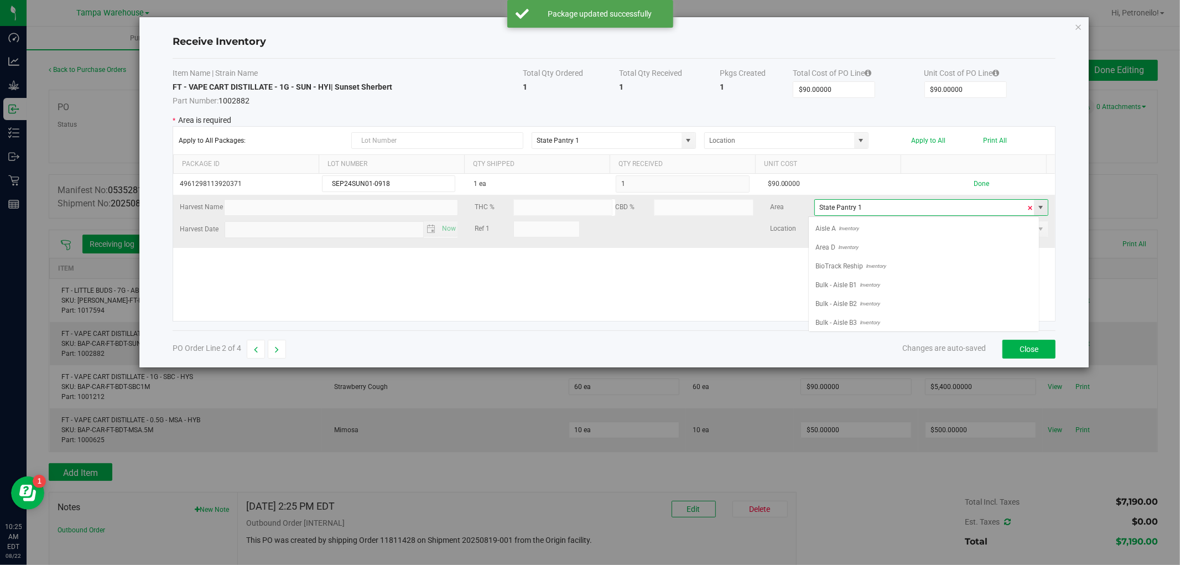
scroll to position [438, 0]
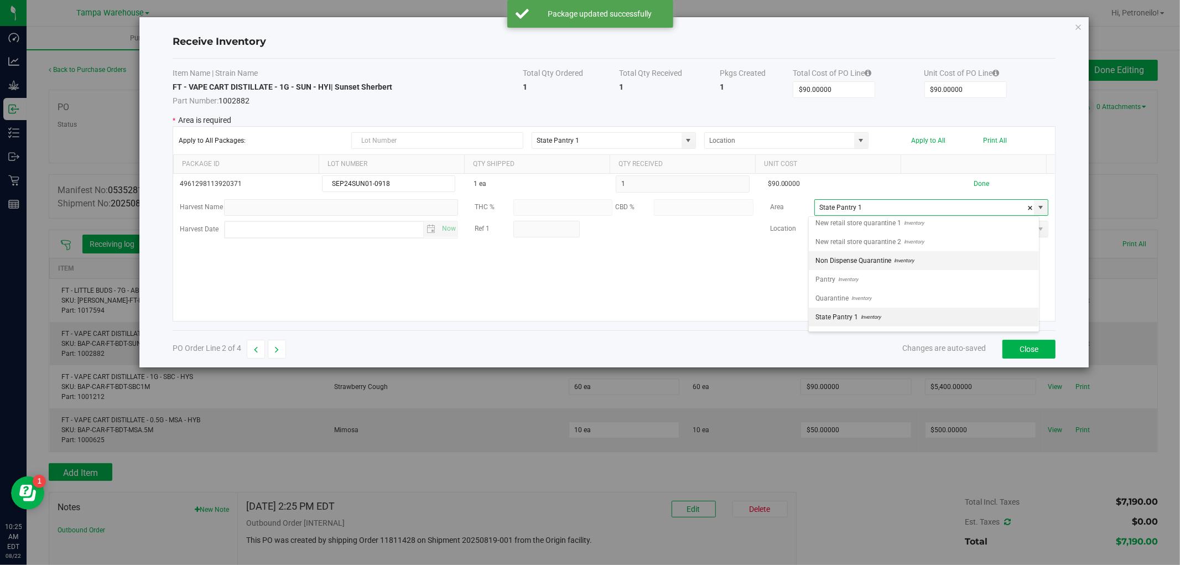
click at [916, 256] on li "Non Dispense Quarantine Inventory" at bounding box center [924, 260] width 230 height 19
type input "Non Dispense Quarantine"
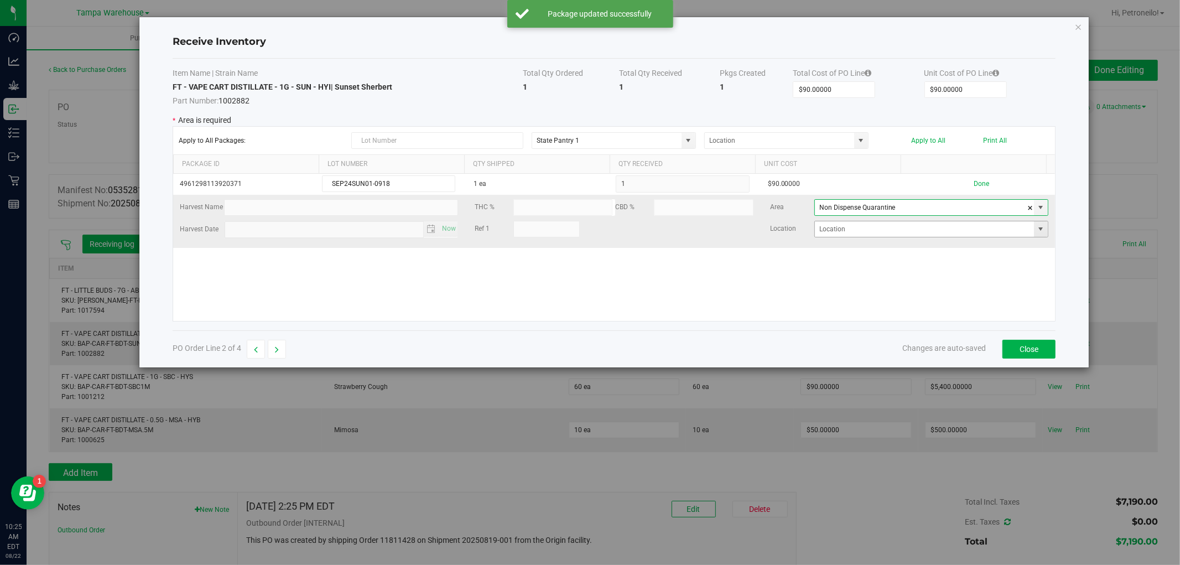
click at [1037, 230] on span at bounding box center [1041, 229] width 9 height 9
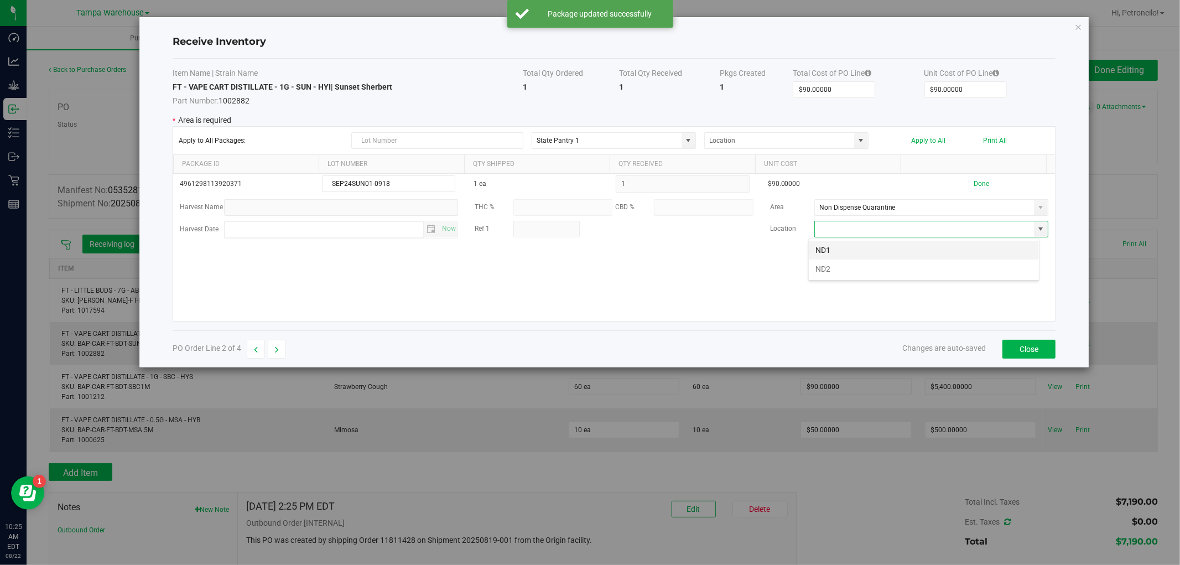
click at [974, 245] on li "ND1" at bounding box center [924, 250] width 230 height 19
type input "ND1"
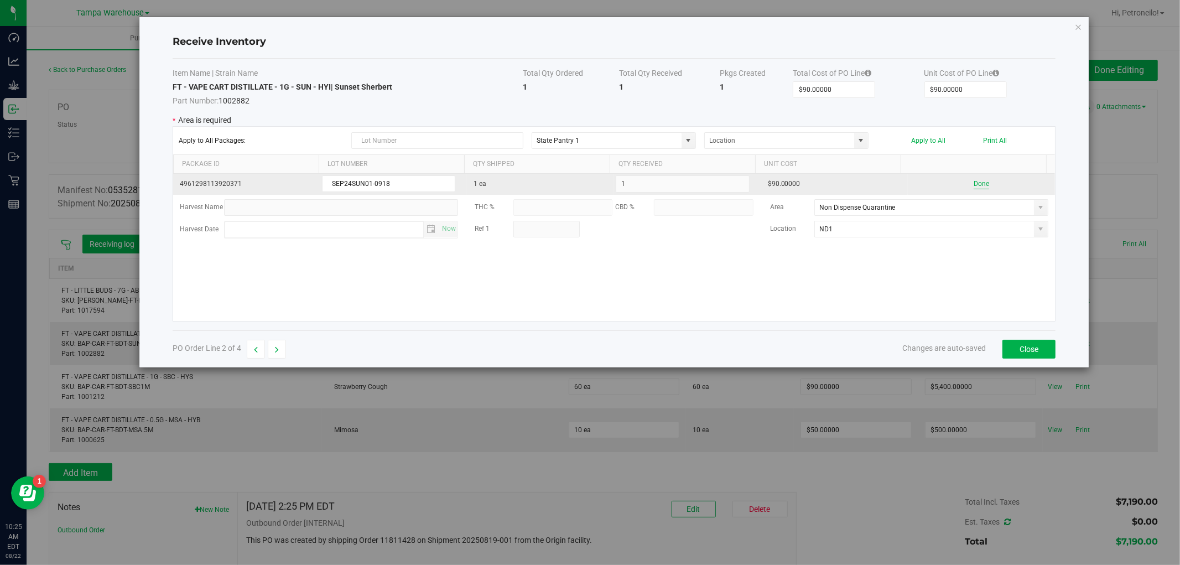
click at [974, 187] on button "Done" at bounding box center [981, 184] width 15 height 11
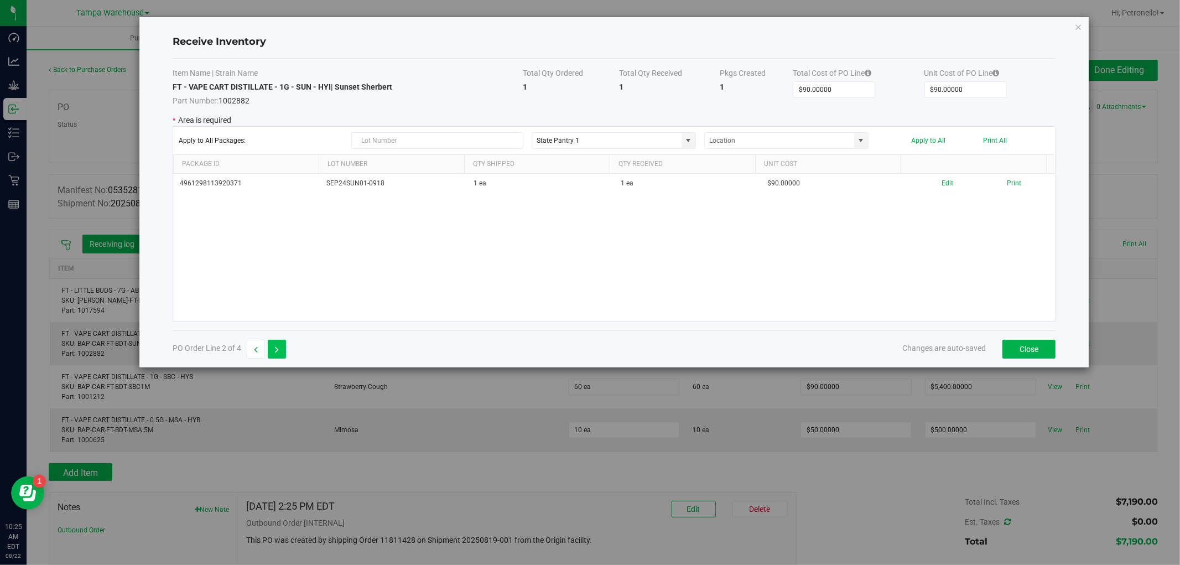
click at [274, 341] on button "button" at bounding box center [277, 349] width 18 height 19
type input "$5,400.00000"
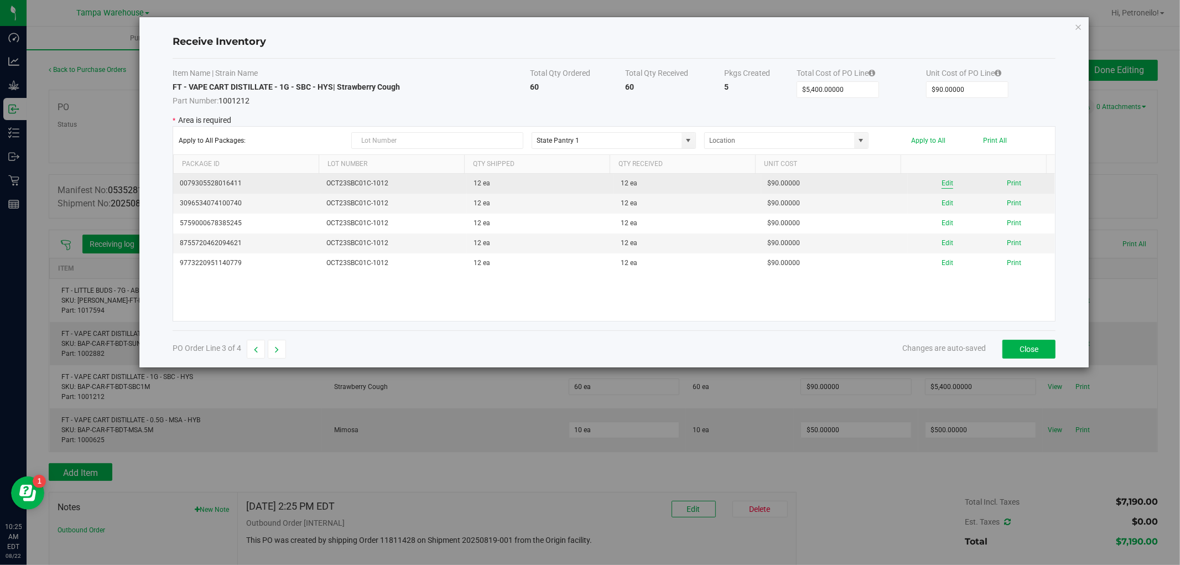
click at [942, 184] on button "Edit" at bounding box center [948, 183] width 12 height 11
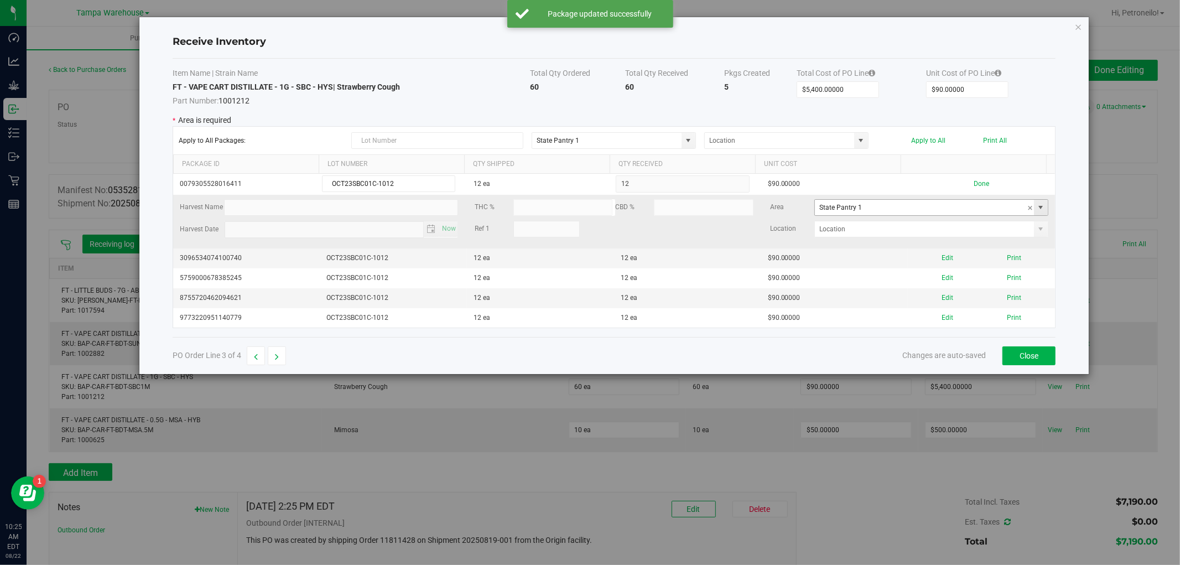
click at [1037, 209] on span at bounding box center [1041, 207] width 9 height 9
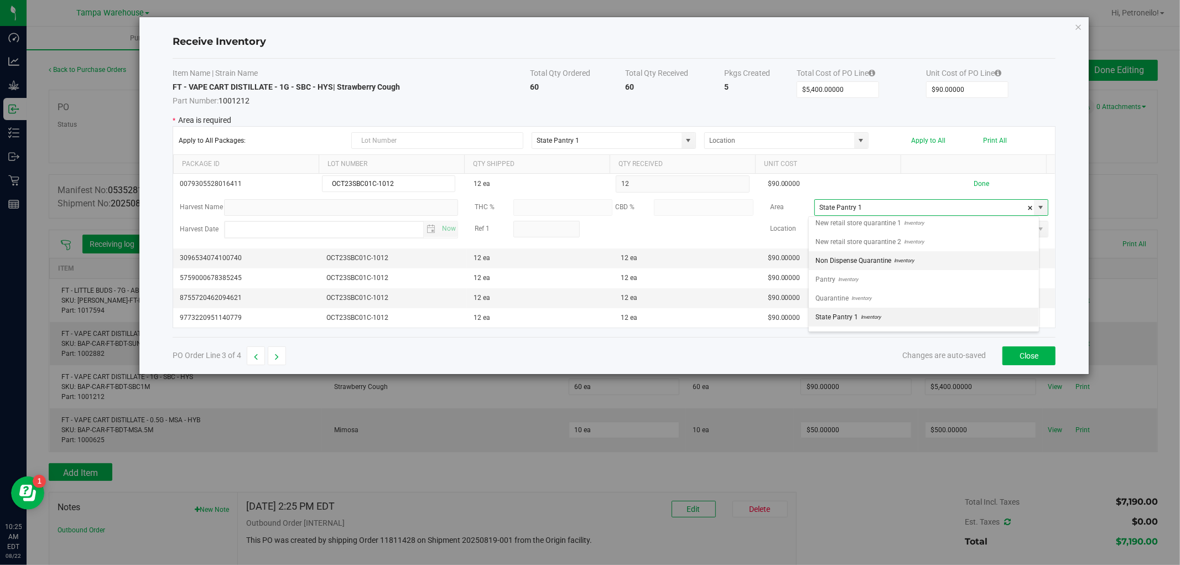
click at [928, 257] on li "Non Dispense Quarantine Inventory" at bounding box center [924, 260] width 230 height 19
type input "Non Dispense Quarantine"
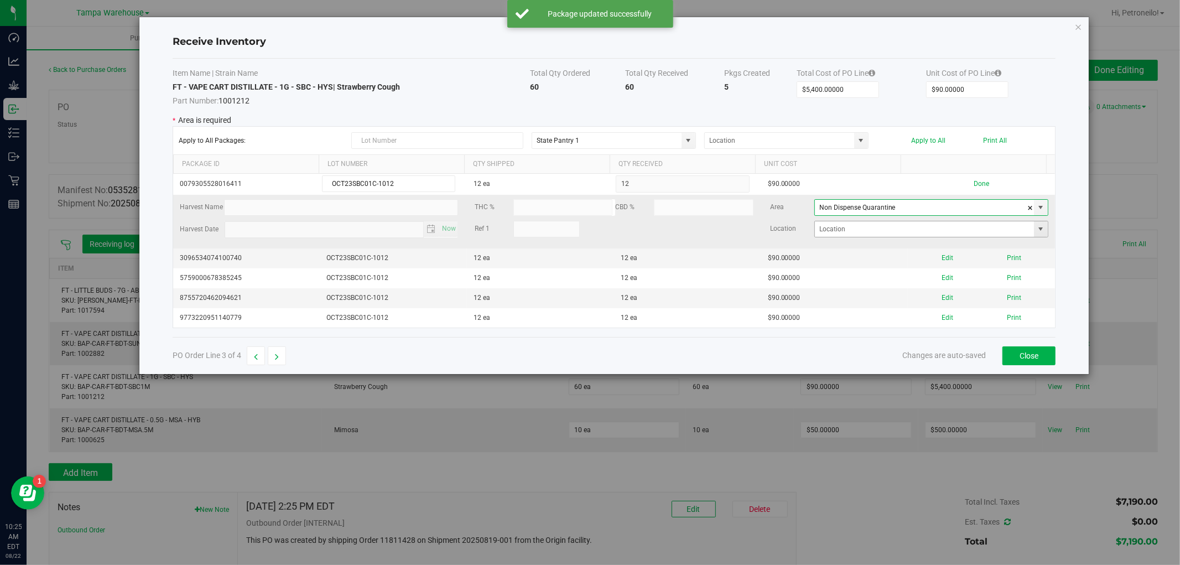
click at [1037, 230] on span at bounding box center [1041, 229] width 9 height 9
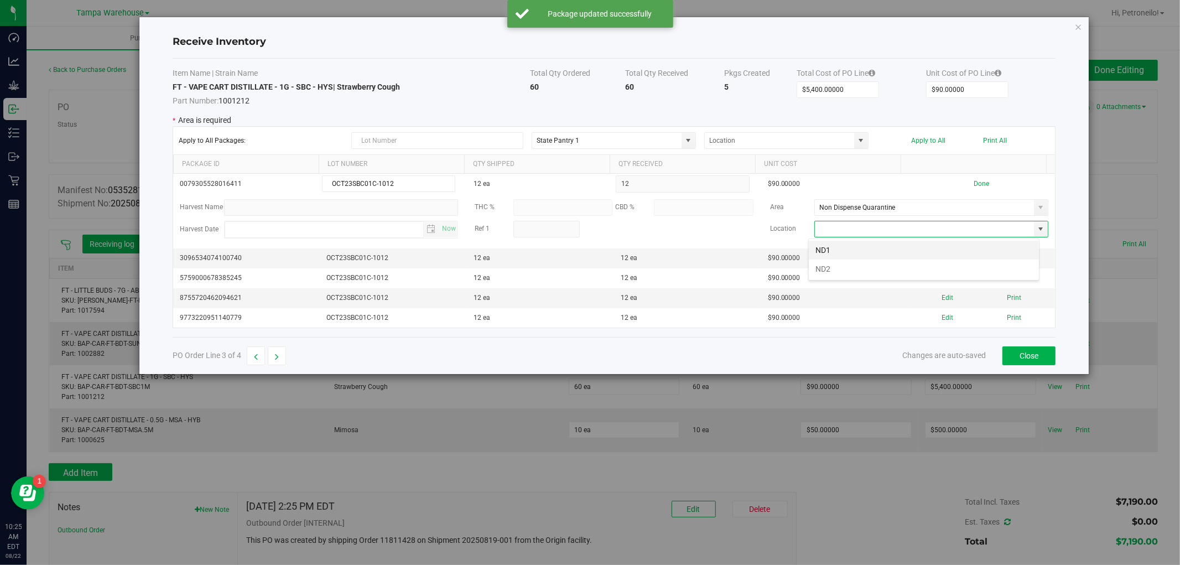
click at [999, 246] on li "ND1" at bounding box center [924, 250] width 230 height 19
type input "ND1"
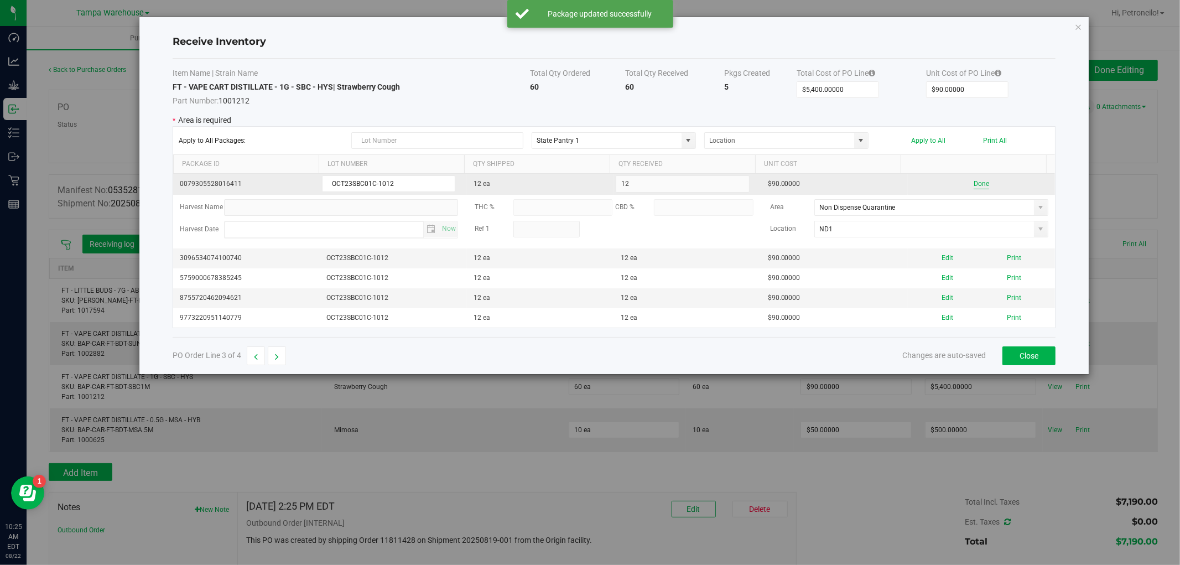
click at [974, 182] on button "Done" at bounding box center [981, 184] width 15 height 11
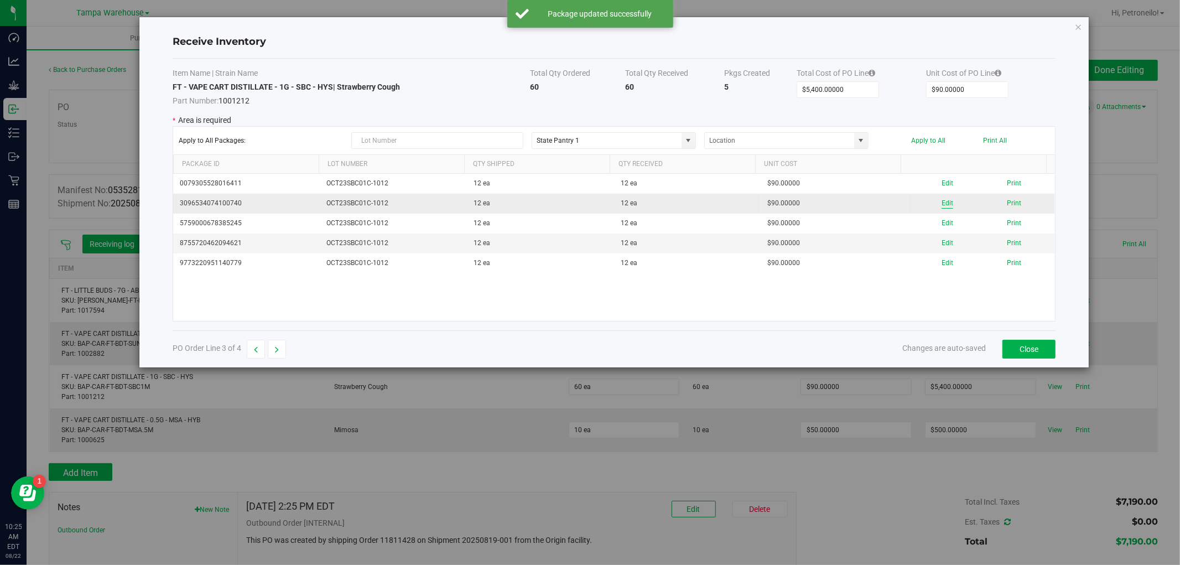
click at [942, 202] on button "Edit" at bounding box center [948, 203] width 12 height 11
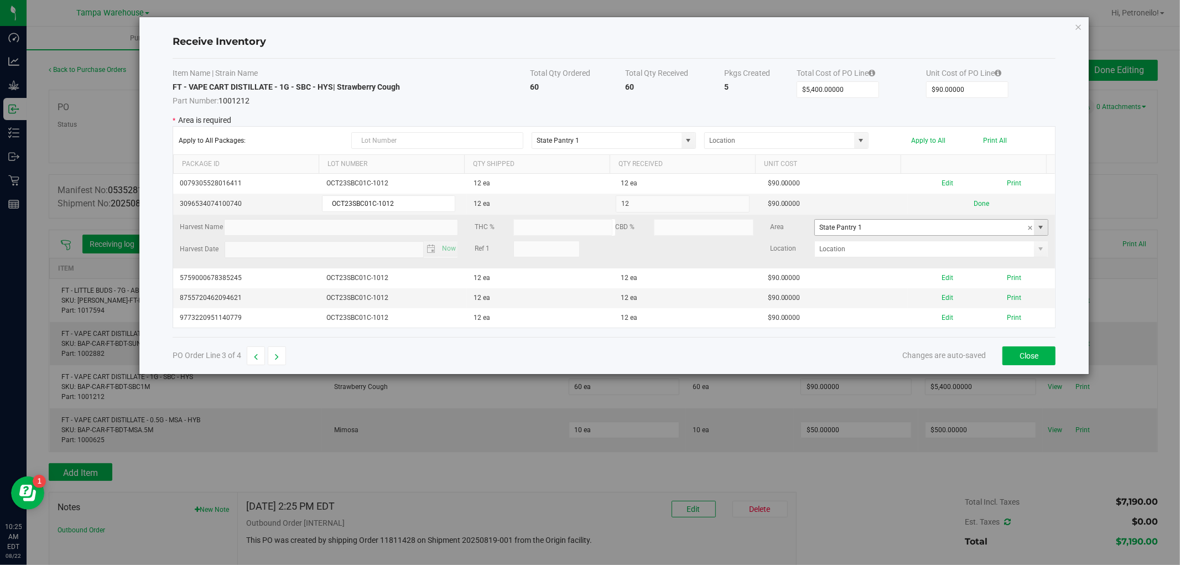
click at [1037, 230] on span at bounding box center [1041, 227] width 9 height 9
click at [922, 277] on li "Non Dispense Quarantine Inventory" at bounding box center [924, 280] width 230 height 19
type input "Non Dispense Quarantine"
click at [1037, 249] on span at bounding box center [1041, 249] width 9 height 9
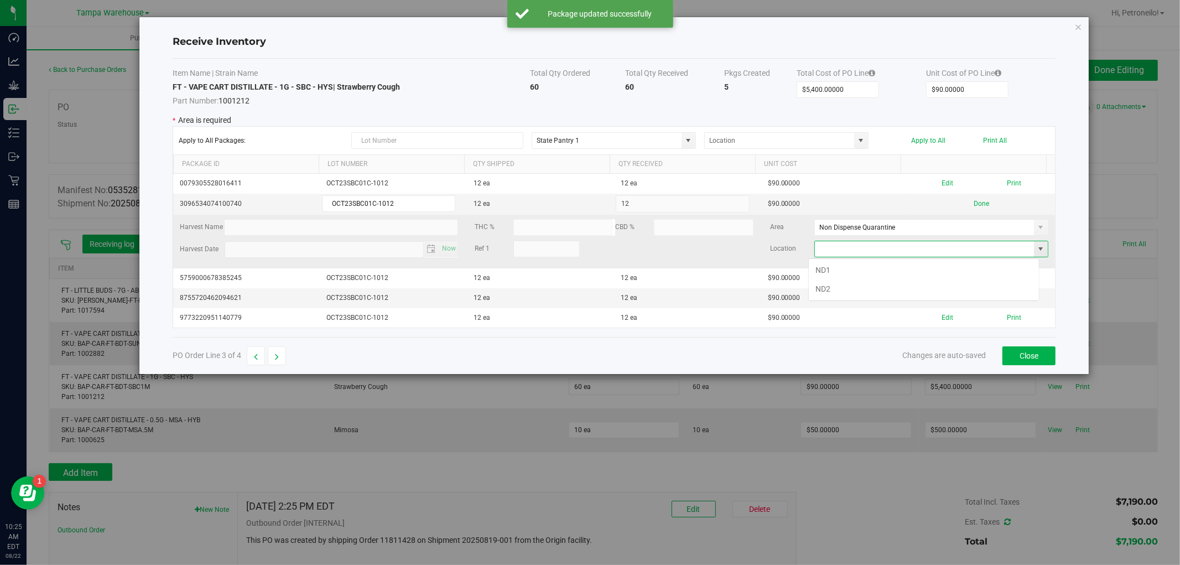
scroll to position [17, 231]
click at [988, 266] on li "ND1" at bounding box center [924, 270] width 230 height 19
type input "ND1"
click at [976, 206] on button "Done" at bounding box center [981, 204] width 15 height 11
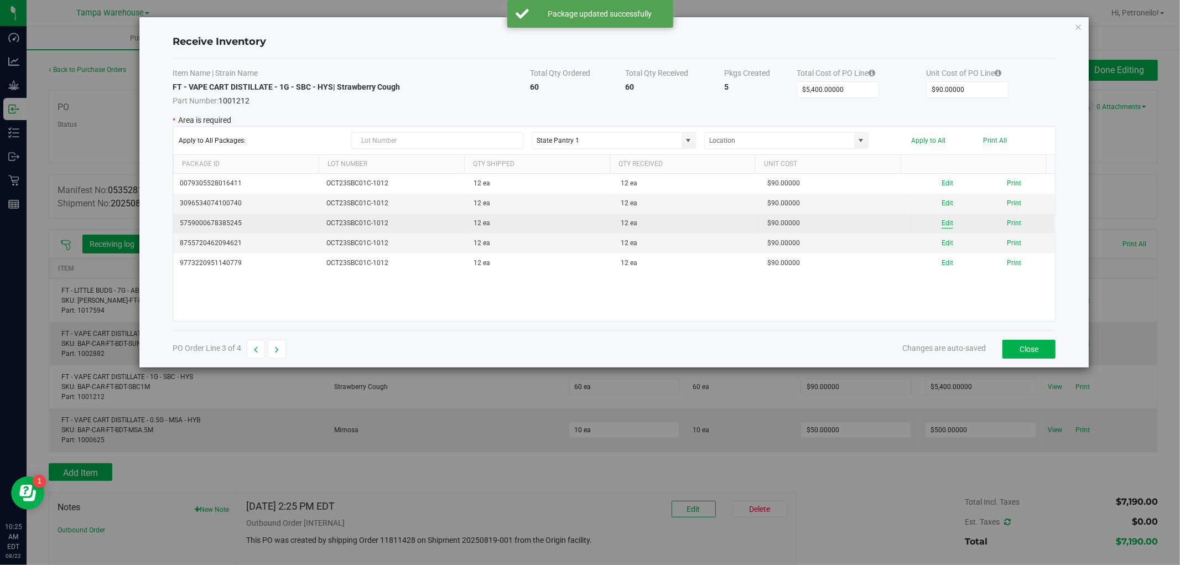
click at [942, 222] on button "Edit" at bounding box center [948, 223] width 12 height 11
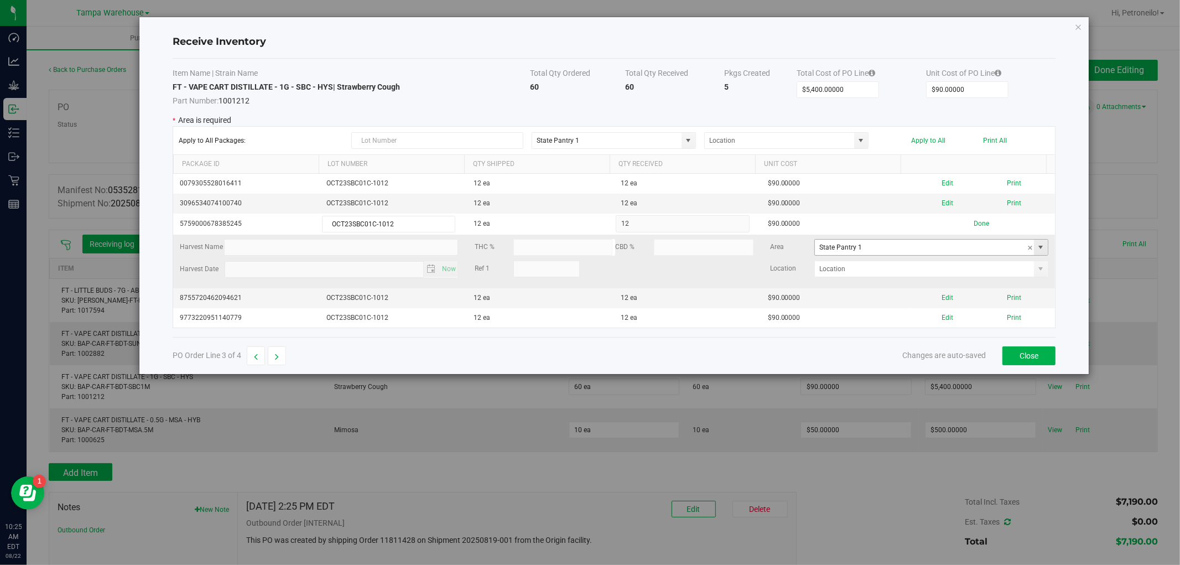
click at [1037, 248] on span at bounding box center [1041, 247] width 9 height 9
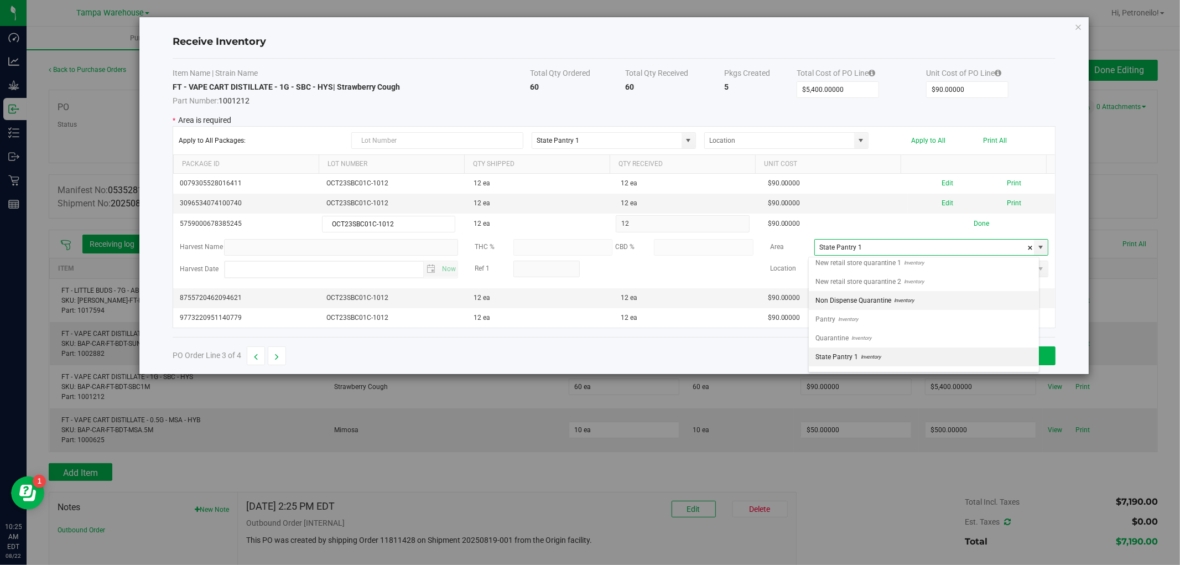
click at [932, 299] on li "Non Dispense Quarantine Inventory" at bounding box center [924, 300] width 230 height 19
type input "Non Dispense Quarantine"
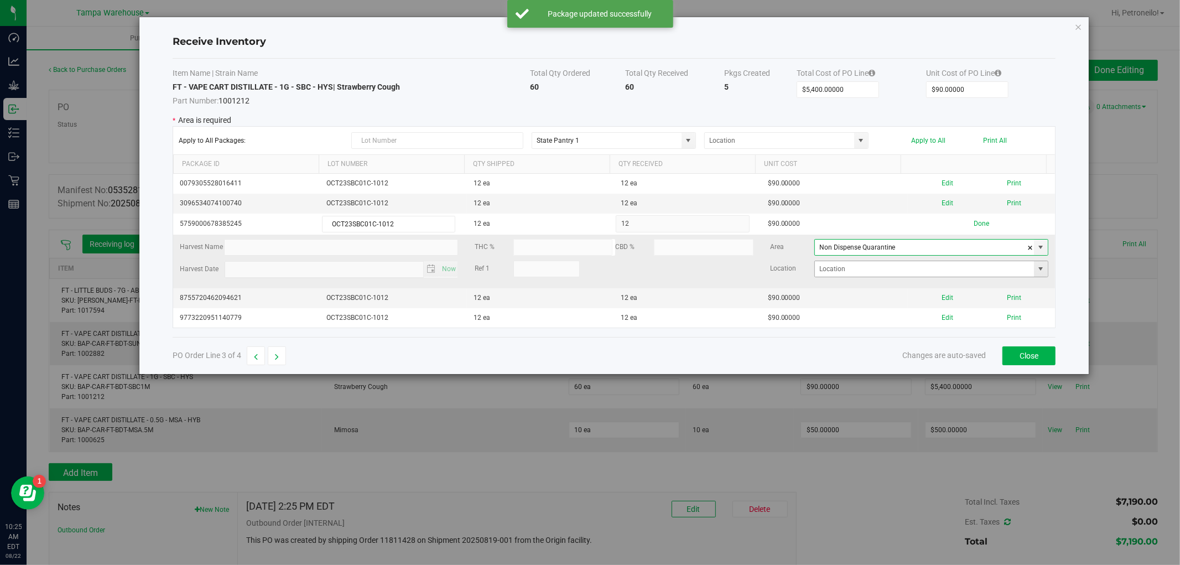
click at [1037, 273] on span at bounding box center [1041, 269] width 9 height 9
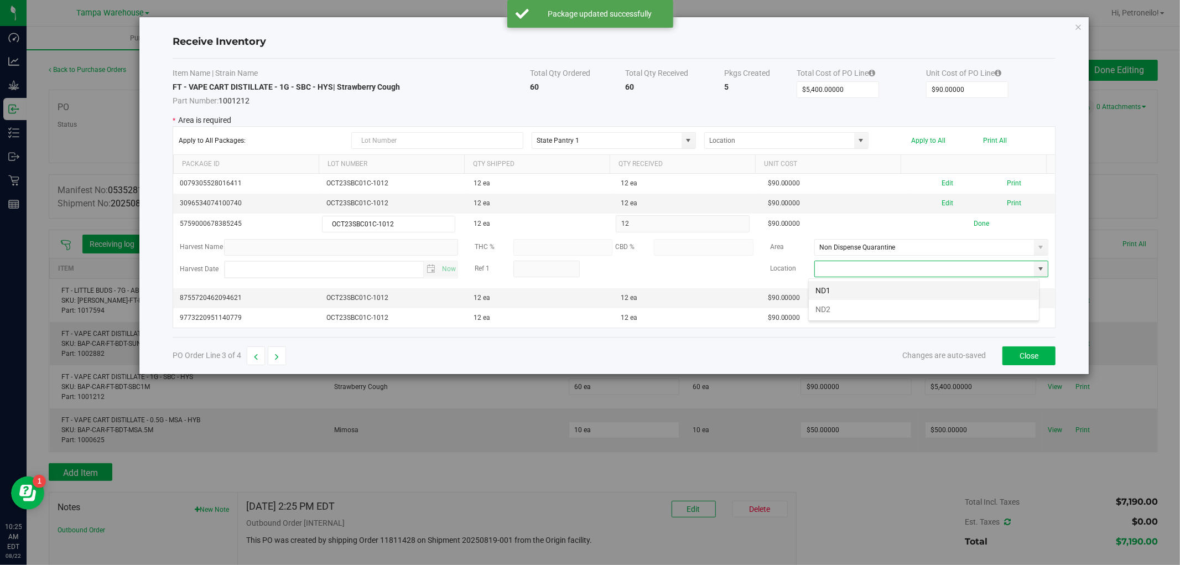
click at [989, 287] on li "ND1" at bounding box center [924, 290] width 230 height 19
type input "ND1"
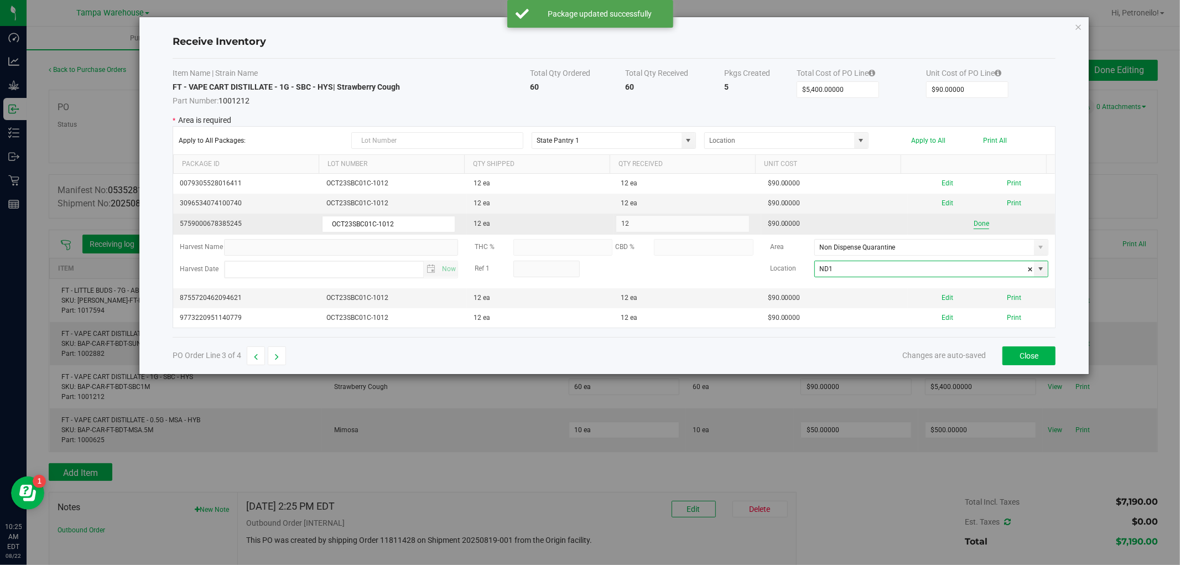
click at [977, 227] on button "Done" at bounding box center [981, 224] width 15 height 11
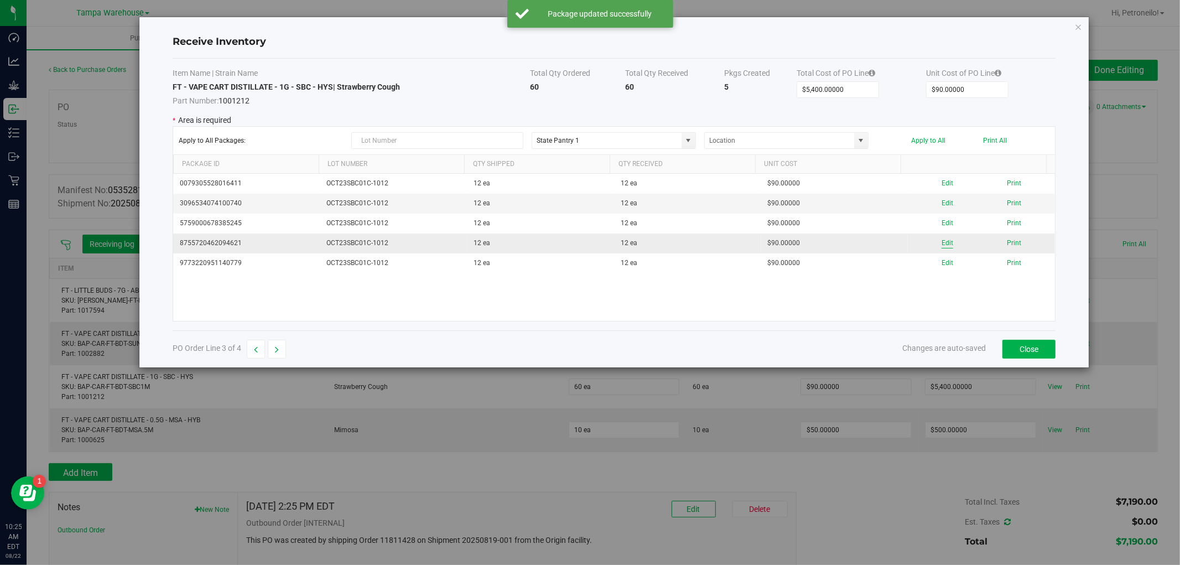
click at [942, 241] on button "Edit" at bounding box center [948, 243] width 12 height 11
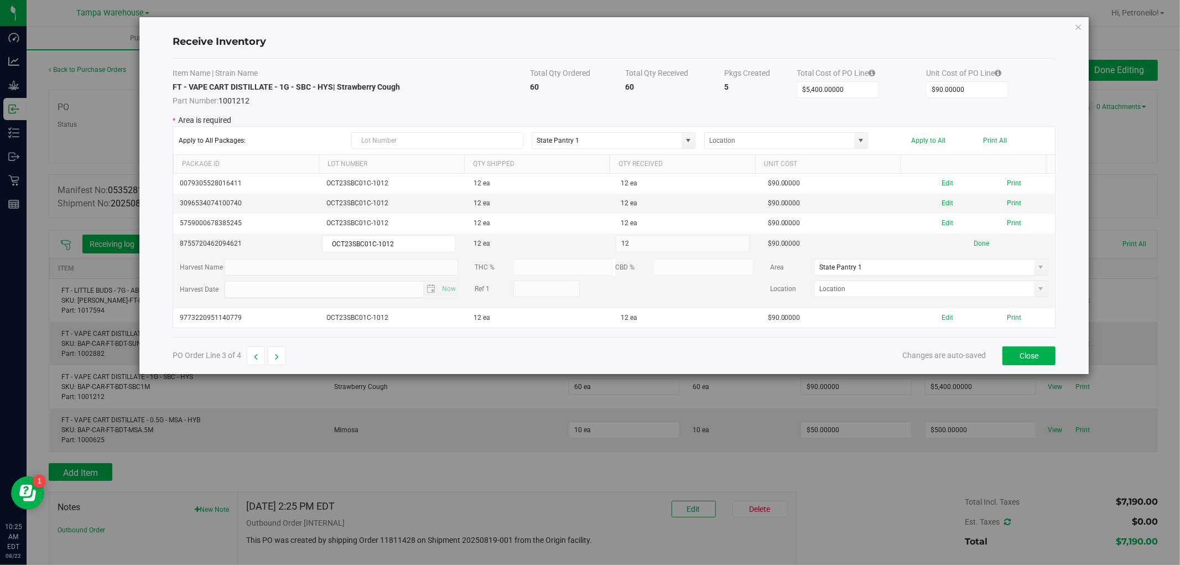
click at [1037, 268] on span at bounding box center [1041, 267] width 9 height 9
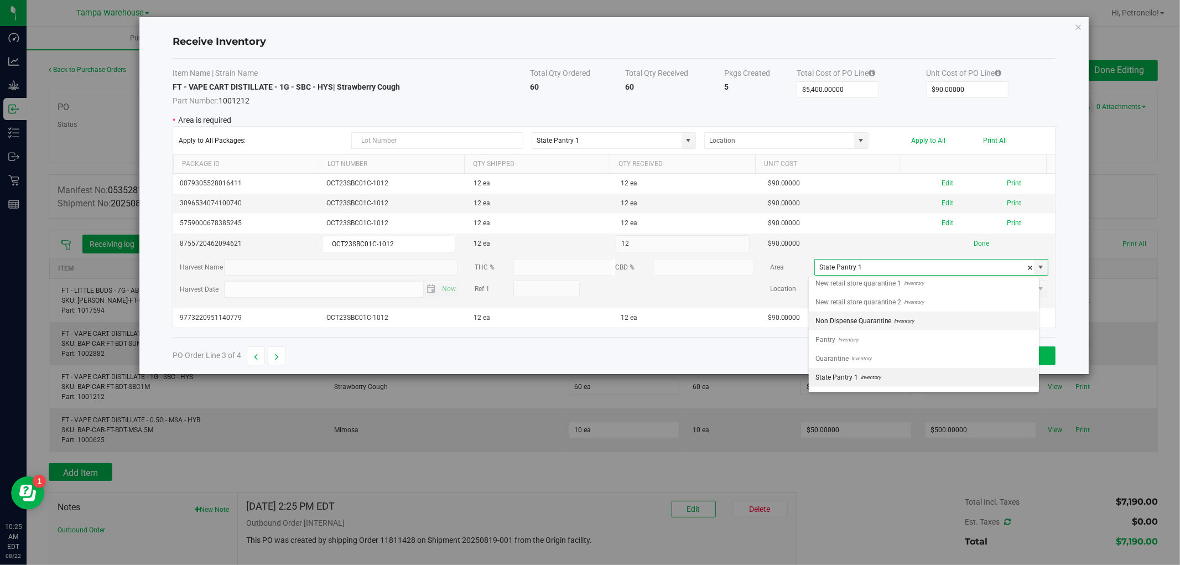
click at [950, 319] on li "Non Dispense Quarantine Inventory" at bounding box center [924, 321] width 230 height 19
type input "Non Dispense Quarantine"
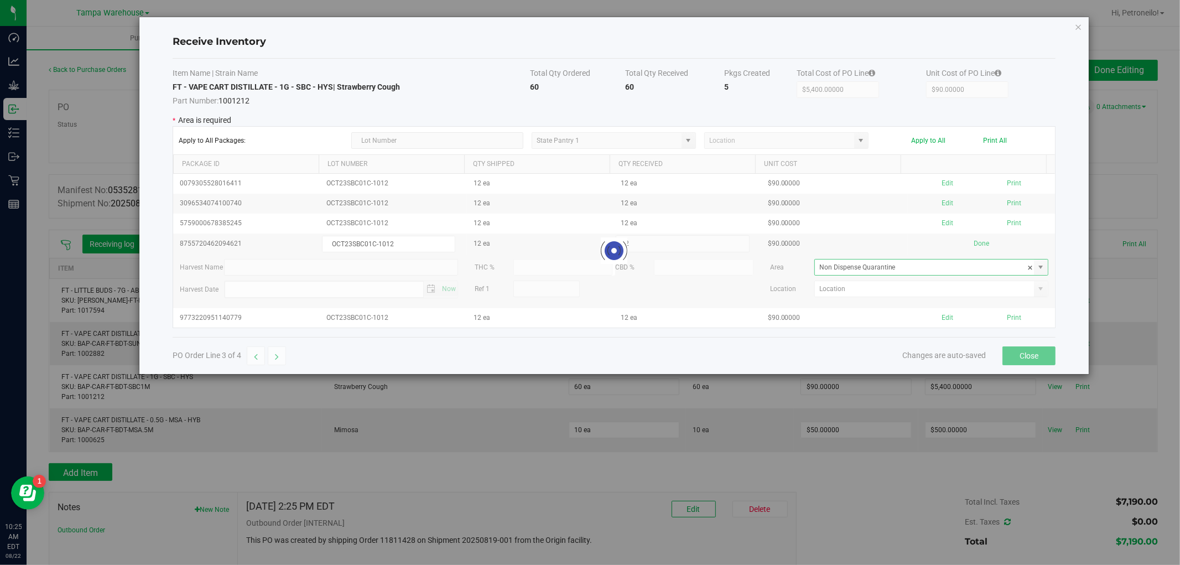
click at [1033, 286] on div at bounding box center [614, 251] width 882 height 154
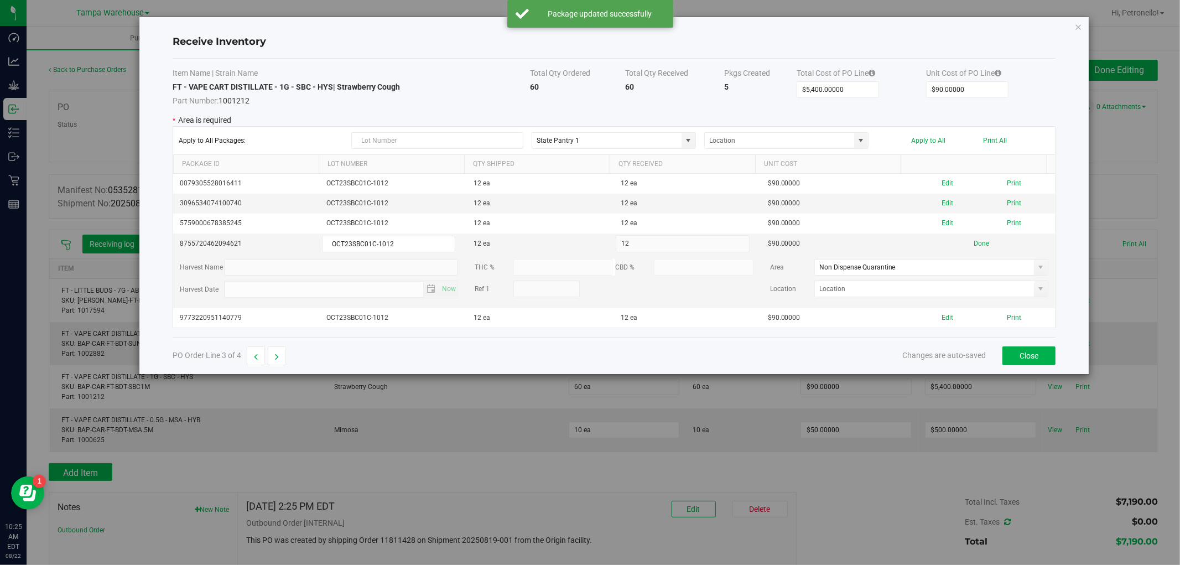
click at [1037, 291] on span at bounding box center [1041, 288] width 9 height 9
click at [996, 305] on li "ND1" at bounding box center [924, 310] width 230 height 19
type input "ND1"
click at [974, 245] on button "Done" at bounding box center [981, 243] width 15 height 11
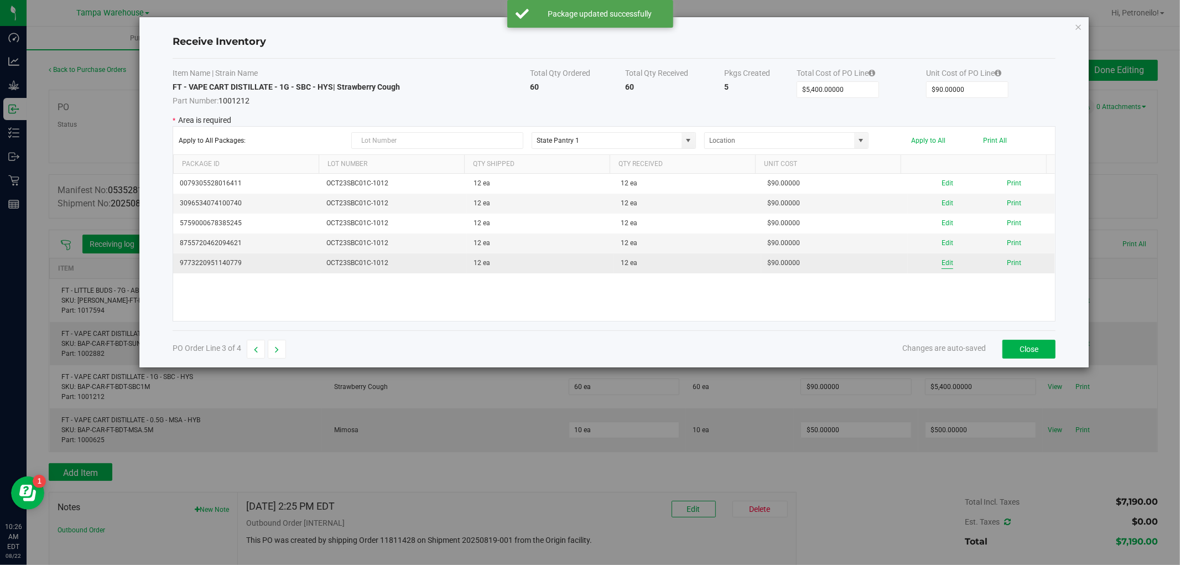
click at [942, 261] on button "Edit" at bounding box center [948, 263] width 12 height 11
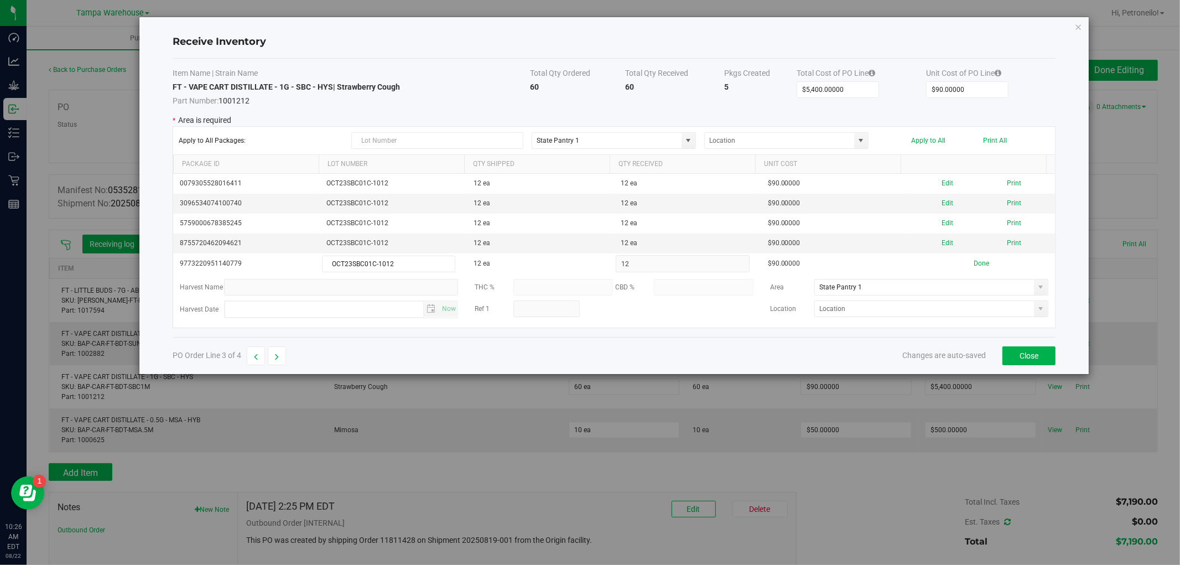
click at [1037, 292] on span at bounding box center [1041, 287] width 9 height 9
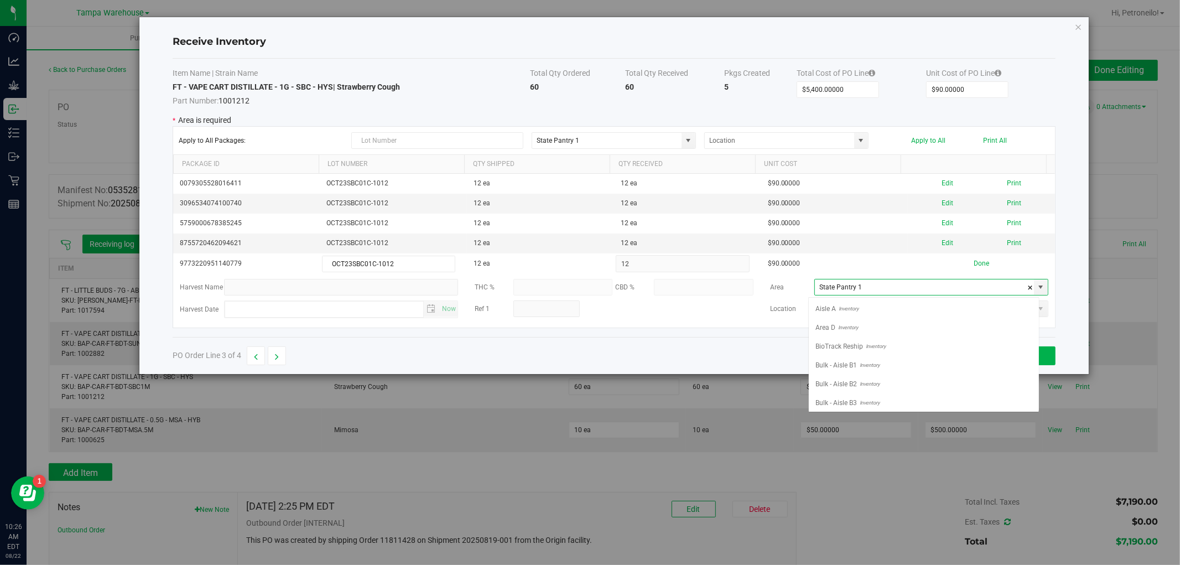
scroll to position [438, 0]
click at [936, 349] on li "Non Dispense Quarantine Inventory" at bounding box center [924, 340] width 230 height 19
type input "Non Dispense Quarantine"
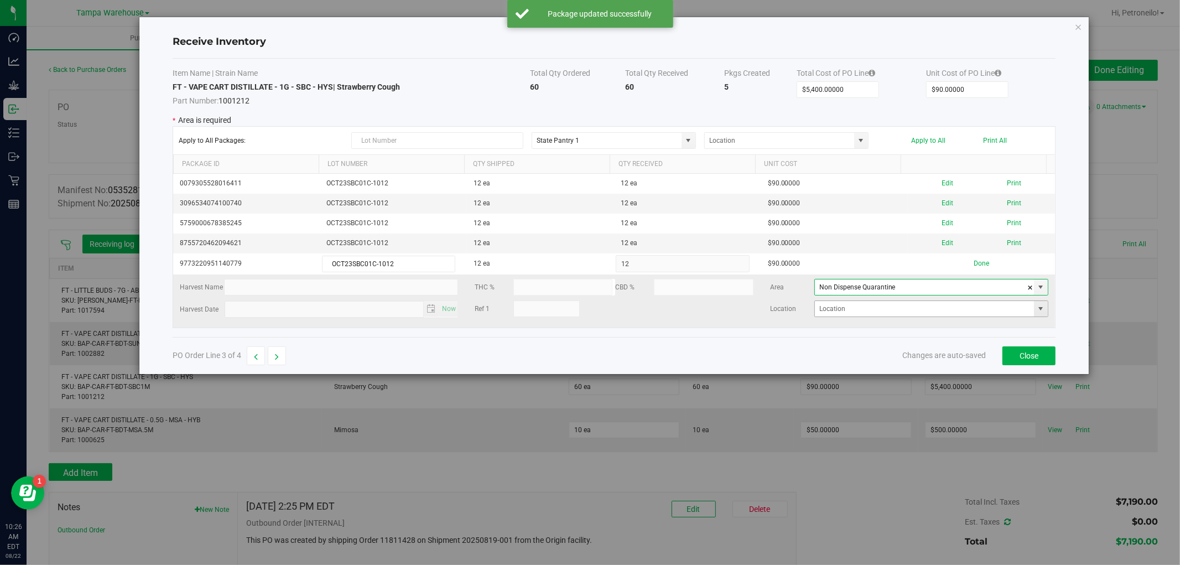
click at [1037, 313] on span at bounding box center [1041, 308] width 9 height 9
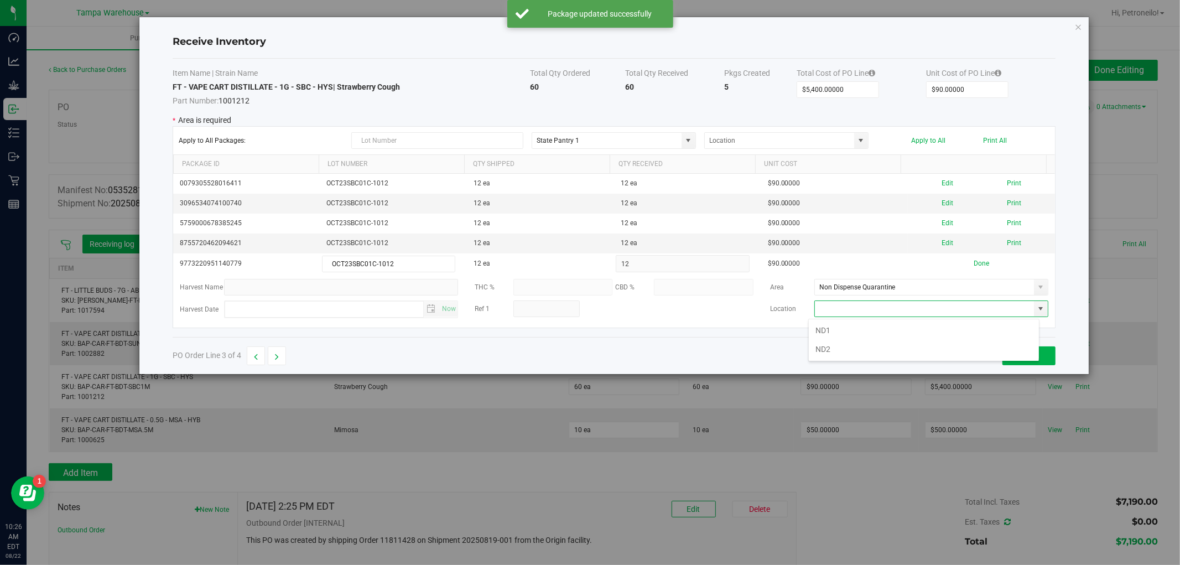
scroll to position [0, 0]
click at [1003, 319] on div "ND1 ND2" at bounding box center [923, 340] width 231 height 43
click at [982, 328] on li "ND1" at bounding box center [924, 330] width 230 height 19
type input "ND1"
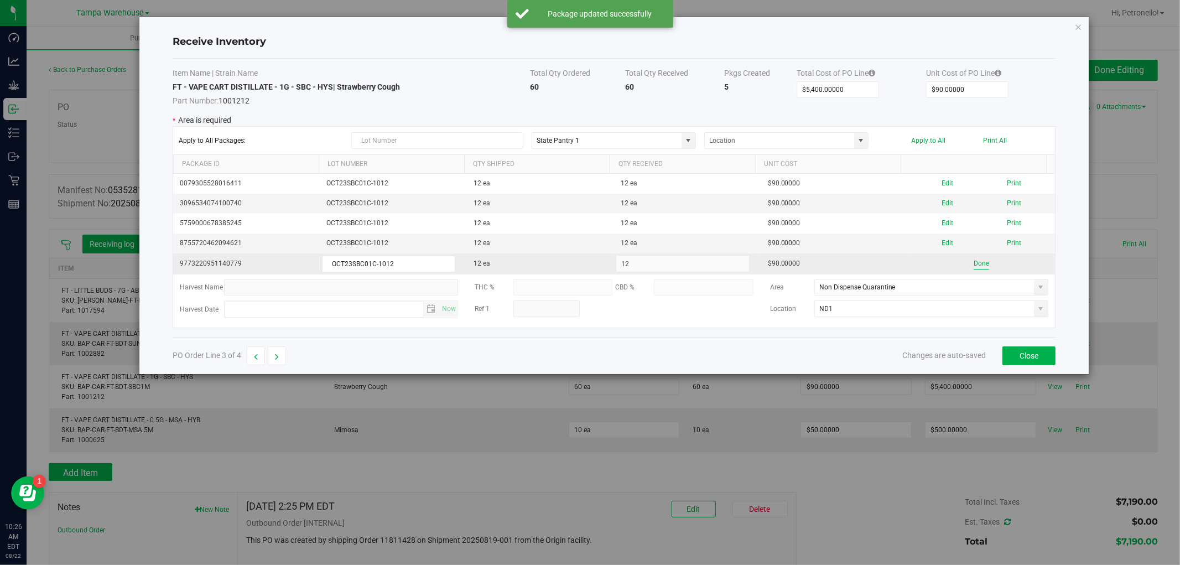
click at [974, 265] on button "Done" at bounding box center [981, 263] width 15 height 11
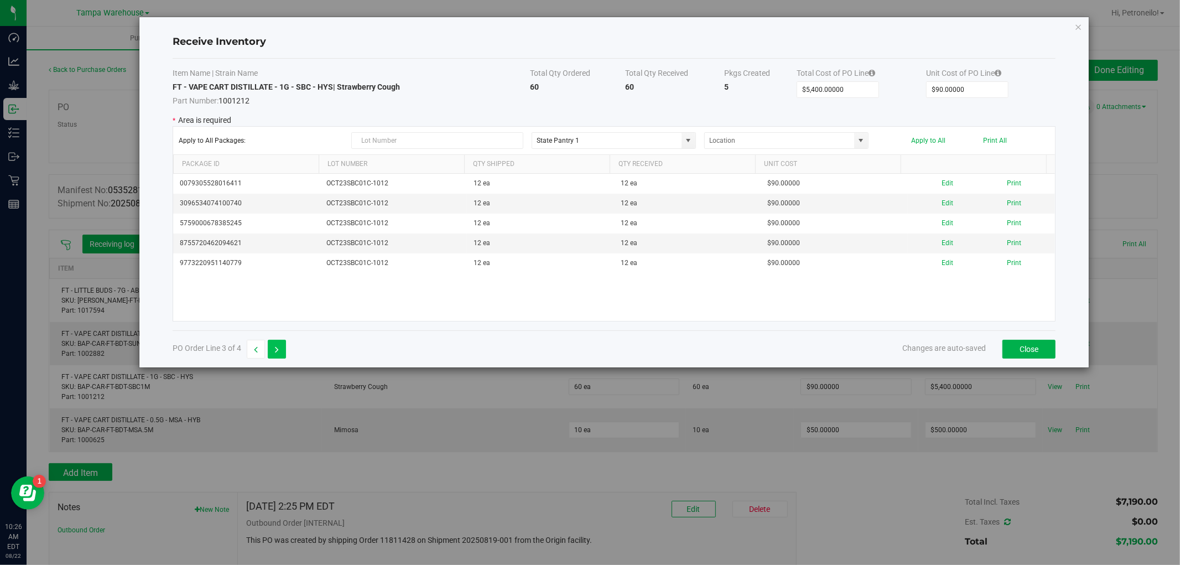
click at [283, 349] on button "button" at bounding box center [277, 349] width 18 height 19
type input "$500.00000"
type input "$50.00000"
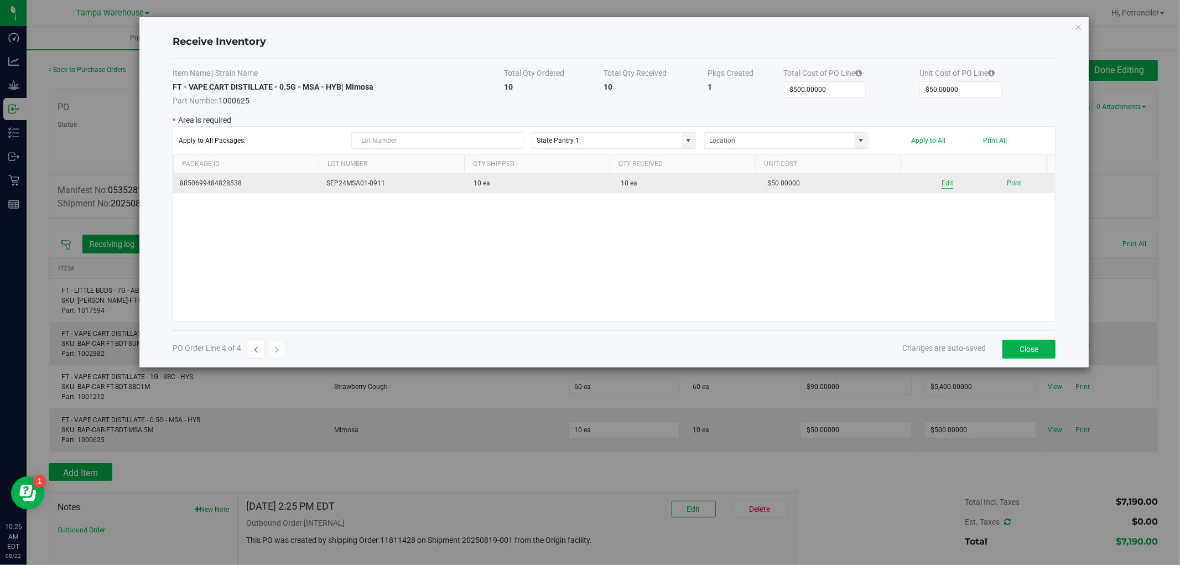
click at [942, 183] on button "Edit" at bounding box center [948, 183] width 12 height 11
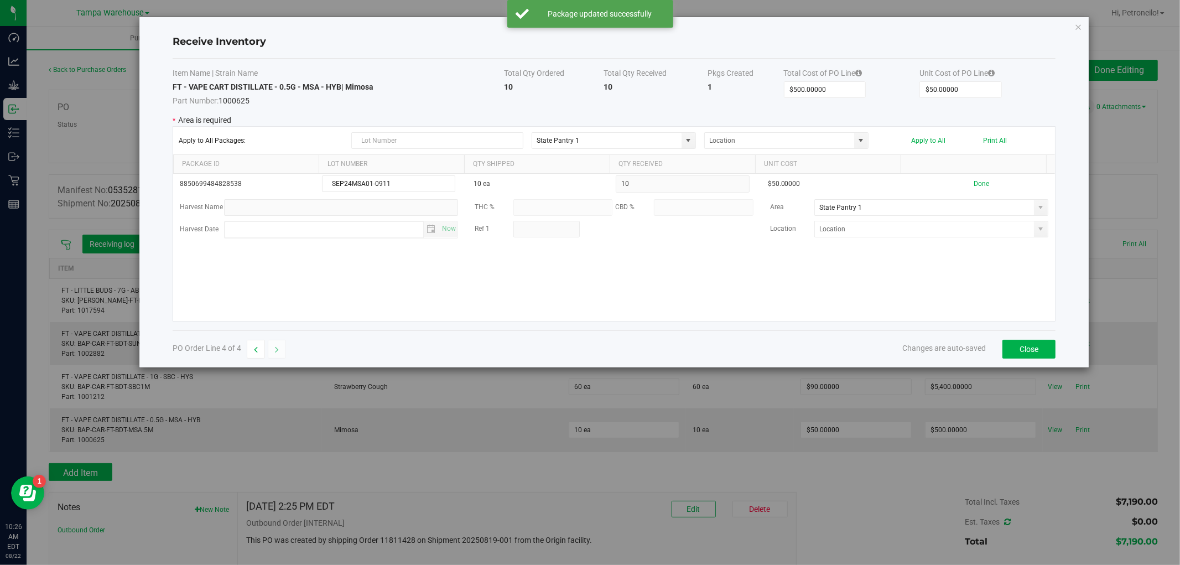
click at [1034, 212] on span at bounding box center [1041, 207] width 14 height 15
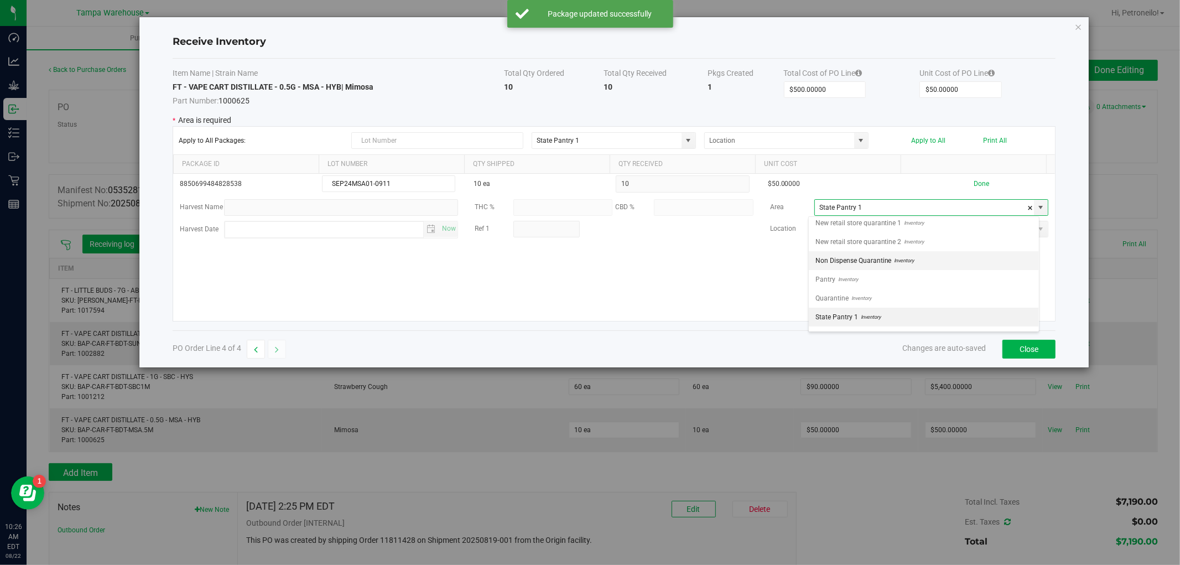
click at [948, 261] on li "Non Dispense Quarantine Inventory" at bounding box center [924, 260] width 230 height 19
type input "Non Dispense Quarantine"
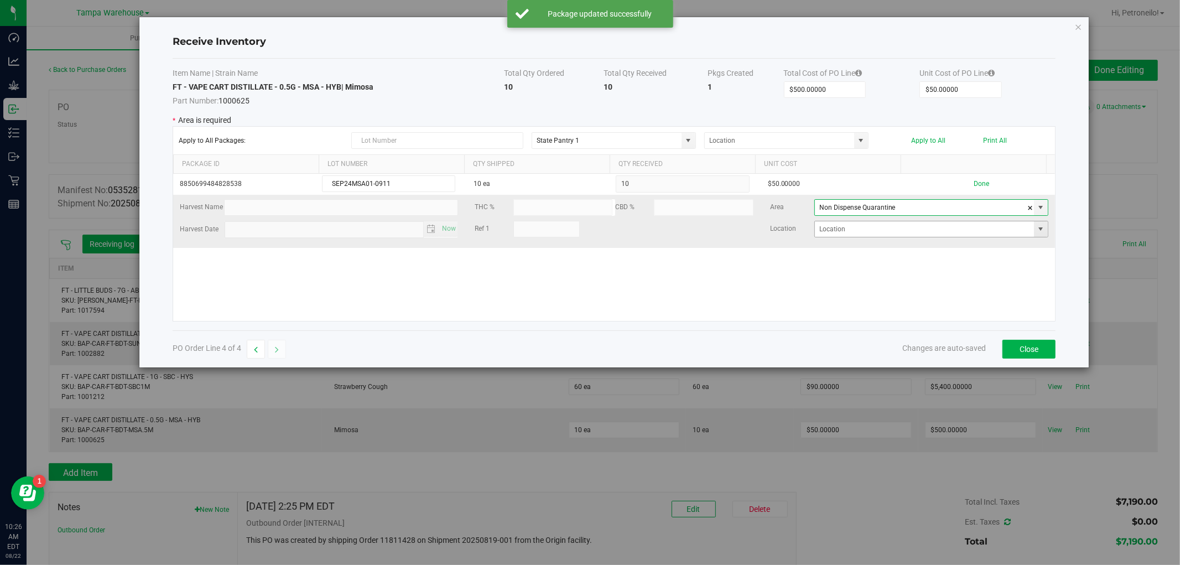
click at [1037, 231] on span at bounding box center [1041, 229] width 9 height 9
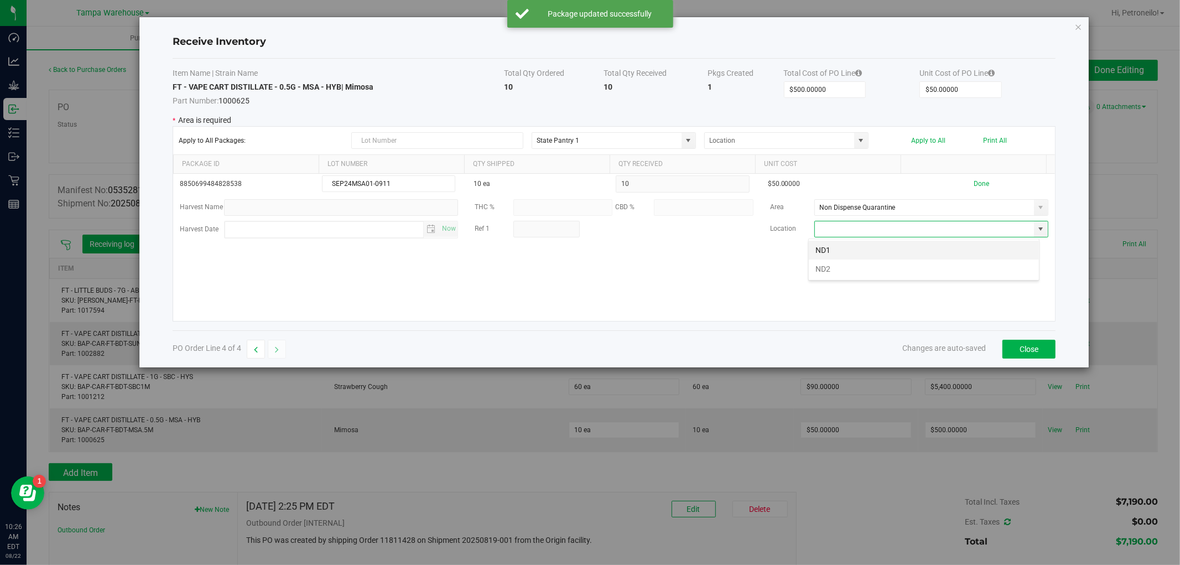
click at [982, 252] on li "ND1" at bounding box center [924, 250] width 230 height 19
type input "ND1"
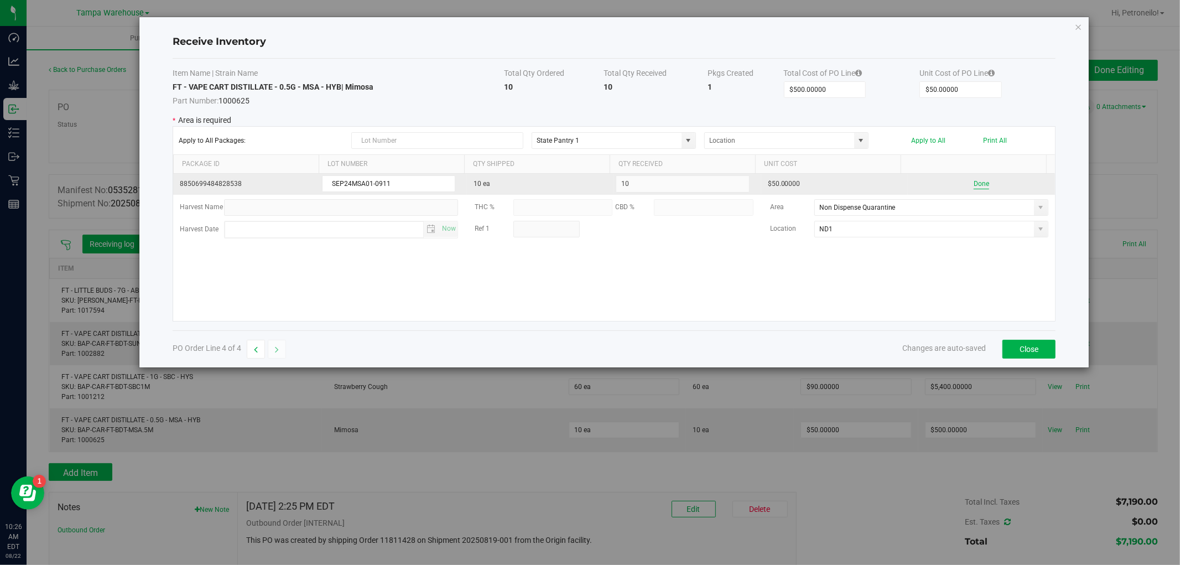
click at [974, 185] on button "Done" at bounding box center [981, 184] width 15 height 11
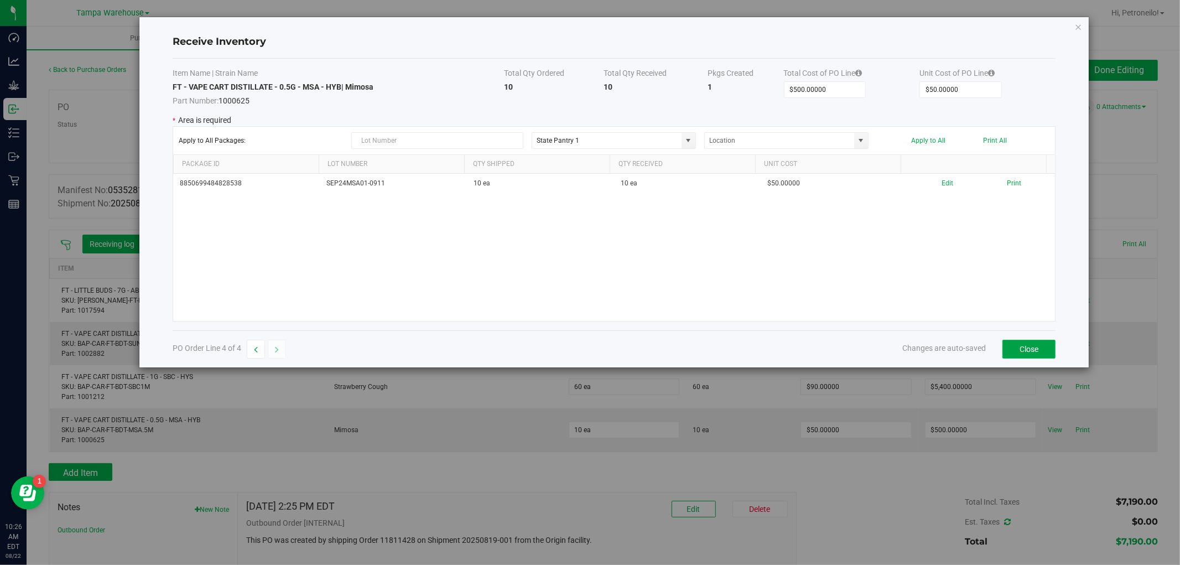
click at [1010, 346] on button "Close" at bounding box center [1029, 349] width 53 height 19
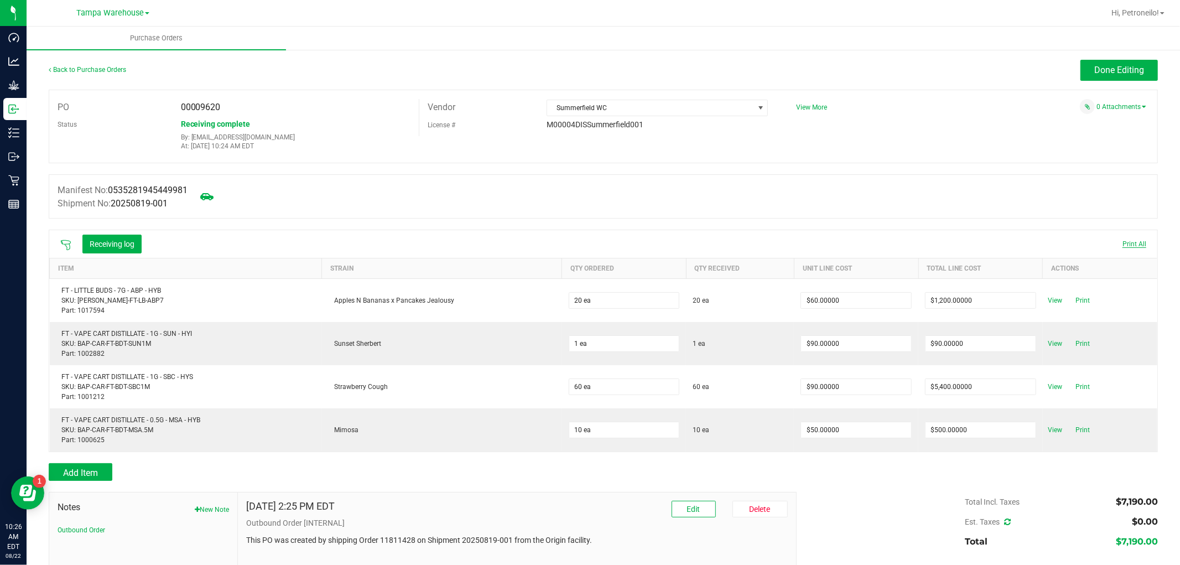
click at [1123, 246] on span "Print All" at bounding box center [1135, 244] width 24 height 8
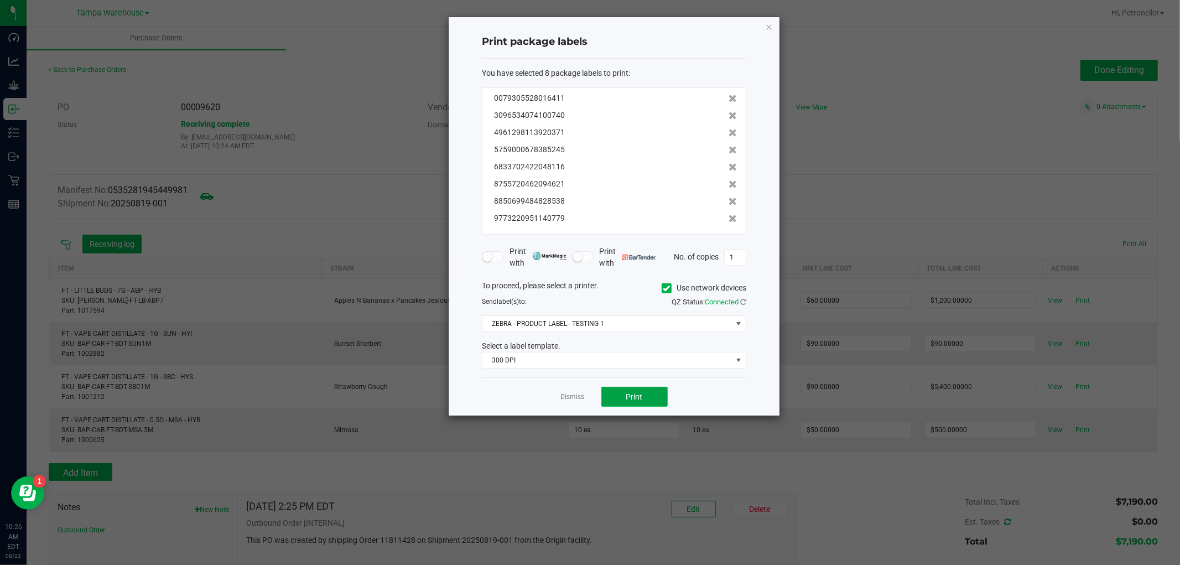
click at [638, 393] on span "Print" at bounding box center [634, 396] width 17 height 9
click at [576, 393] on link "Dismiss" at bounding box center [573, 396] width 24 height 9
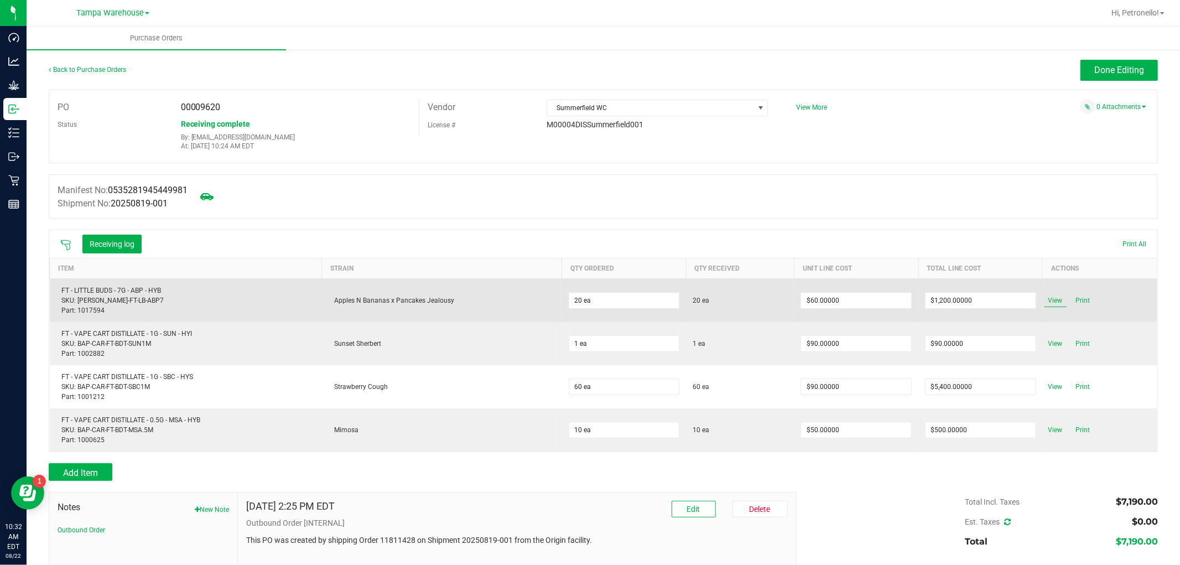
click at [1048, 298] on span "View" at bounding box center [1056, 300] width 22 height 13
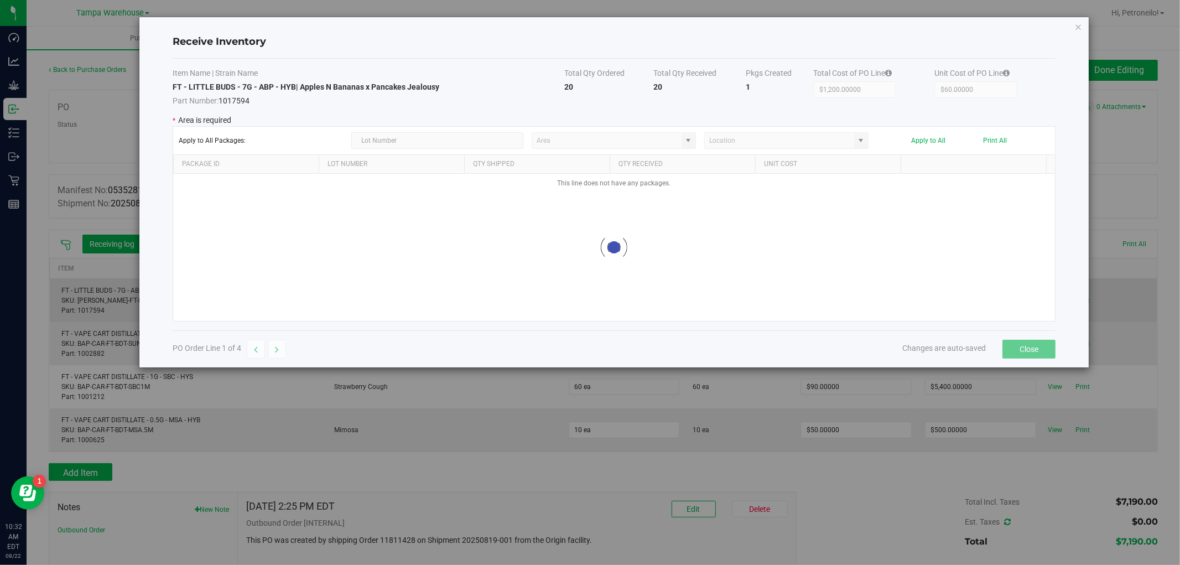
type input "State Pantry 1"
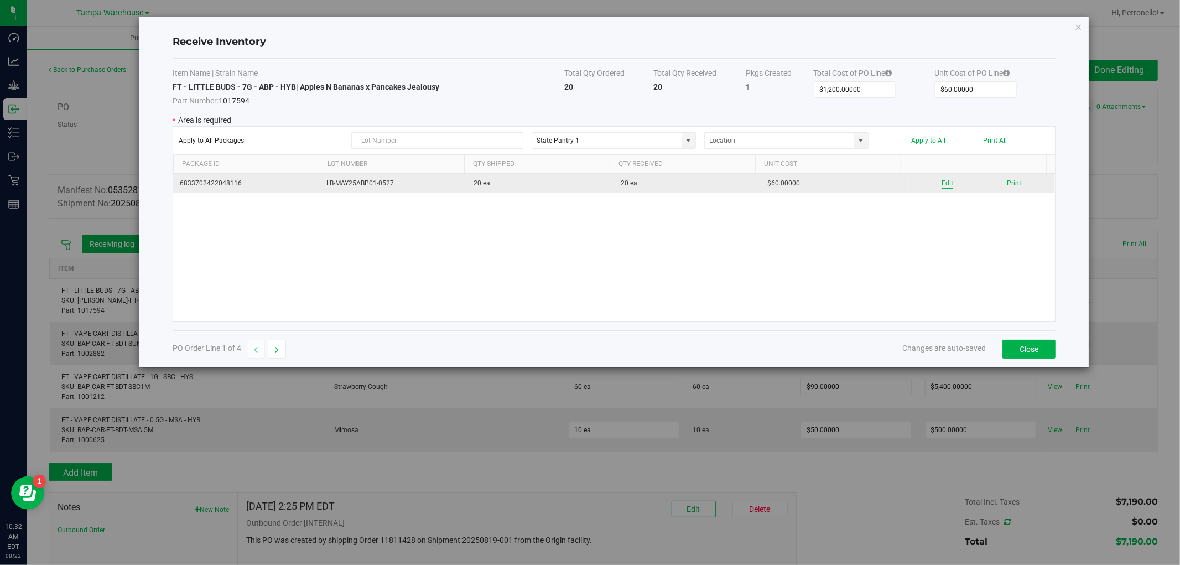
click at [942, 184] on button "Edit" at bounding box center [948, 183] width 12 height 11
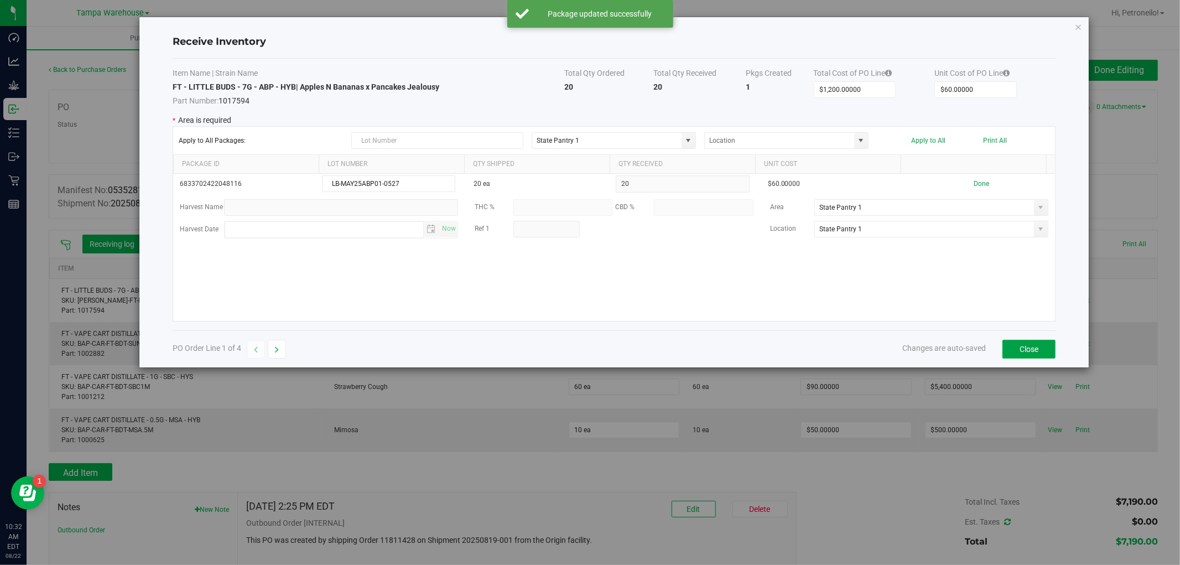
click at [1027, 346] on button "Close" at bounding box center [1029, 349] width 53 height 19
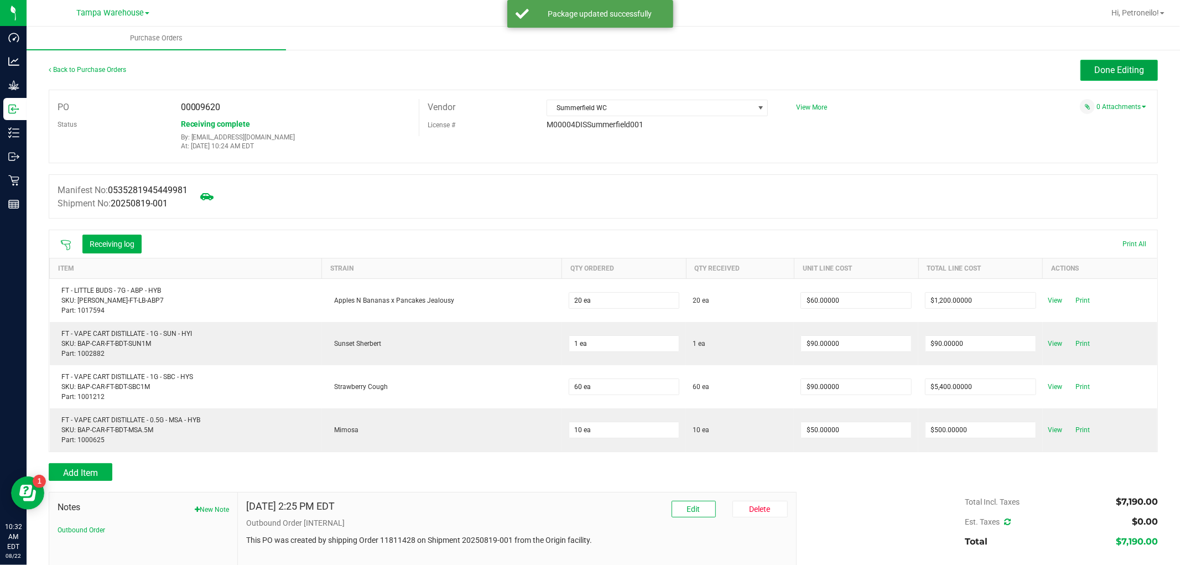
click at [1108, 71] on span "Done Editing" at bounding box center [1120, 70] width 50 height 11
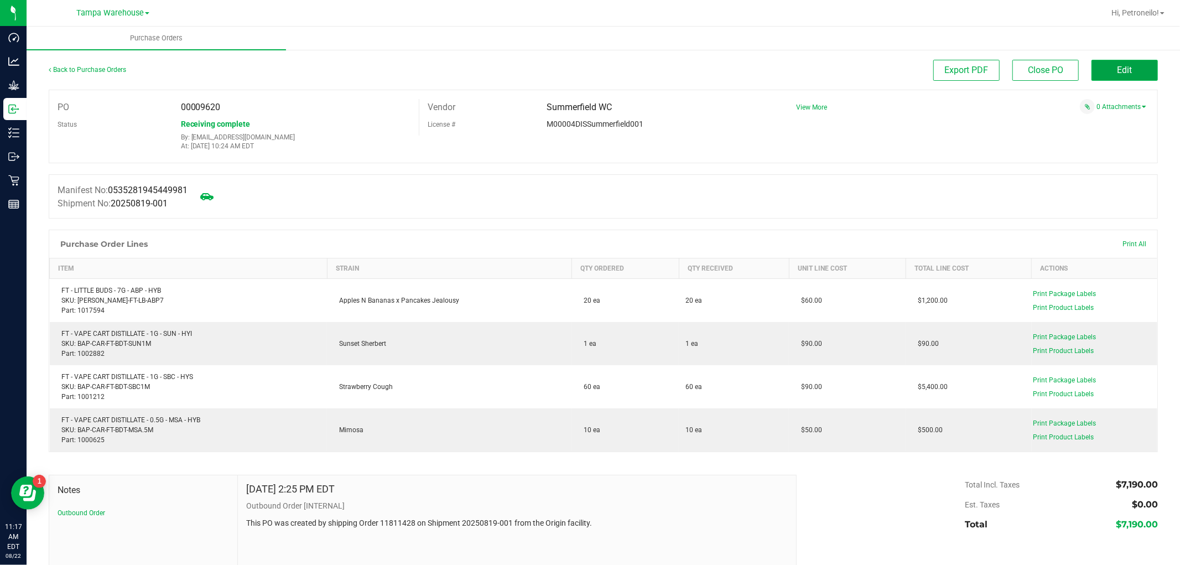
click at [1105, 76] on button "Edit" at bounding box center [1125, 70] width 66 height 21
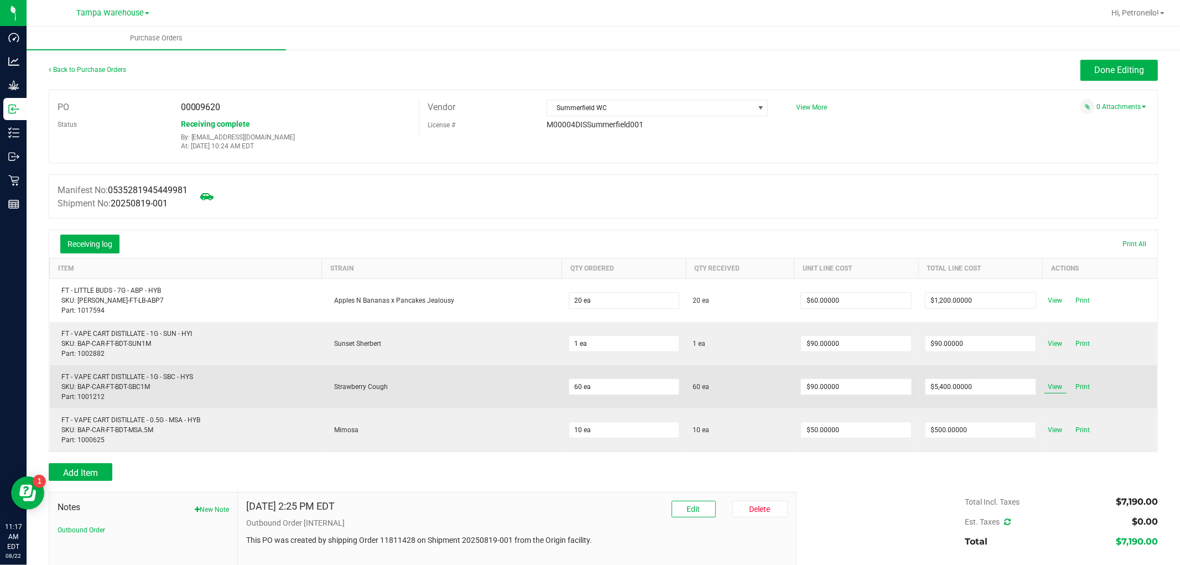
click at [1045, 385] on span "View" at bounding box center [1056, 386] width 22 height 13
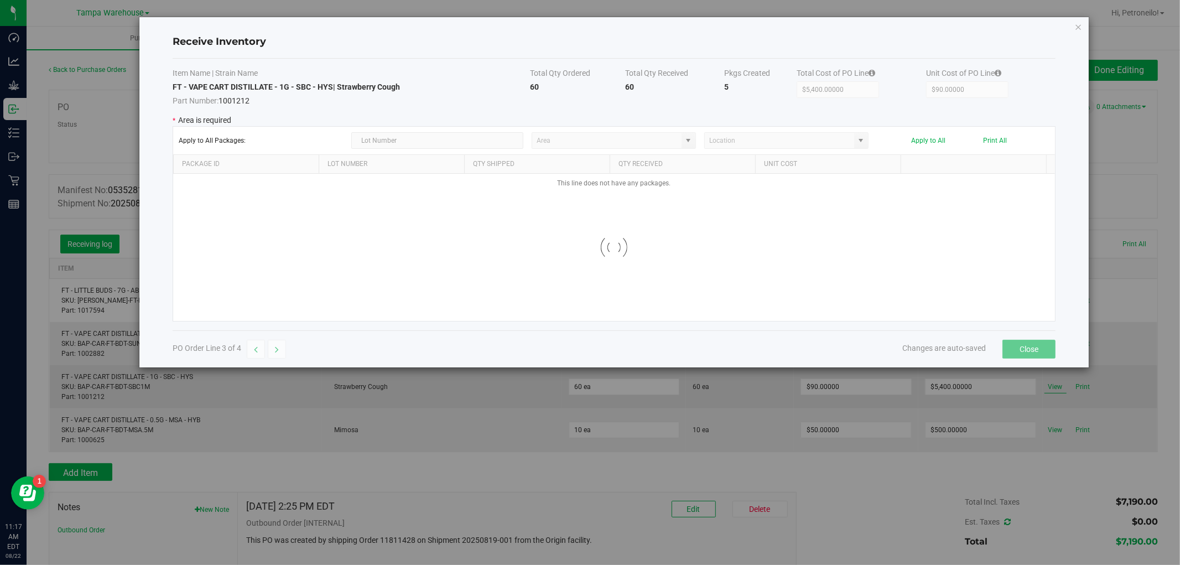
type input "State Pantry 1"
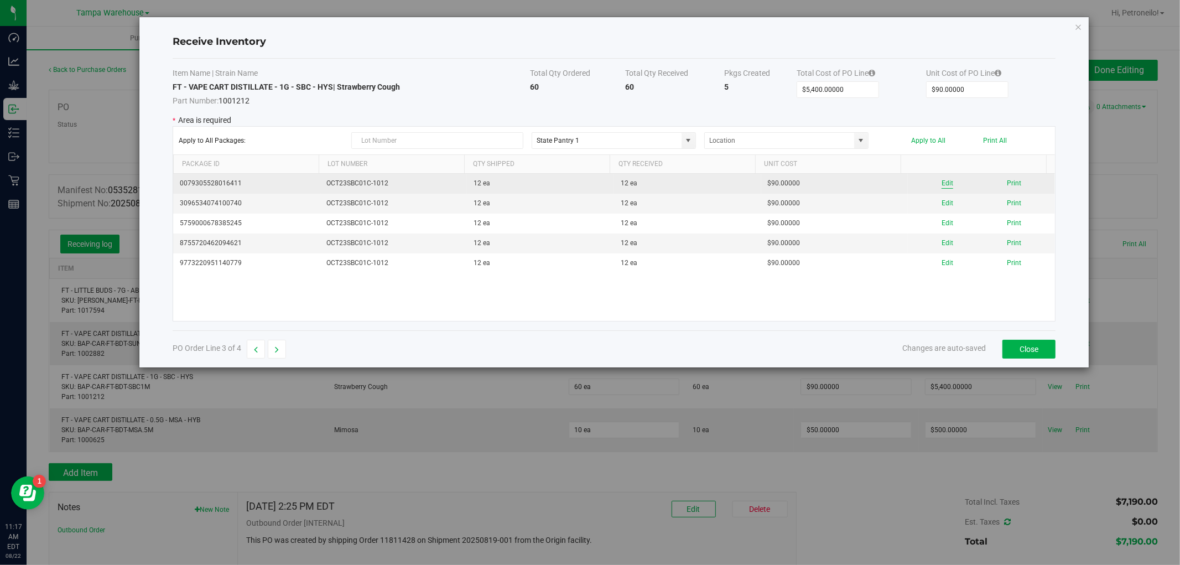
click at [943, 186] on button "Edit" at bounding box center [948, 183] width 12 height 11
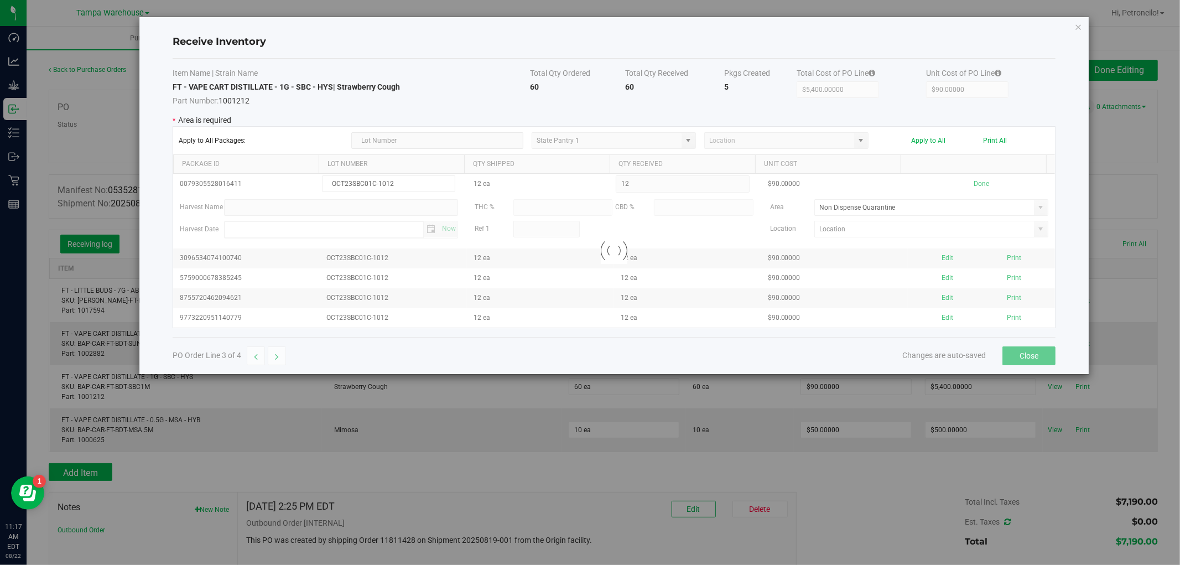
type input "ND1"
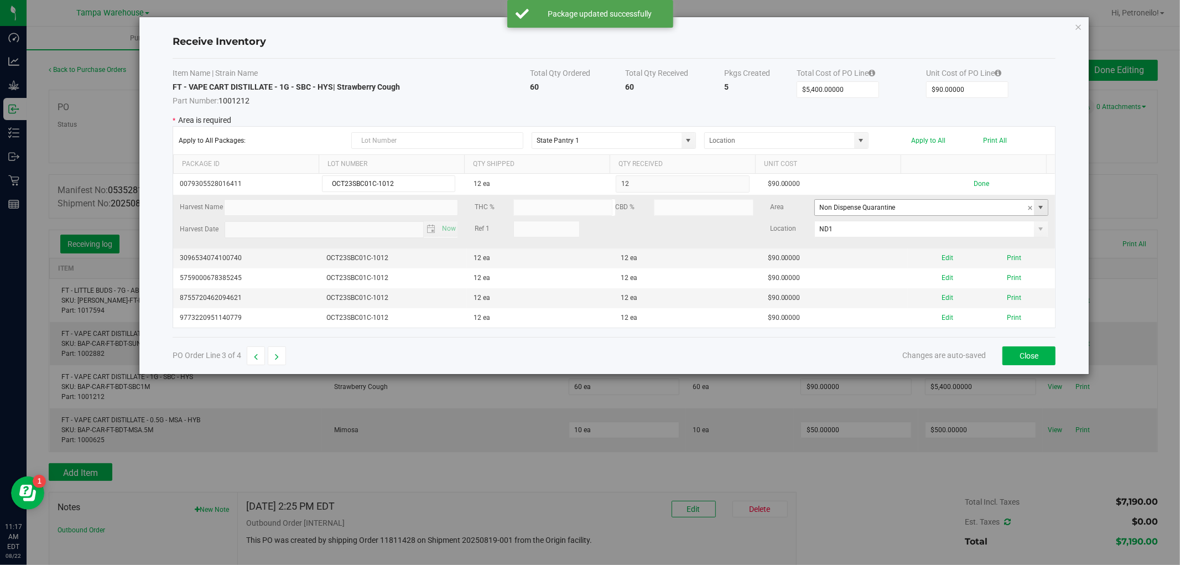
drag, startPoint x: 1022, startPoint y: 205, endPoint x: 1029, endPoint y: 204, distance: 7.4
click at [1037, 204] on span at bounding box center [1041, 207] width 9 height 9
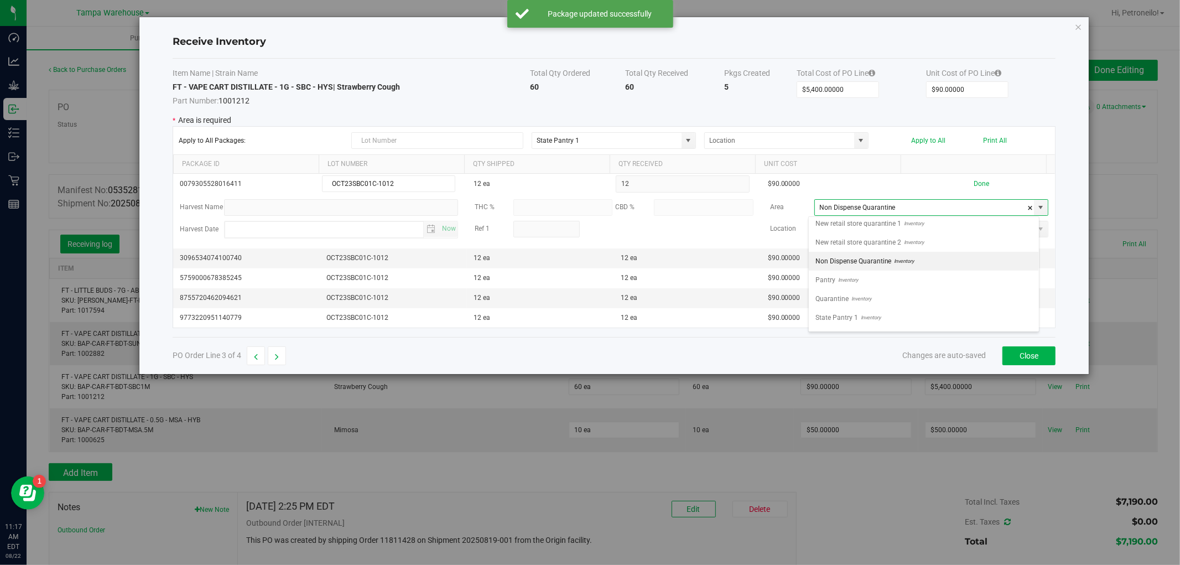
scroll to position [476, 0]
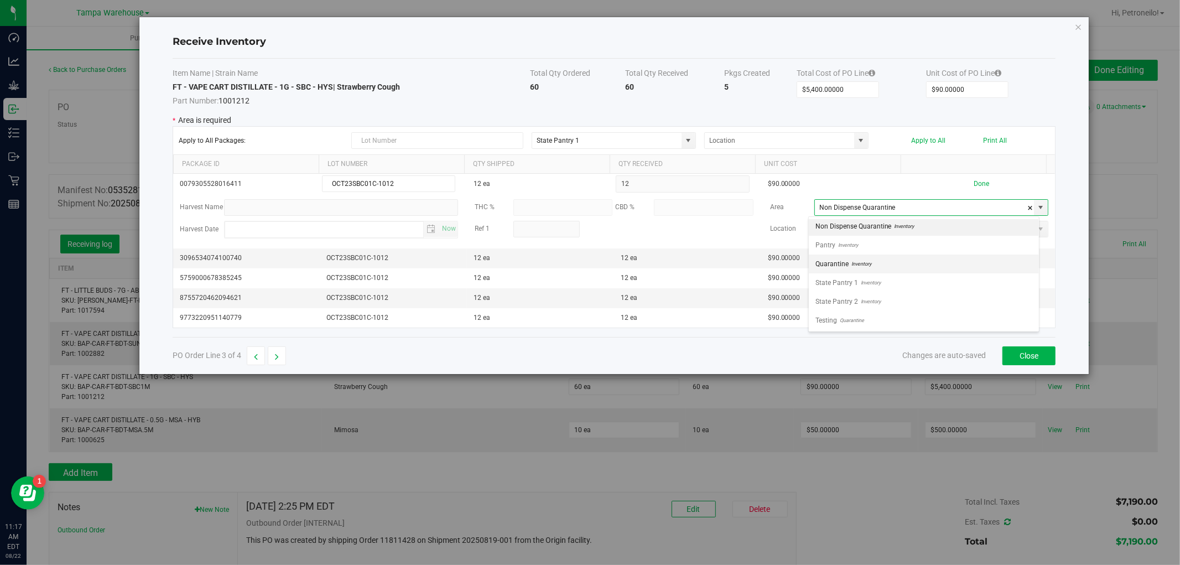
click at [893, 256] on li "Quarantine Inventory" at bounding box center [924, 264] width 230 height 19
type input "Quarantine"
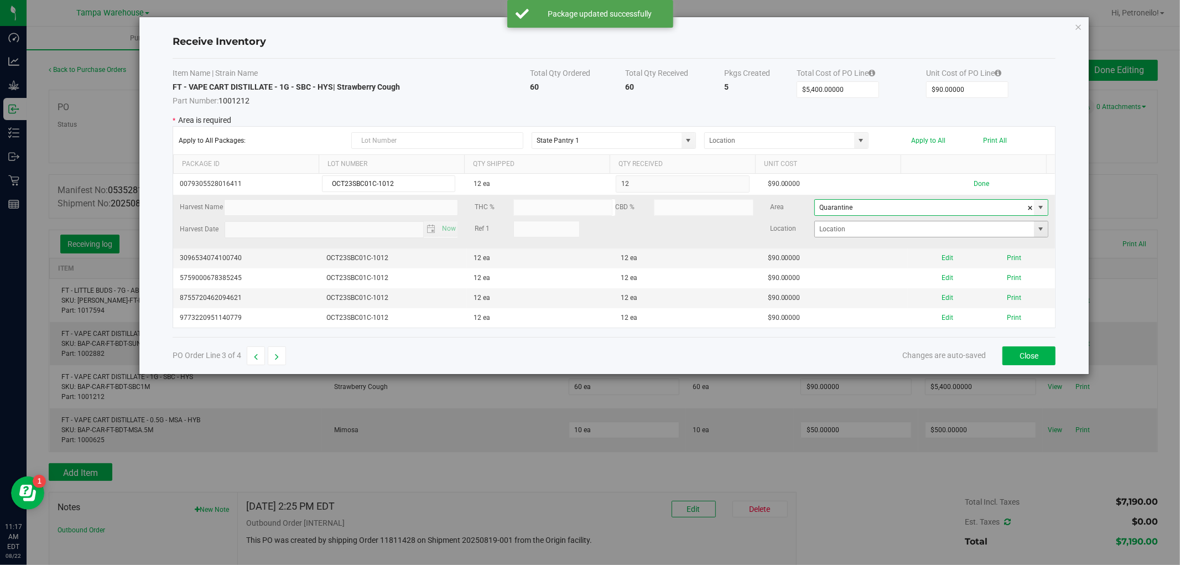
click at [1037, 229] on span at bounding box center [1041, 229] width 9 height 9
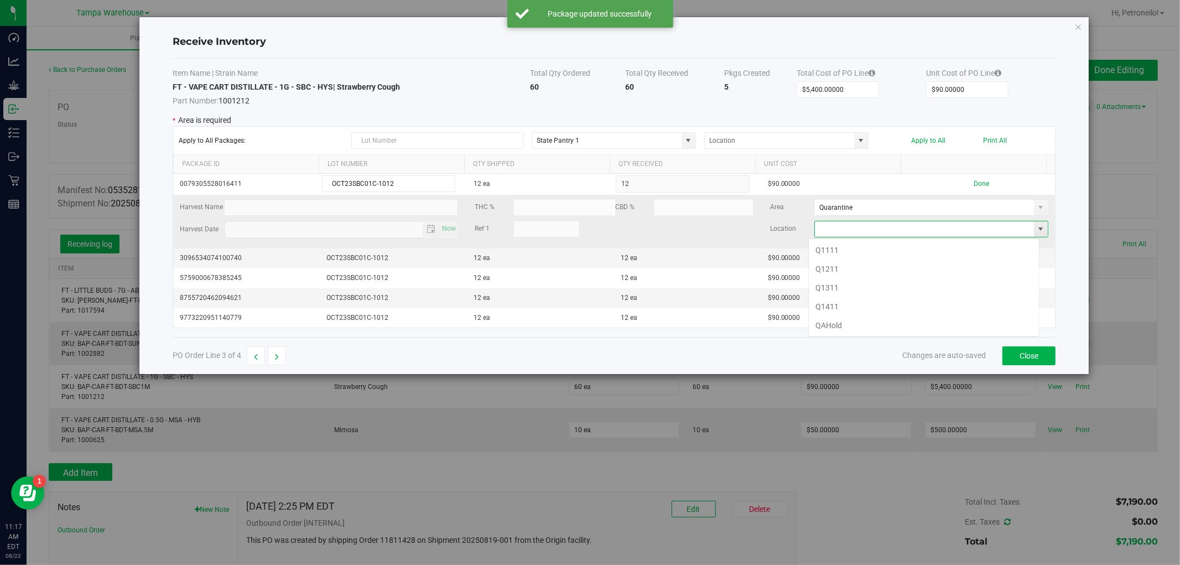
scroll to position [17, 231]
click at [1037, 227] on span at bounding box center [1041, 229] width 9 height 9
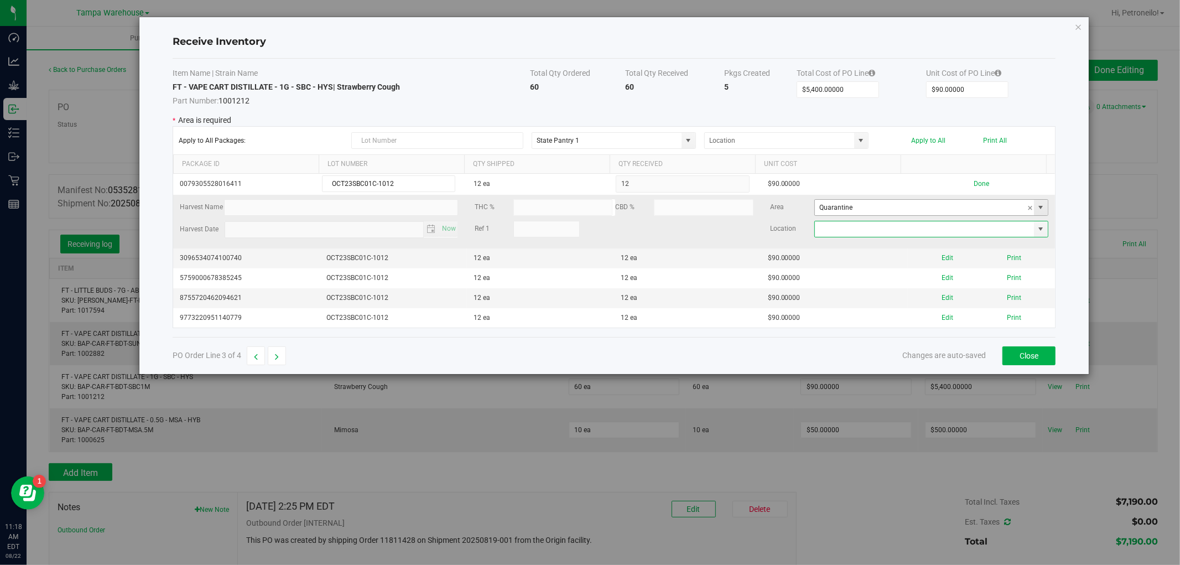
click at [1037, 212] on span at bounding box center [1041, 207] width 9 height 9
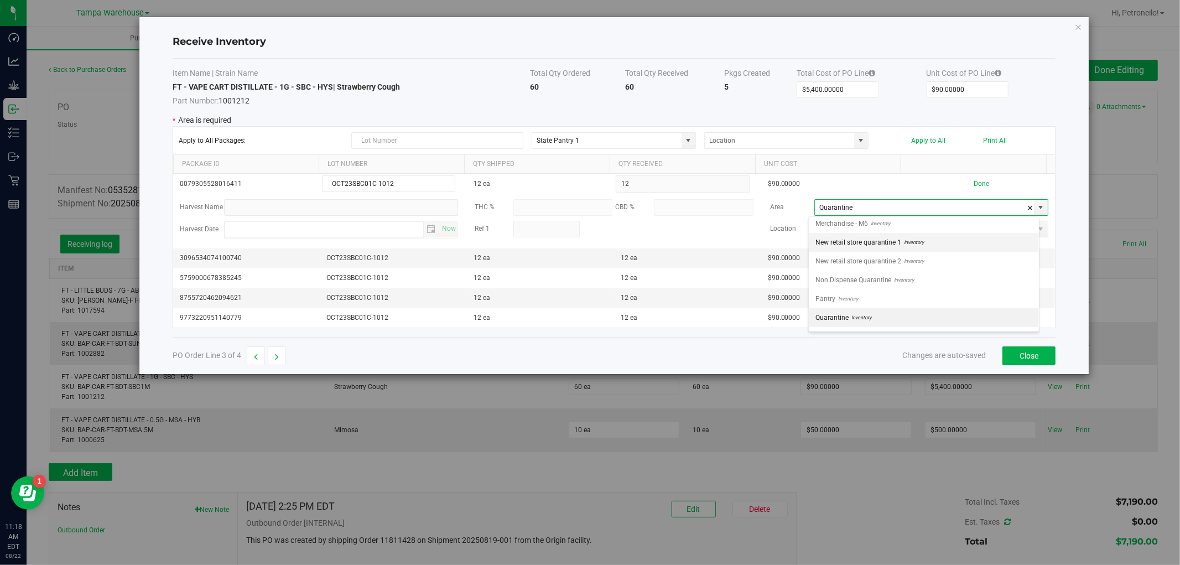
scroll to position [430, 0]
click at [867, 267] on span "Non Dispense Quarantine" at bounding box center [854, 269] width 76 height 17
type input "Non Dispense Quarantine"
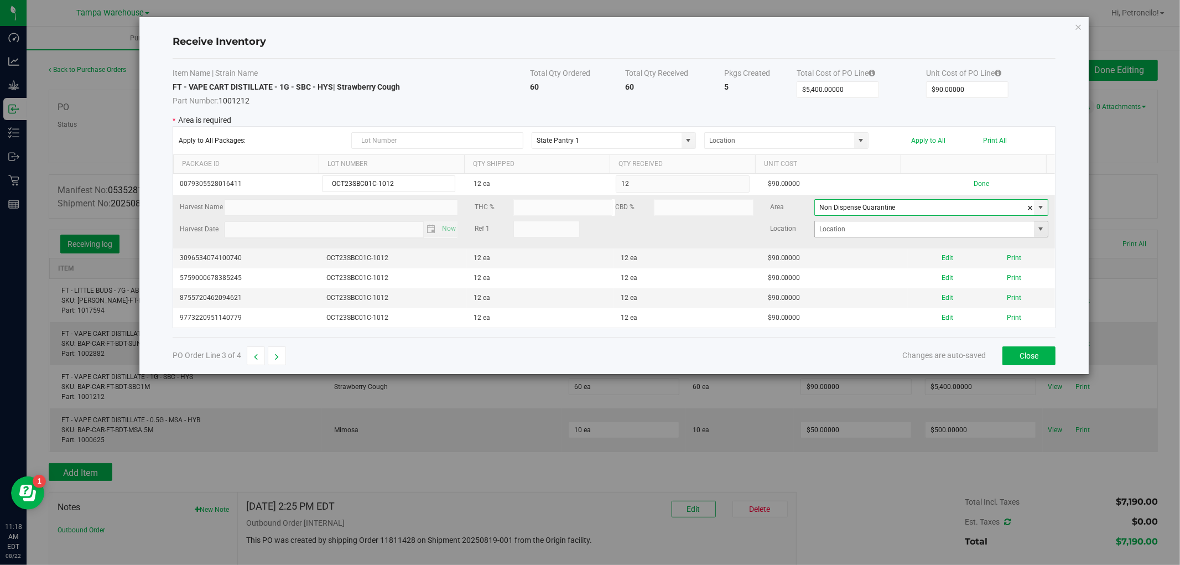
click at [1037, 230] on span at bounding box center [1041, 229] width 9 height 9
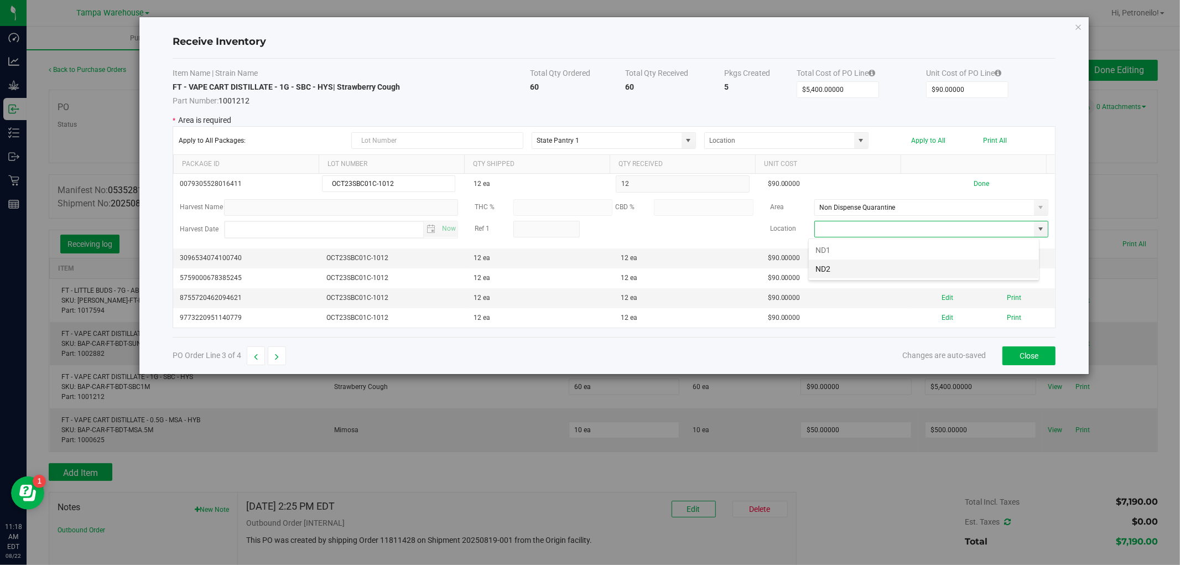
click at [900, 266] on li "ND2" at bounding box center [924, 269] width 230 height 19
type input "ND2"
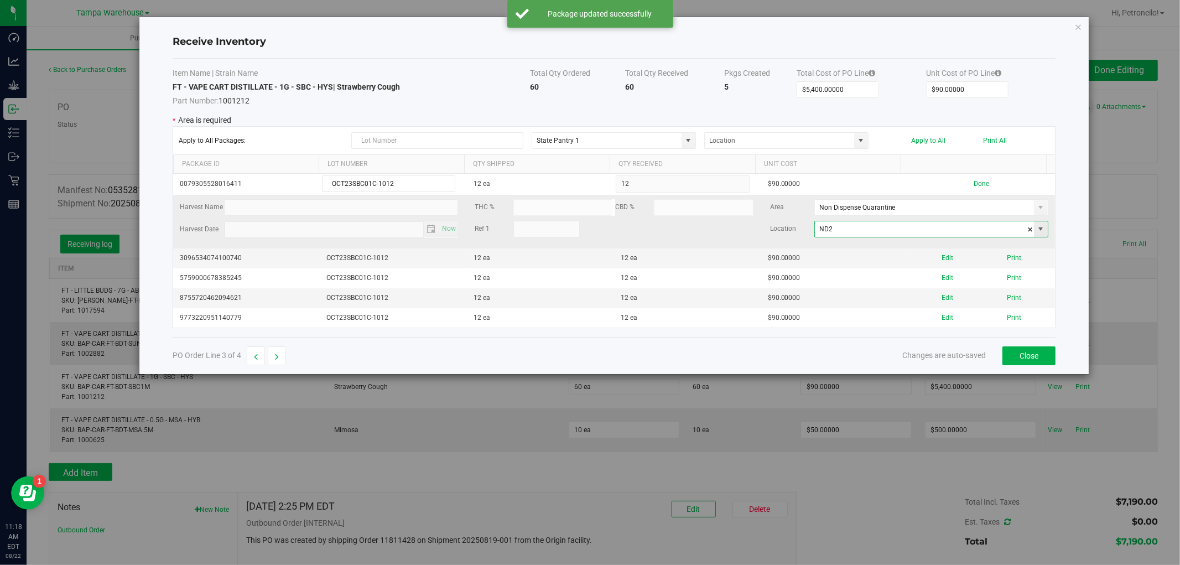
click at [1037, 230] on span at bounding box center [1041, 229] width 9 height 9
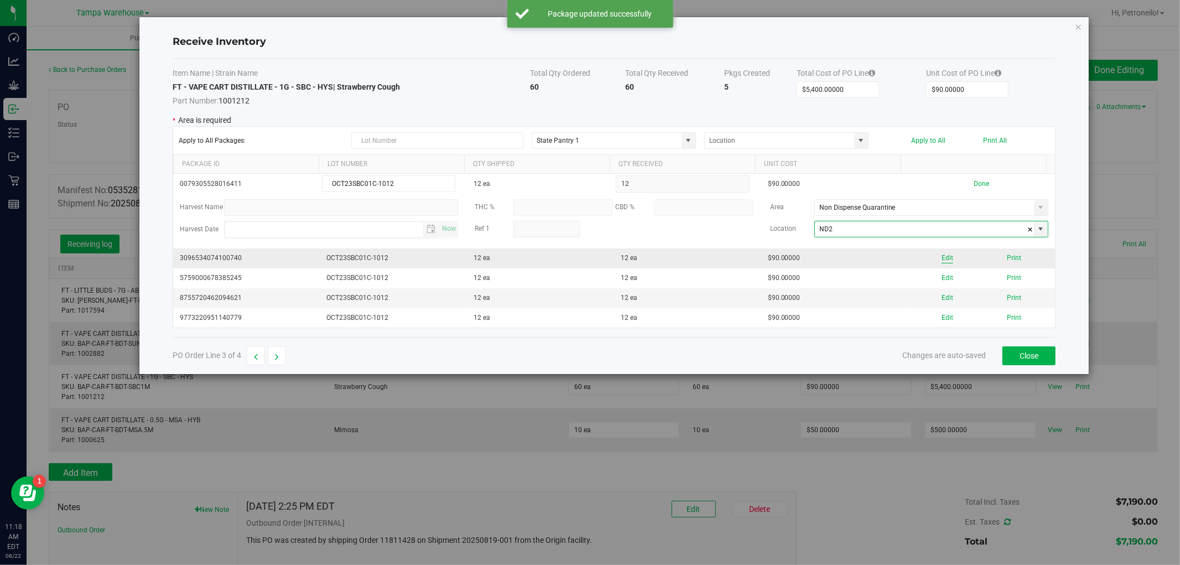
click at [943, 258] on button "Edit" at bounding box center [948, 258] width 12 height 11
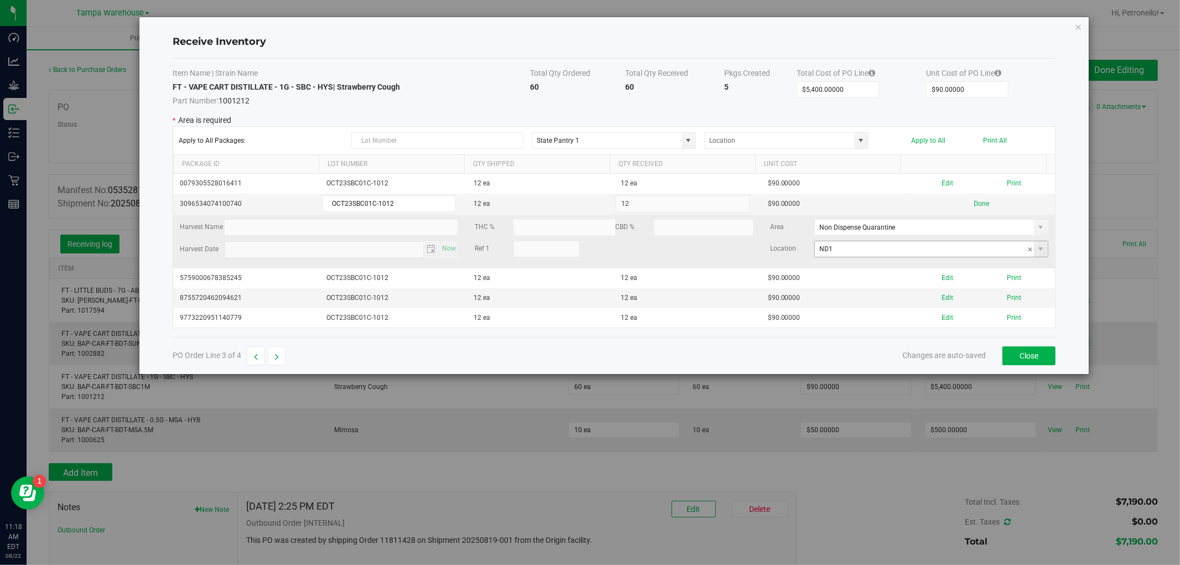
click at [1034, 255] on span at bounding box center [1041, 248] width 14 height 15
click at [866, 286] on li "ND2" at bounding box center [924, 288] width 230 height 19
type input "ND2"
click at [976, 206] on button "Done" at bounding box center [981, 204] width 15 height 11
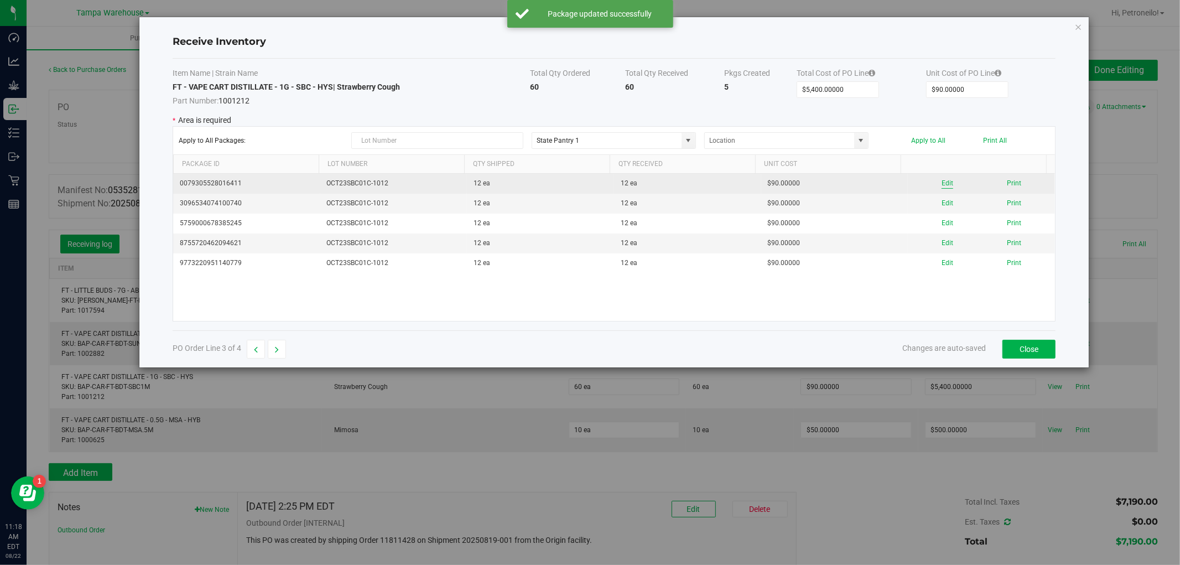
click at [942, 184] on button "Edit" at bounding box center [948, 183] width 12 height 11
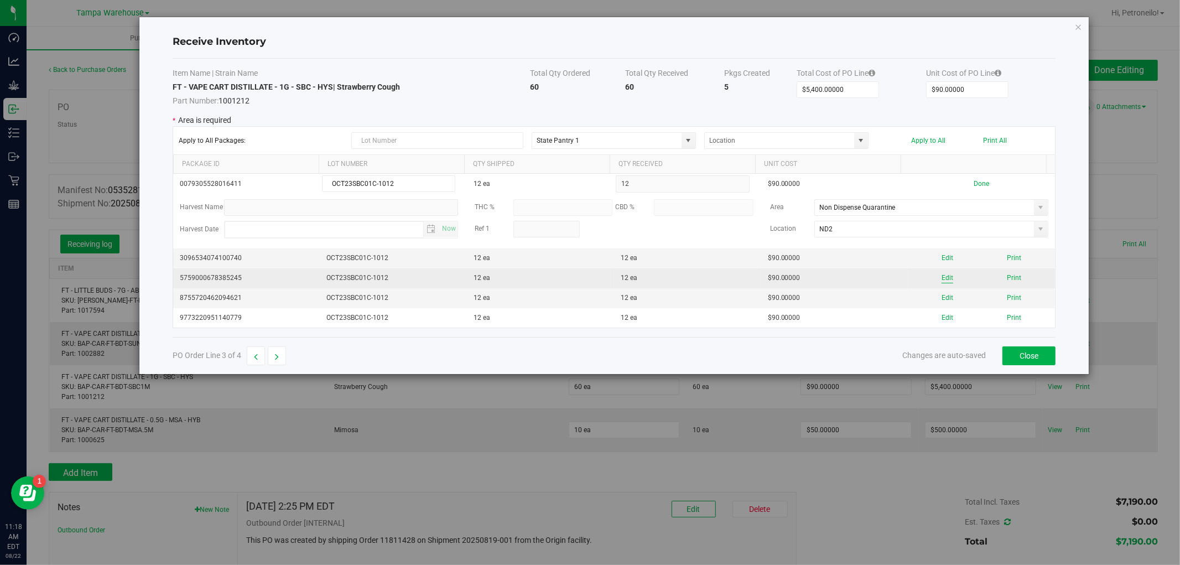
click at [942, 273] on button "Edit" at bounding box center [948, 278] width 12 height 11
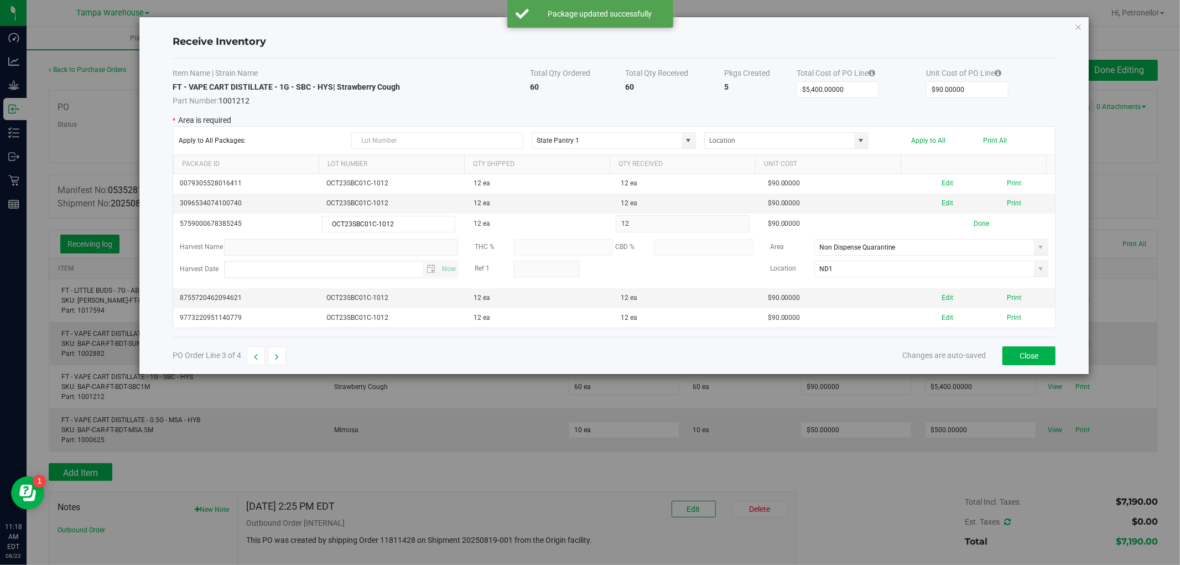
click at [1037, 267] on span at bounding box center [1041, 269] width 9 height 9
click at [912, 300] on li "ND2" at bounding box center [924, 309] width 230 height 19
type input "ND2"
click at [942, 300] on button "Edit" at bounding box center [948, 298] width 12 height 11
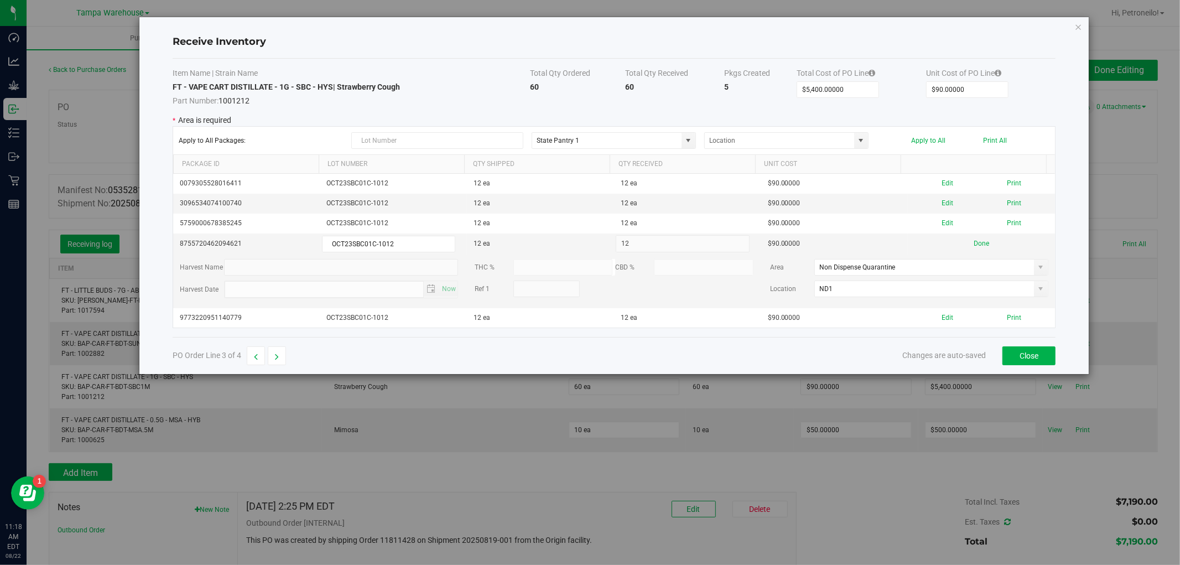
click at [1037, 289] on span at bounding box center [1041, 288] width 9 height 9
click at [911, 323] on li "ND2" at bounding box center [924, 329] width 230 height 19
type input "ND2"
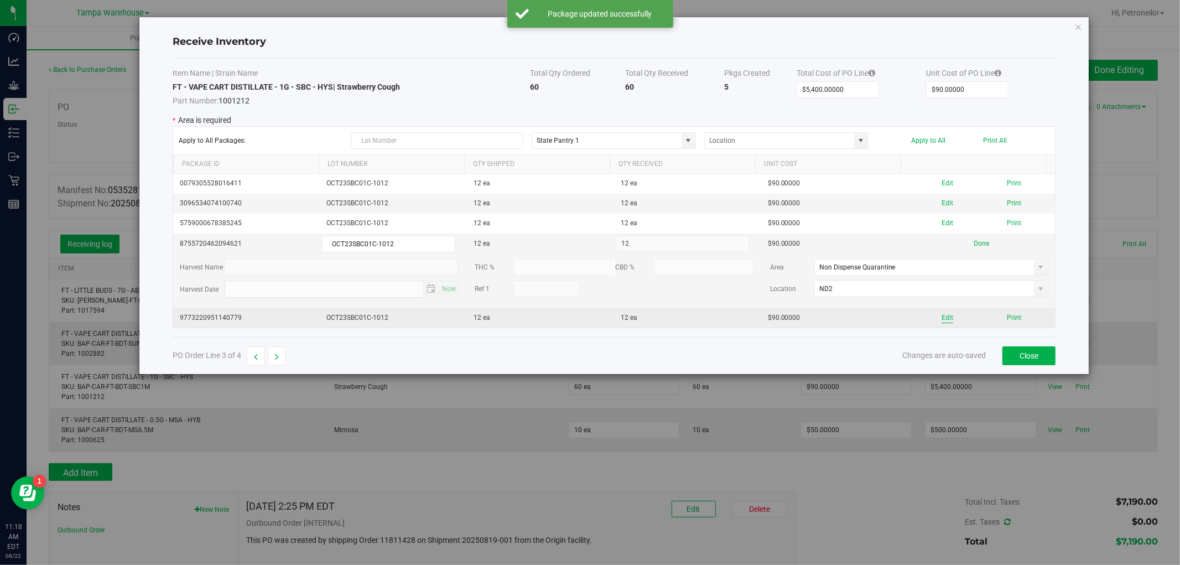
click at [942, 317] on button "Edit" at bounding box center [948, 318] width 12 height 11
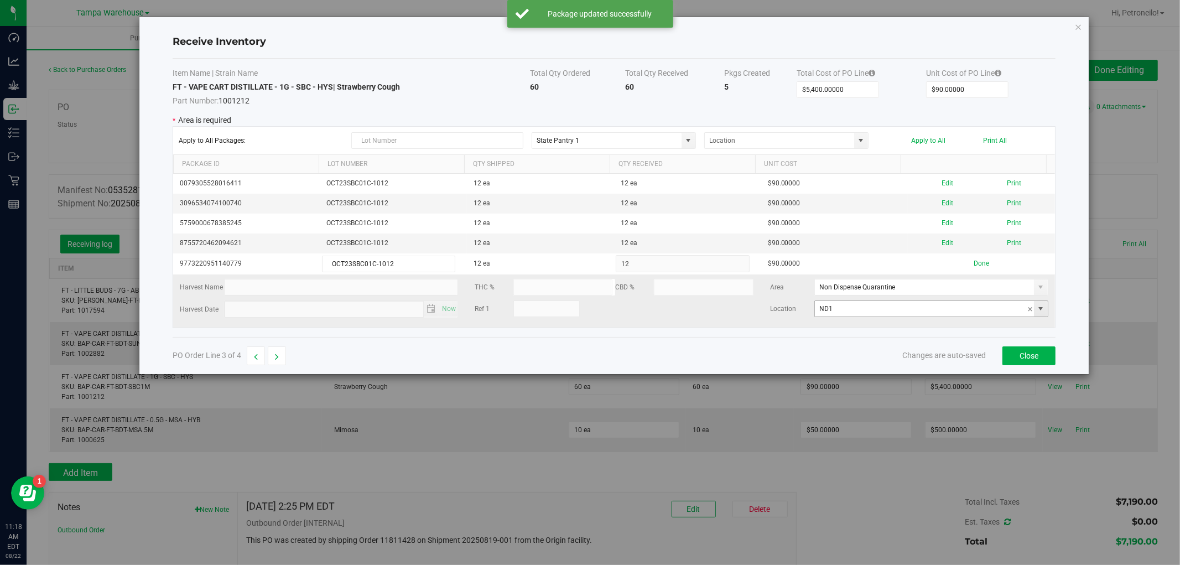
click at [1037, 313] on span at bounding box center [1041, 308] width 9 height 9
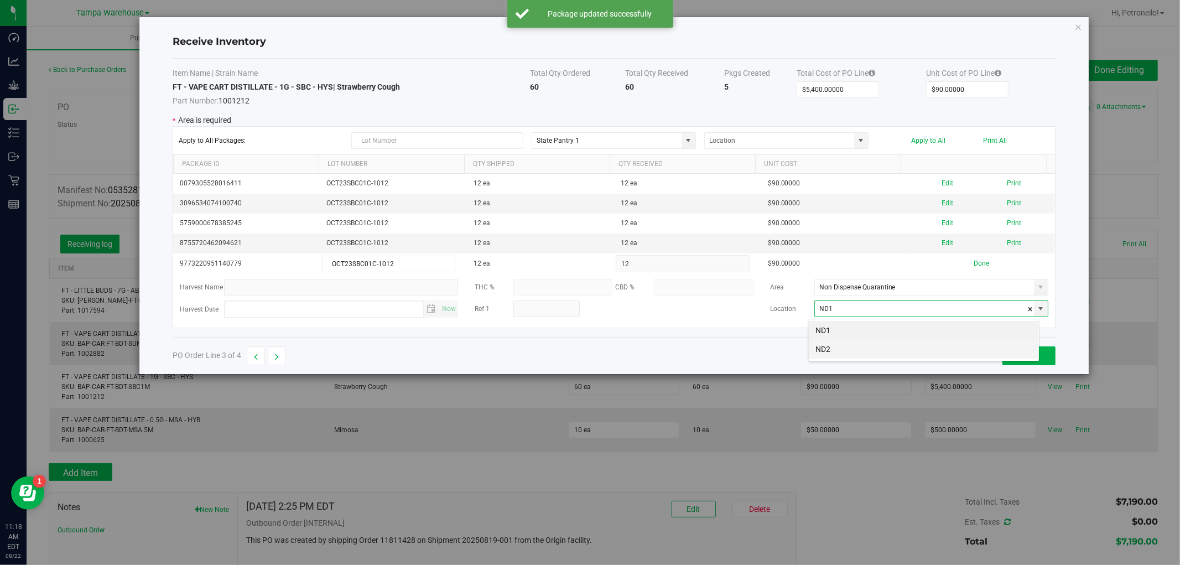
click at [899, 346] on li "ND2" at bounding box center [924, 349] width 230 height 19
type input "ND2"
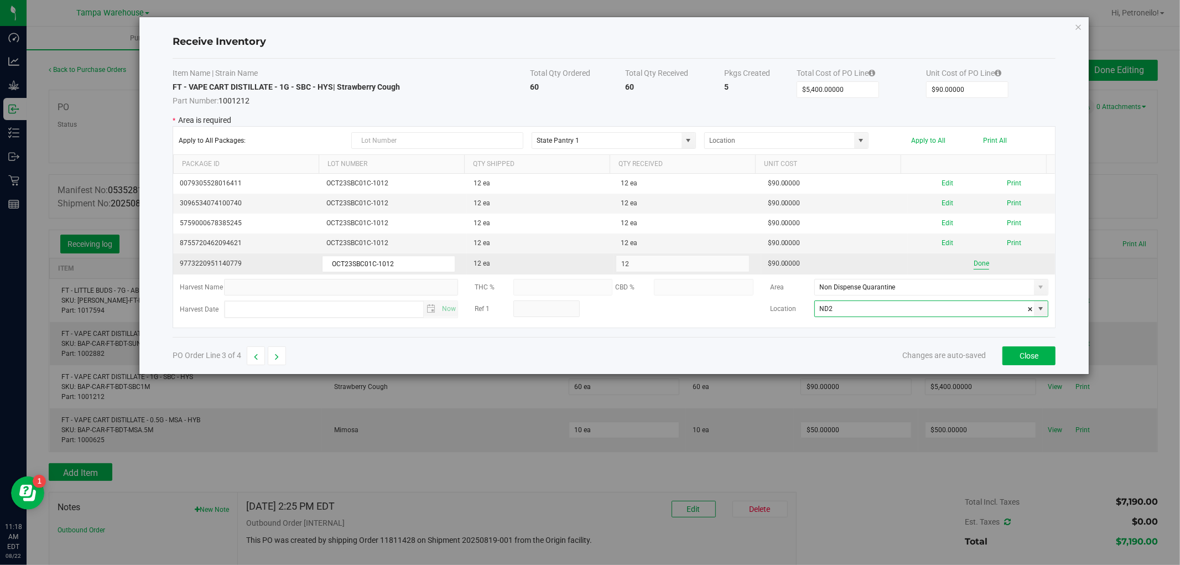
click at [974, 264] on button "Done" at bounding box center [981, 263] width 15 height 11
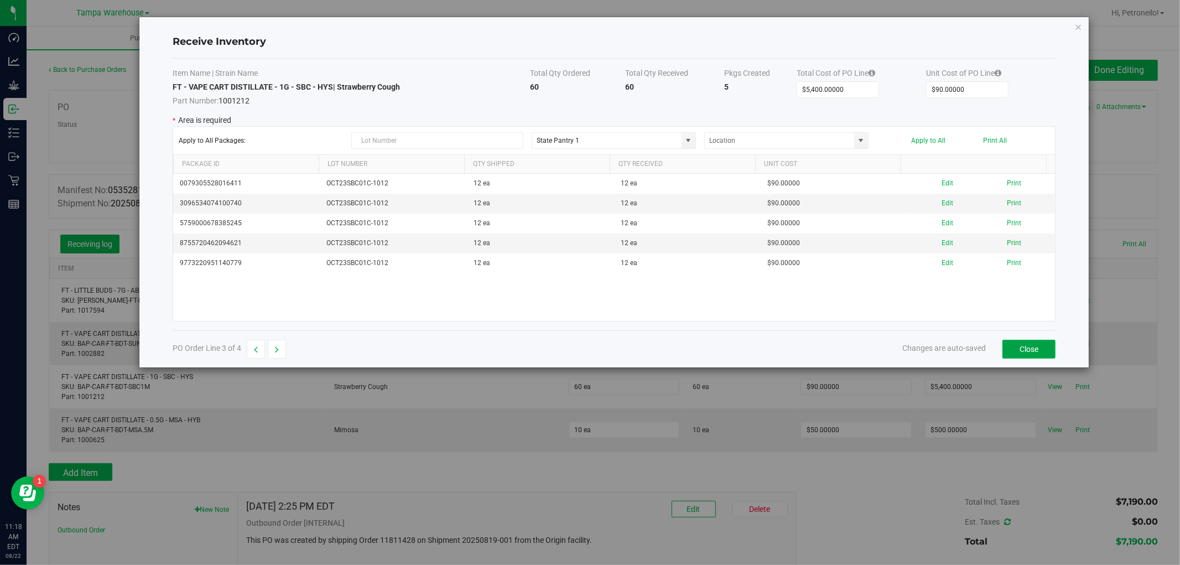
click at [1014, 346] on button "Close" at bounding box center [1029, 349] width 53 height 19
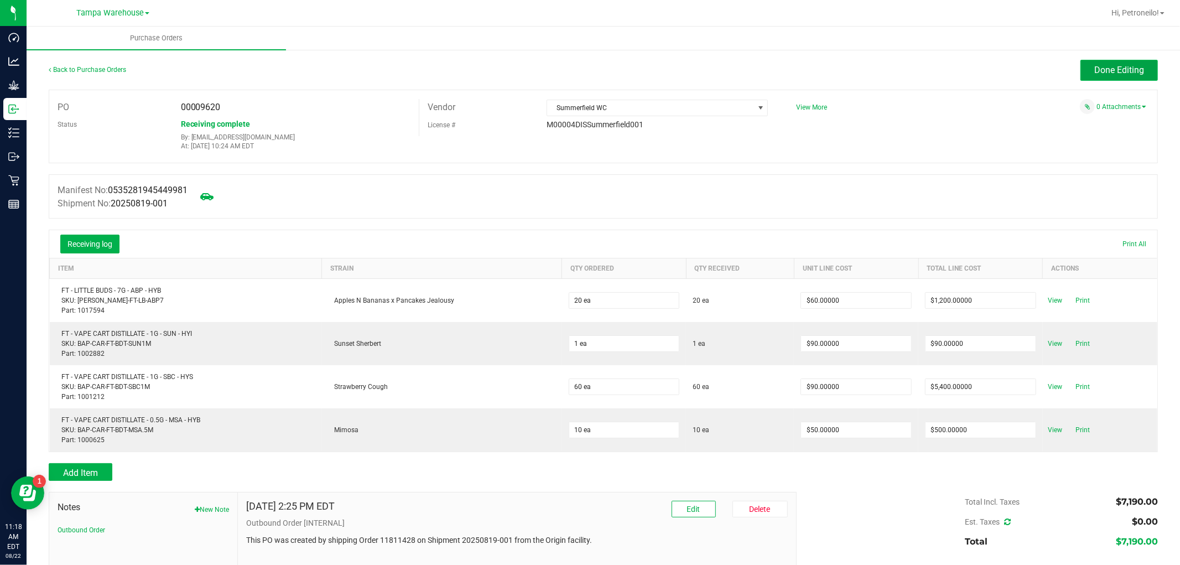
click at [1095, 75] on span "Done Editing" at bounding box center [1120, 70] width 50 height 11
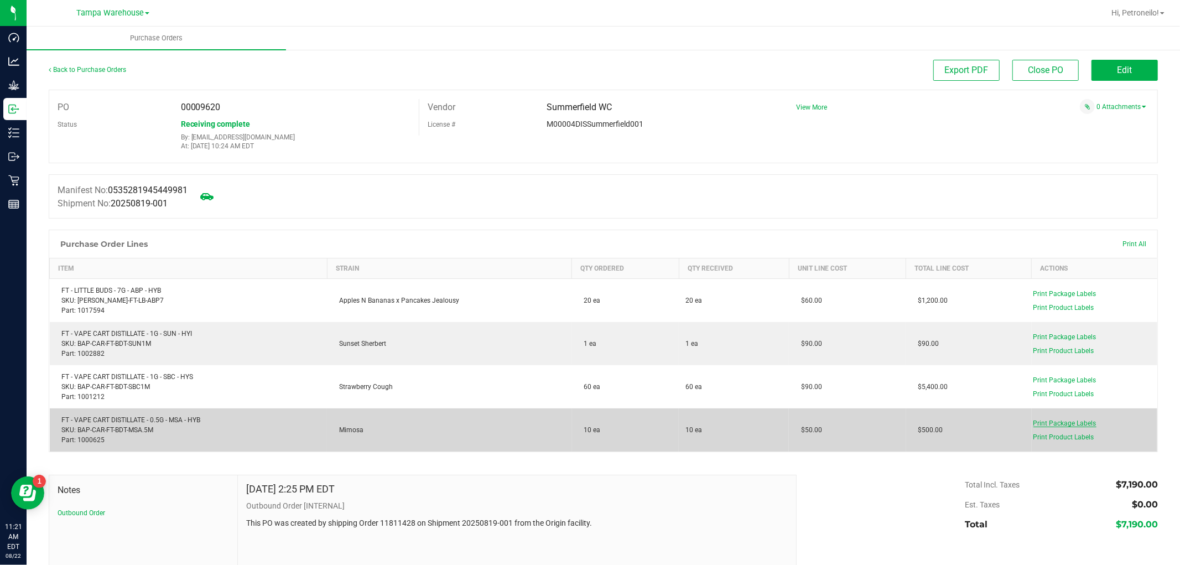
click at [1057, 423] on span "Print Package Labels" at bounding box center [1065, 423] width 63 height 8
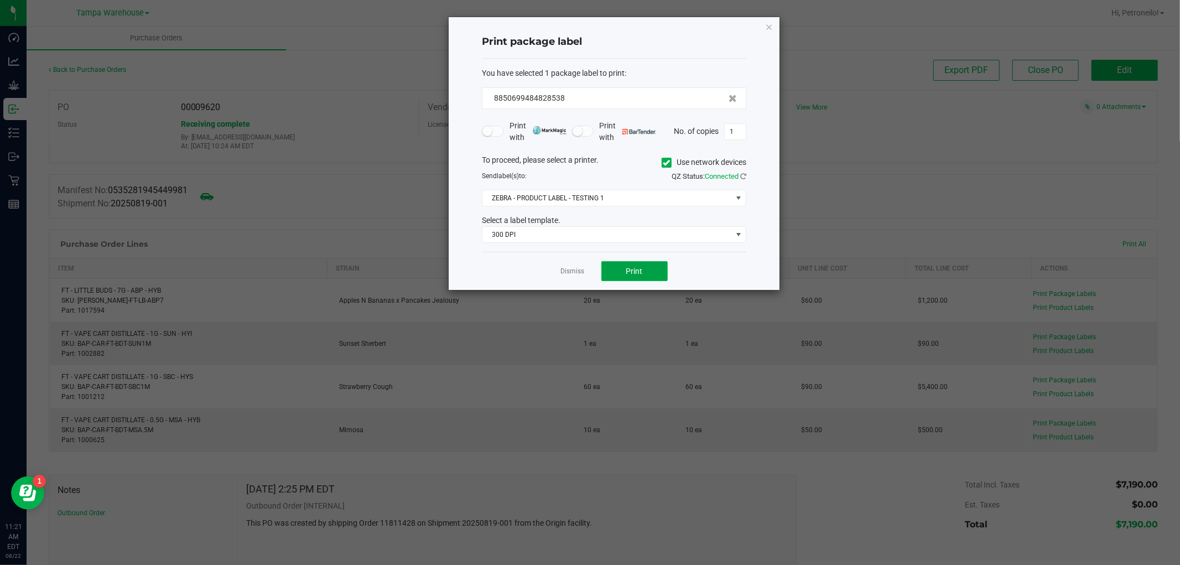
click at [650, 267] on button "Print" at bounding box center [634, 271] width 66 height 20
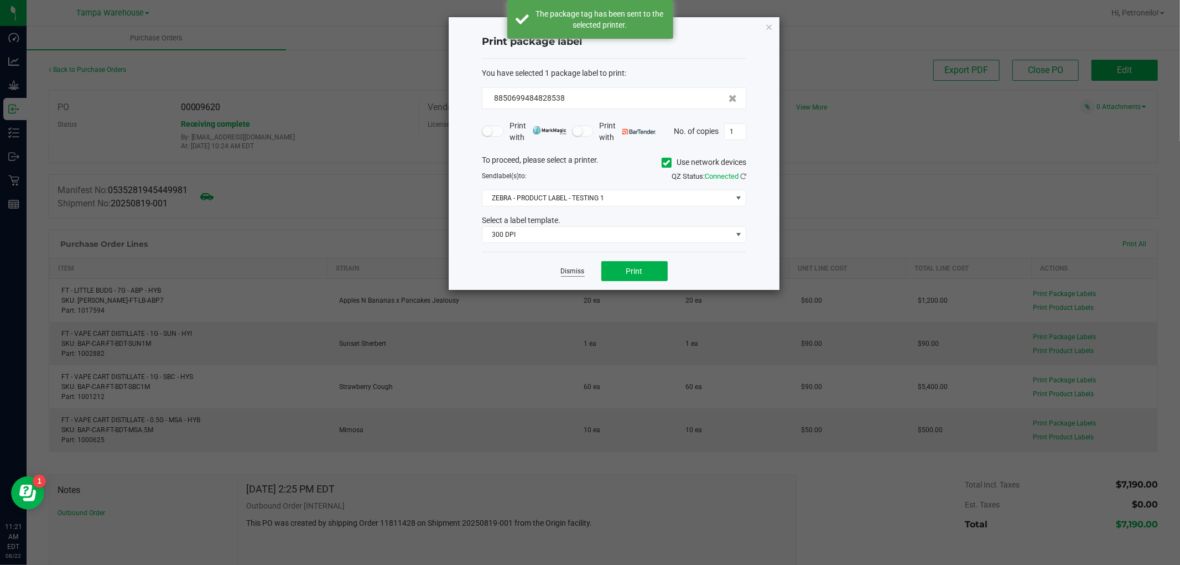
click at [576, 270] on link "Dismiss" at bounding box center [573, 271] width 24 height 9
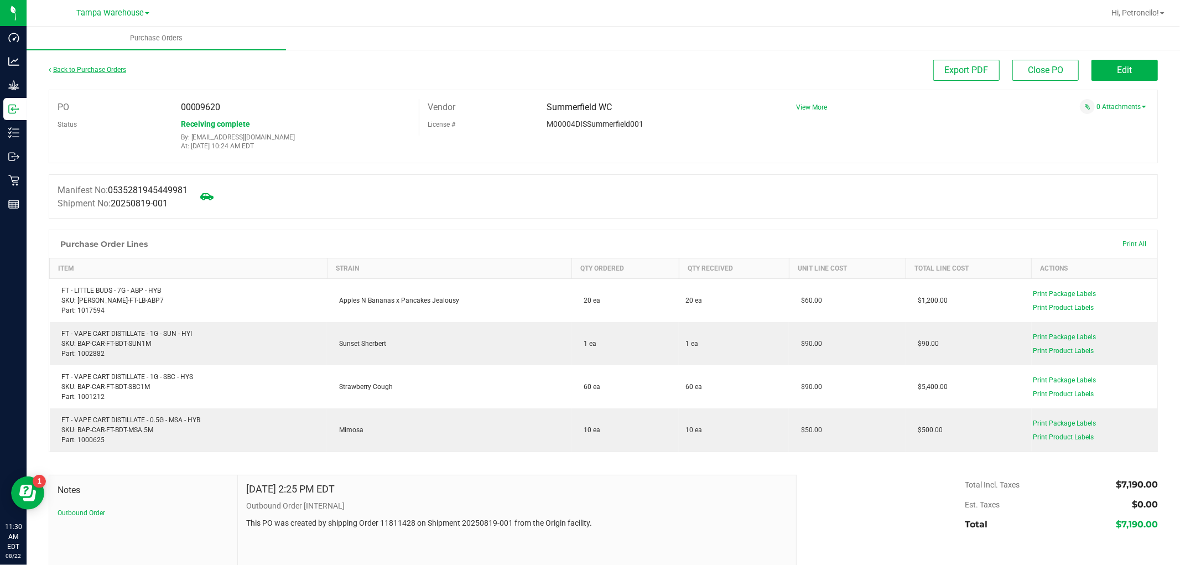
click at [108, 67] on link "Back to Purchase Orders" at bounding box center [87, 70] width 77 height 8
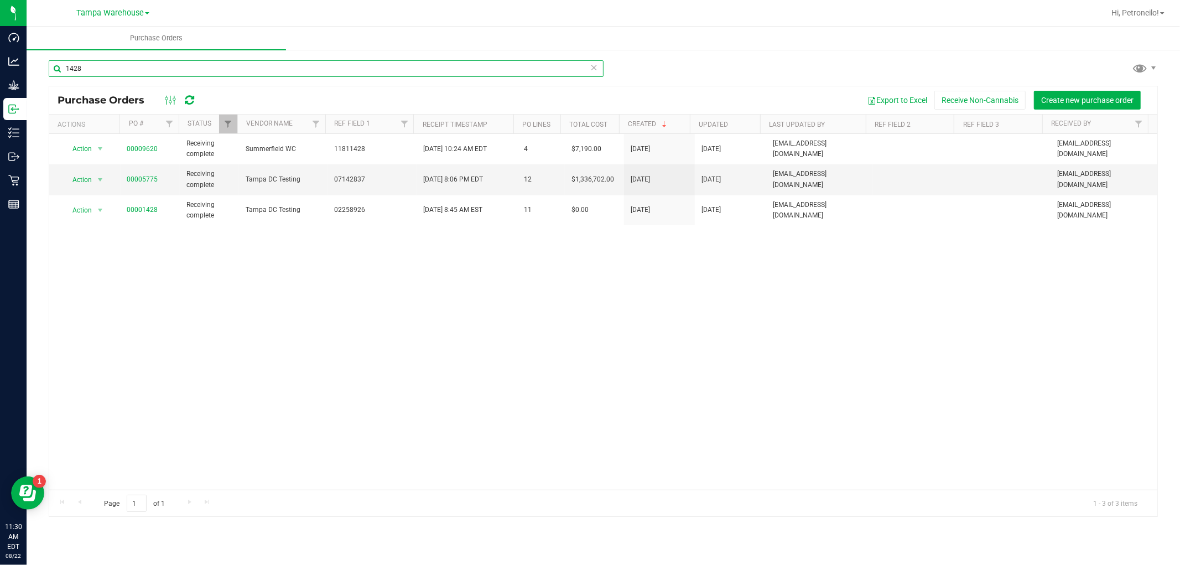
click at [202, 74] on input "1428" at bounding box center [326, 68] width 555 height 17
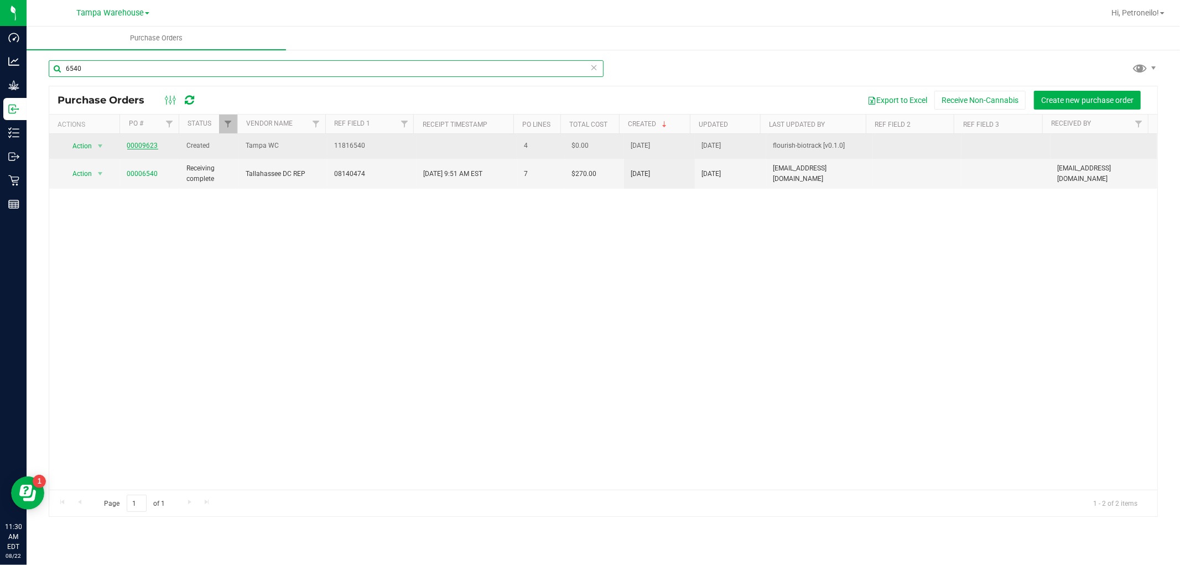
type input "6540"
click at [150, 146] on link "00009623" at bounding box center [142, 146] width 31 height 8
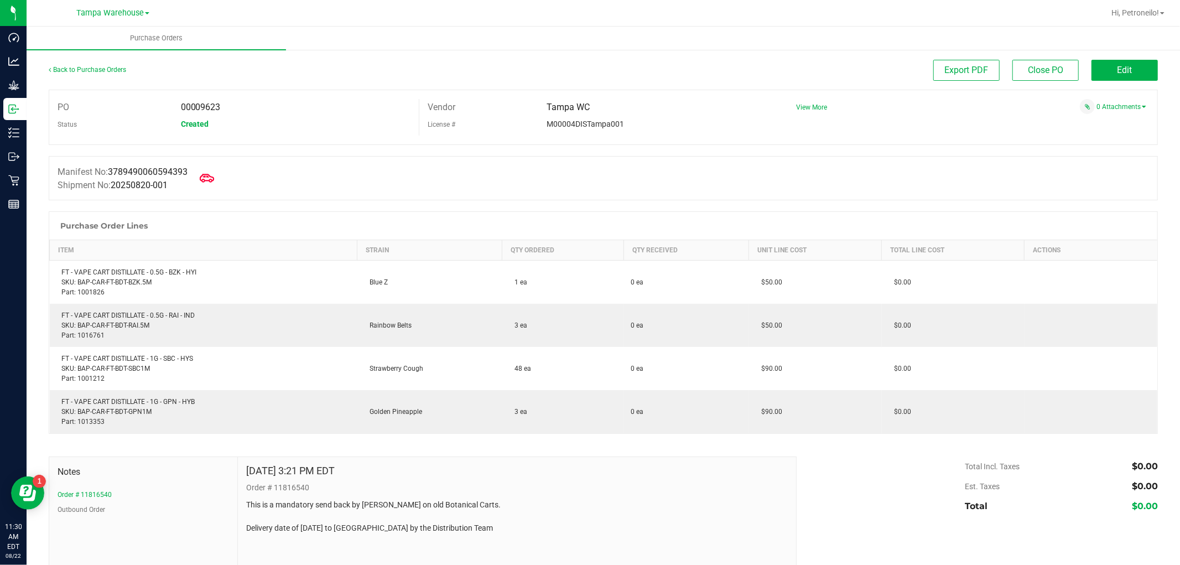
click at [214, 182] on icon at bounding box center [207, 178] width 14 height 14
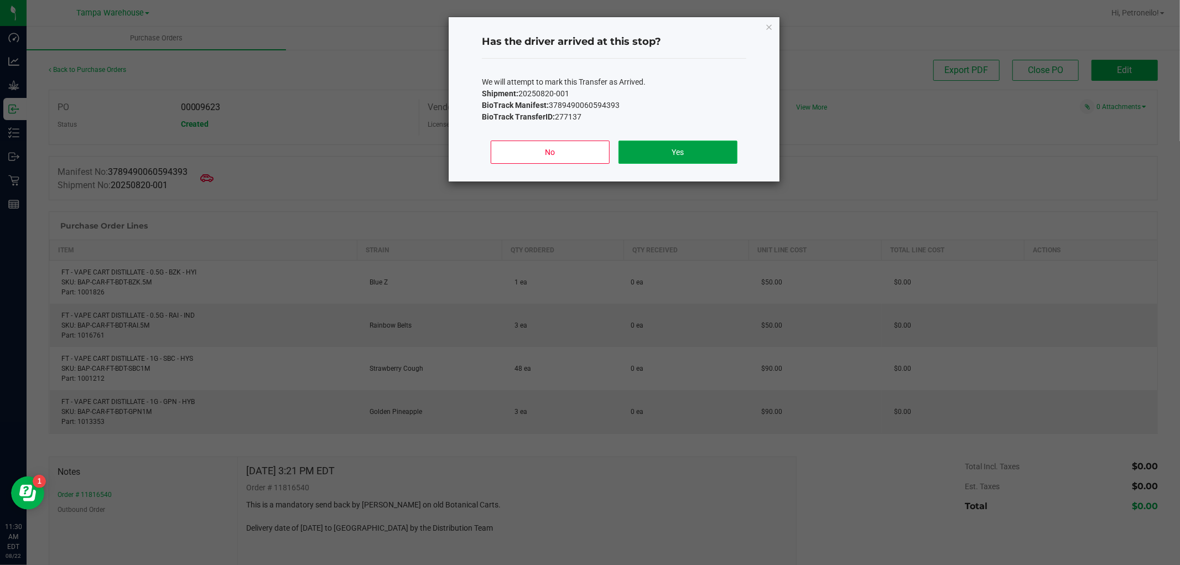
click at [641, 153] on button "Yes" at bounding box center [678, 152] width 119 height 23
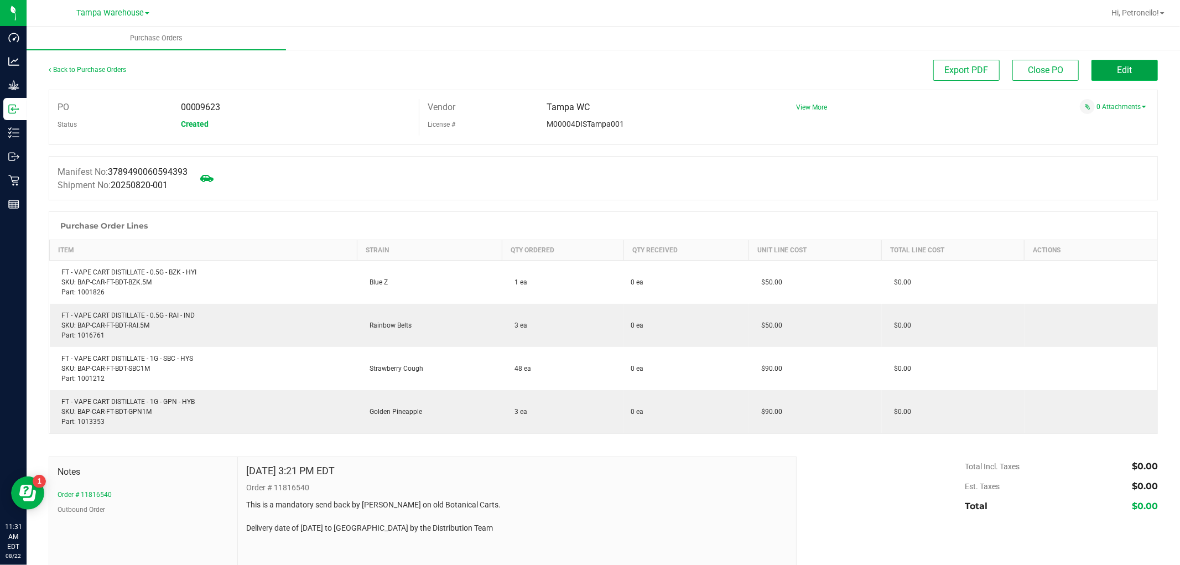
click at [1092, 65] on button "Edit" at bounding box center [1125, 70] width 66 height 21
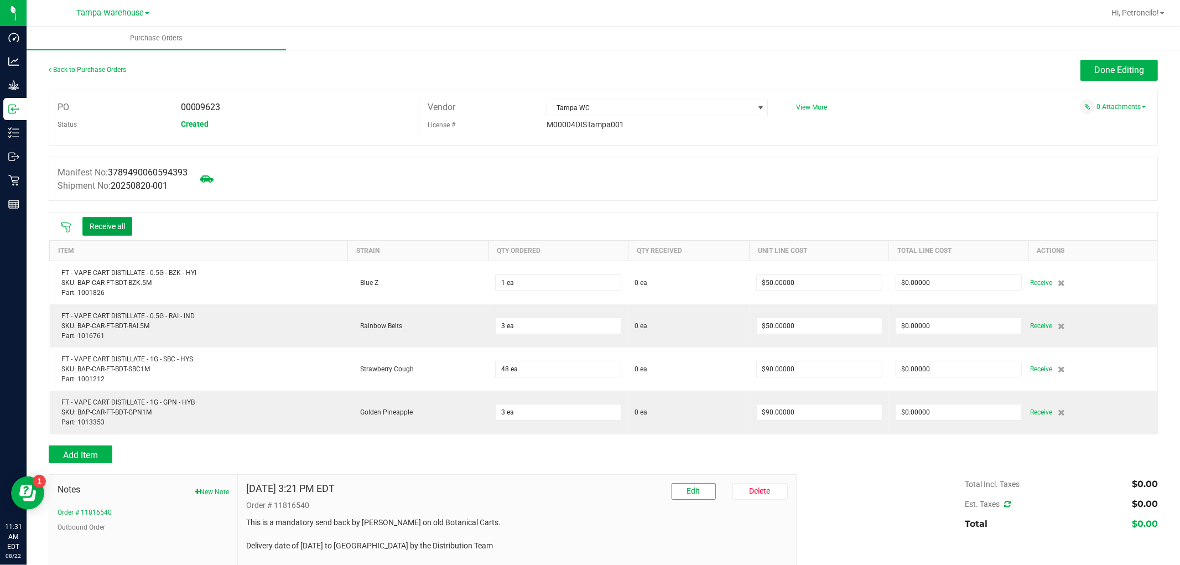
click at [108, 229] on button "Receive all" at bounding box center [107, 226] width 50 height 19
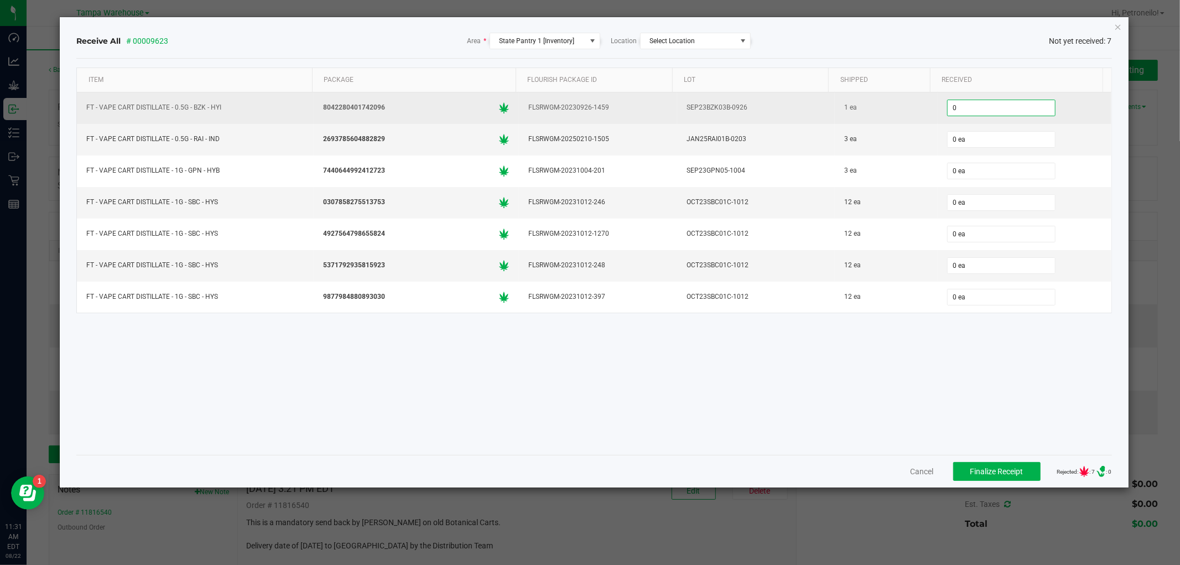
click at [973, 112] on input "0" at bounding box center [1001, 107] width 107 height 15
type input "1 ea"
type input "3 ea"
type input "12 ea"
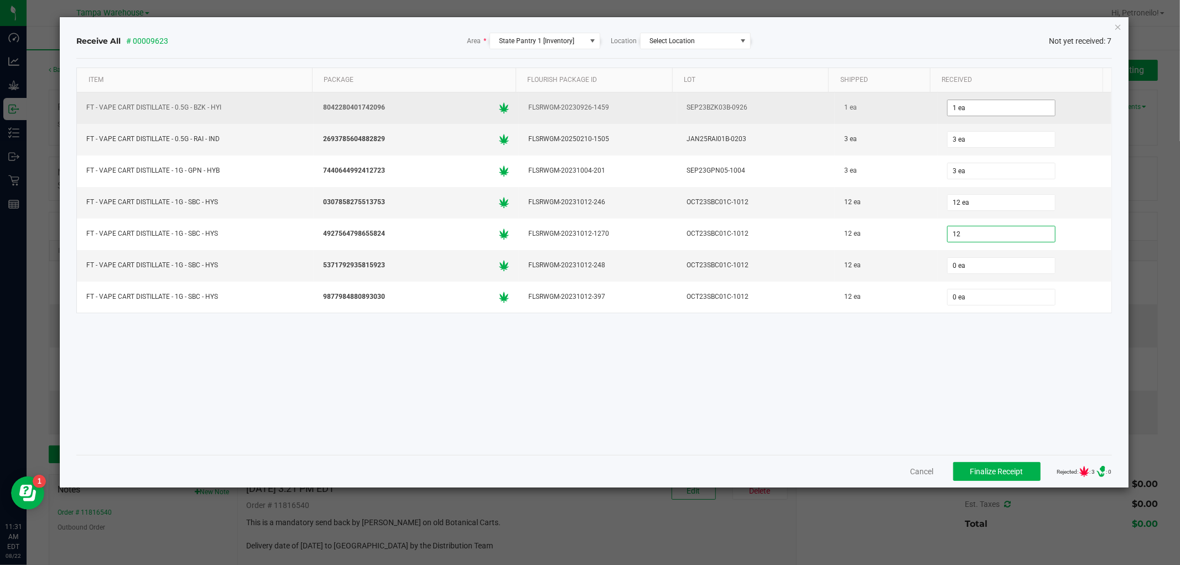
type input "12 ea"
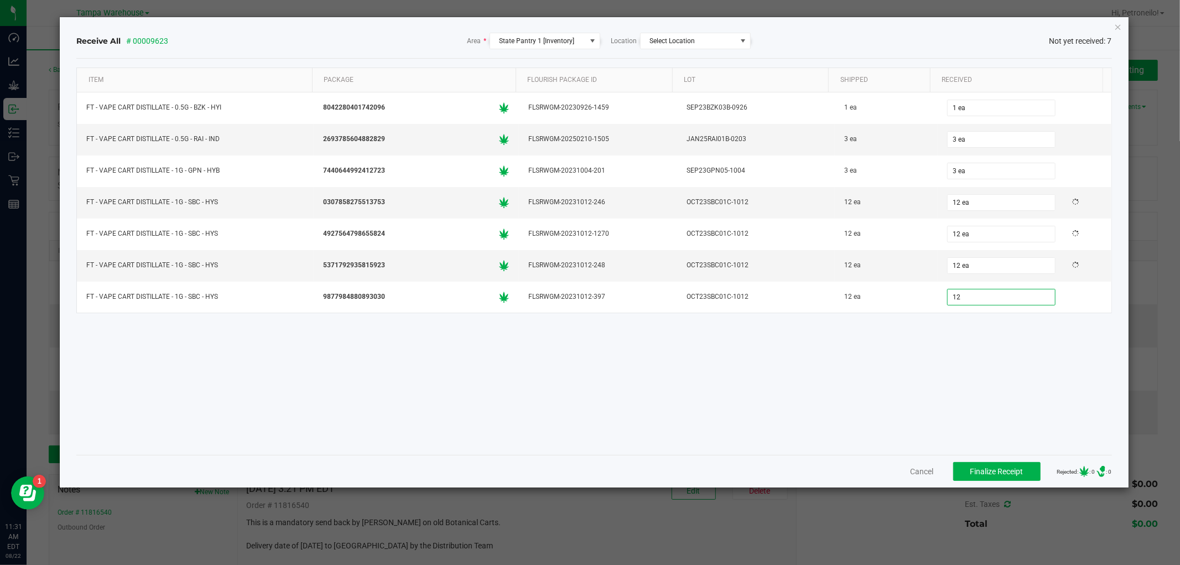
type input "12 ea"
click at [881, 390] on div "Item Package Flourish Package ID Lot Shipped Received FT - VAPE CART DISTILLATE…" at bounding box center [593, 257] width 1035 height 378
click at [982, 467] on span "Finalize Receipt" at bounding box center [997, 471] width 53 height 9
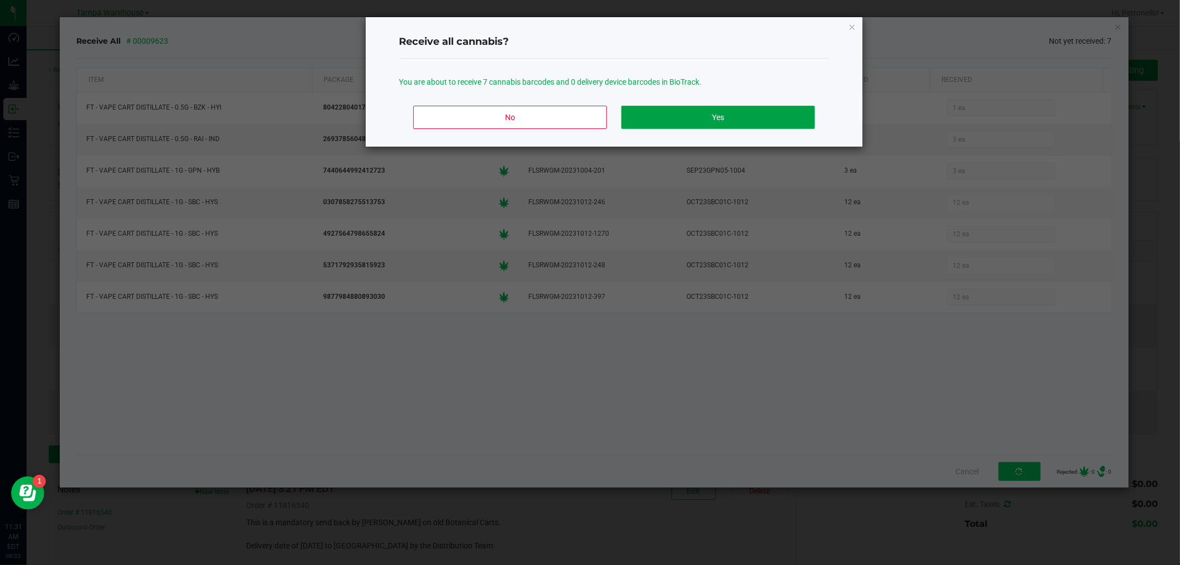
click at [769, 116] on button "Yes" at bounding box center [718, 117] width 194 height 23
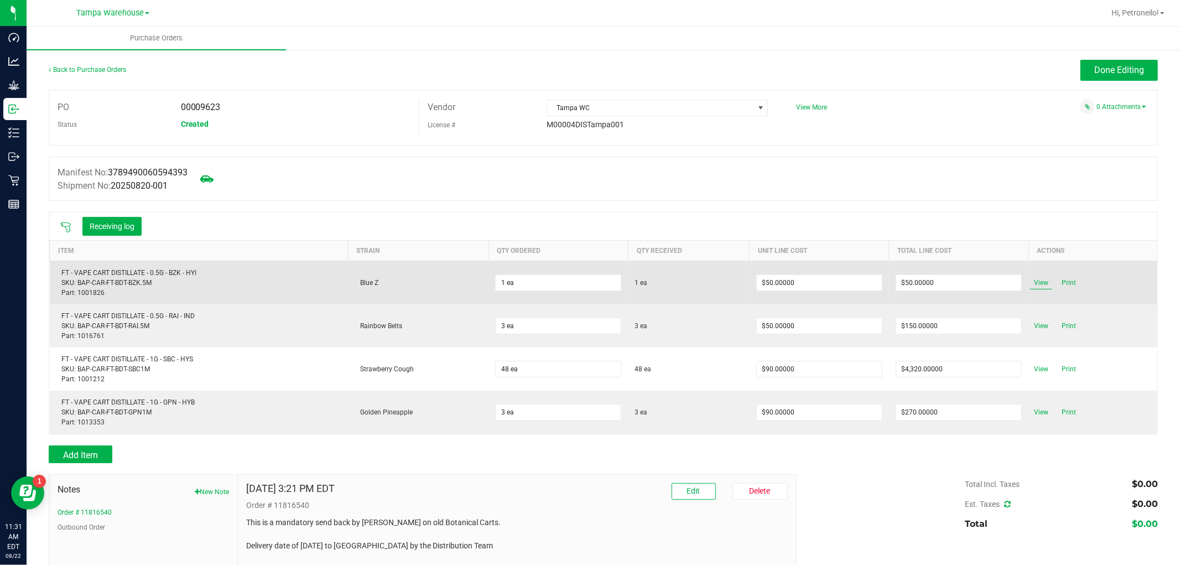
click at [1031, 283] on span "View" at bounding box center [1041, 282] width 22 height 13
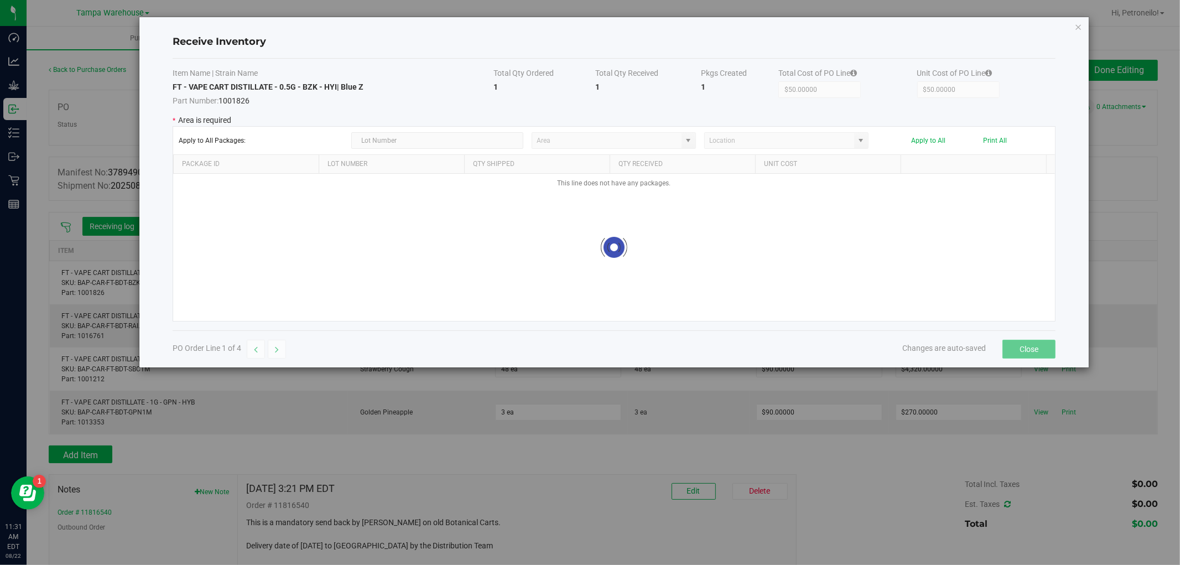
type input "State Pantry 1"
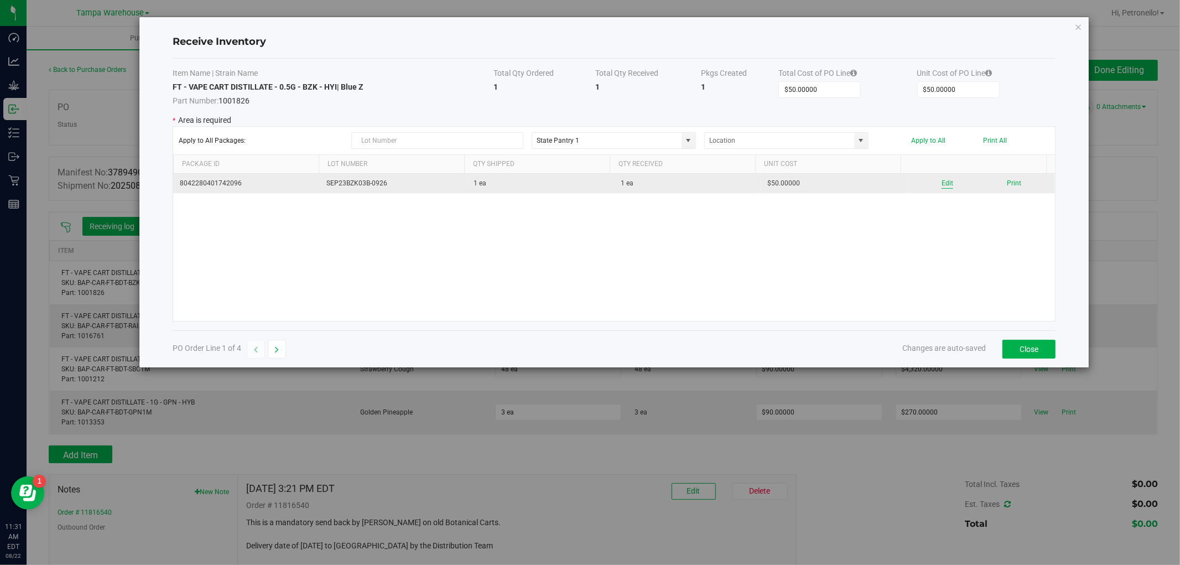
click at [943, 185] on button "Edit" at bounding box center [948, 183] width 12 height 11
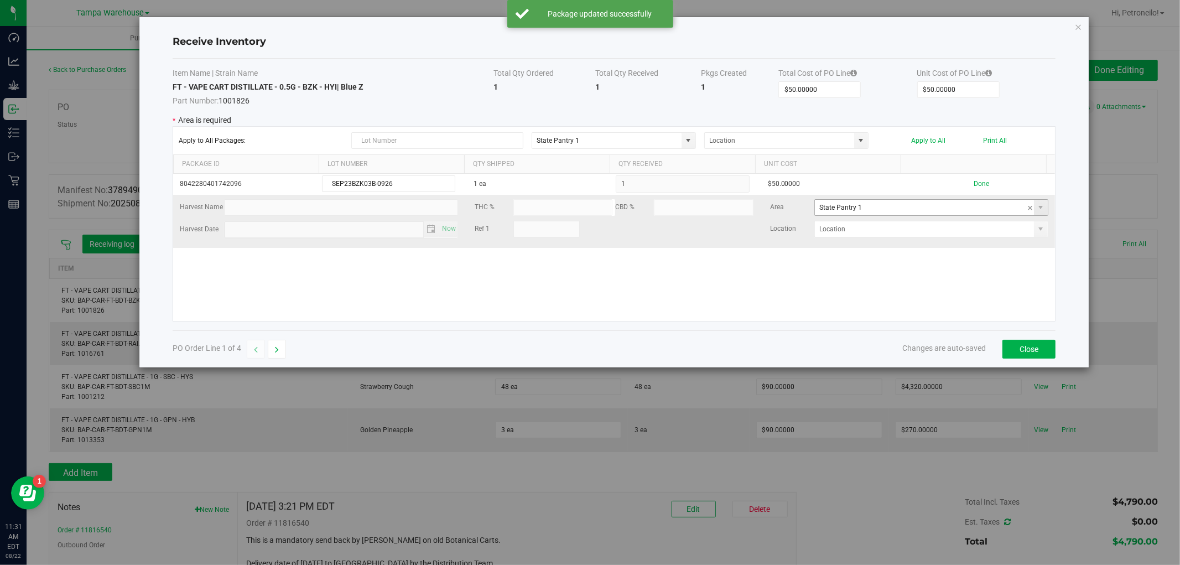
click at [1034, 214] on span at bounding box center [1041, 207] width 14 height 15
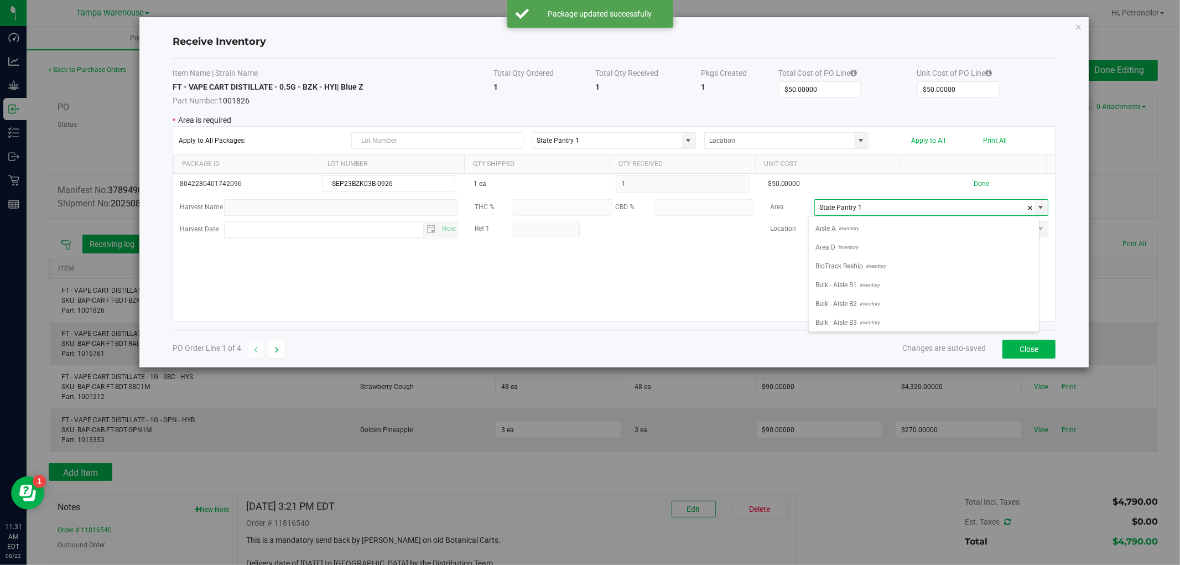
scroll to position [17, 231]
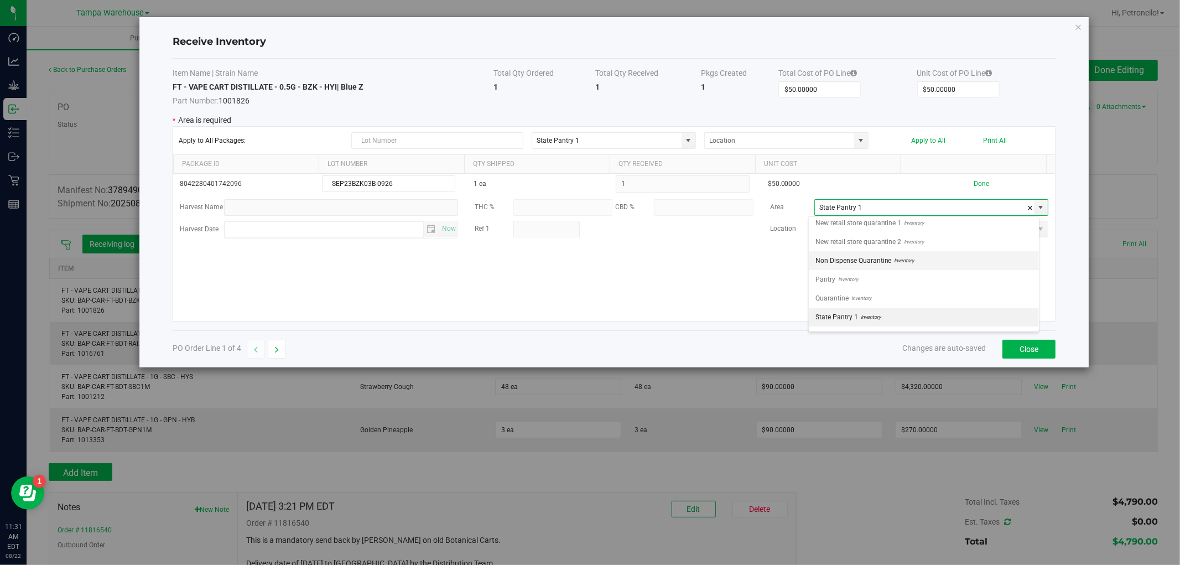
click at [948, 270] on li "Non Dispense Quarantine Inventory" at bounding box center [924, 260] width 230 height 19
type input "Non Dispense Quarantine"
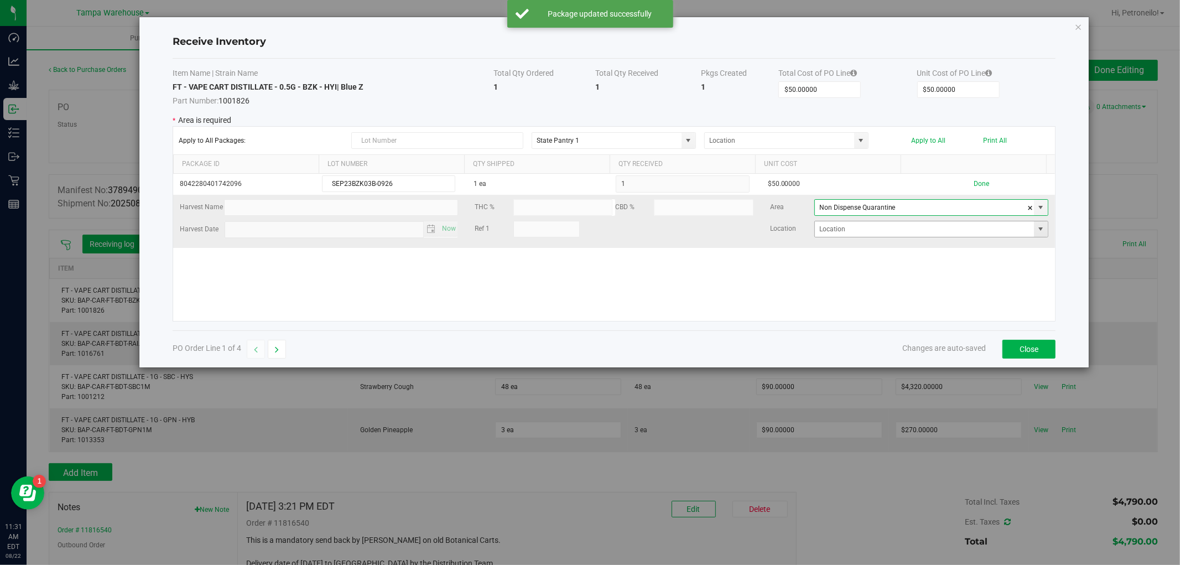
click at [1037, 234] on span at bounding box center [1041, 229] width 9 height 9
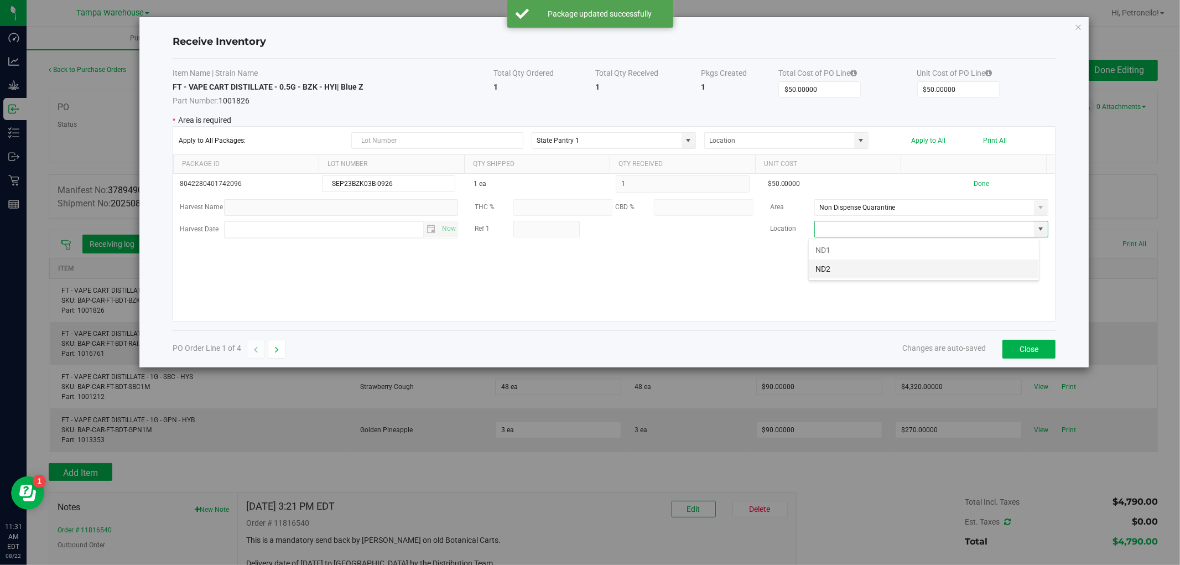
click at [957, 269] on li "ND2" at bounding box center [924, 269] width 230 height 19
type input "ND2"
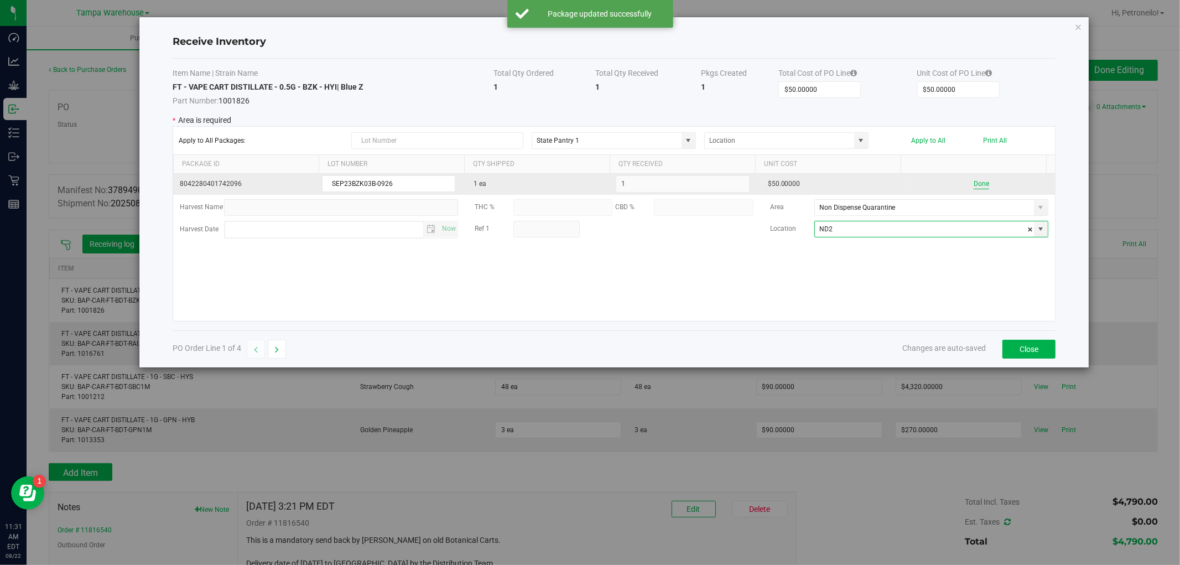
click at [974, 184] on button "Done" at bounding box center [981, 184] width 15 height 11
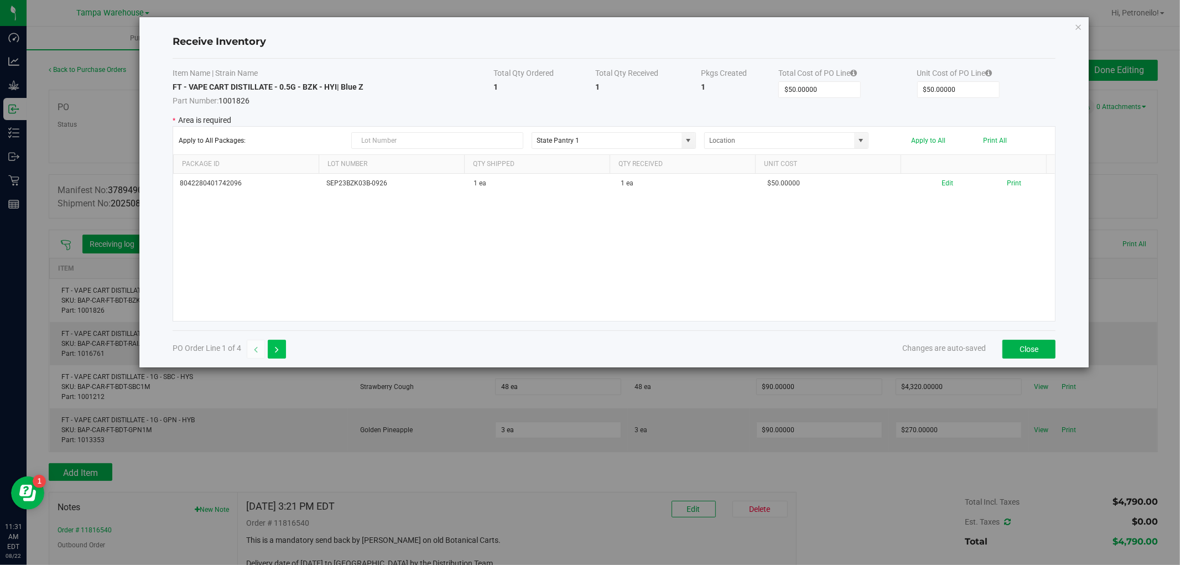
click at [274, 355] on button "button" at bounding box center [277, 349] width 18 height 19
type input "$150.00000"
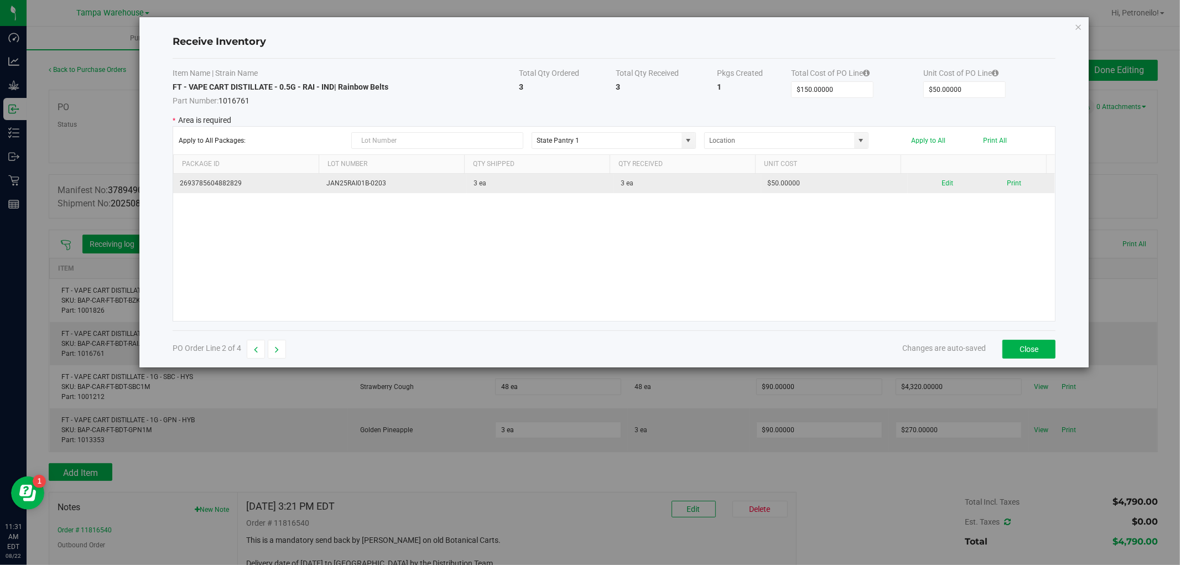
click at [945, 179] on div "Edit Print" at bounding box center [982, 183] width 134 height 11
click at [942, 179] on button "Edit" at bounding box center [948, 183] width 12 height 11
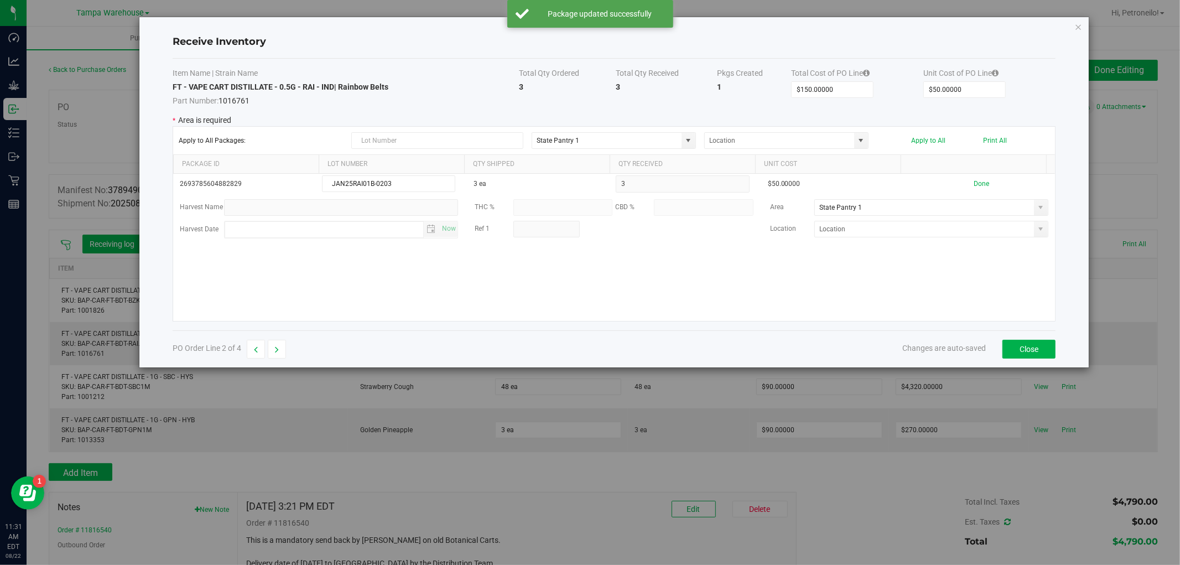
click at [1034, 212] on span at bounding box center [1041, 207] width 14 height 15
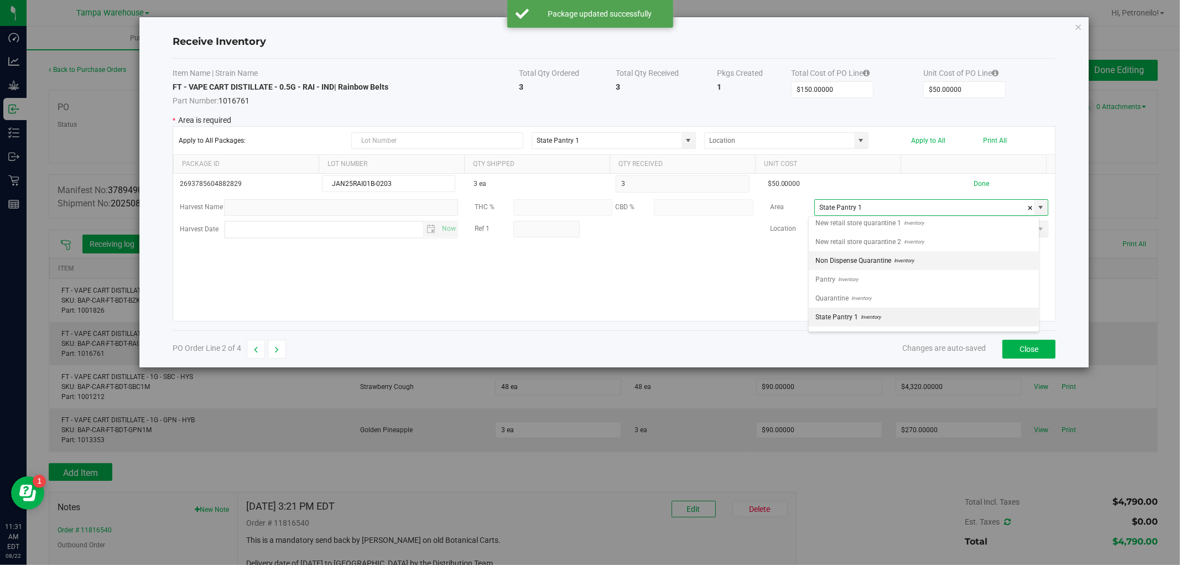
click at [926, 261] on li "Non Dispense Quarantine Inventory" at bounding box center [924, 260] width 230 height 19
type input "Non Dispense Quarantine"
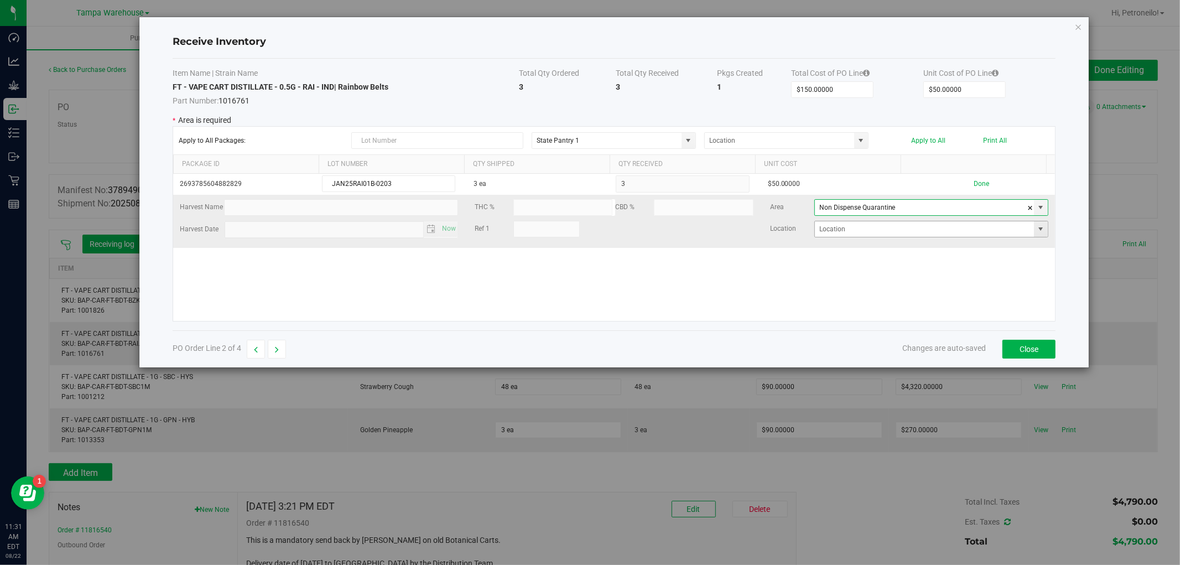
click at [1037, 225] on span at bounding box center [1041, 229] width 9 height 9
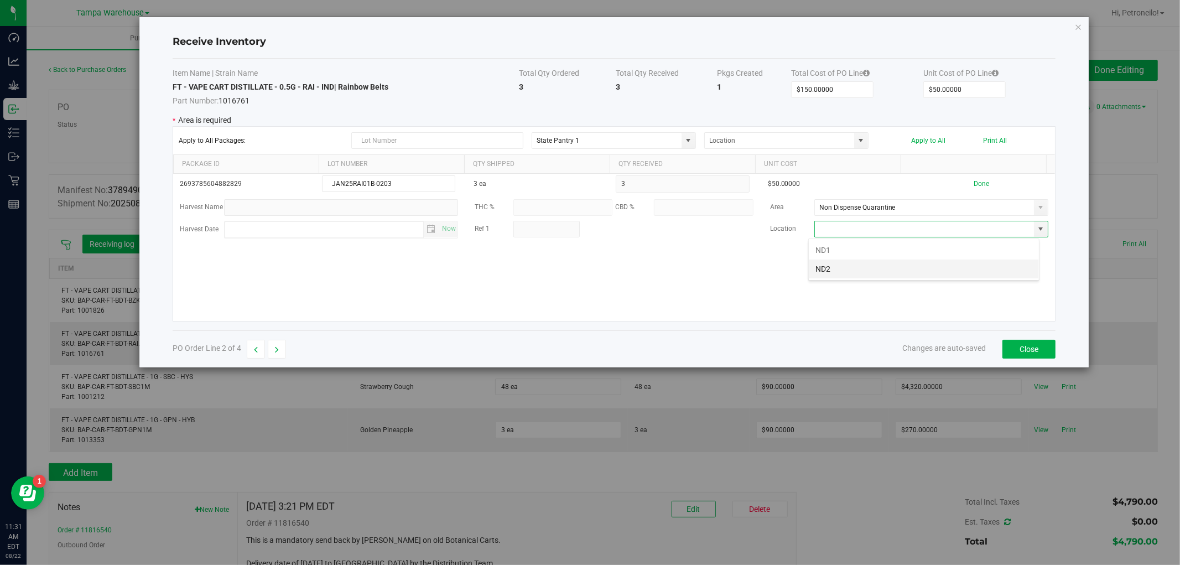
click at [932, 272] on li "ND2" at bounding box center [924, 269] width 230 height 19
type input "ND2"
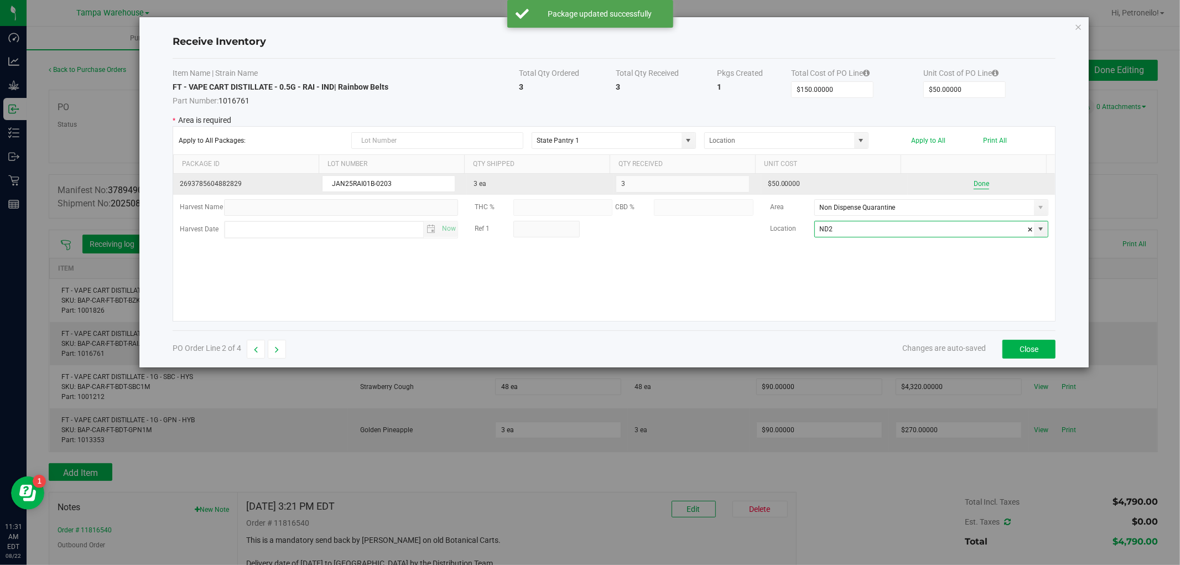
click at [974, 184] on button "Done" at bounding box center [981, 184] width 15 height 11
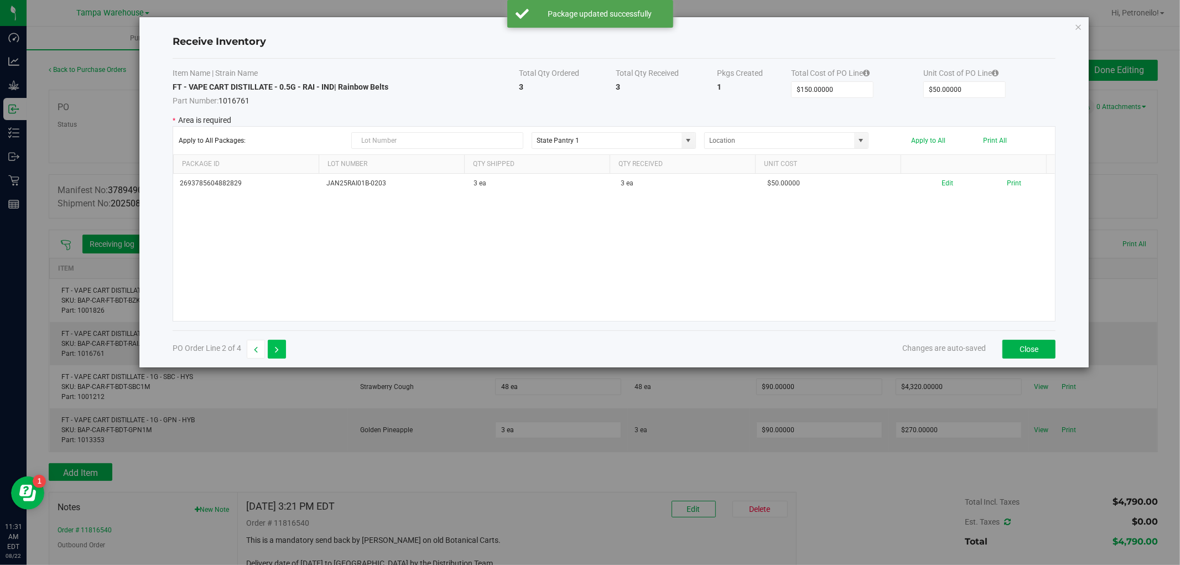
click at [279, 350] on button "button" at bounding box center [277, 349] width 18 height 19
type input "$4,320.00000"
type input "$90.00000"
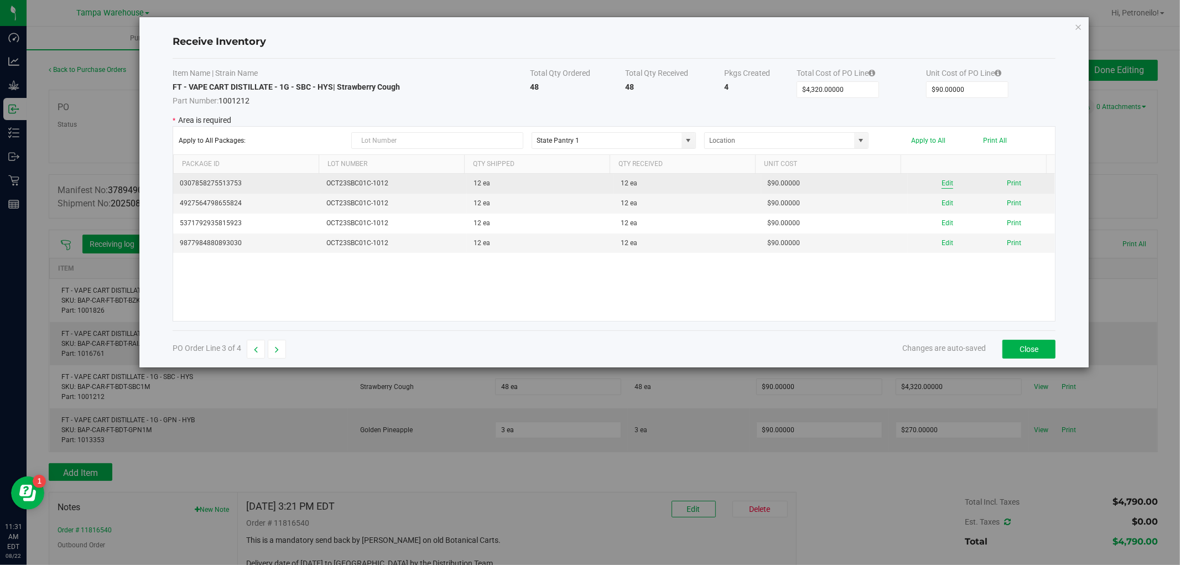
click at [942, 184] on button "Edit" at bounding box center [948, 183] width 12 height 11
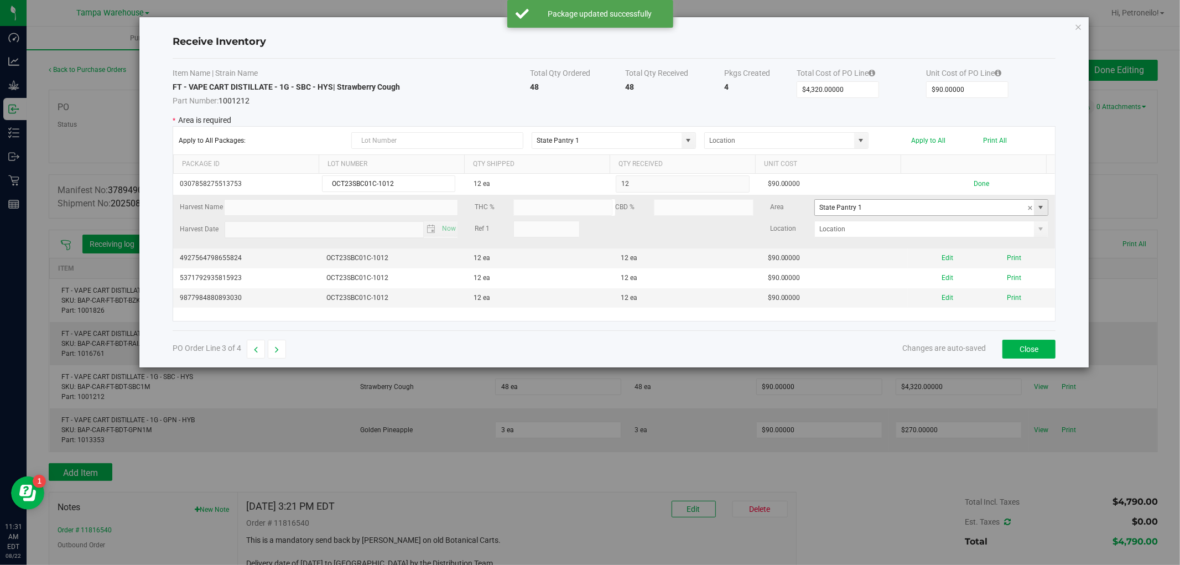
click at [1037, 210] on span at bounding box center [1041, 207] width 9 height 9
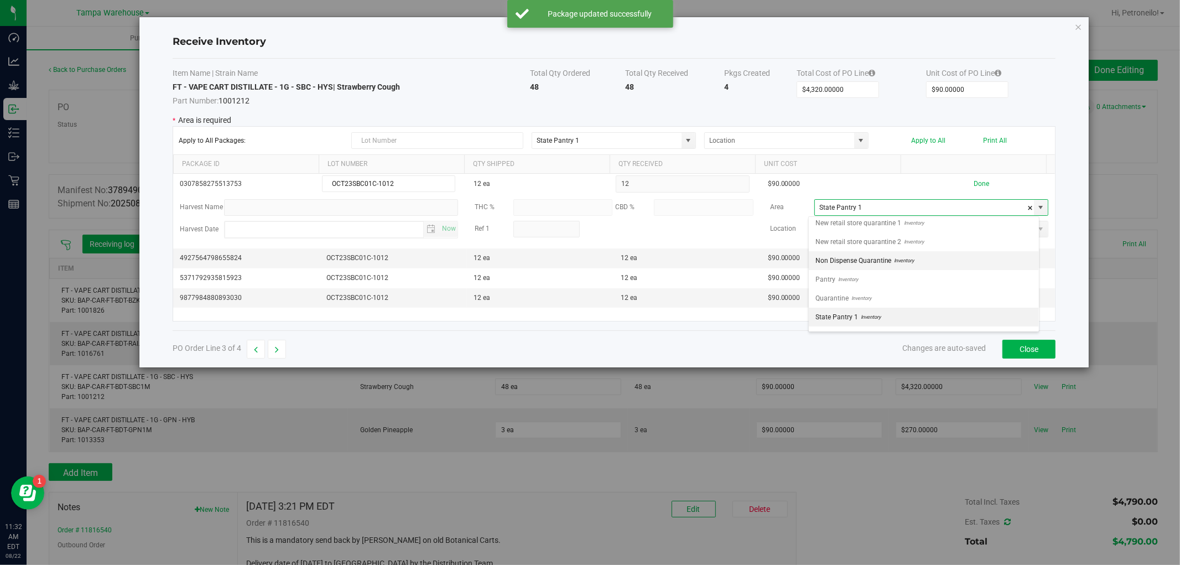
click at [924, 263] on li "Non Dispense Quarantine Inventory" at bounding box center [924, 260] width 230 height 19
type input "Non Dispense Quarantine"
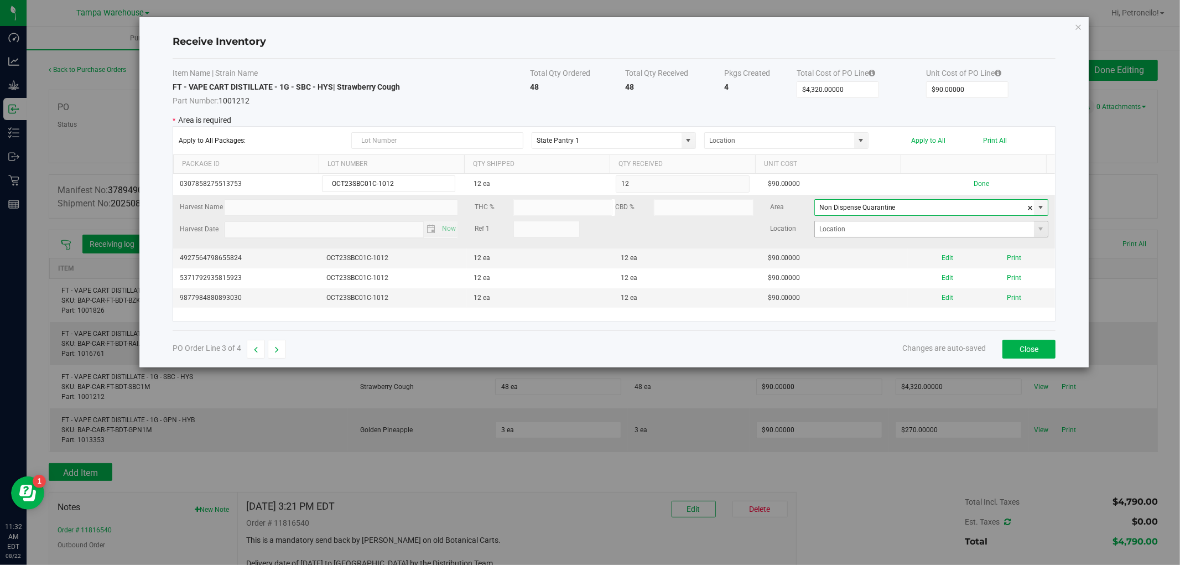
click at [1034, 227] on span at bounding box center [1041, 228] width 14 height 15
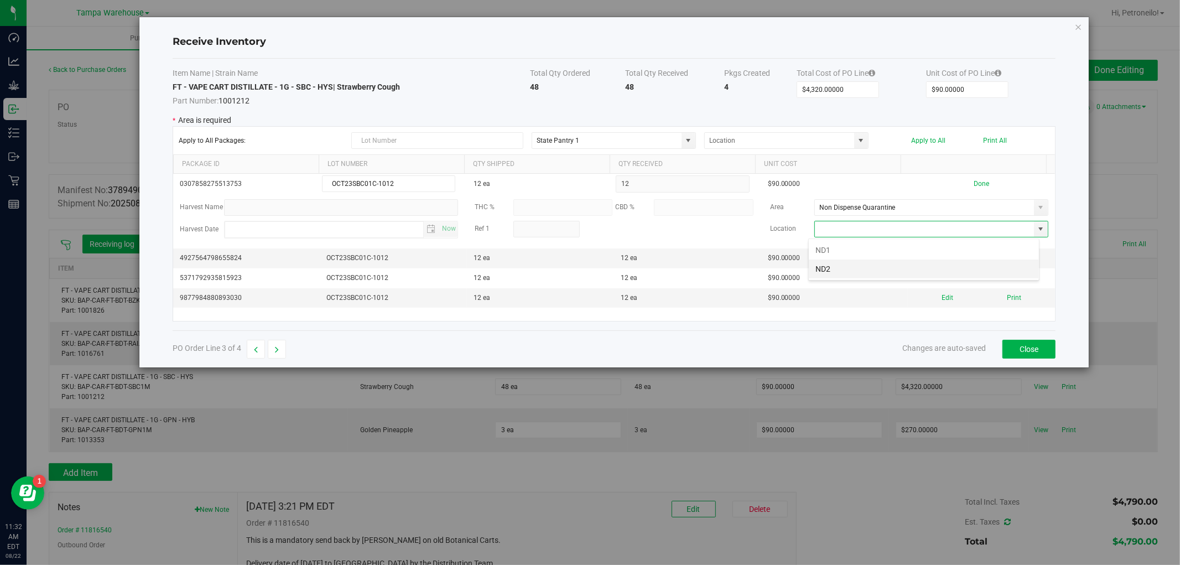
click at [966, 268] on li "ND2" at bounding box center [924, 269] width 230 height 19
type input "ND2"
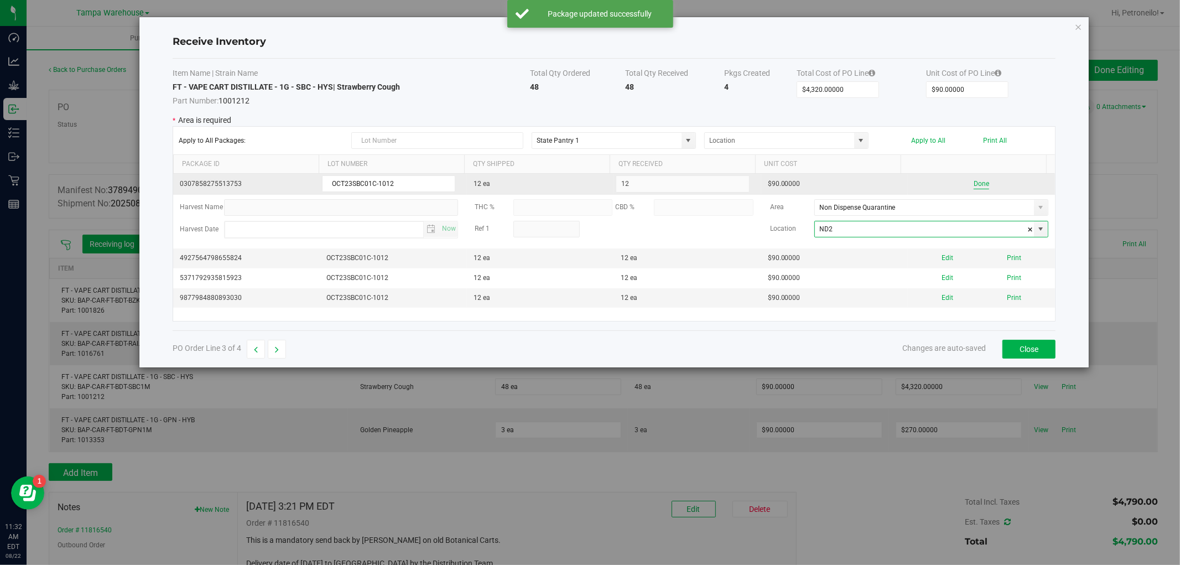
click at [975, 185] on button "Done" at bounding box center [981, 184] width 15 height 11
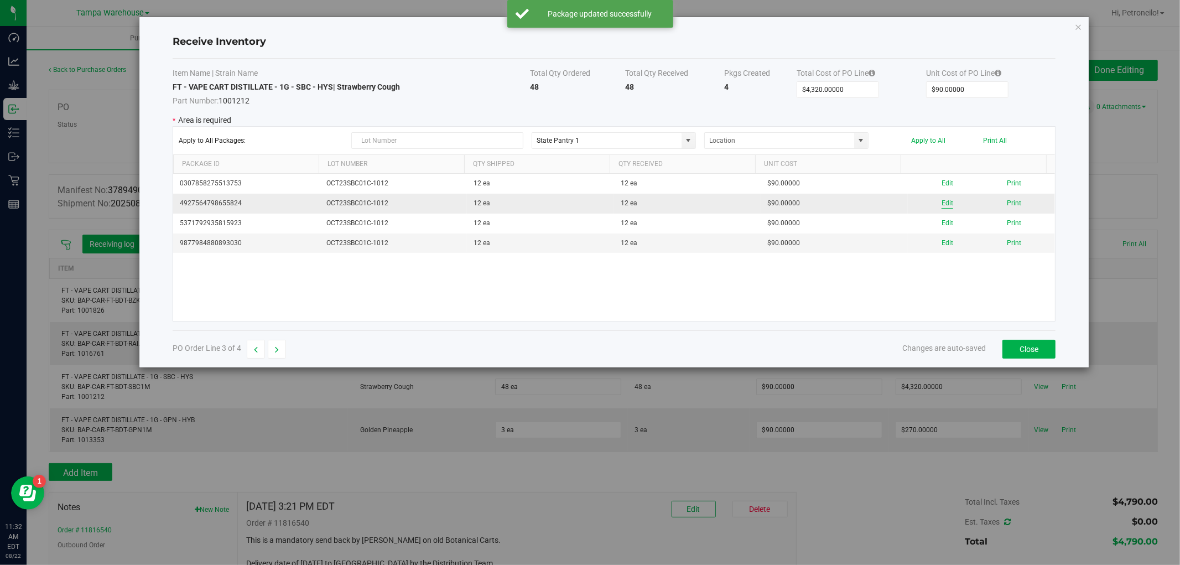
click at [942, 206] on button "Edit" at bounding box center [948, 203] width 12 height 11
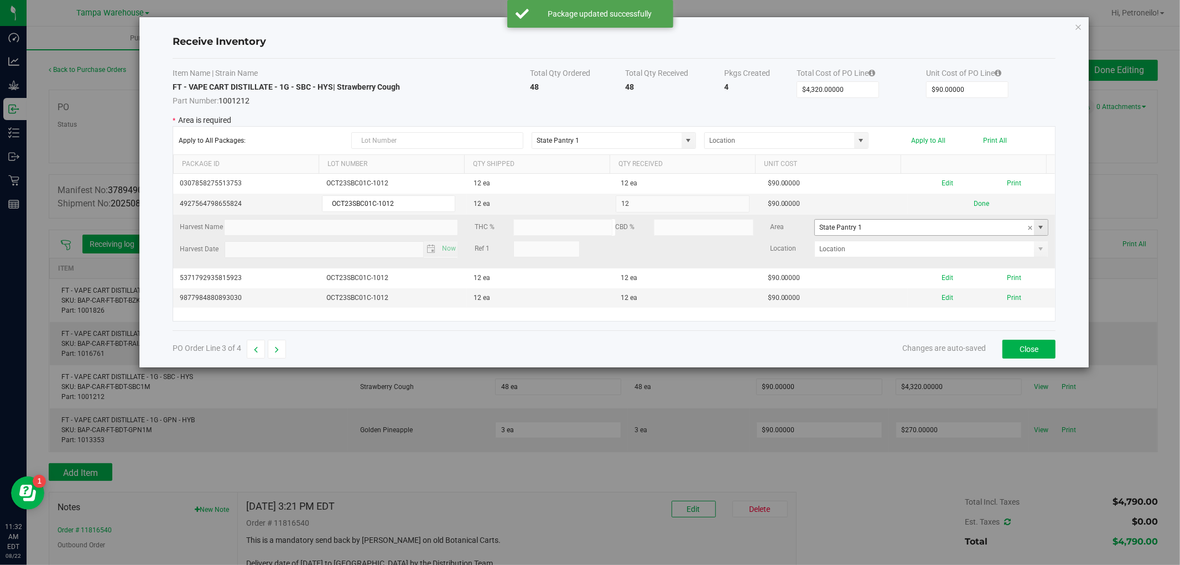
click at [1037, 230] on span at bounding box center [1041, 227] width 9 height 9
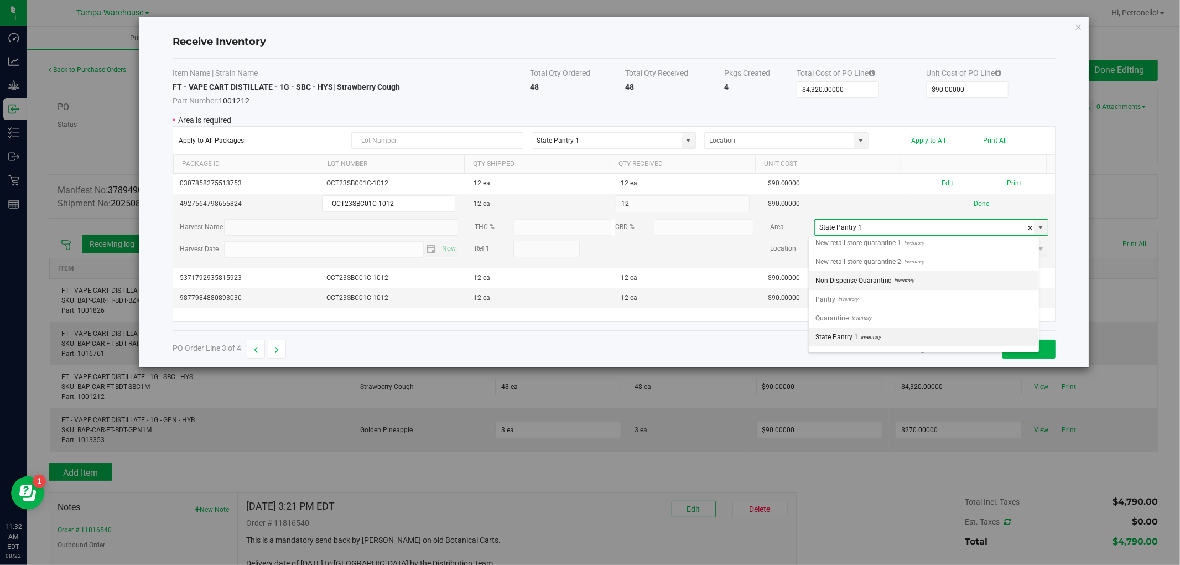
click at [940, 276] on li "Non Dispense Quarantine Inventory" at bounding box center [924, 280] width 230 height 19
type input "Non Dispense Quarantine"
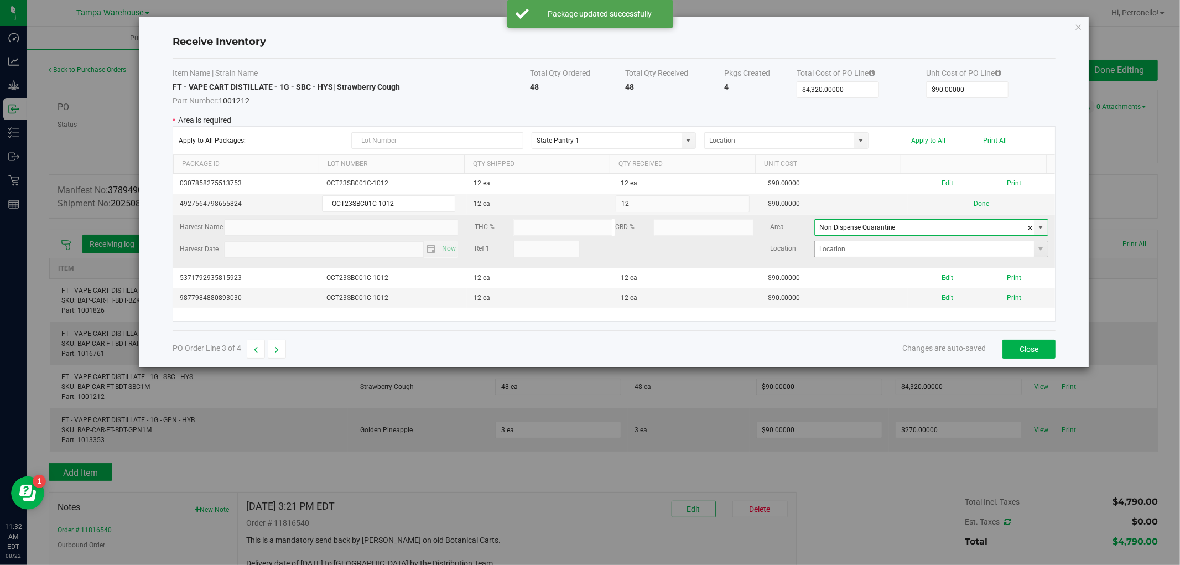
click at [1034, 245] on span at bounding box center [1041, 248] width 14 height 15
click at [935, 288] on li "ND2" at bounding box center [924, 288] width 230 height 19
type input "ND2"
click at [974, 206] on button "Done" at bounding box center [981, 204] width 15 height 11
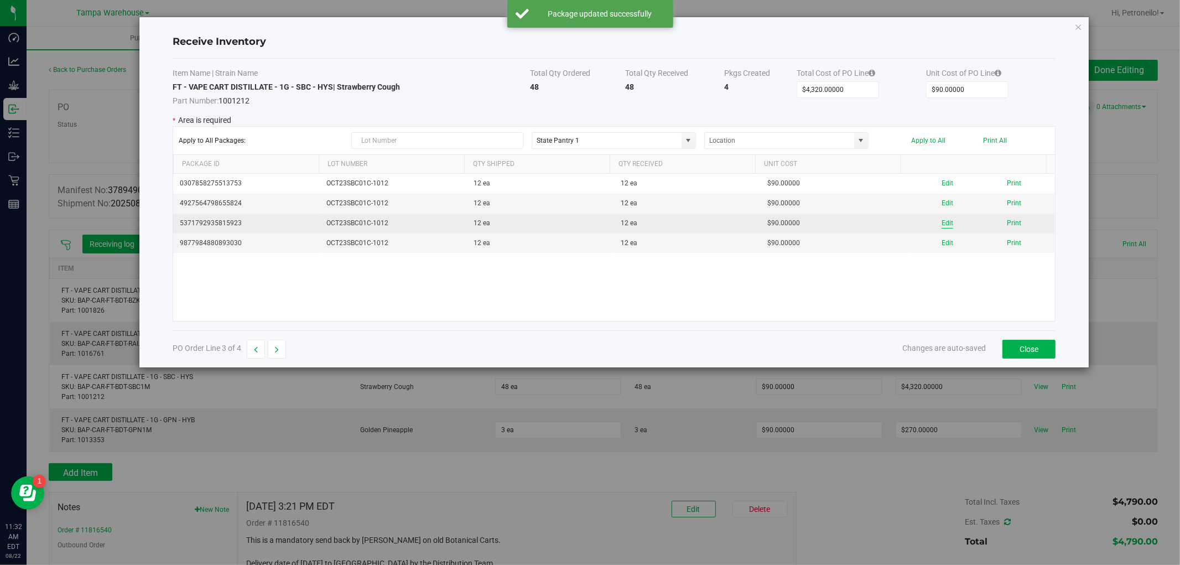
click at [942, 224] on button "Edit" at bounding box center [948, 223] width 12 height 11
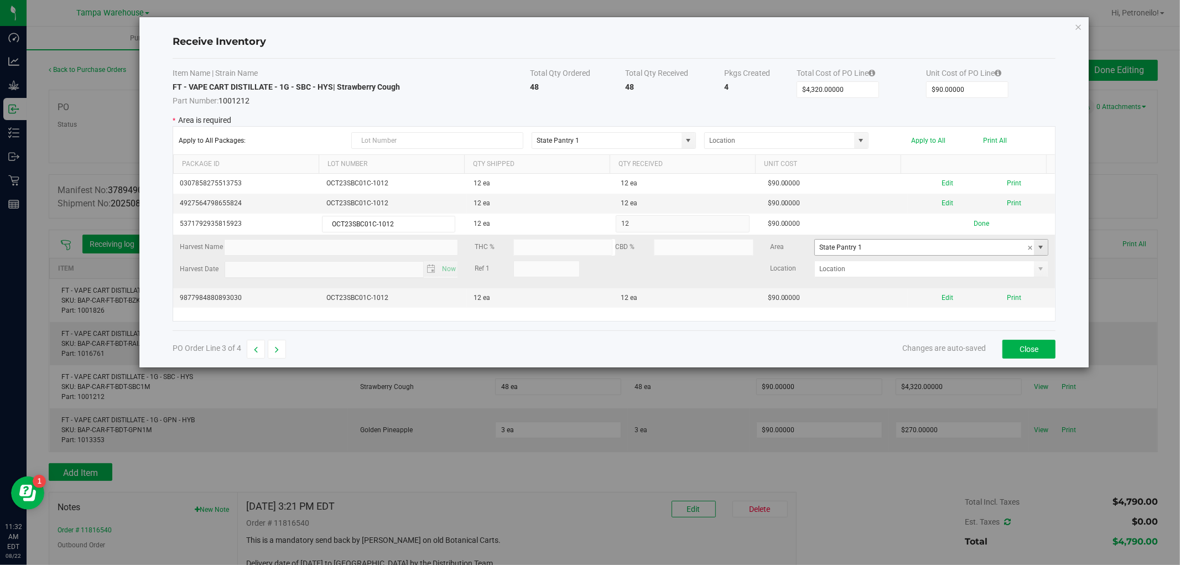
click at [1037, 247] on span at bounding box center [1041, 247] width 9 height 9
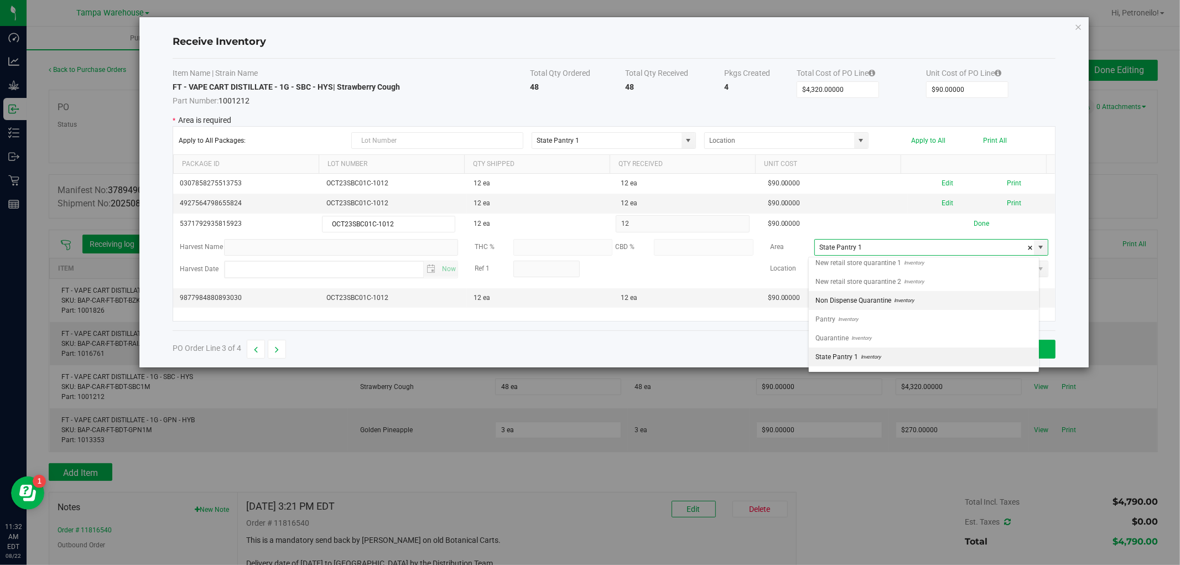
click at [952, 298] on li "Non Dispense Quarantine Inventory" at bounding box center [924, 300] width 230 height 19
type input "Non Dispense Quarantine"
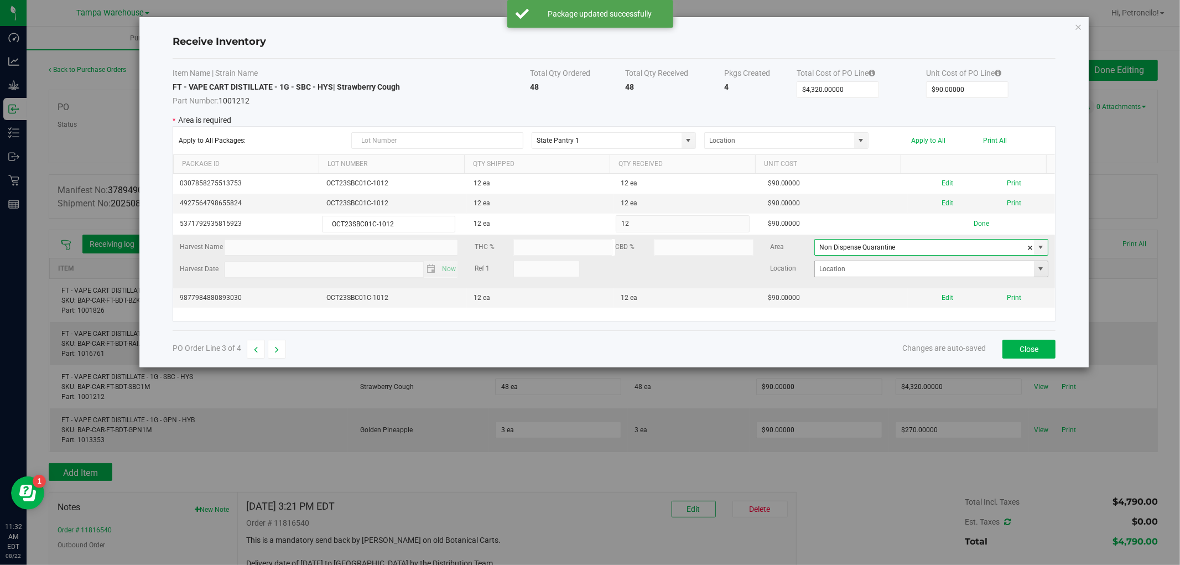
click at [1037, 269] on span at bounding box center [1041, 269] width 9 height 9
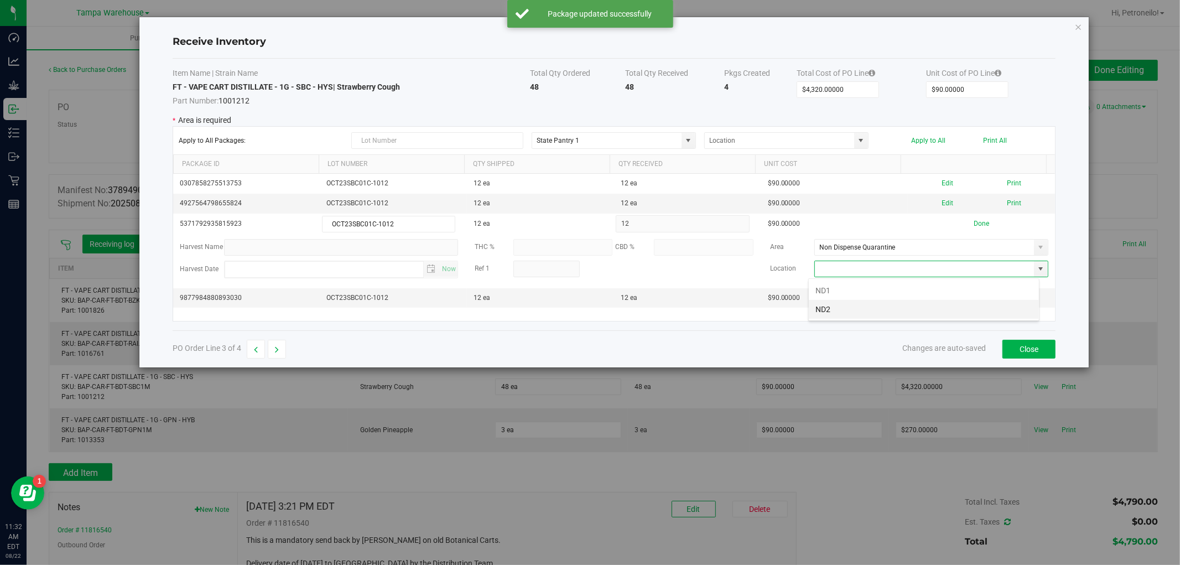
click at [965, 305] on li "ND2" at bounding box center [924, 309] width 230 height 19
type input "ND2"
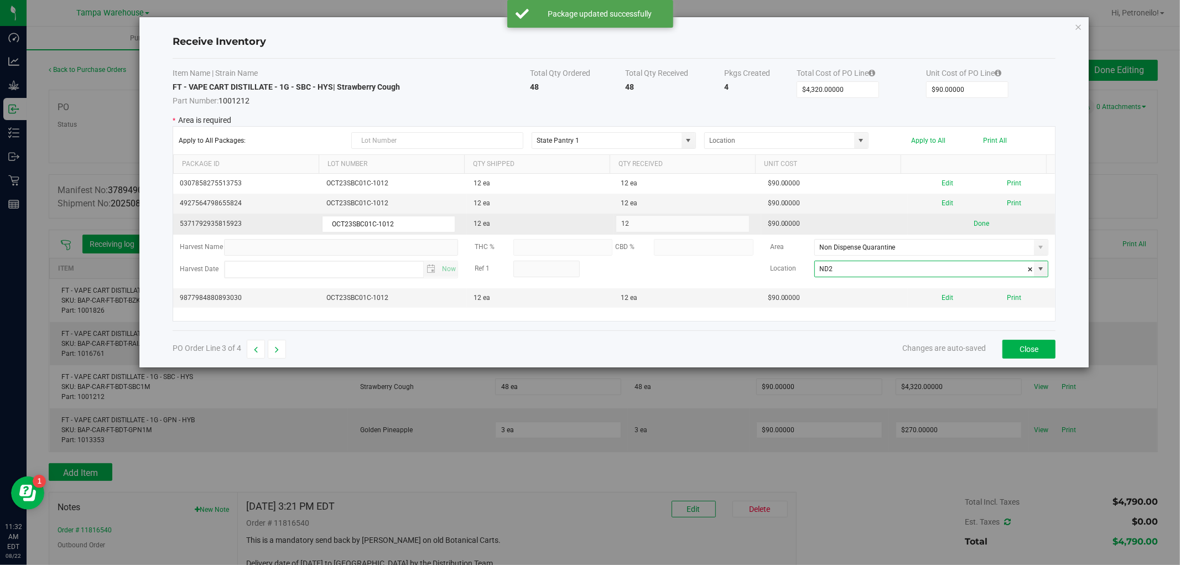
click at [981, 226] on div "Done" at bounding box center [982, 224] width 134 height 11
click at [974, 226] on button "Done" at bounding box center [981, 224] width 15 height 11
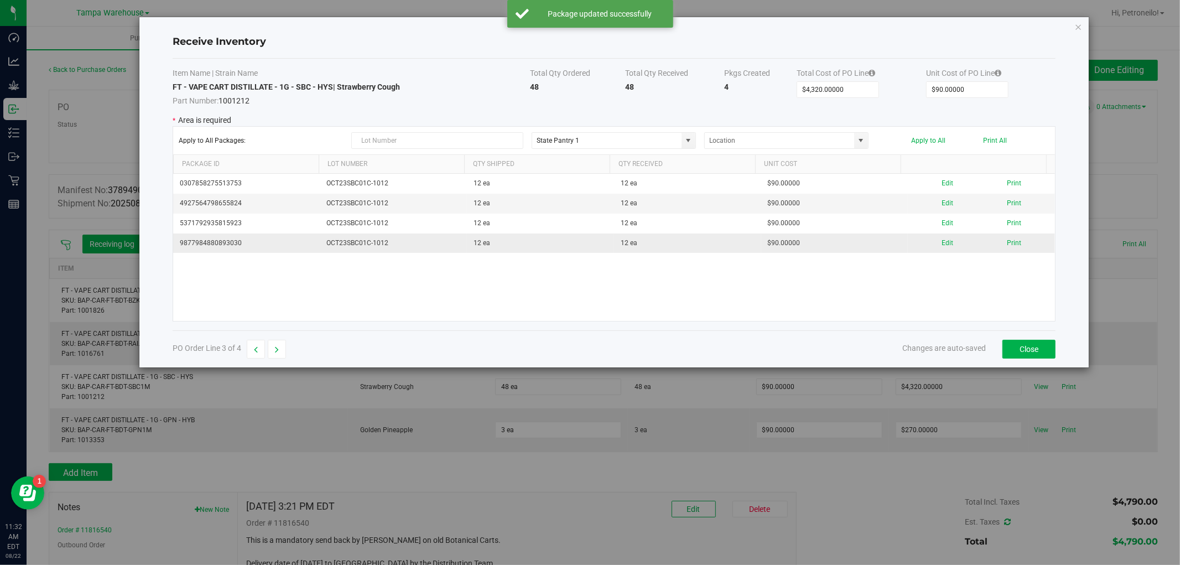
click at [932, 244] on div "Edit Print" at bounding box center [982, 243] width 134 height 11
click at [942, 242] on button "Edit" at bounding box center [948, 243] width 12 height 11
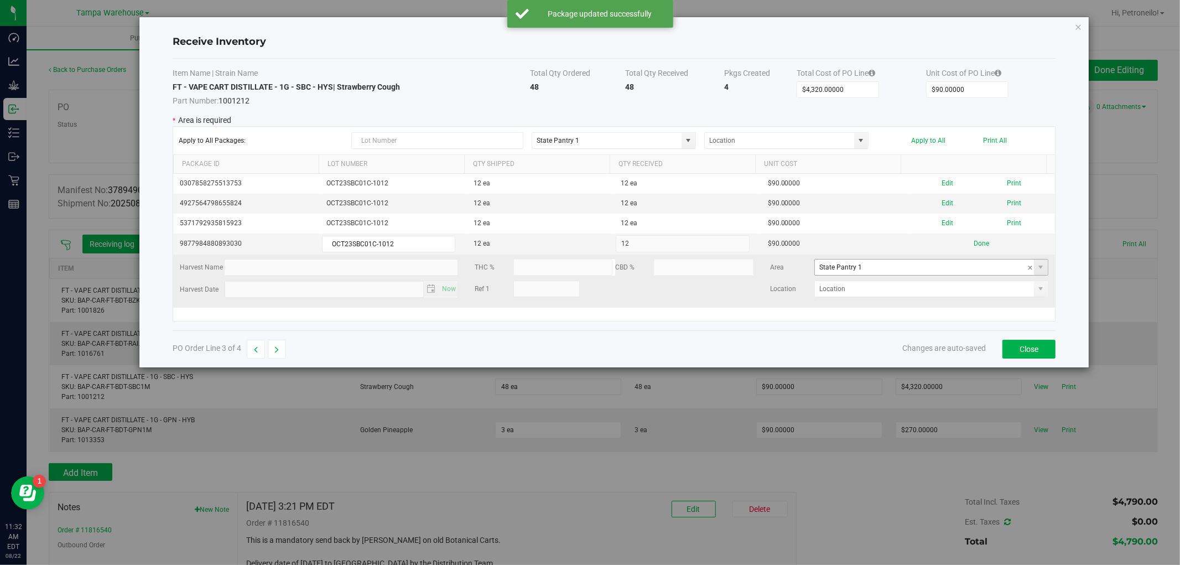
click at [1034, 273] on span at bounding box center [1041, 267] width 14 height 15
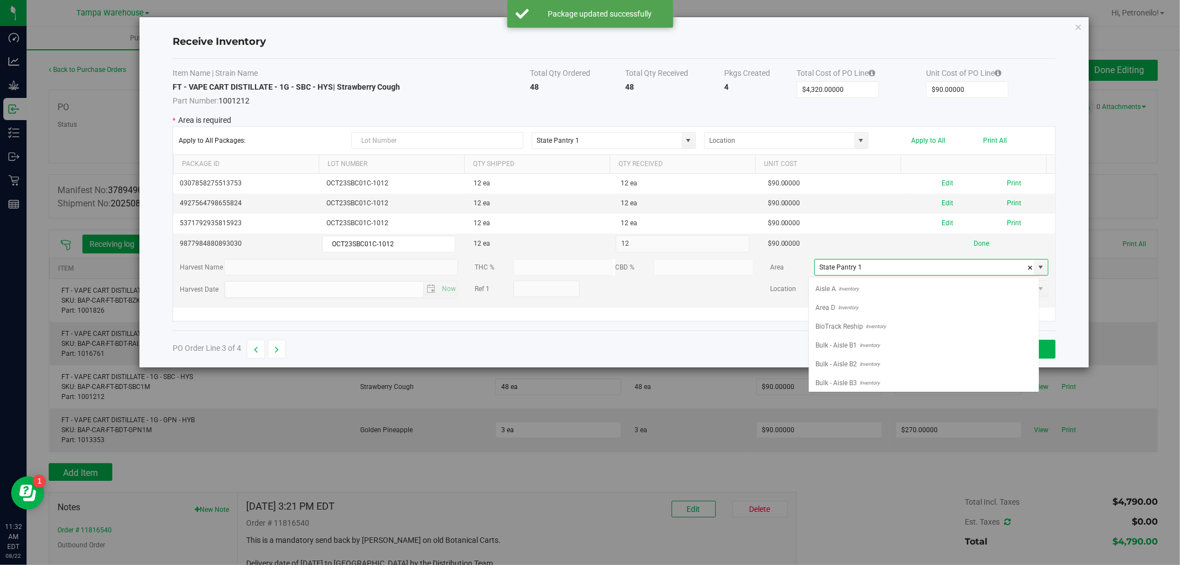
scroll to position [438, 0]
click at [925, 318] on li "Non Dispense Quarantine Inventory" at bounding box center [924, 321] width 230 height 19
type input "Non Dispense Quarantine"
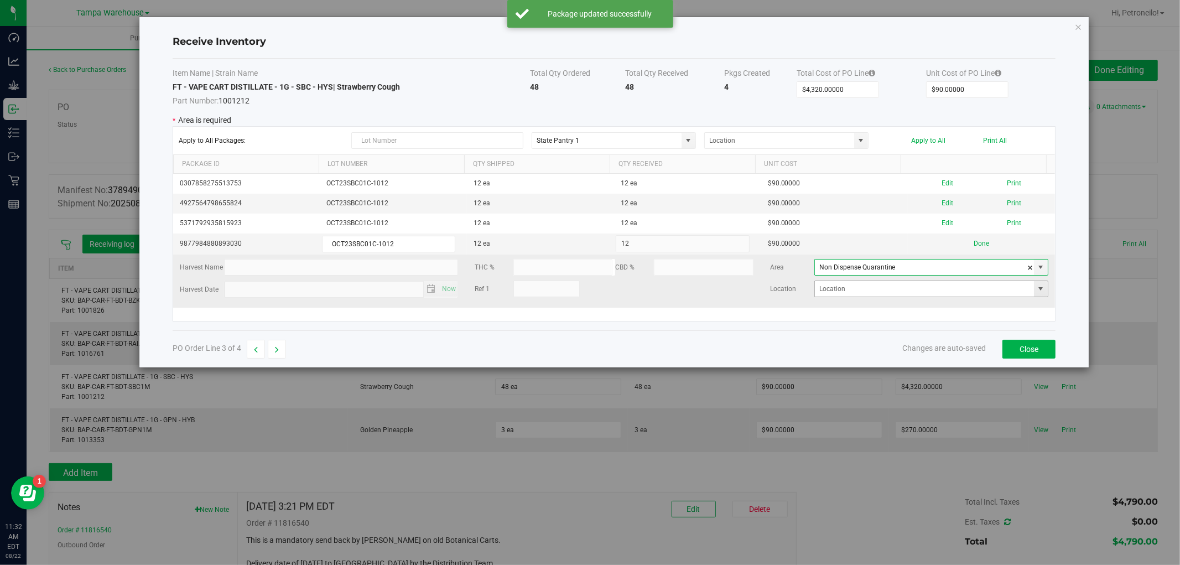
click at [1037, 288] on span at bounding box center [1041, 288] width 9 height 9
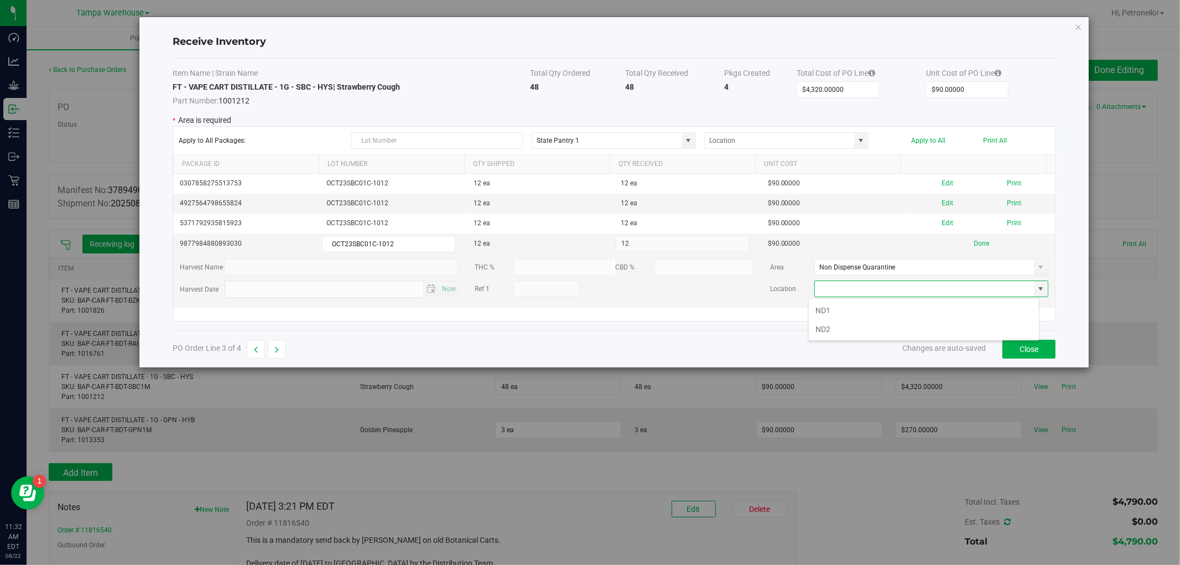
click at [958, 326] on li "ND2" at bounding box center [924, 329] width 230 height 19
type input "ND2"
click at [978, 245] on button "Done" at bounding box center [981, 243] width 15 height 11
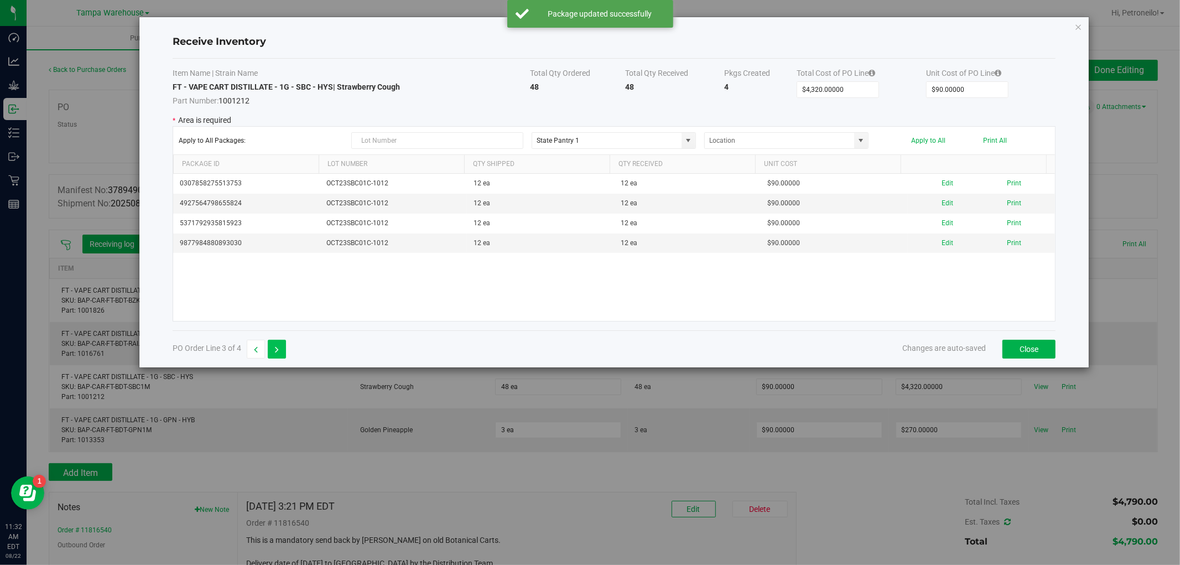
click at [285, 352] on button "button" at bounding box center [277, 349] width 18 height 19
type input "$270.00000"
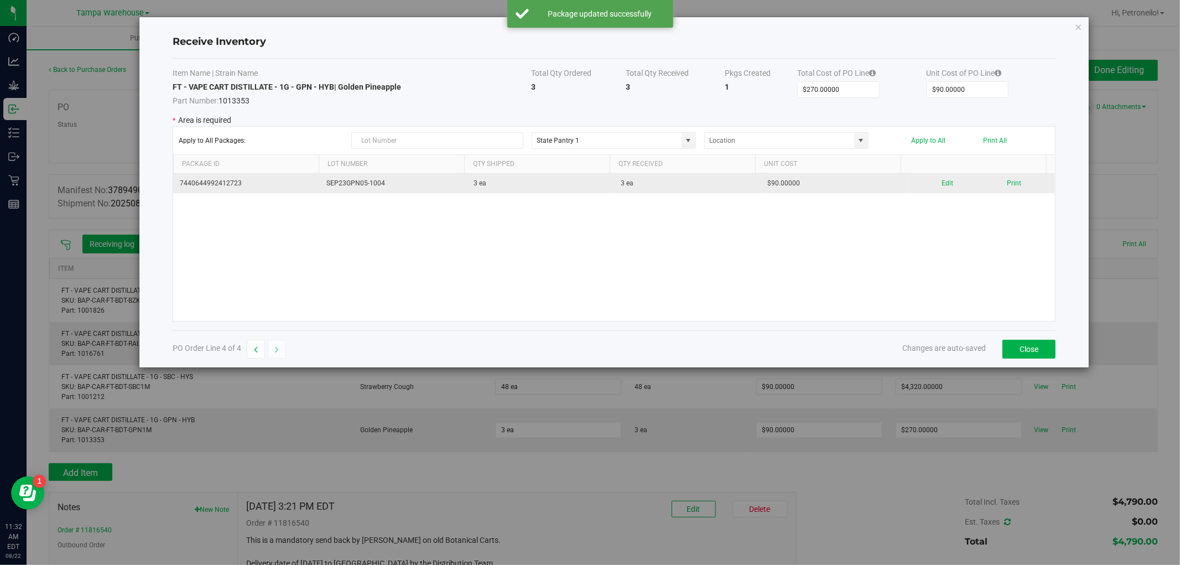
click at [932, 183] on div "Edit Print" at bounding box center [982, 183] width 134 height 11
click at [942, 184] on button "Edit" at bounding box center [948, 183] width 12 height 11
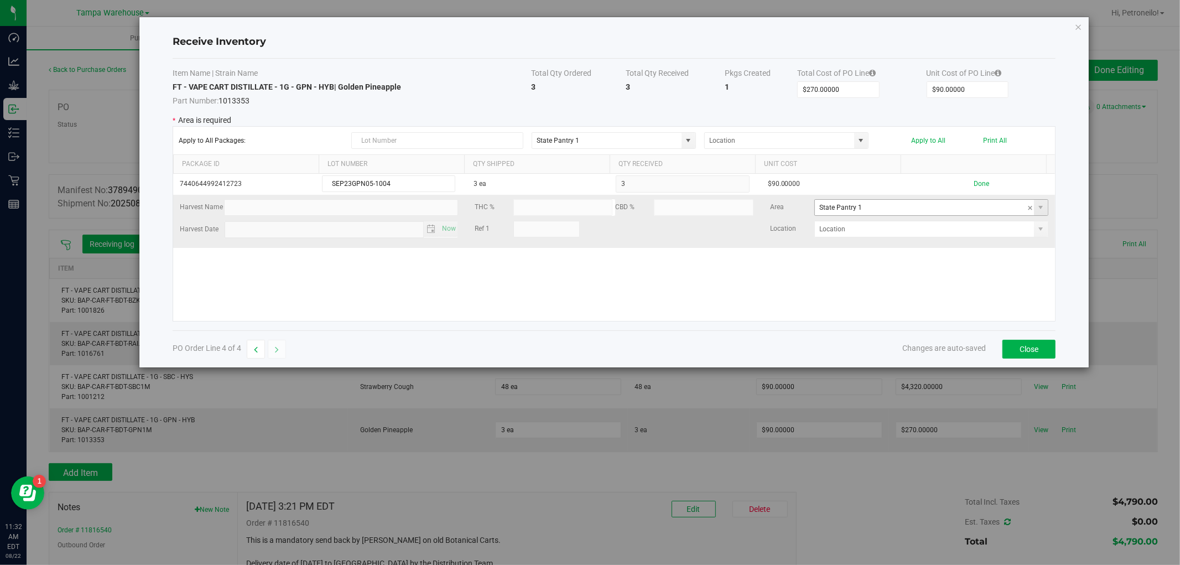
click at [1036, 212] on span at bounding box center [1041, 207] width 14 height 15
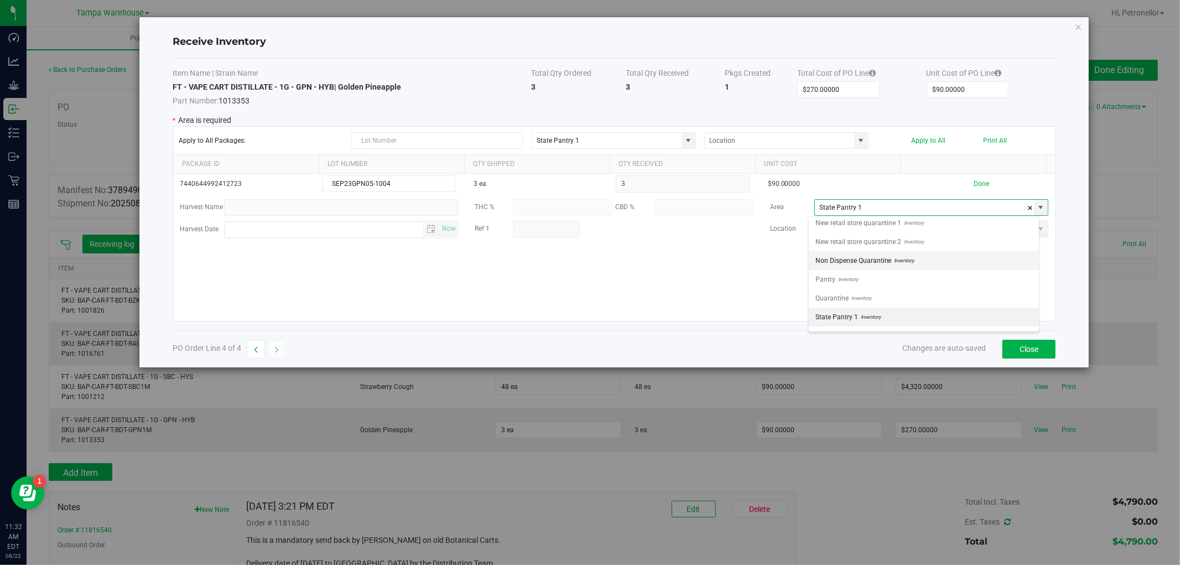
click at [928, 256] on li "Non Dispense Quarantine Inventory" at bounding box center [924, 260] width 230 height 19
type input "Non Dispense Quarantine"
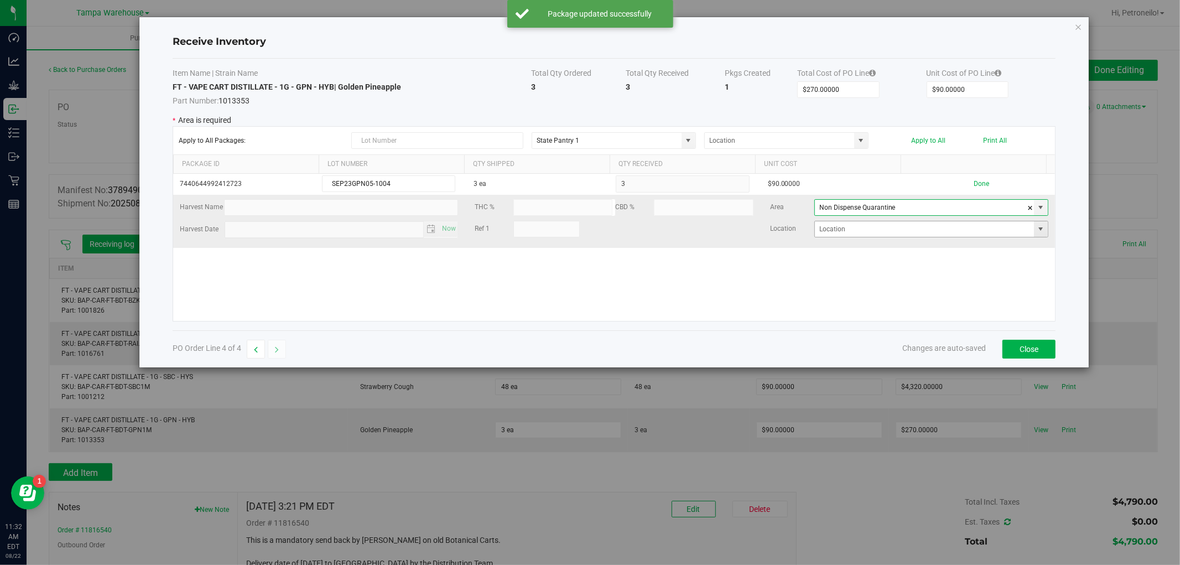
click at [1035, 227] on span at bounding box center [1041, 228] width 14 height 15
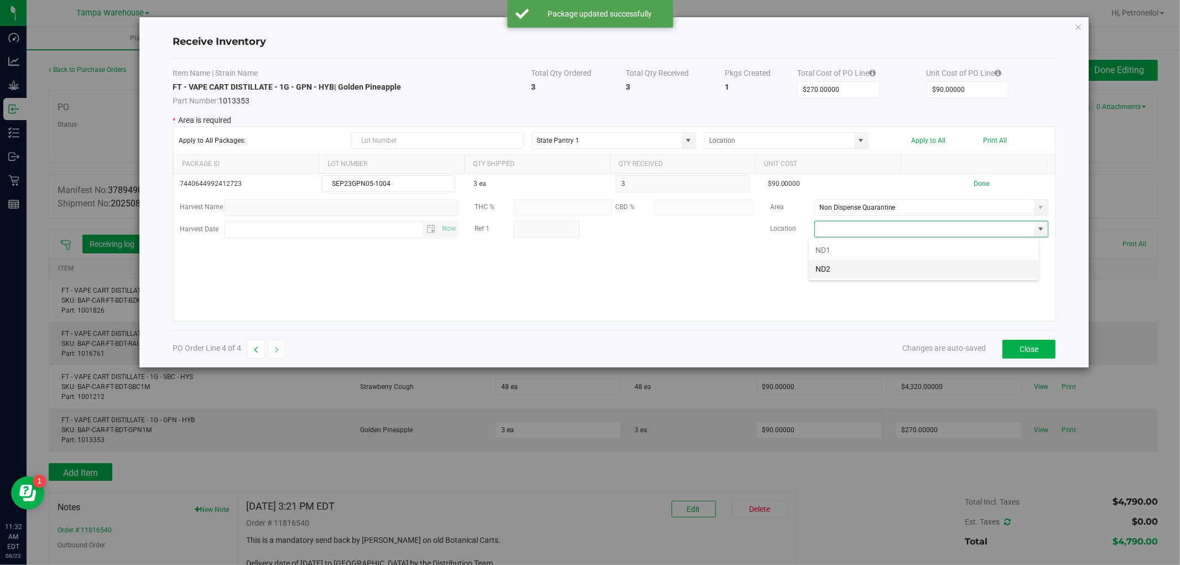
click at [941, 262] on li "ND2" at bounding box center [924, 269] width 230 height 19
type input "ND2"
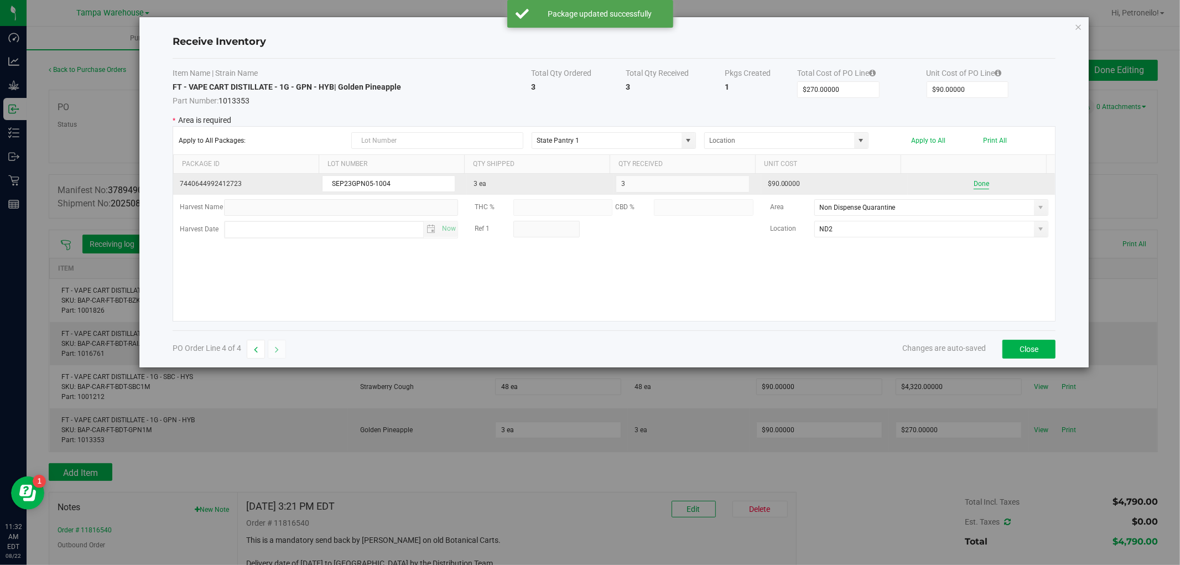
click at [974, 179] on button "Done" at bounding box center [981, 184] width 15 height 11
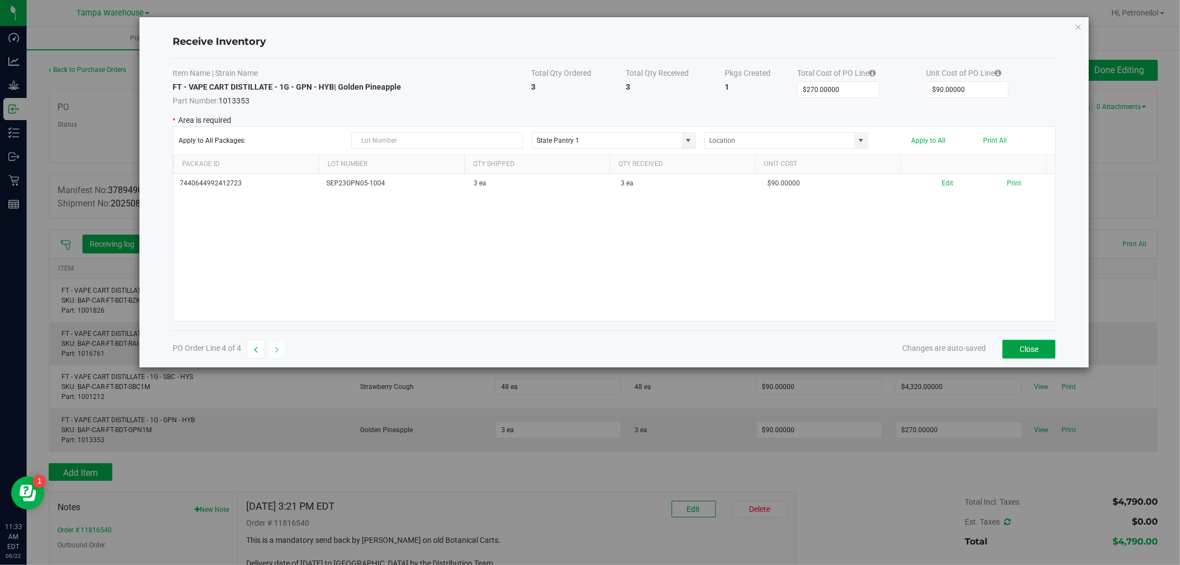
click at [1017, 341] on button "Close" at bounding box center [1029, 349] width 53 height 19
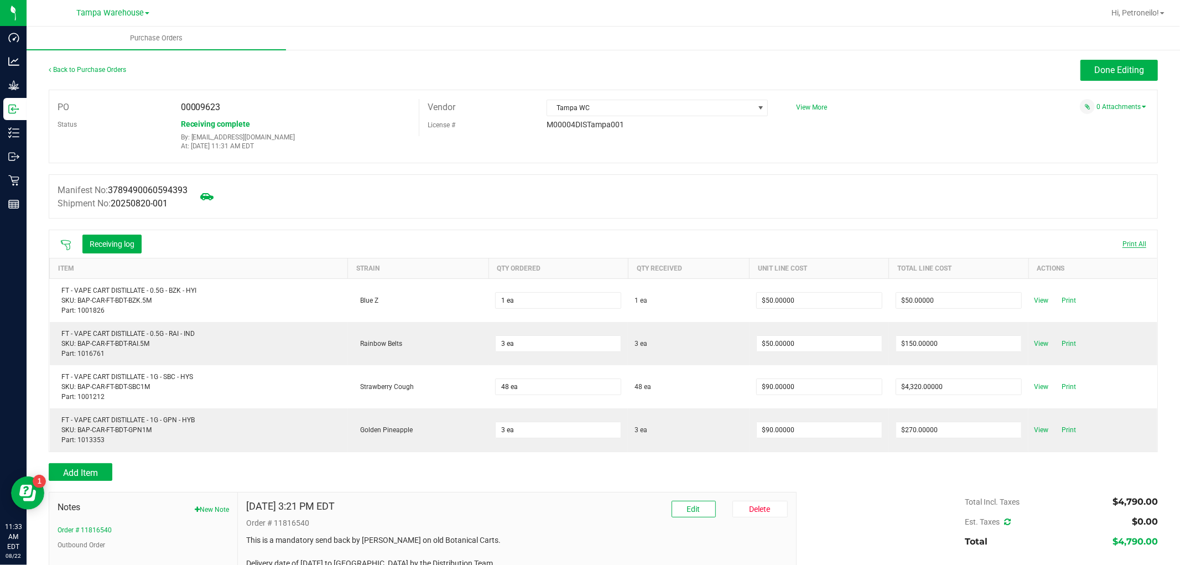
click at [1124, 243] on span "Print All" at bounding box center [1135, 244] width 24 height 8
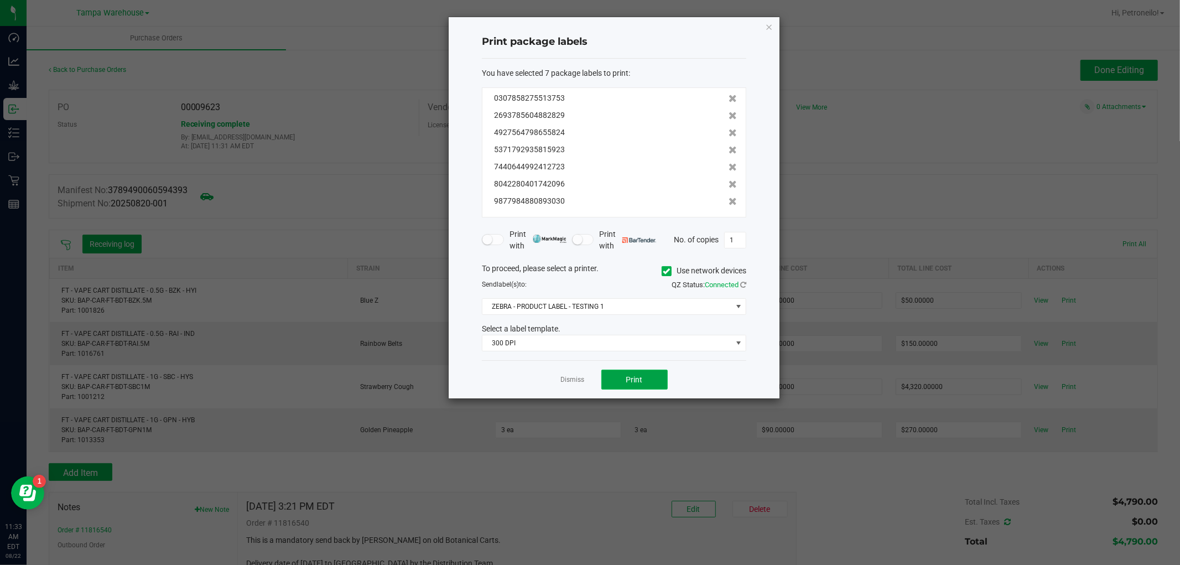
click at [635, 383] on span "Print" at bounding box center [634, 379] width 17 height 9
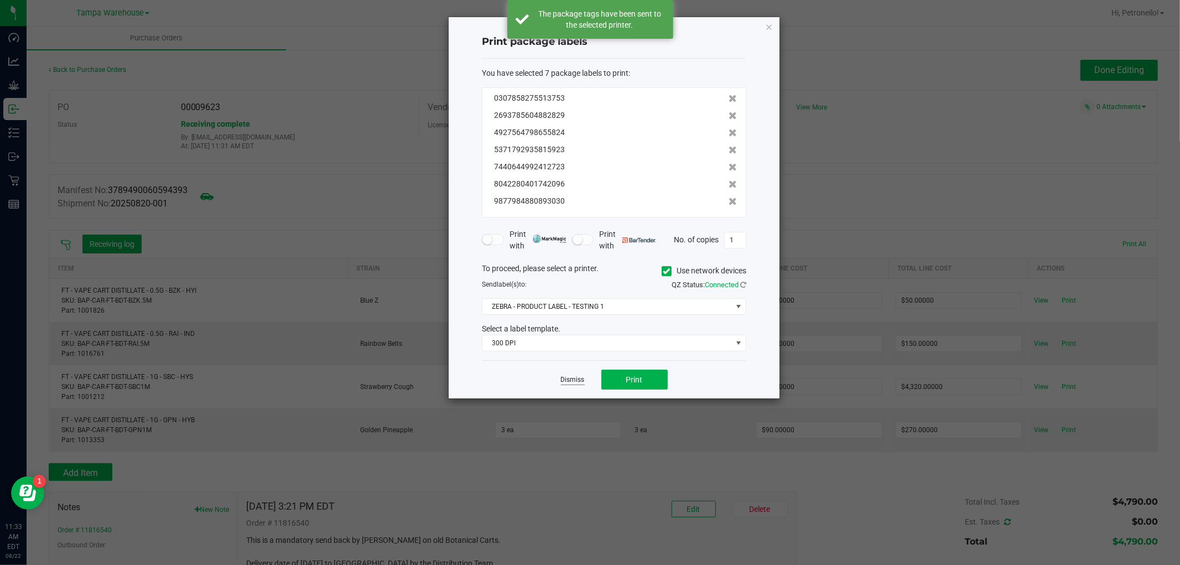
click at [574, 376] on link "Dismiss" at bounding box center [573, 379] width 24 height 9
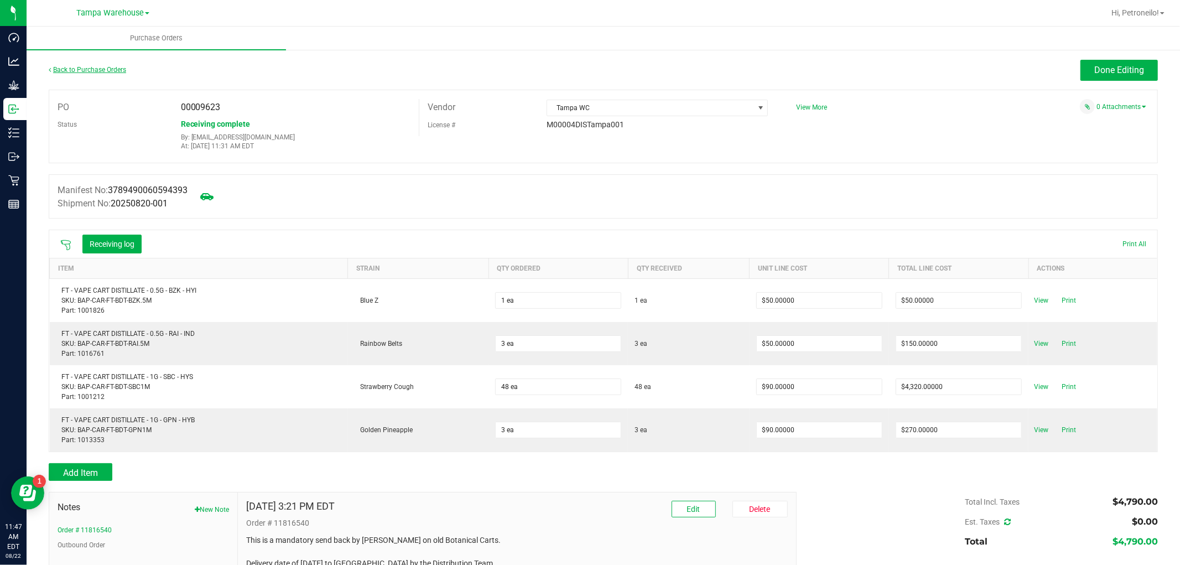
click at [105, 69] on link "Back to Purchase Orders" at bounding box center [87, 70] width 77 height 8
click at [87, 69] on link "Back to Purchase Orders" at bounding box center [87, 70] width 77 height 8
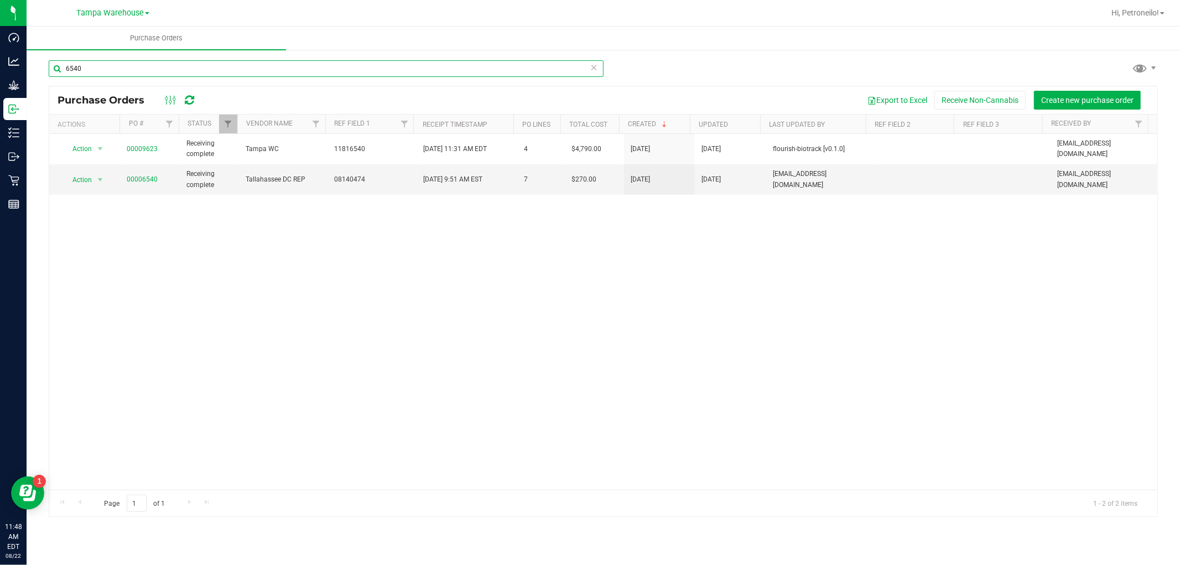
click at [258, 71] on input "6540" at bounding box center [326, 68] width 555 height 17
click at [261, 56] on div "6540 Purchase Orders Export to Excel Receive Non-Cannabis Create new purchase o…" at bounding box center [604, 288] width 1154 height 479
click at [257, 63] on input "6540" at bounding box center [326, 68] width 555 height 17
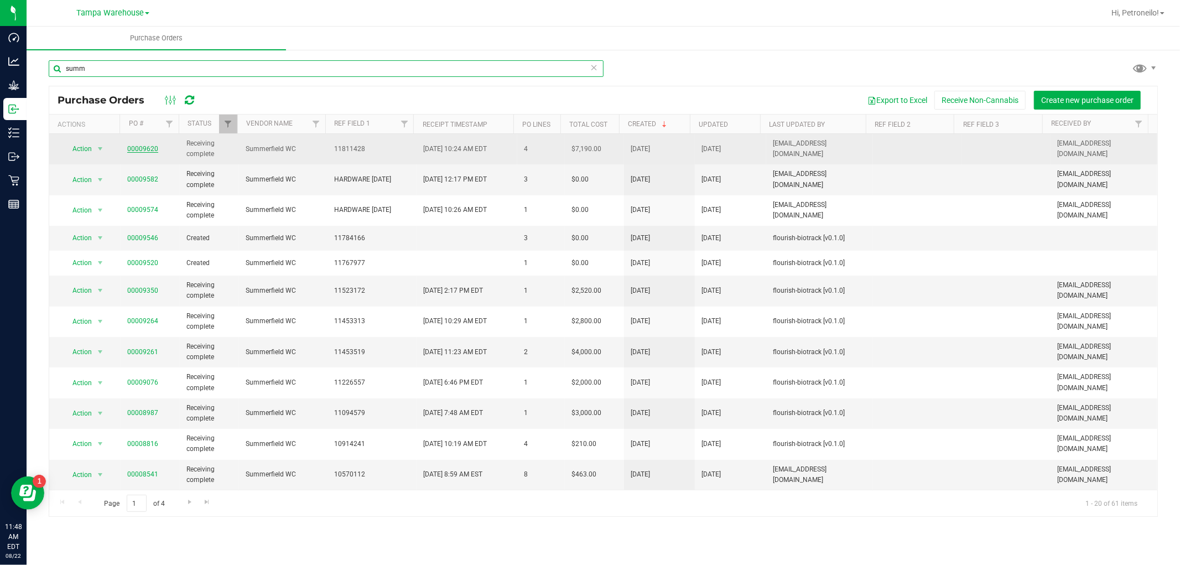
type input "summ"
click at [149, 150] on link "00009620" at bounding box center [142, 149] width 31 height 8
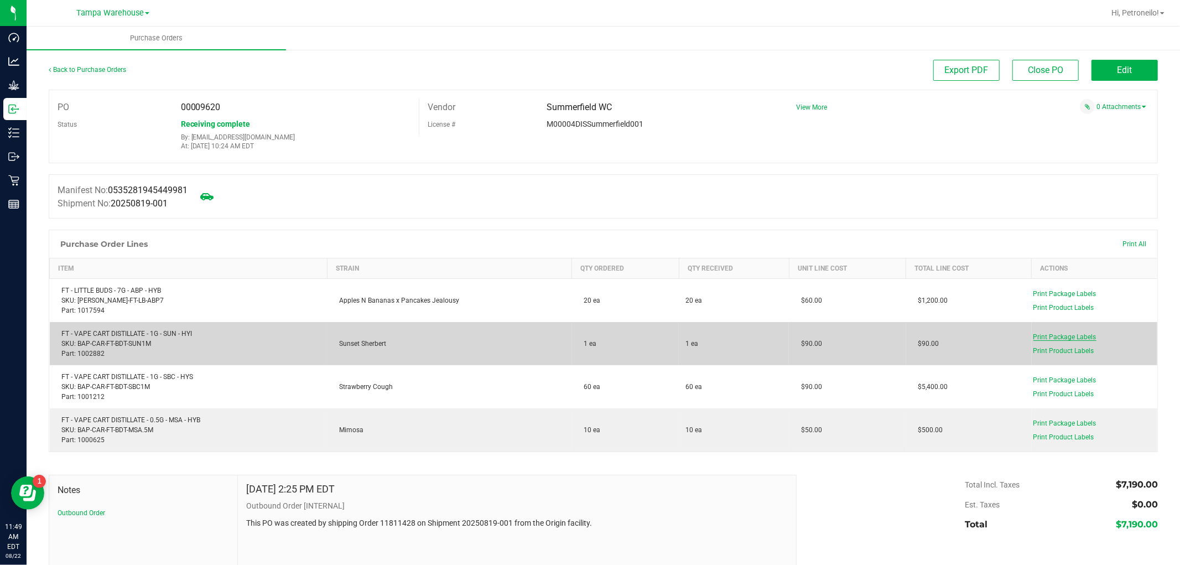
click at [1061, 336] on span "Print Package Labels" at bounding box center [1065, 337] width 63 height 8
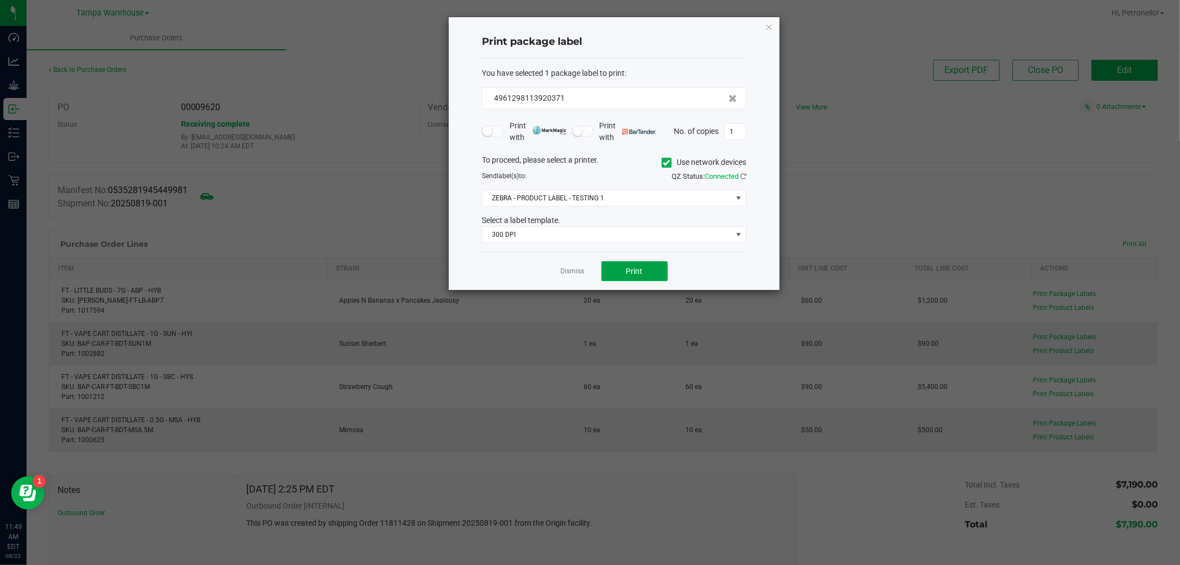
click at [645, 269] on button "Print" at bounding box center [634, 271] width 66 height 20
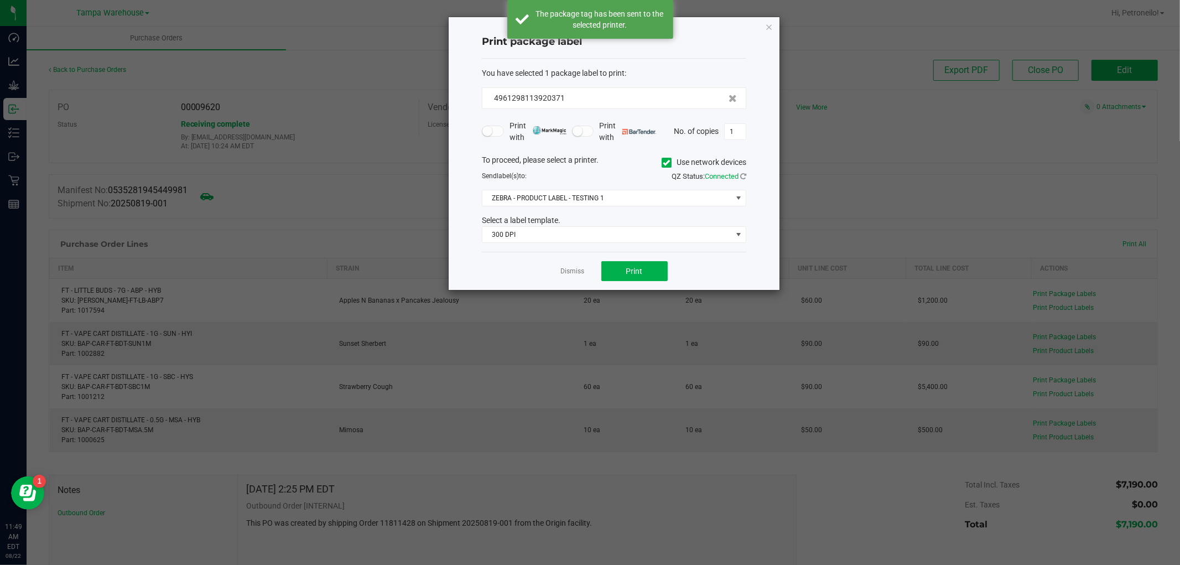
click at [572, 266] on app-cancel-button "Dismiss" at bounding box center [573, 272] width 24 height 12
click at [568, 274] on link "Dismiss" at bounding box center [573, 271] width 24 height 9
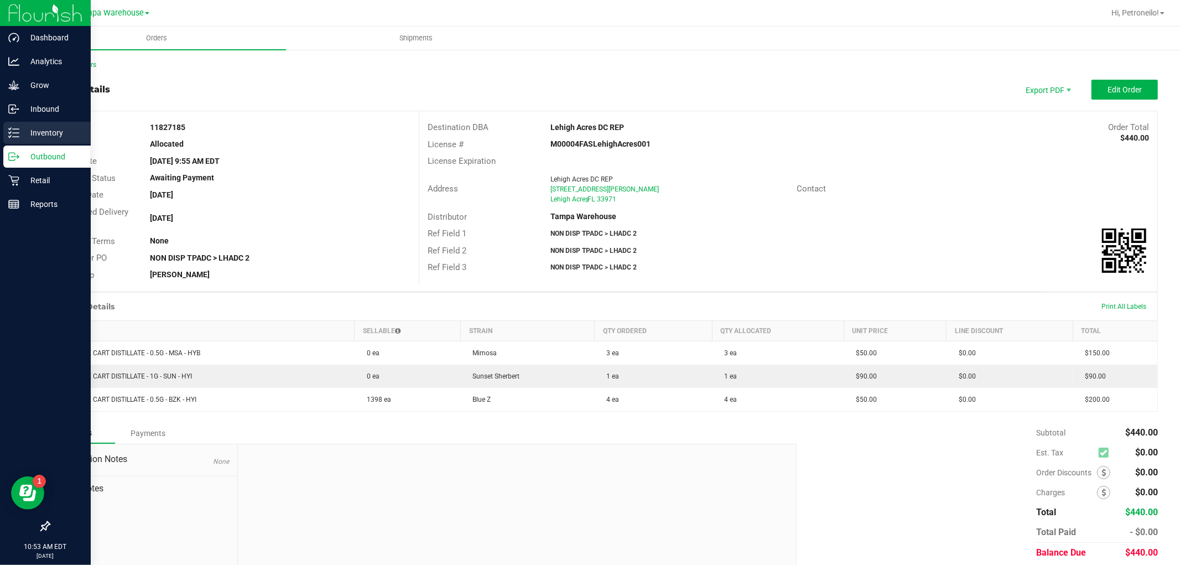
click at [50, 134] on p "Inventory" at bounding box center [52, 132] width 66 height 13
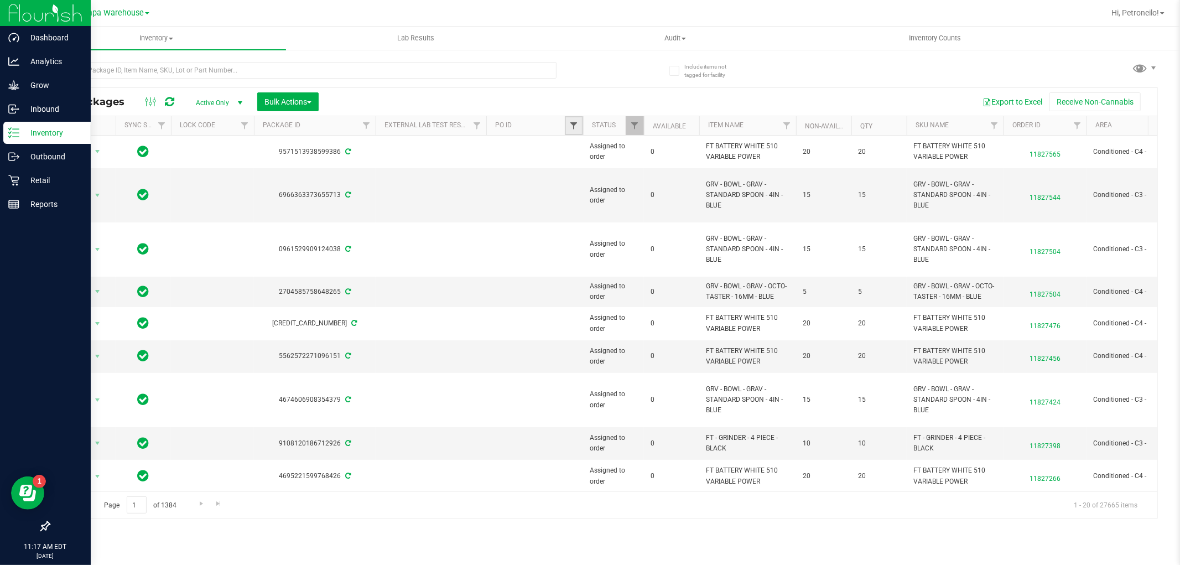
click at [577, 121] on span "Filter" at bounding box center [573, 125] width 9 height 9
type input "9620"
click at [581, 182] on button "Filter" at bounding box center [598, 179] width 53 height 24
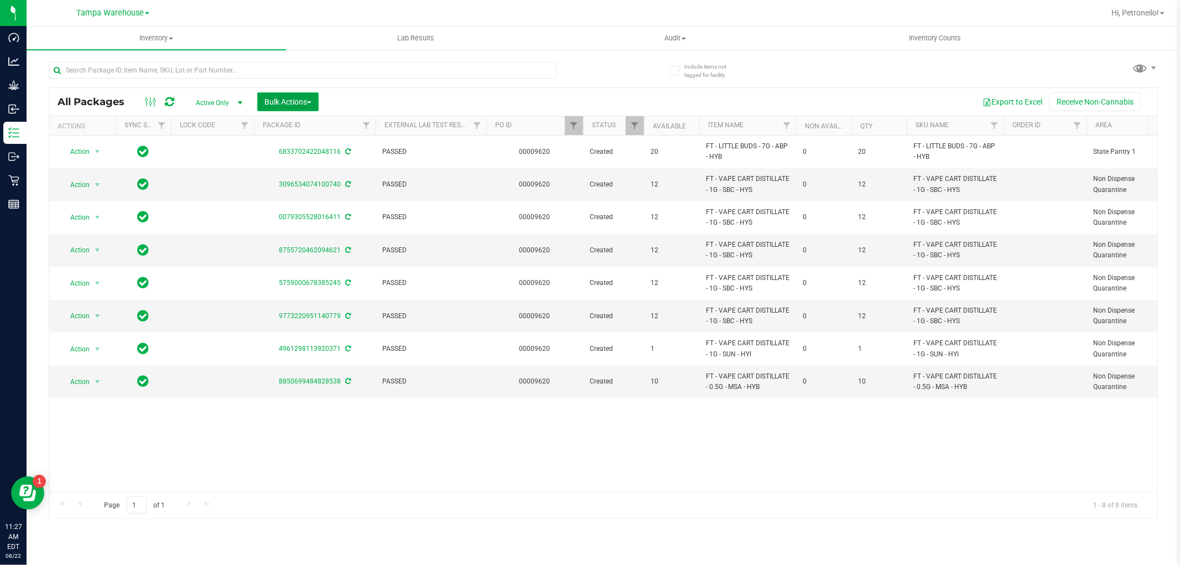
click at [296, 103] on span "Bulk Actions" at bounding box center [288, 101] width 47 height 9
click at [298, 208] on span "Lock/Unlock packages" at bounding box center [302, 208] width 76 height 9
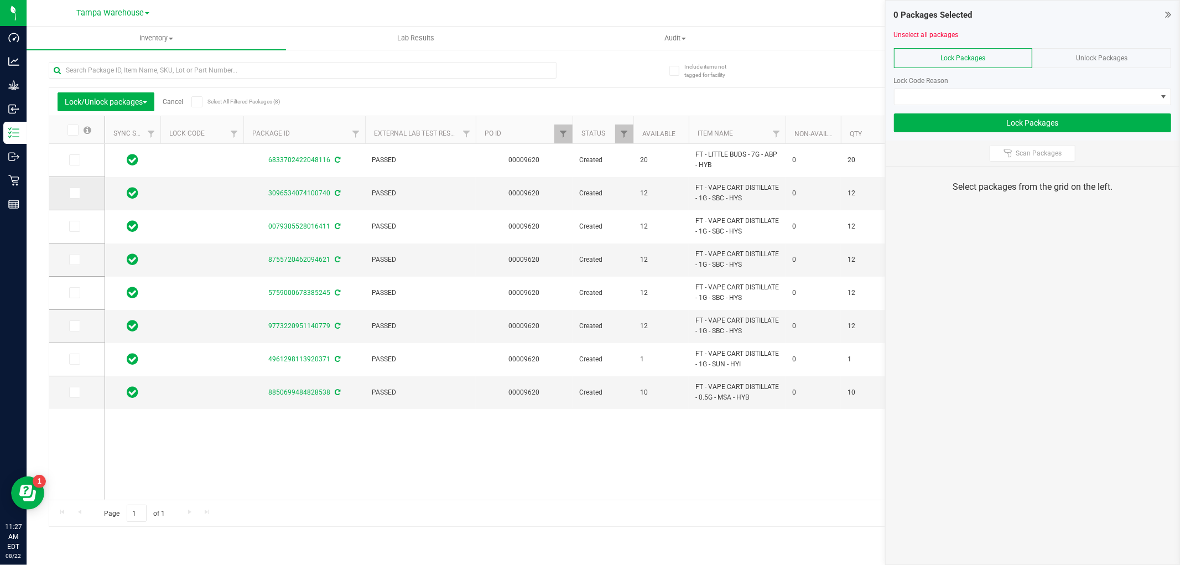
click at [77, 191] on span at bounding box center [74, 193] width 11 height 11
click at [0, 0] on input "checkbox" at bounding box center [0, 0] width 0 height 0
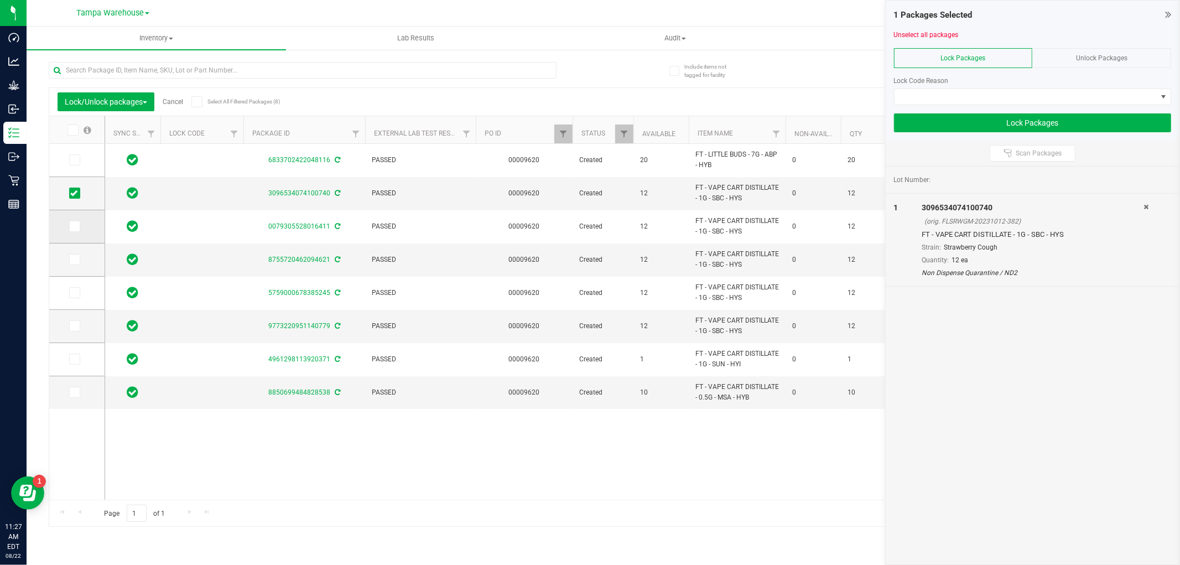
click at [76, 226] on icon at bounding box center [73, 226] width 7 height 0
click at [0, 0] on input "checkbox" at bounding box center [0, 0] width 0 height 0
click at [78, 261] on span at bounding box center [74, 259] width 11 height 11
click at [0, 0] on input "checkbox" at bounding box center [0, 0] width 0 height 0
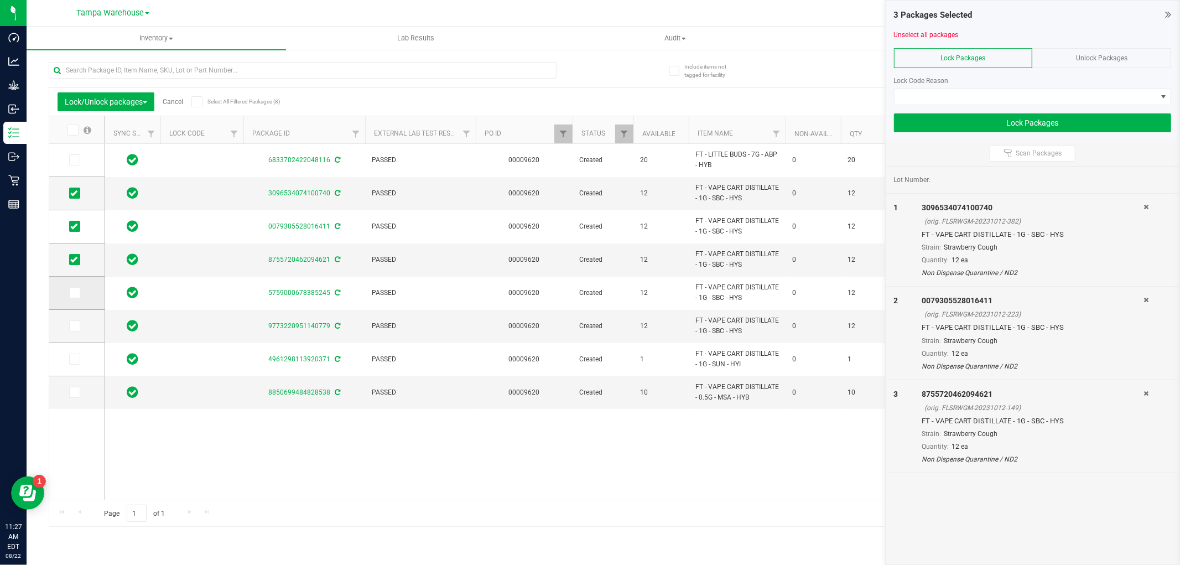
click at [74, 293] on icon at bounding box center [73, 293] width 7 height 0
click at [0, 0] on input "checkbox" at bounding box center [0, 0] width 0 height 0
click at [75, 326] on icon at bounding box center [73, 326] width 7 height 0
click at [0, 0] on input "checkbox" at bounding box center [0, 0] width 0 height 0
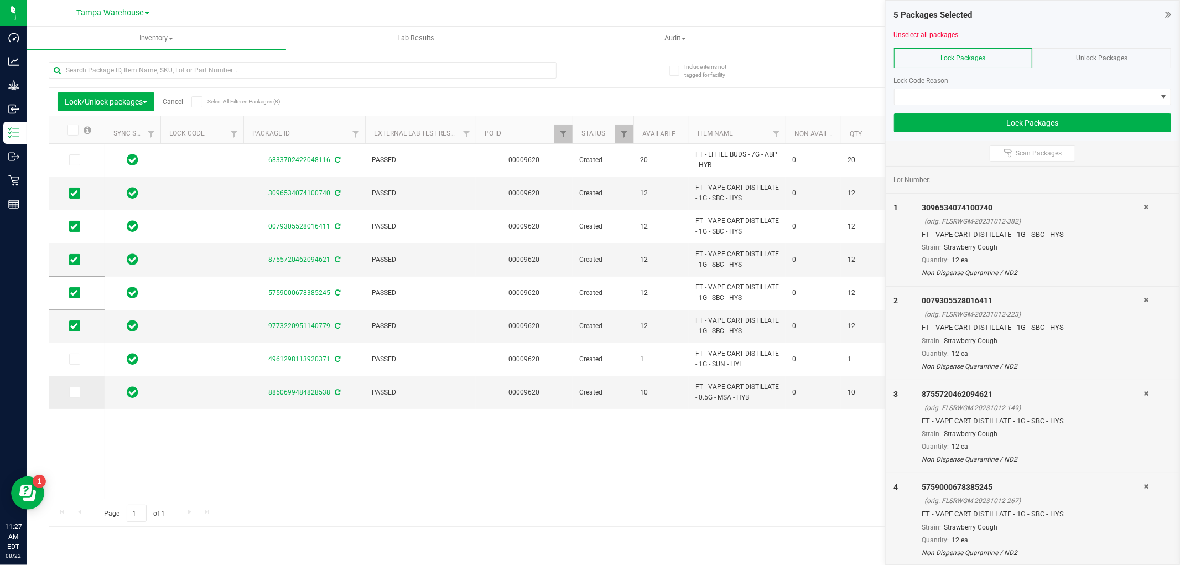
click at [80, 396] on span at bounding box center [74, 392] width 11 height 11
click at [0, 0] on input "checkbox" at bounding box center [0, 0] width 0 height 0
click at [79, 395] on span at bounding box center [74, 392] width 11 height 11
click at [0, 0] on input "checkbox" at bounding box center [0, 0] width 0 height 0
click at [79, 395] on span at bounding box center [74, 392] width 11 height 11
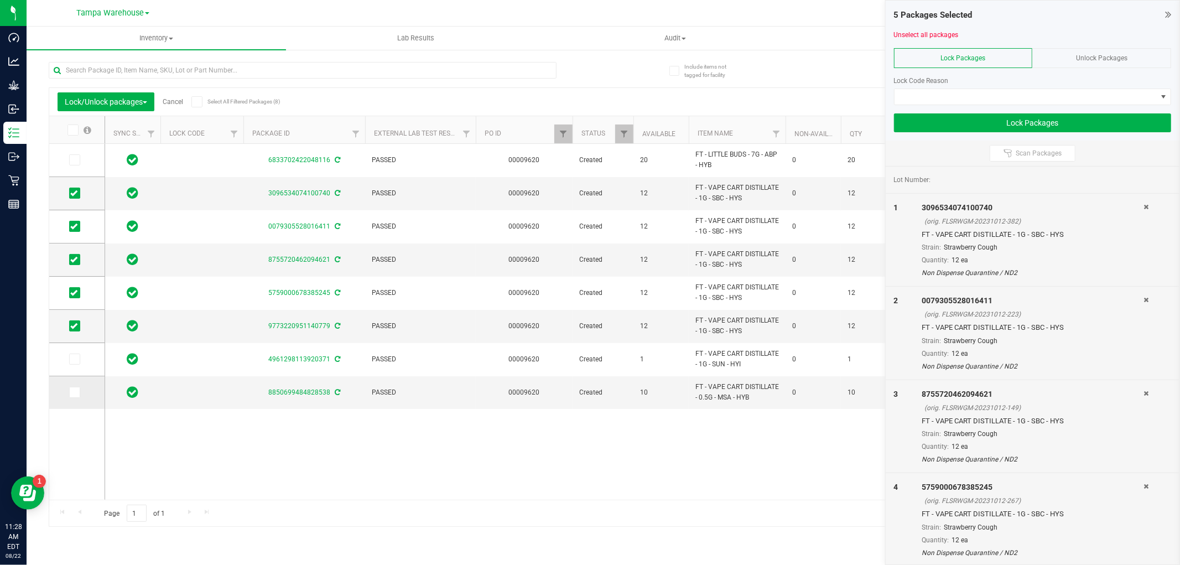
click at [0, 0] on input "checkbox" at bounding box center [0, 0] width 0 height 0
click at [1045, 93] on span at bounding box center [1026, 96] width 262 height 15
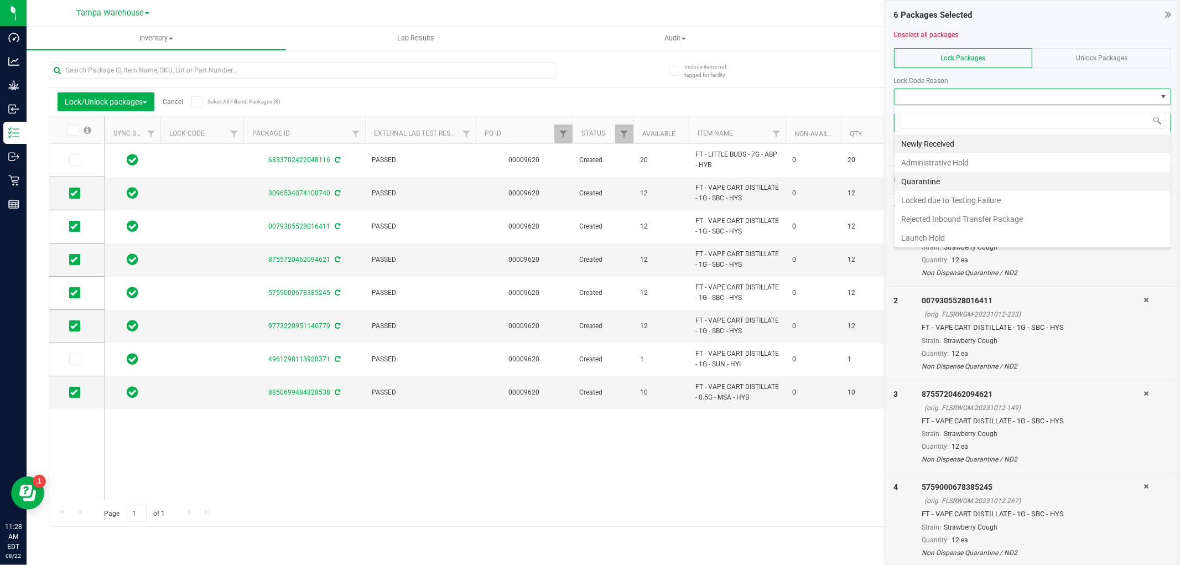
scroll to position [3, 0]
click at [962, 164] on li "Administrative Hold" at bounding box center [1033, 160] width 276 height 19
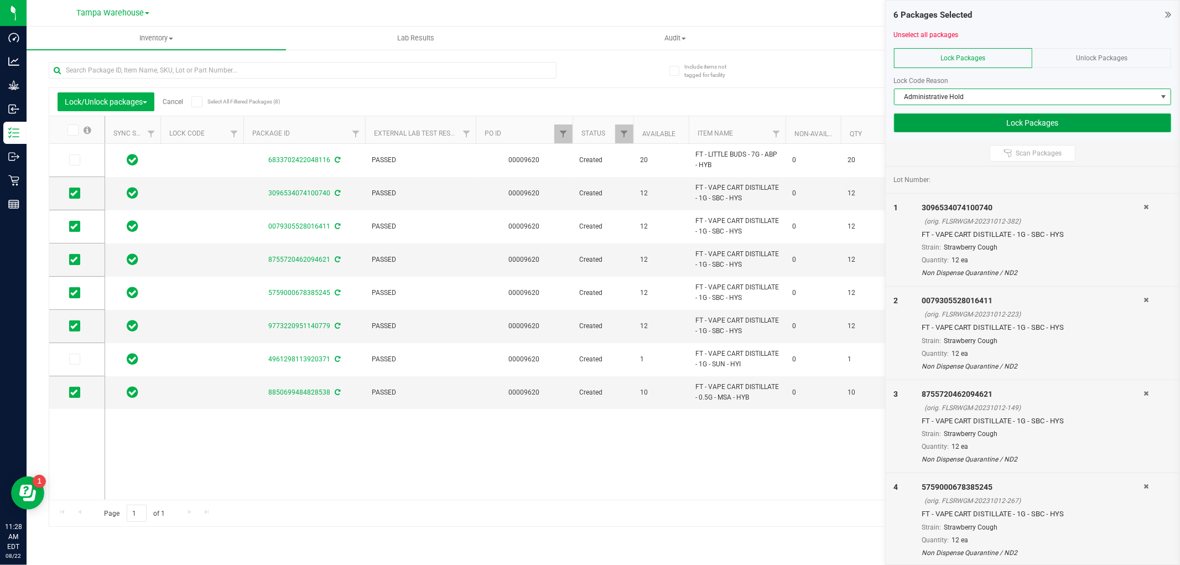
click at [965, 125] on button "Lock Packages" at bounding box center [1032, 122] width 277 height 19
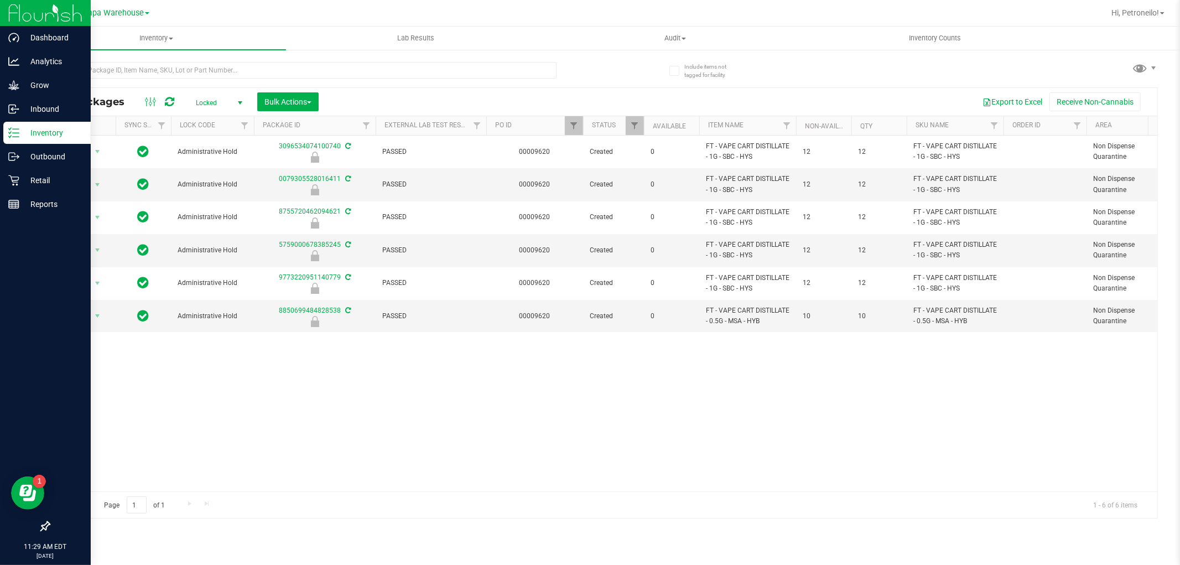
click at [30, 129] on p "Inventory" at bounding box center [52, 132] width 66 height 13
click at [21, 151] on p "Outbound" at bounding box center [52, 156] width 66 height 13
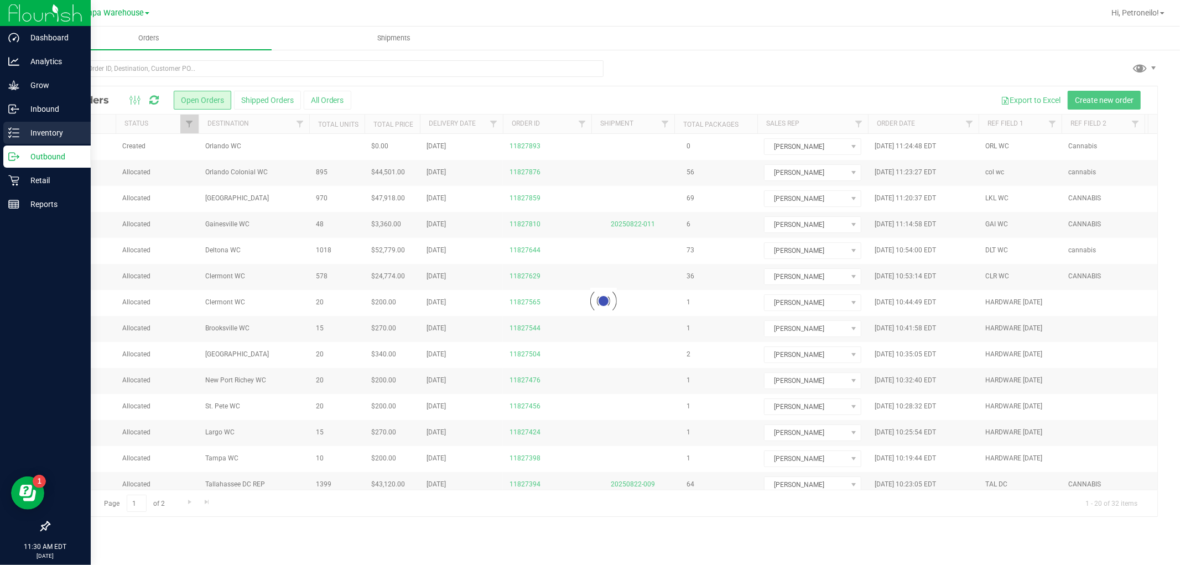
click at [45, 129] on p "Inventory" at bounding box center [52, 132] width 66 height 13
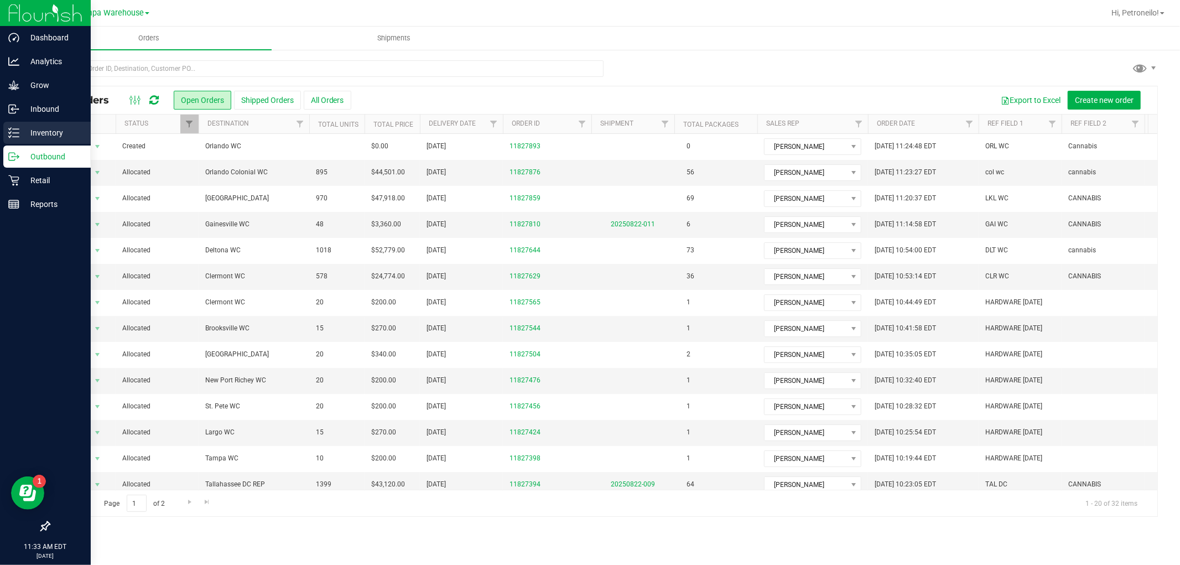
click at [8, 135] on icon at bounding box center [13, 132] width 11 height 11
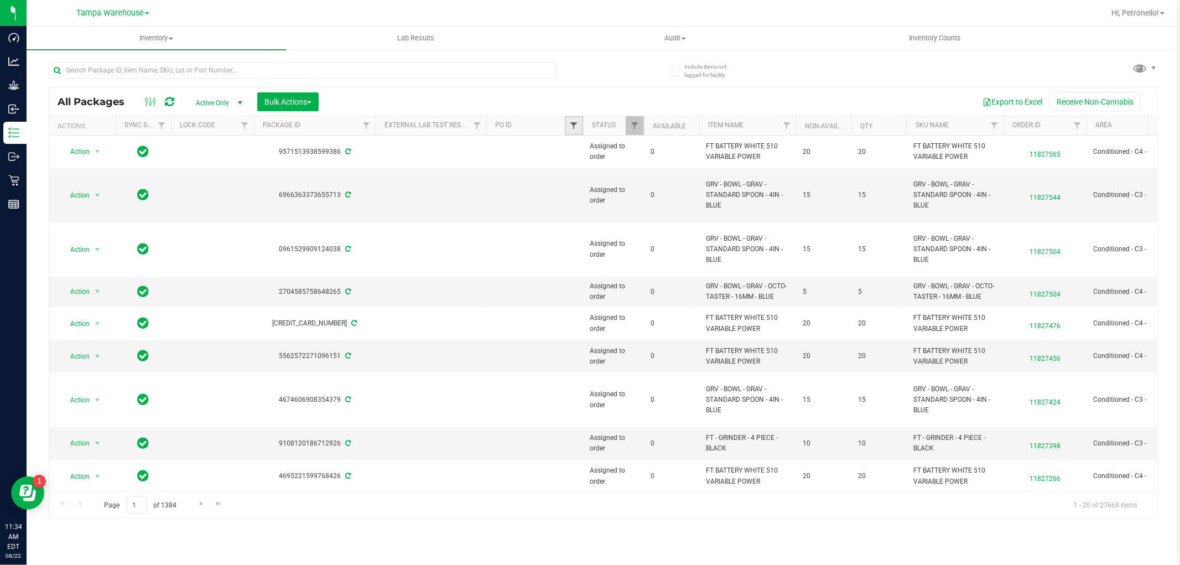
click at [572, 123] on span "Filter" at bounding box center [573, 125] width 9 height 9
type input "9623"
click at [585, 178] on button "Filter" at bounding box center [598, 179] width 53 height 24
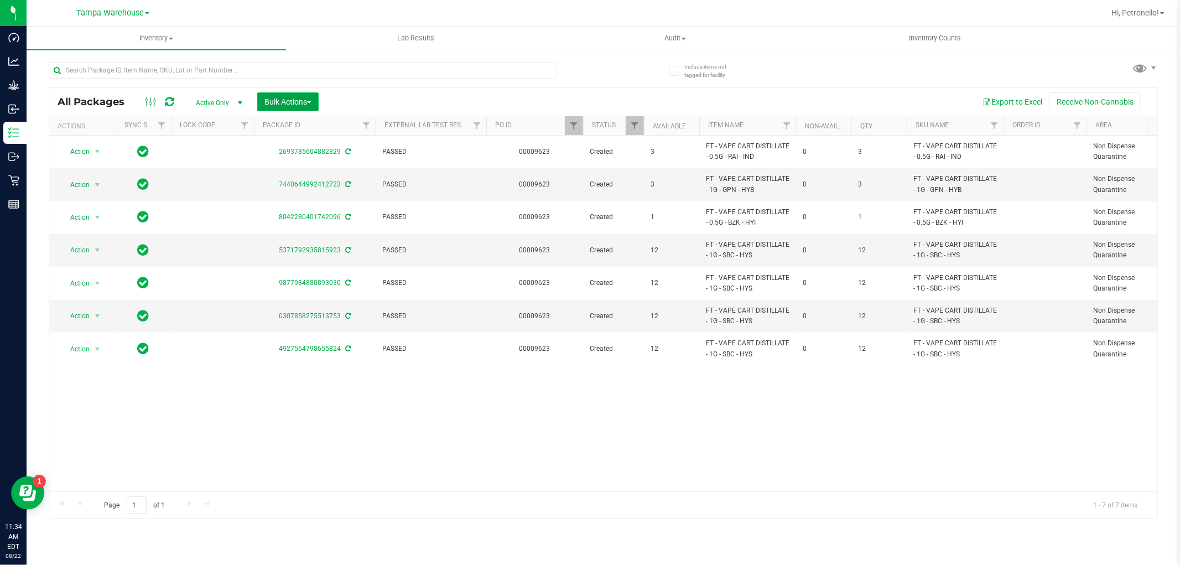
click at [307, 102] on span "Bulk Actions" at bounding box center [288, 101] width 47 height 9
click at [296, 205] on span "Lock/Unlock packages" at bounding box center [302, 208] width 76 height 9
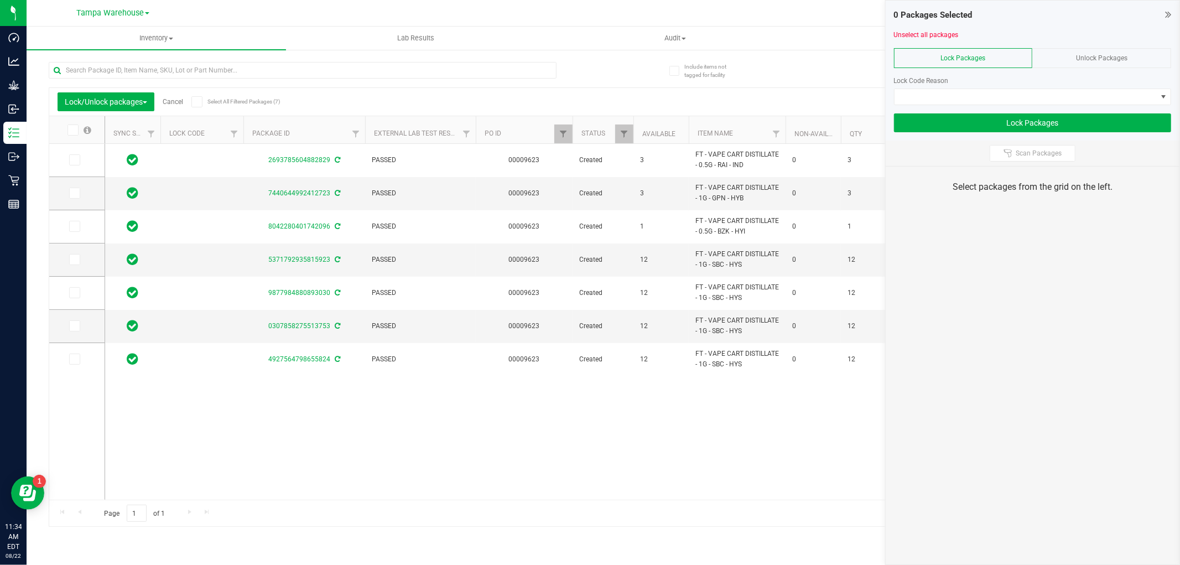
click at [195, 106] on span at bounding box center [196, 101] width 11 height 11
click at [0, 0] on input "Select All Filtered Packages (7)" at bounding box center [0, 0] width 0 height 0
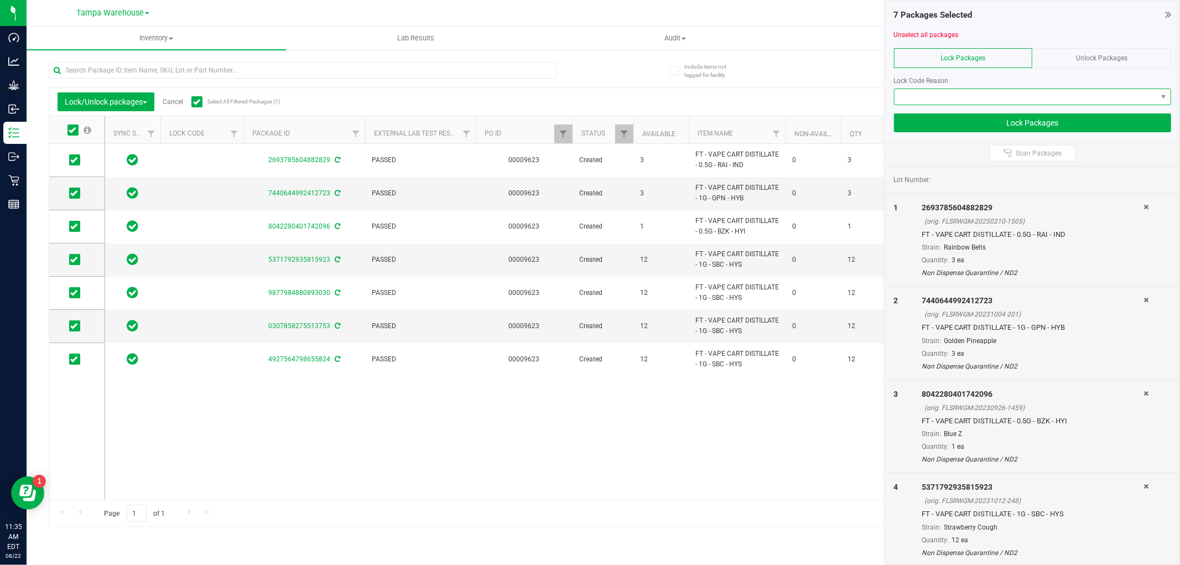
click at [1133, 95] on span at bounding box center [1026, 96] width 262 height 15
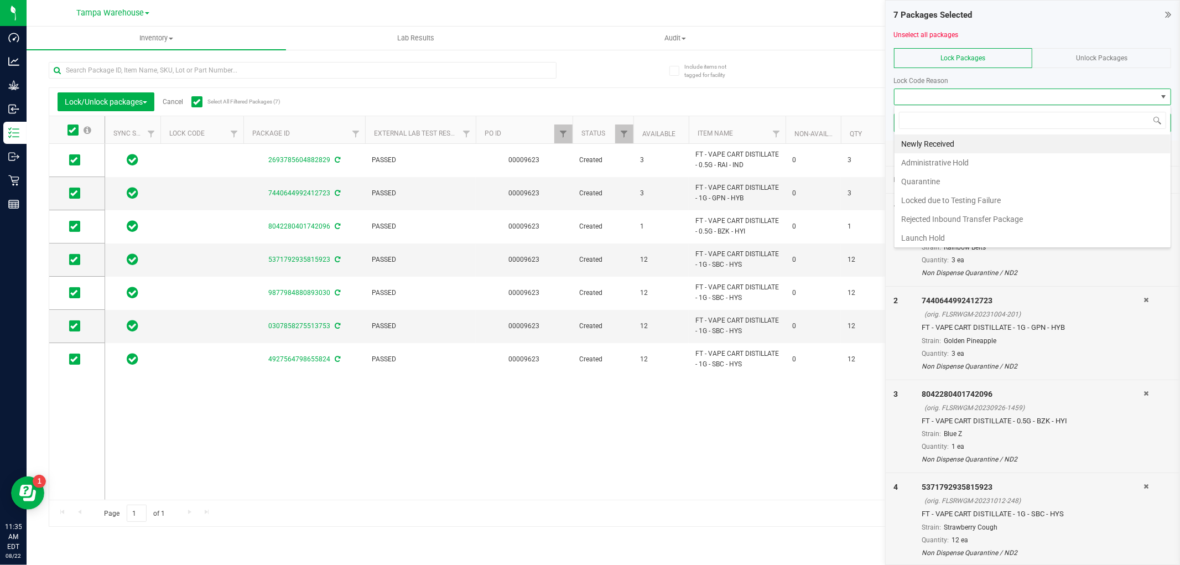
scroll to position [17, 277]
click at [932, 158] on li "Administrative Hold" at bounding box center [1033, 162] width 276 height 19
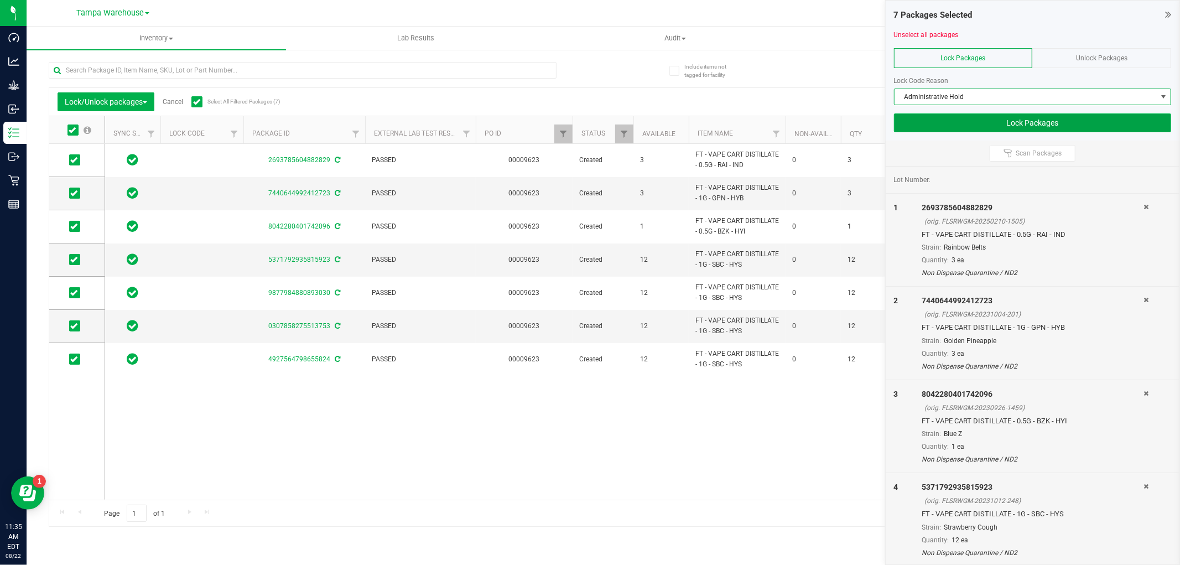
click at [1031, 120] on button "Lock Packages" at bounding box center [1032, 122] width 277 height 19
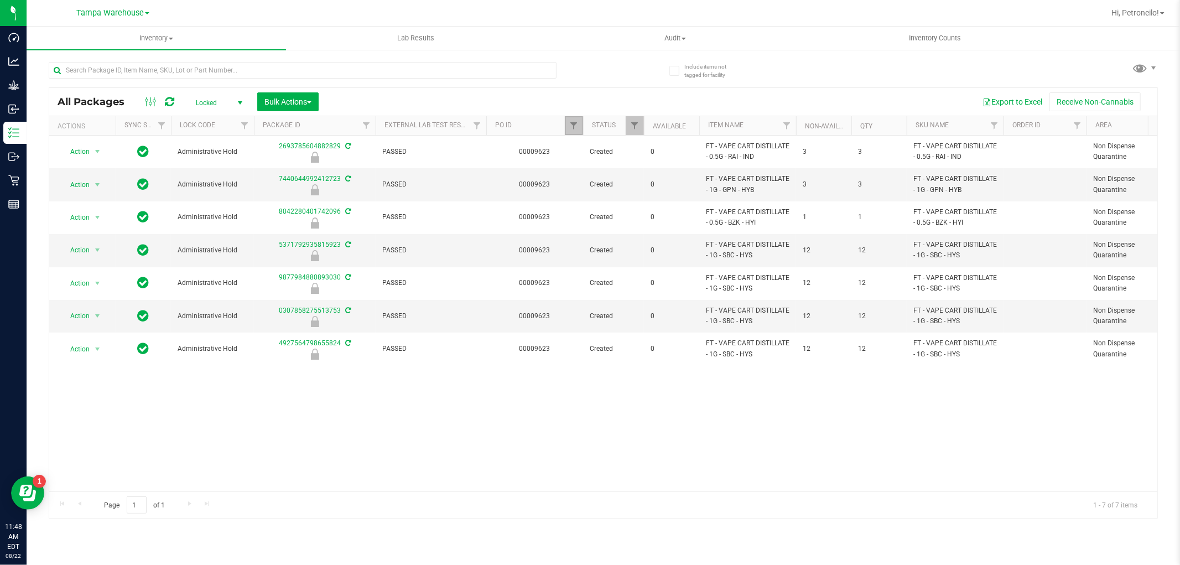
click at [567, 121] on link "Filter" at bounding box center [574, 125] width 18 height 19
click at [651, 175] on button "Clear" at bounding box center [658, 179] width 53 height 24
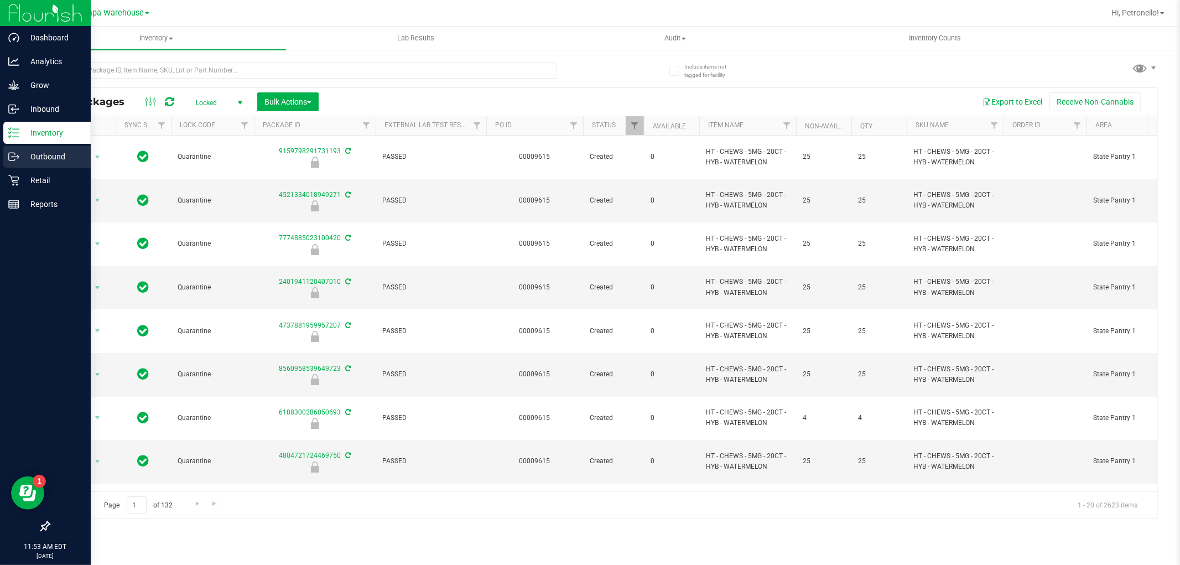
click at [20, 155] on p "Outbound" at bounding box center [52, 156] width 66 height 13
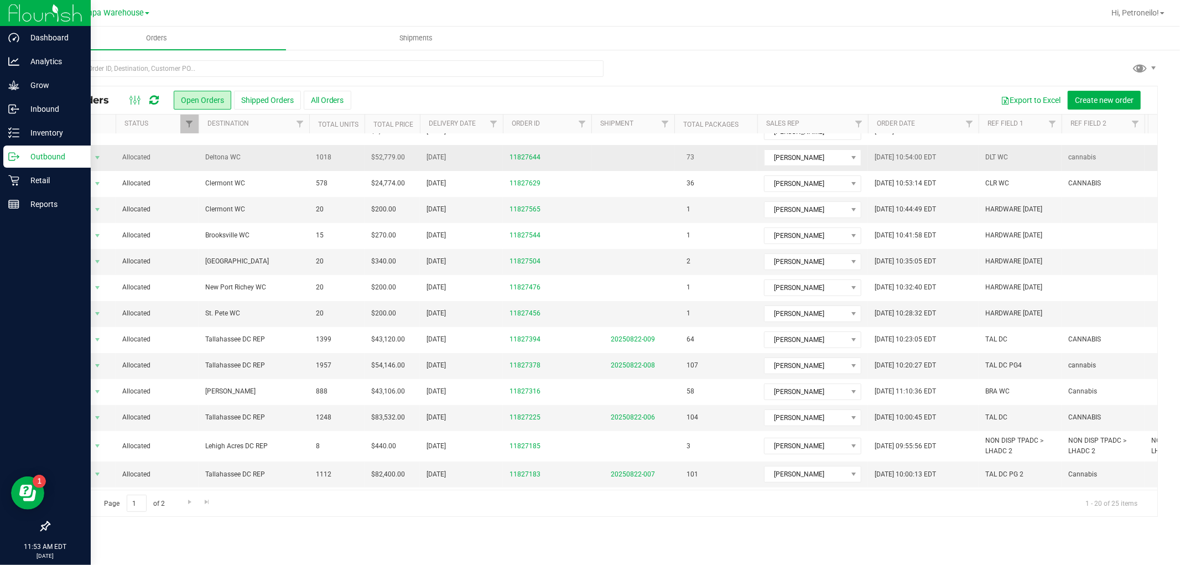
scroll to position [180, 0]
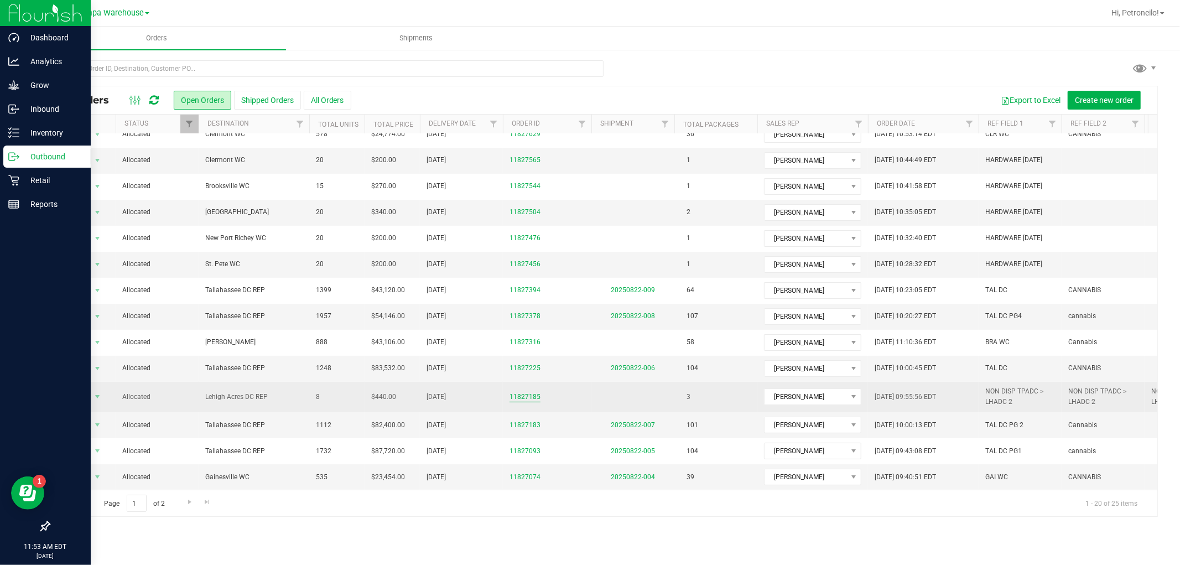
click at [529, 392] on link "11827185" at bounding box center [525, 397] width 31 height 11
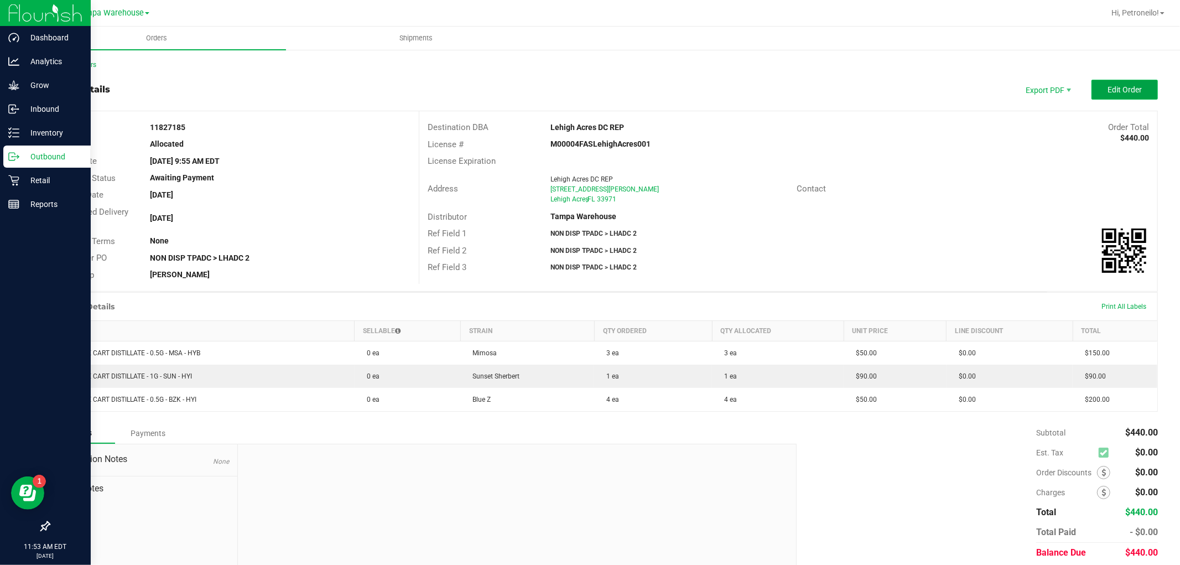
click at [1108, 89] on span "Edit Order" at bounding box center [1125, 89] width 34 height 9
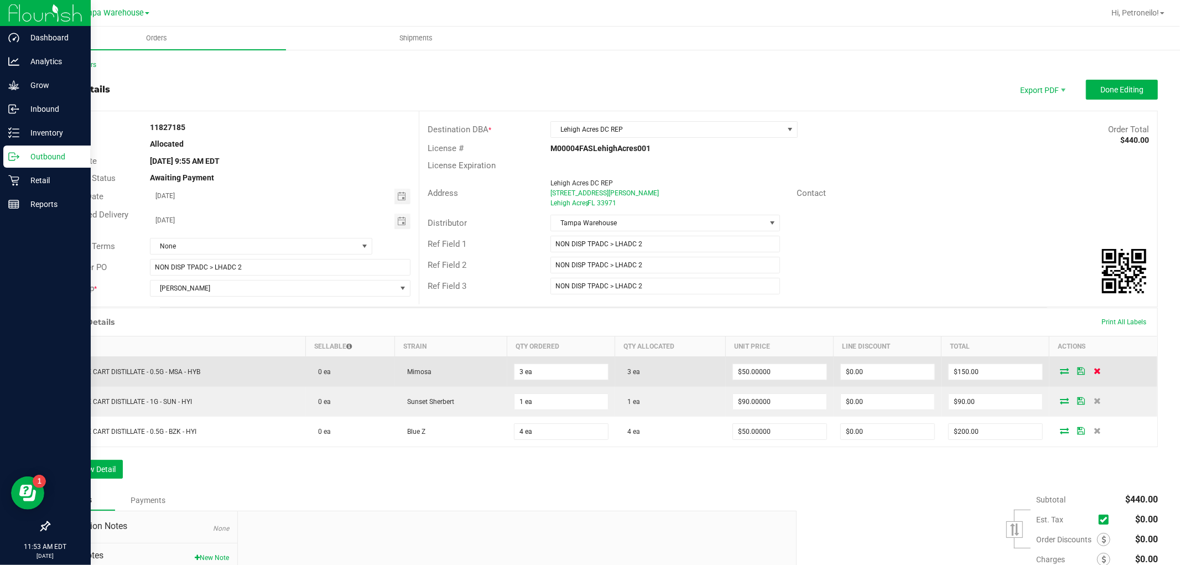
click at [1094, 371] on icon at bounding box center [1097, 370] width 7 height 7
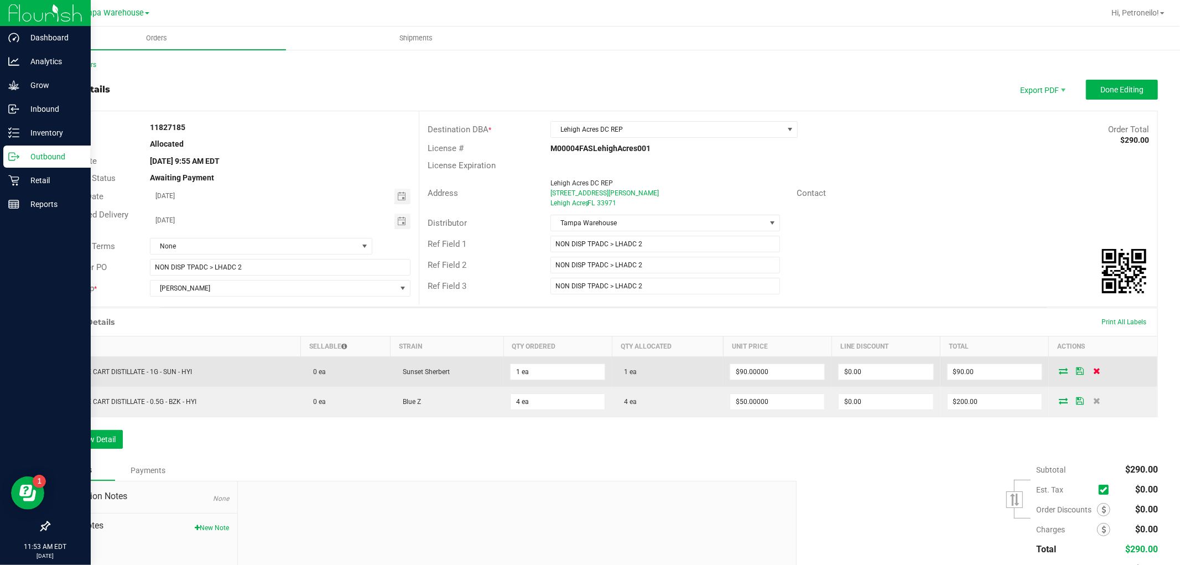
click at [1093, 398] on icon at bounding box center [1096, 400] width 7 height 7
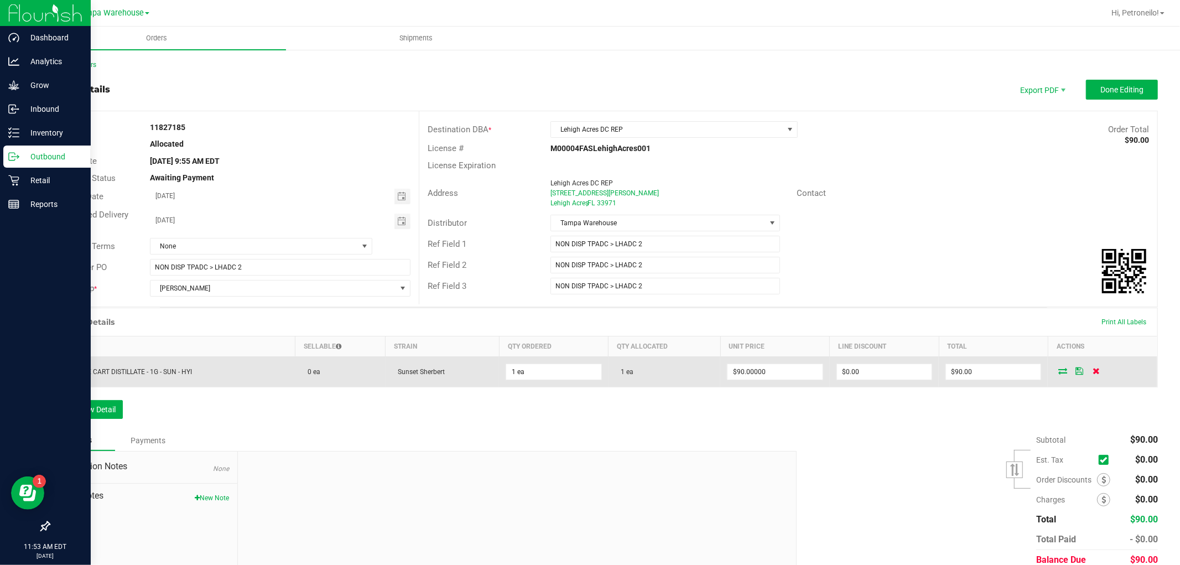
click at [1093, 374] on icon at bounding box center [1096, 370] width 7 height 7
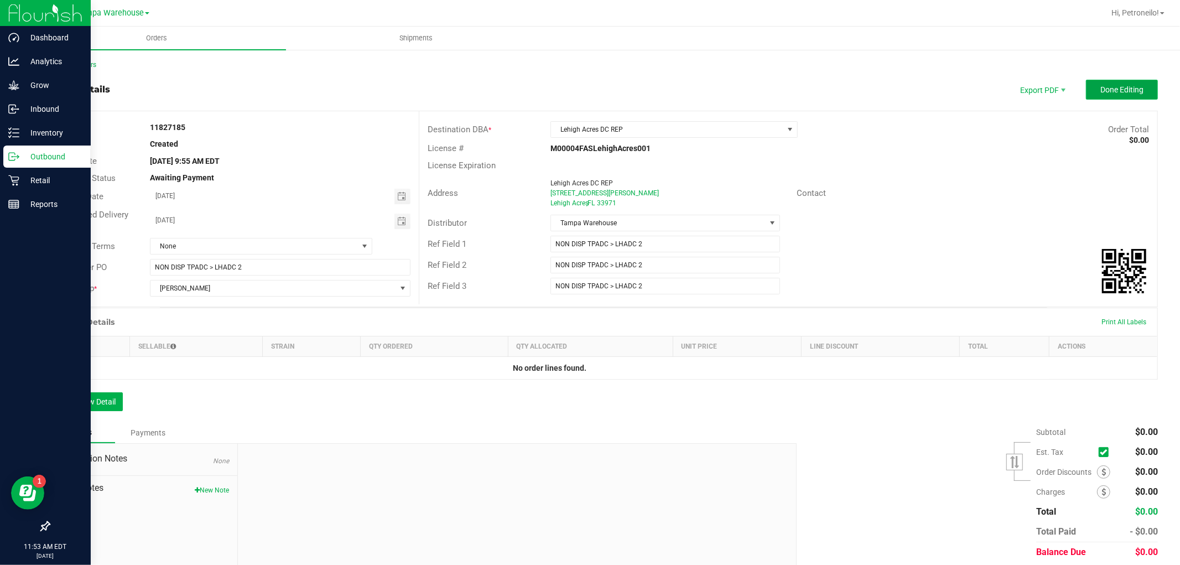
click at [1101, 92] on span "Done Editing" at bounding box center [1122, 89] width 43 height 9
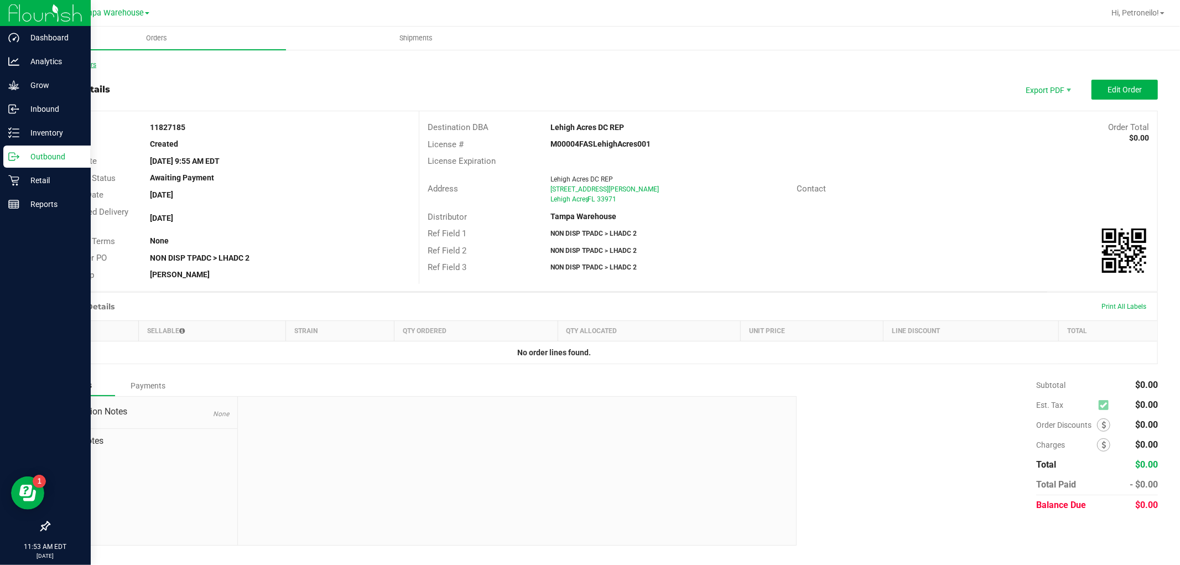
click at [89, 65] on link "Back to Orders" at bounding box center [73, 65] width 48 height 8
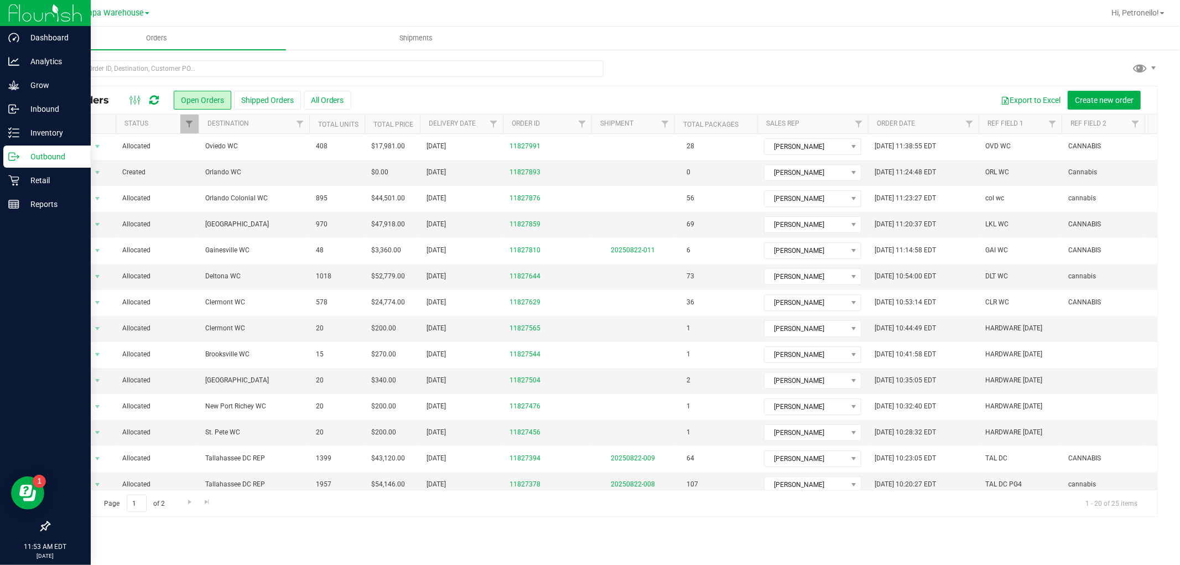
scroll to position [180, 0]
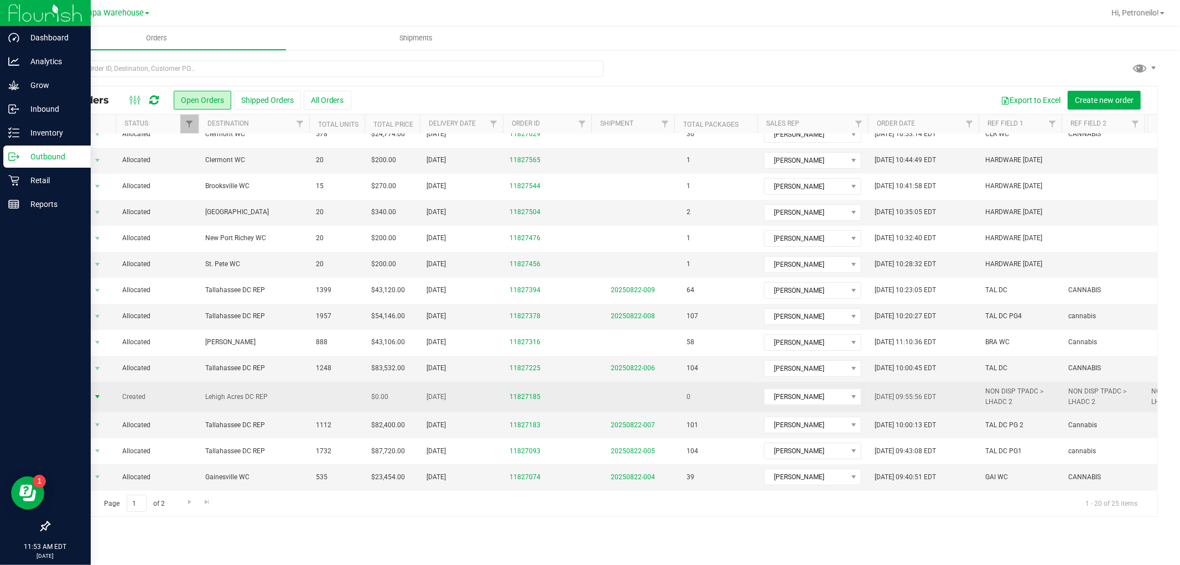
click at [95, 392] on span "select" at bounding box center [97, 396] width 9 height 9
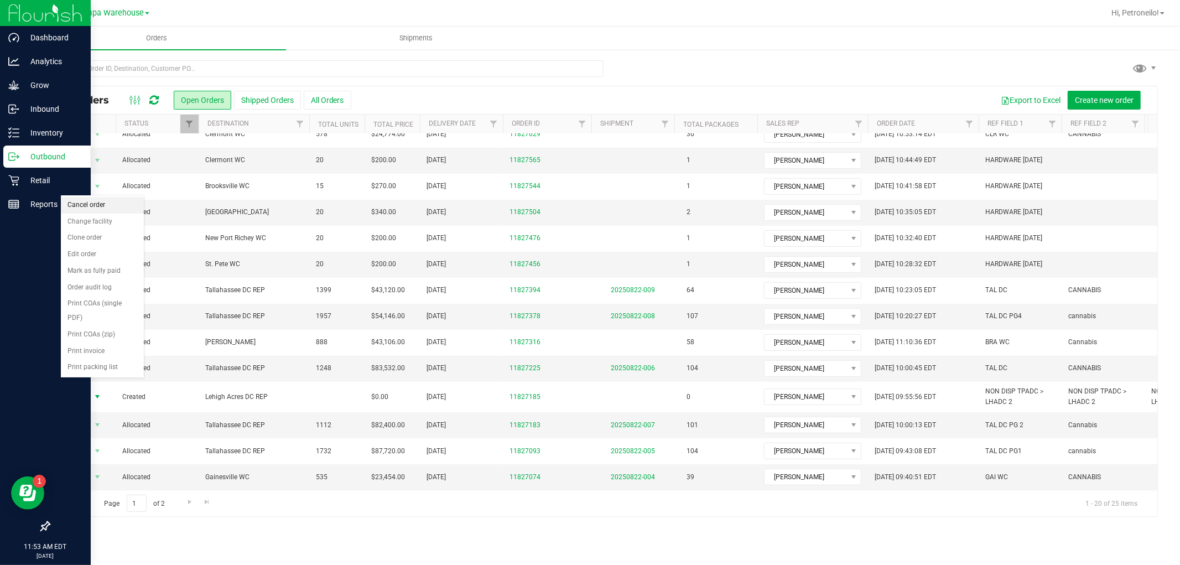
click at [86, 207] on li "Cancel order" at bounding box center [102, 205] width 83 height 17
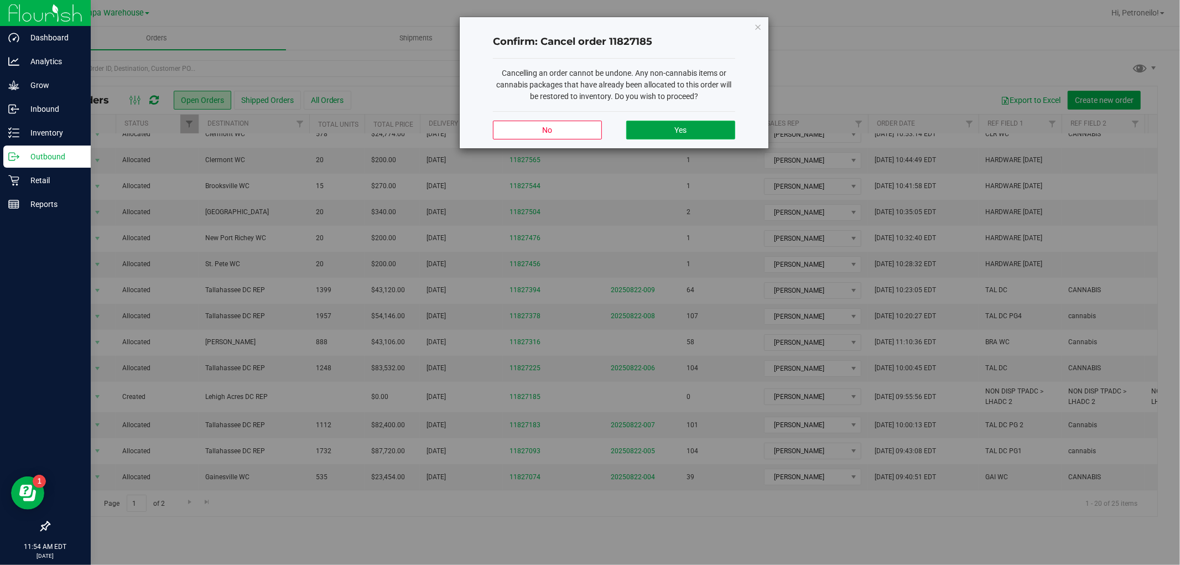
click at [654, 125] on button "Yes" at bounding box center [680, 130] width 109 height 19
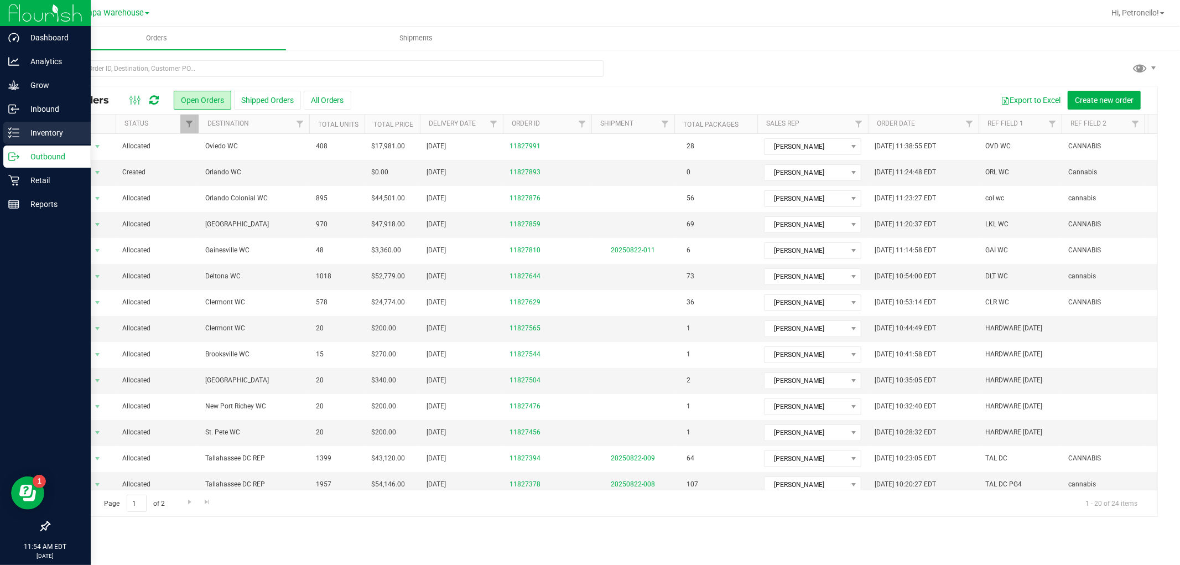
click at [15, 137] on line at bounding box center [16, 137] width 6 height 0
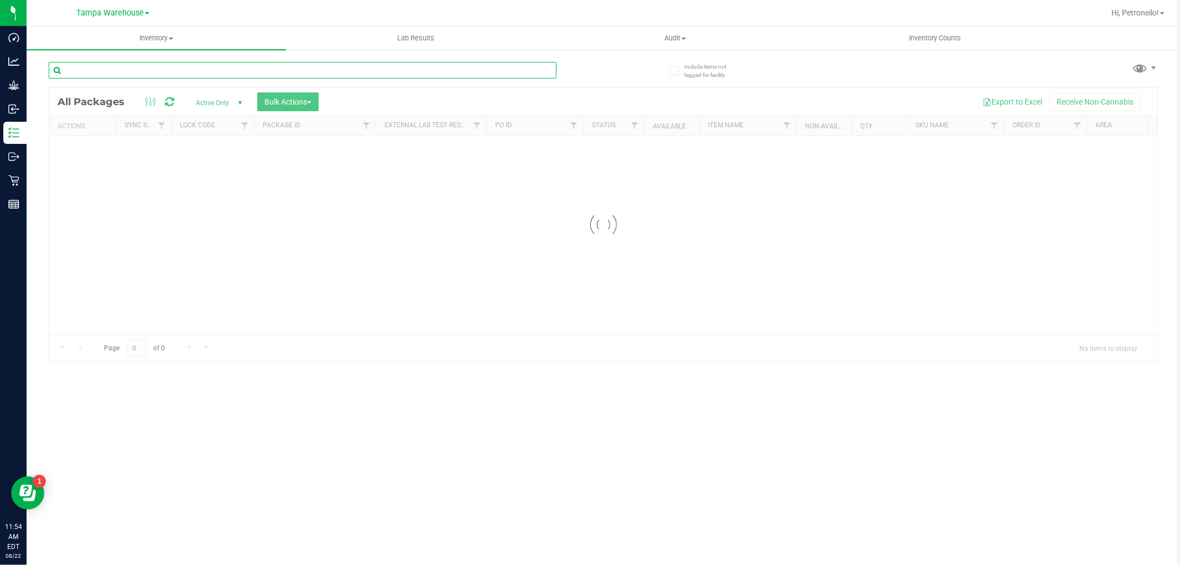
click at [242, 72] on input "text" at bounding box center [303, 70] width 508 height 17
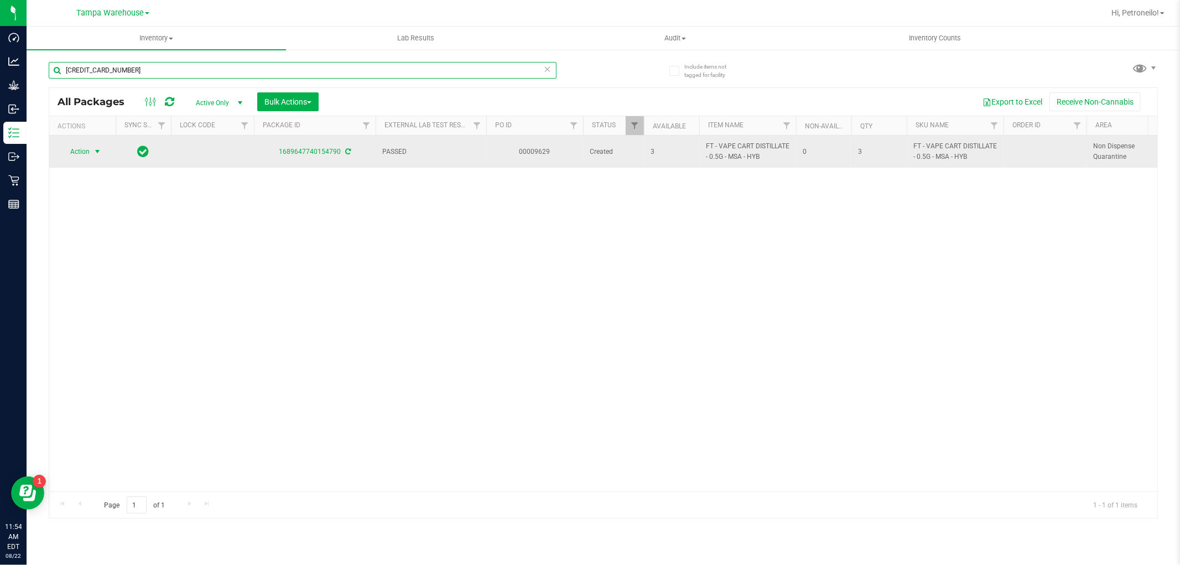
type input "[CREDIT_CARD_NUMBER]"
click at [101, 151] on span "select" at bounding box center [97, 151] width 9 height 9
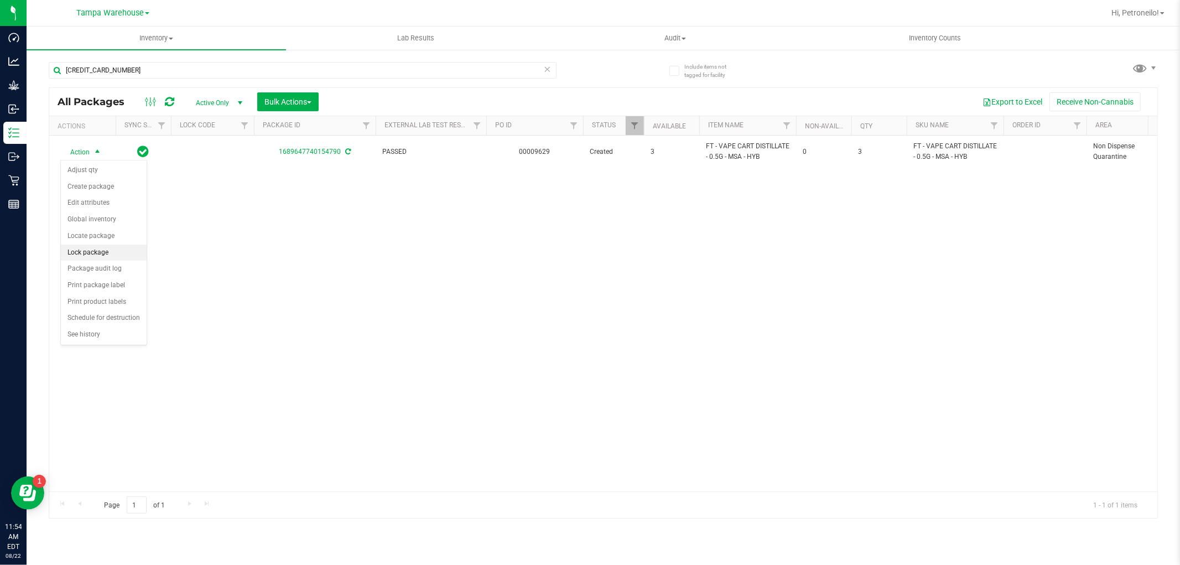
click at [92, 251] on li "Lock package" at bounding box center [104, 253] width 86 height 17
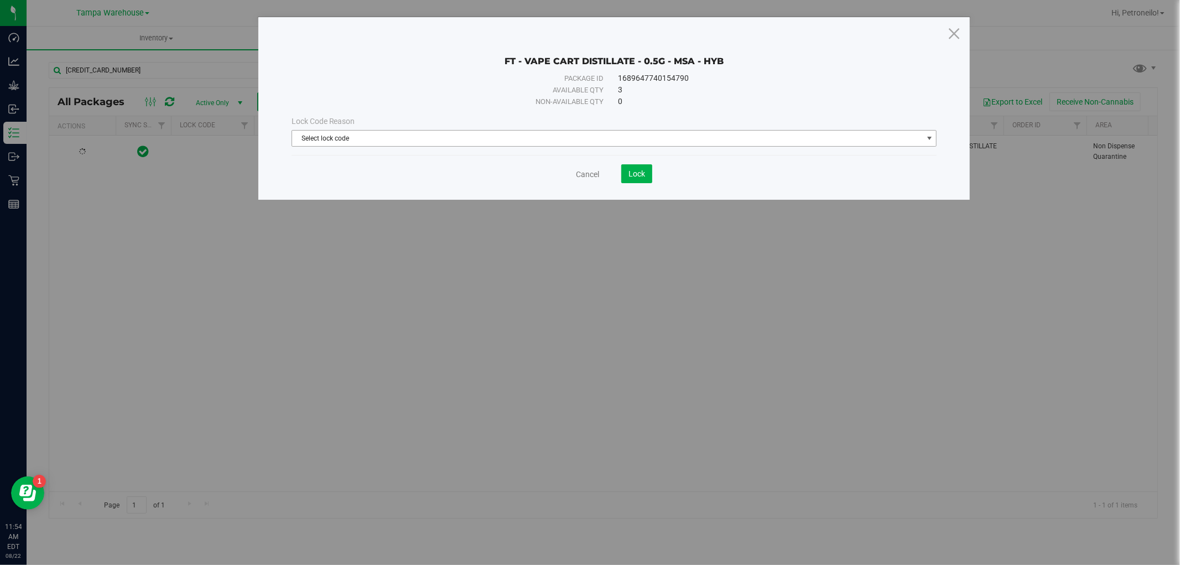
click at [919, 137] on span "Select lock code" at bounding box center [607, 138] width 631 height 15
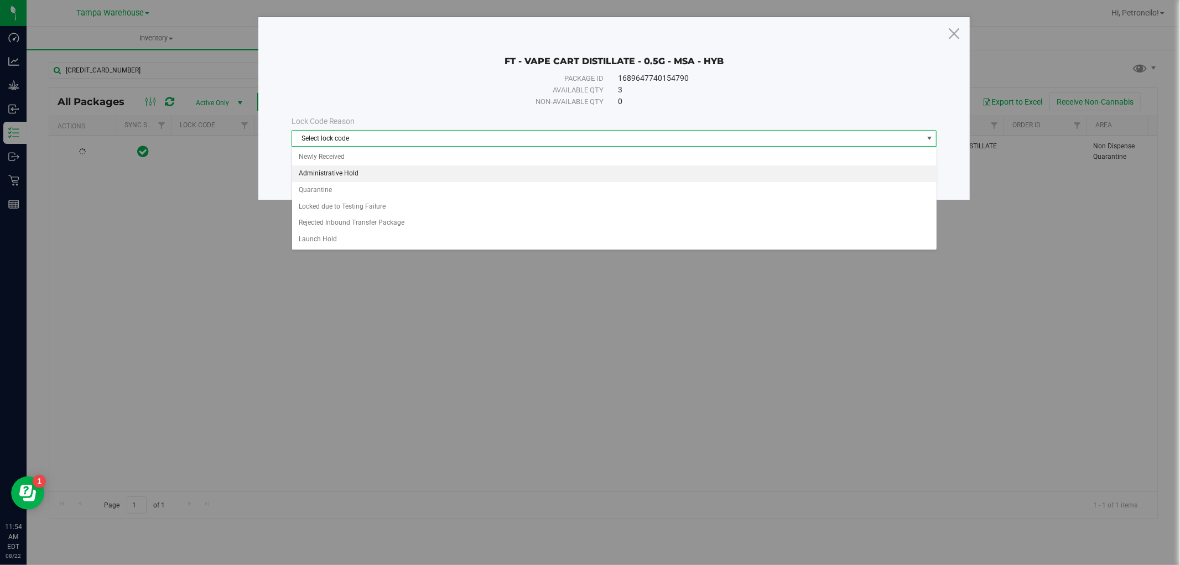
click at [359, 175] on li "Administrative Hold" at bounding box center [614, 173] width 645 height 17
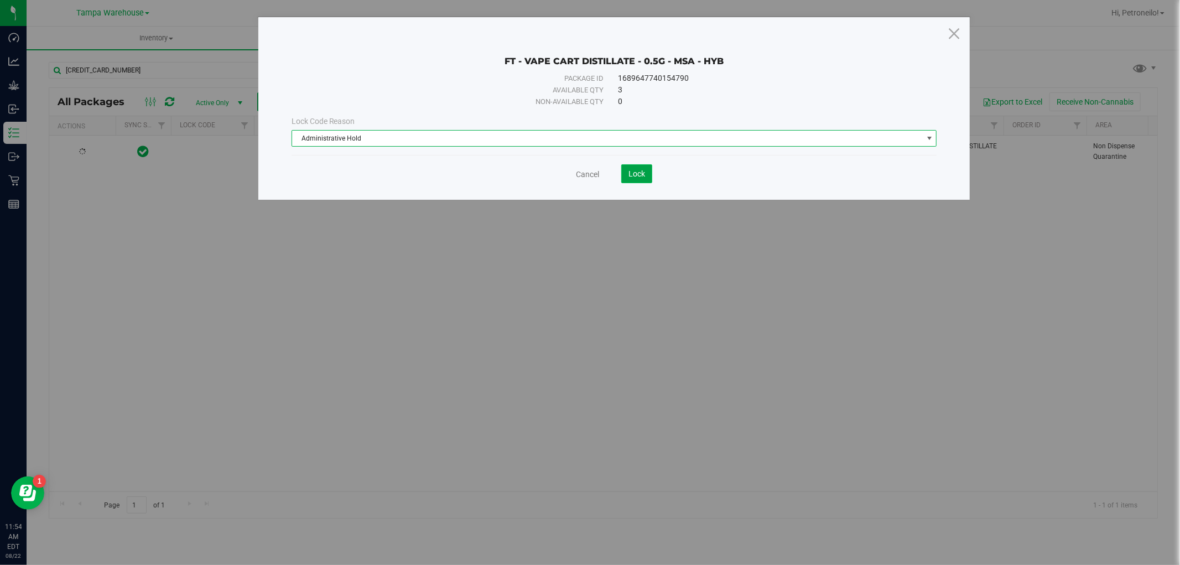
click at [640, 167] on button "Lock" at bounding box center [636, 173] width 31 height 19
